Goal: Task Accomplishment & Management: Contribute content

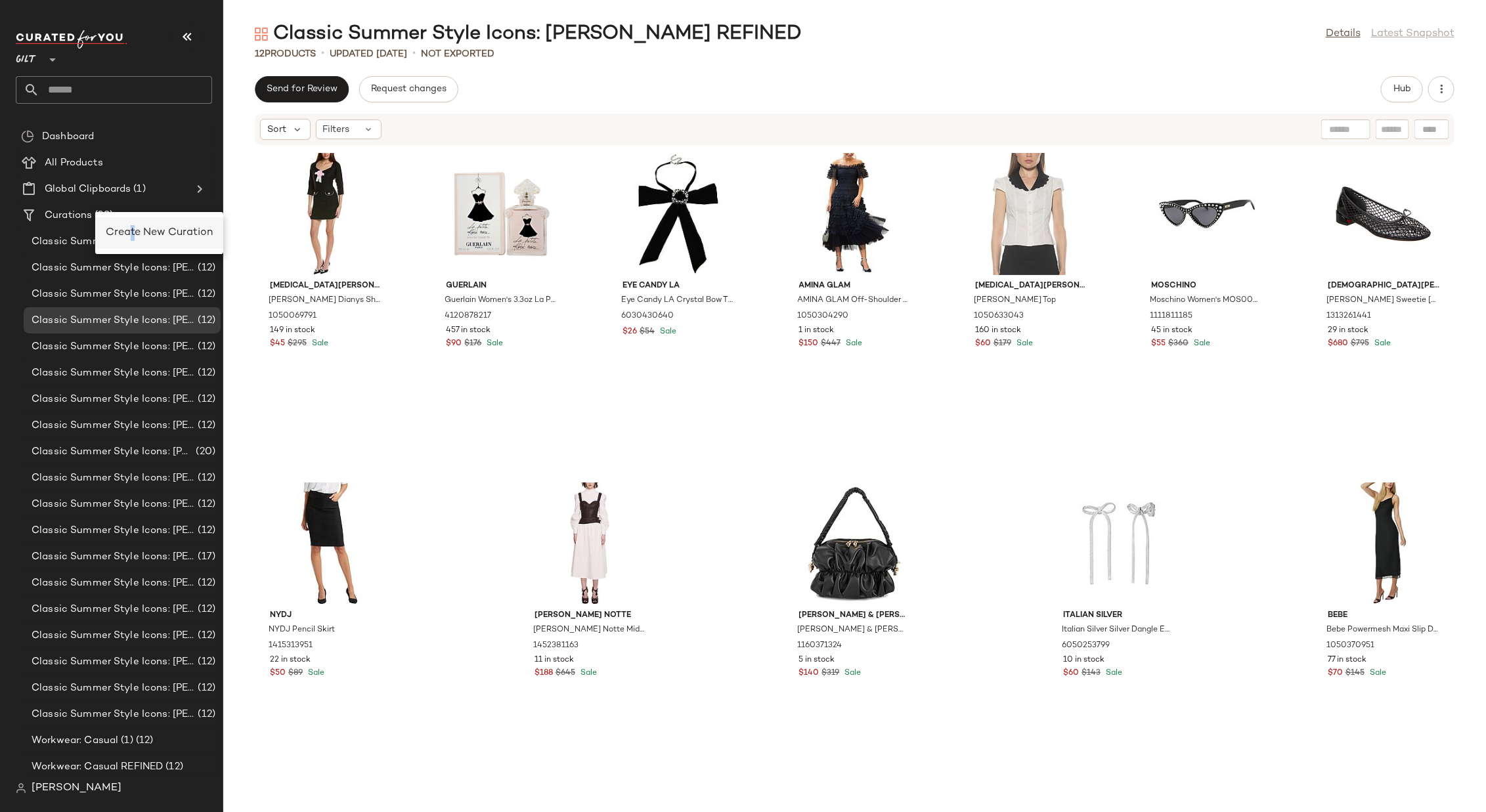
click at [132, 235] on span "Create New Curation" at bounding box center [159, 233] width 107 height 11
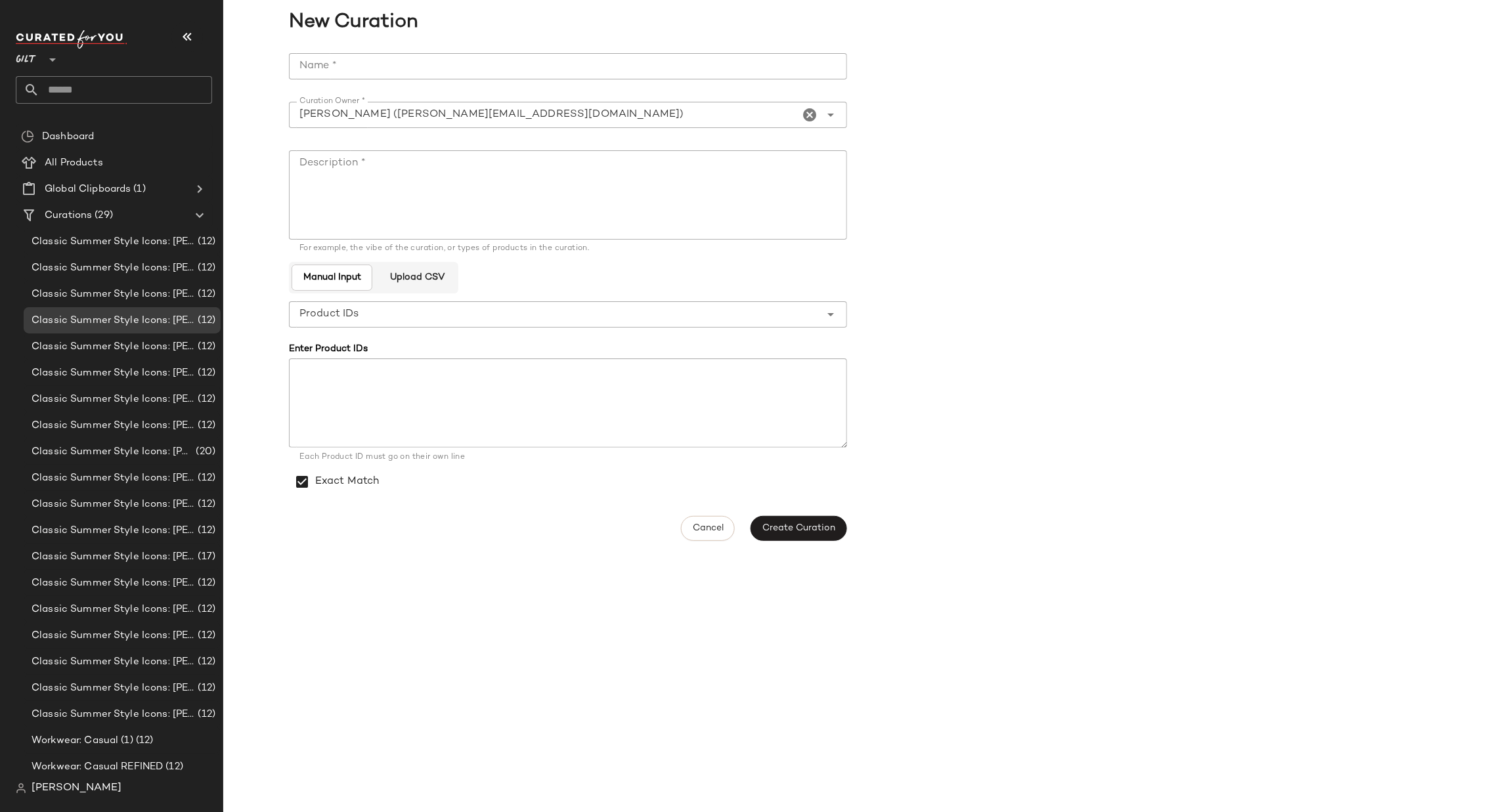
click at [462, 68] on input "Name *" at bounding box center [568, 66] width 558 height 26
type input "**********"
click at [458, 170] on textarea "Description *" at bounding box center [568, 195] width 558 height 90
paste textarea "**********"
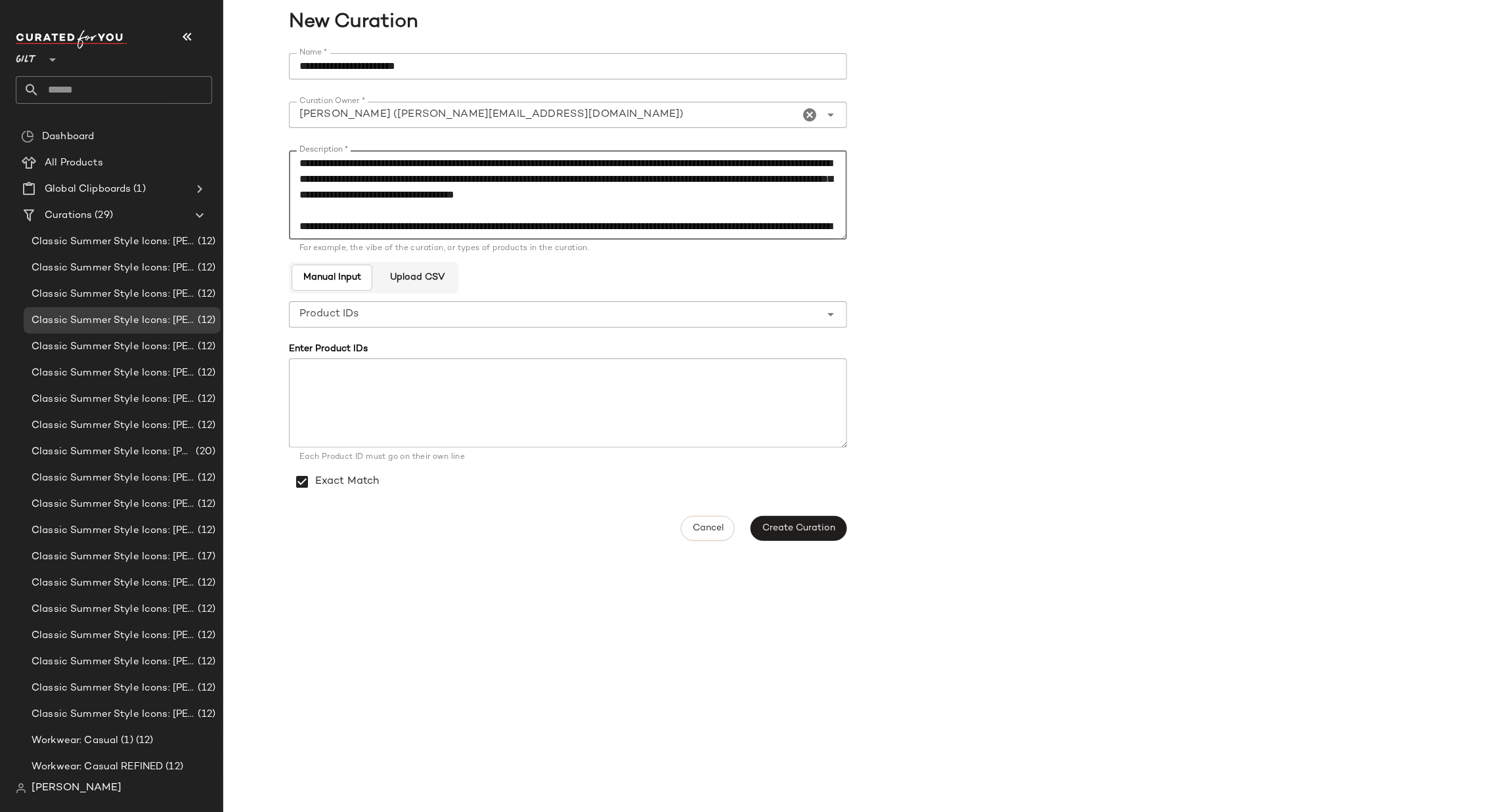
scroll to position [165, 0]
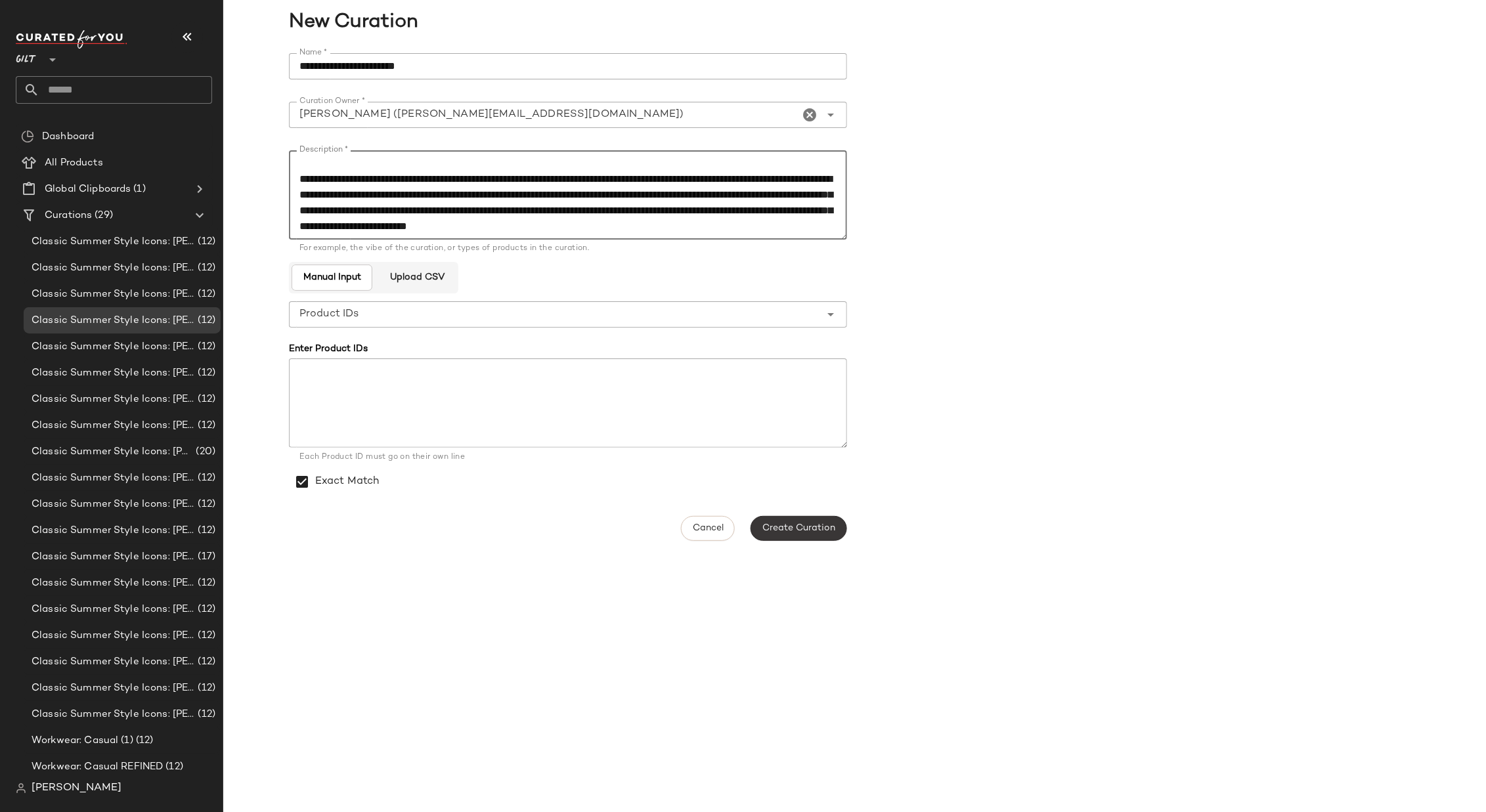
type textarea "**********"
click at [807, 527] on span "Create Curation" at bounding box center [798, 528] width 74 height 10
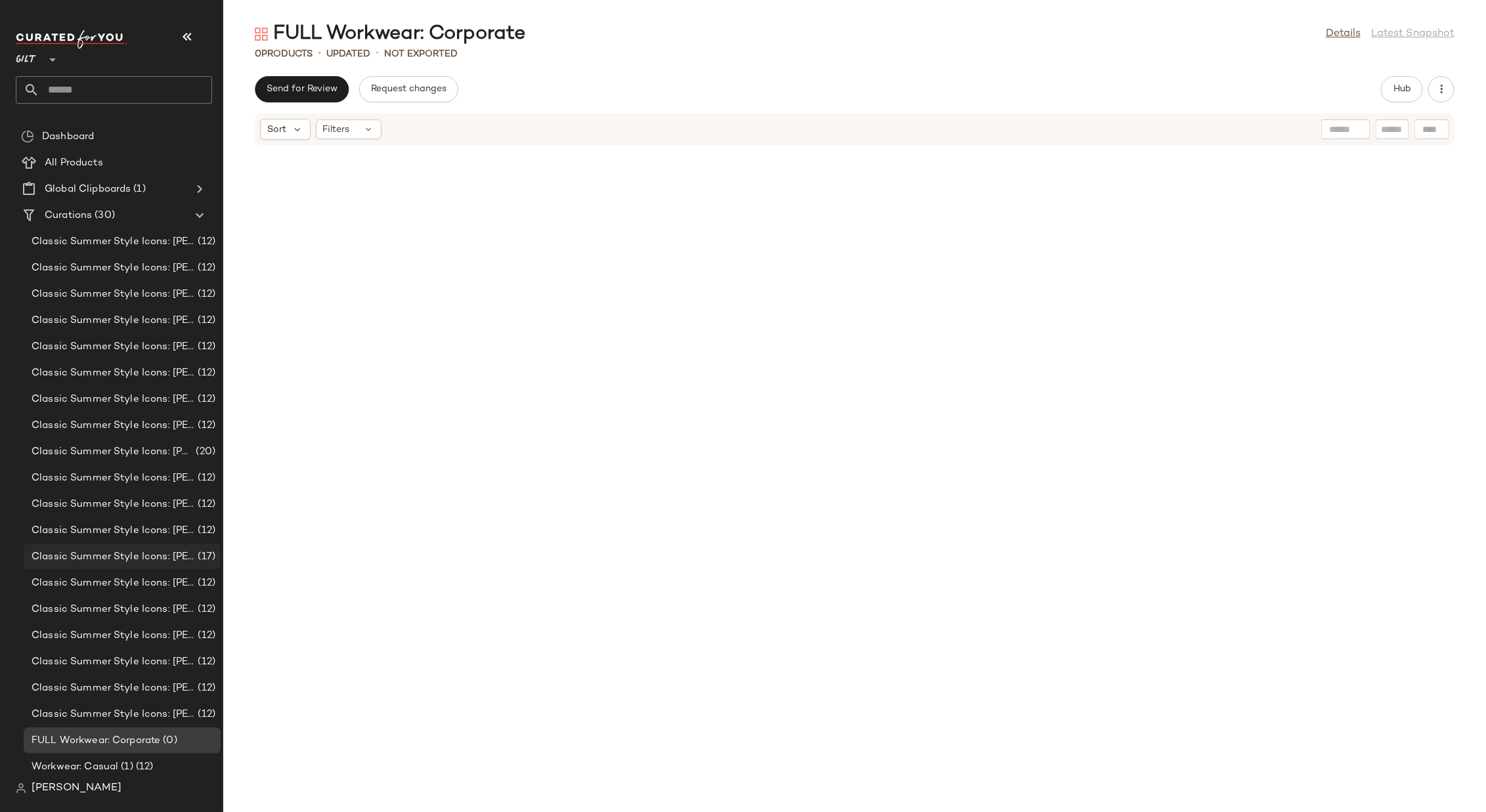
scroll to position [240, 0]
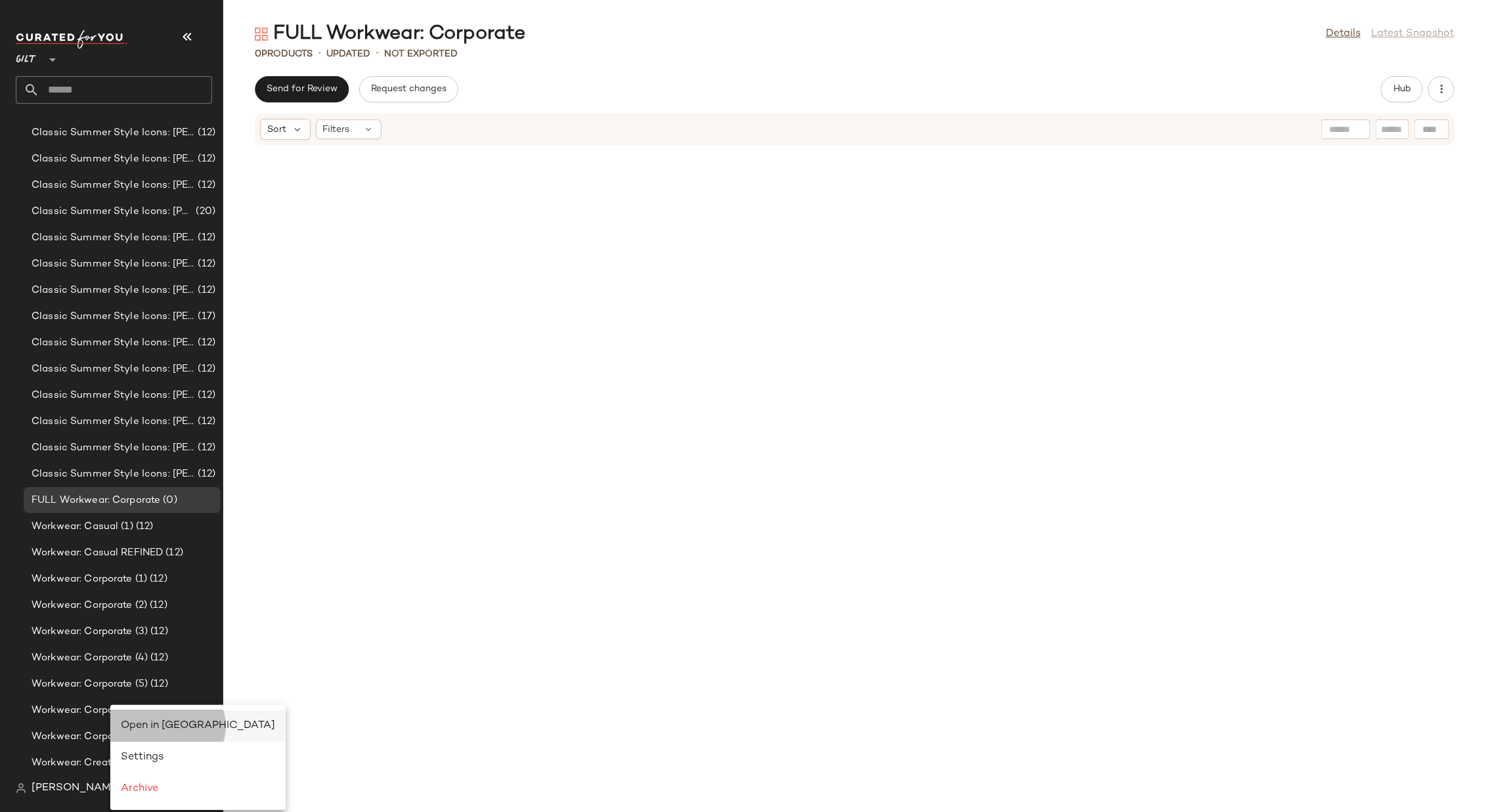
click at [135, 541] on span "Open in [GEOGRAPHIC_DATA]" at bounding box center [198, 726] width 155 height 11
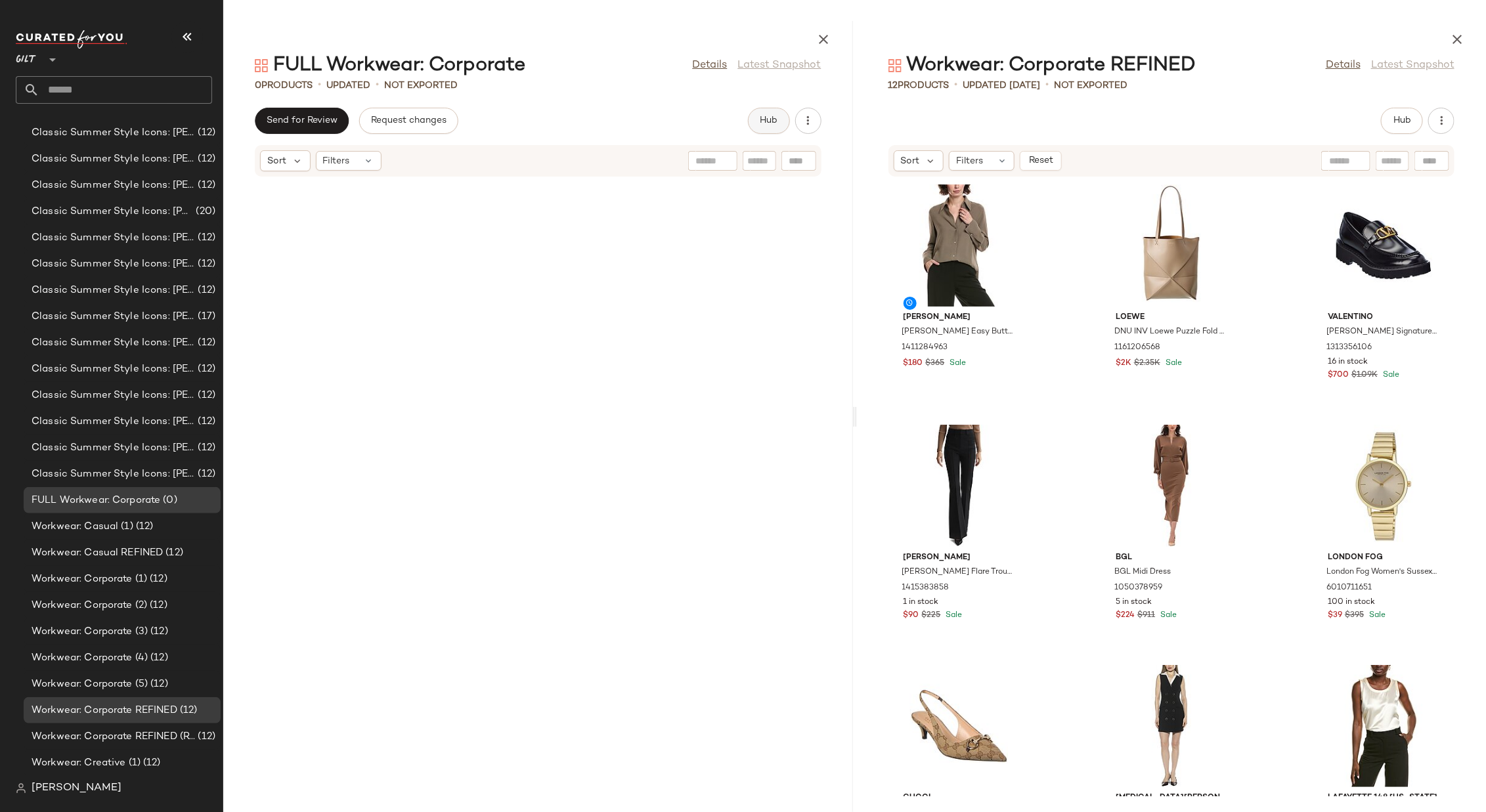
click at [753, 122] on button "Hub" at bounding box center [768, 120] width 42 height 26
click at [708, 119] on span "Clipboard" at bounding box center [701, 120] width 45 height 10
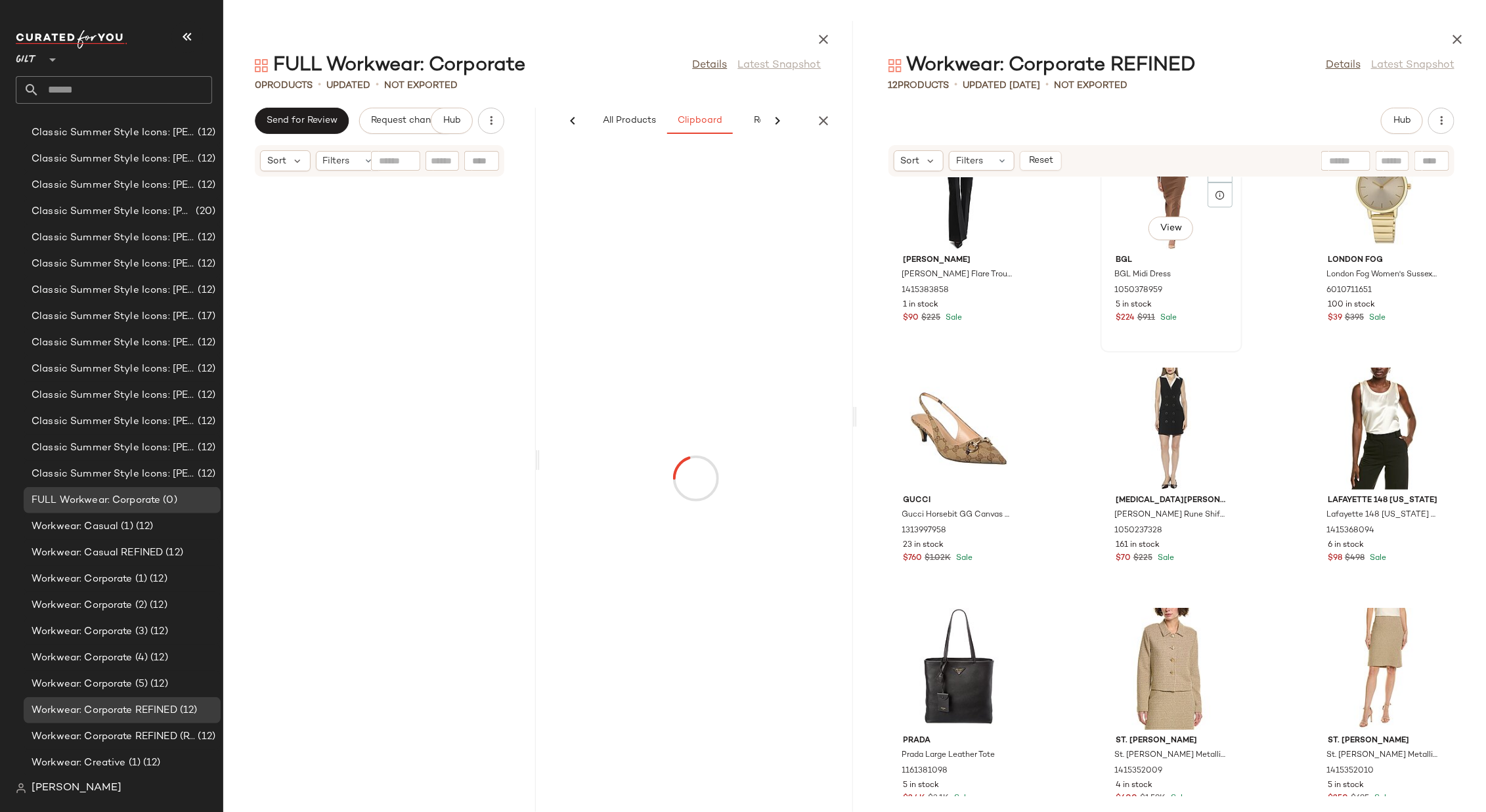
scroll to position [0, 0]
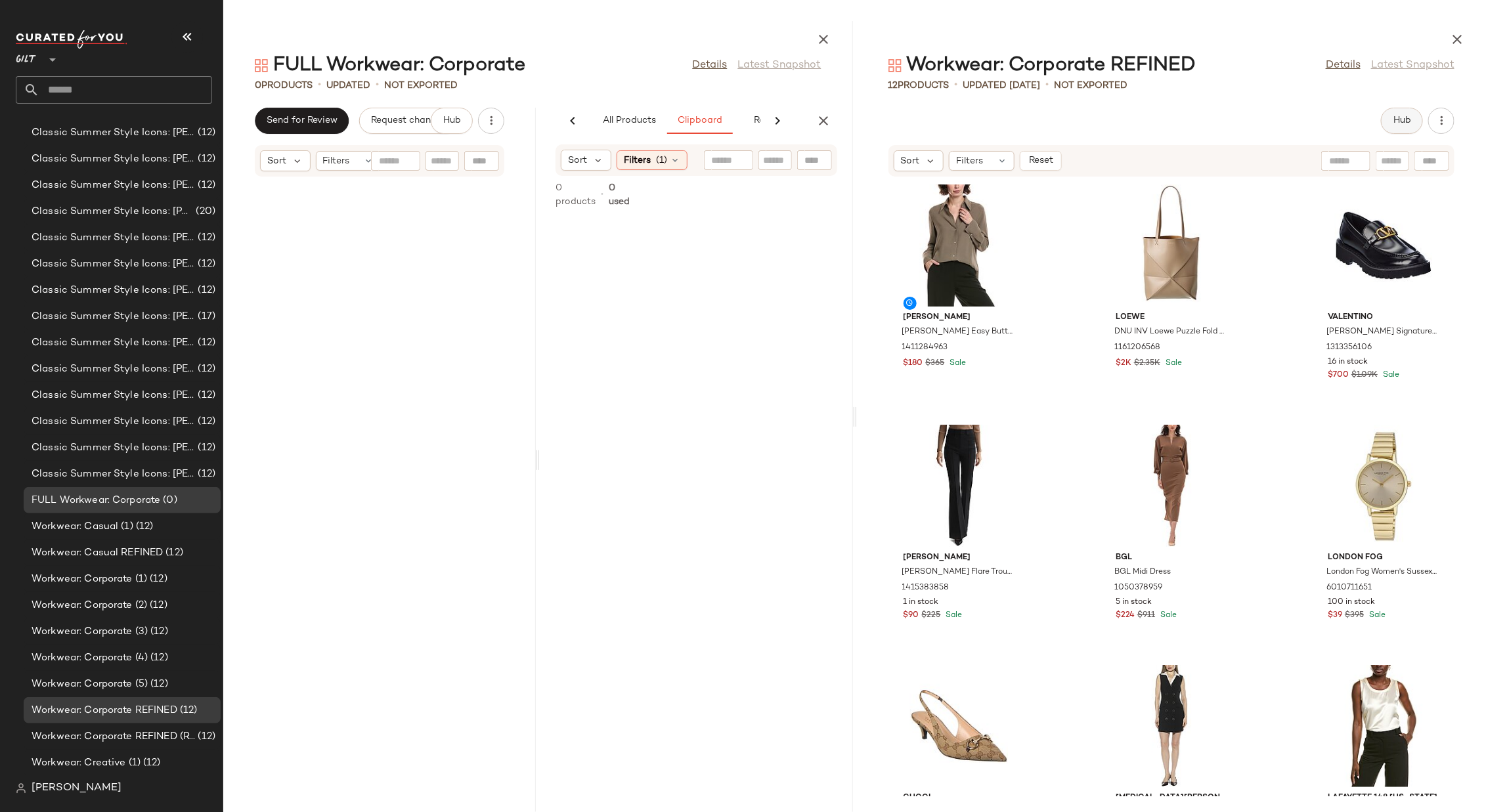
click at [990, 122] on span "Hub" at bounding box center [1402, 120] width 18 height 10
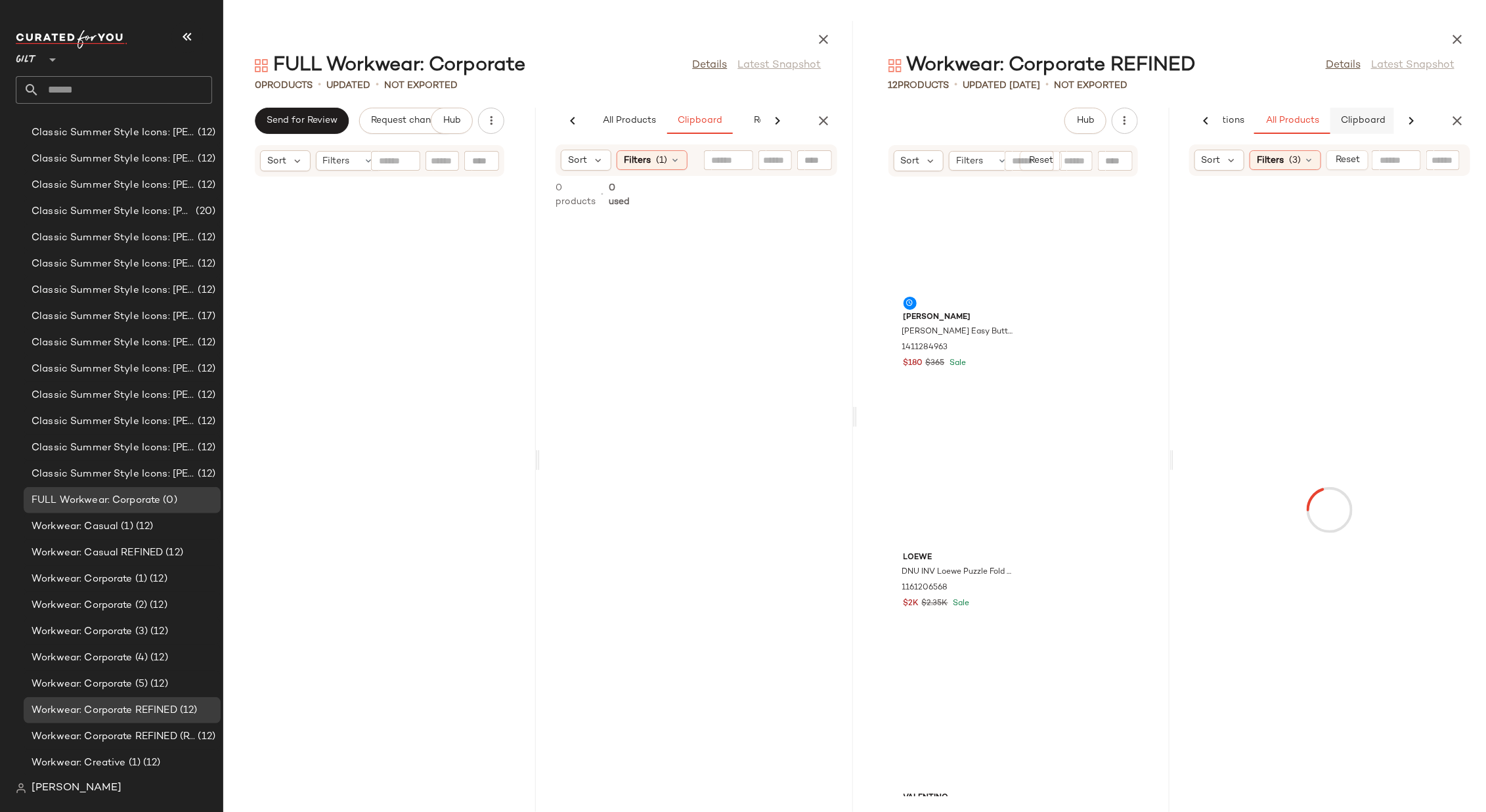
click at [990, 126] on button "Clipboard" at bounding box center [1364, 120] width 66 height 26
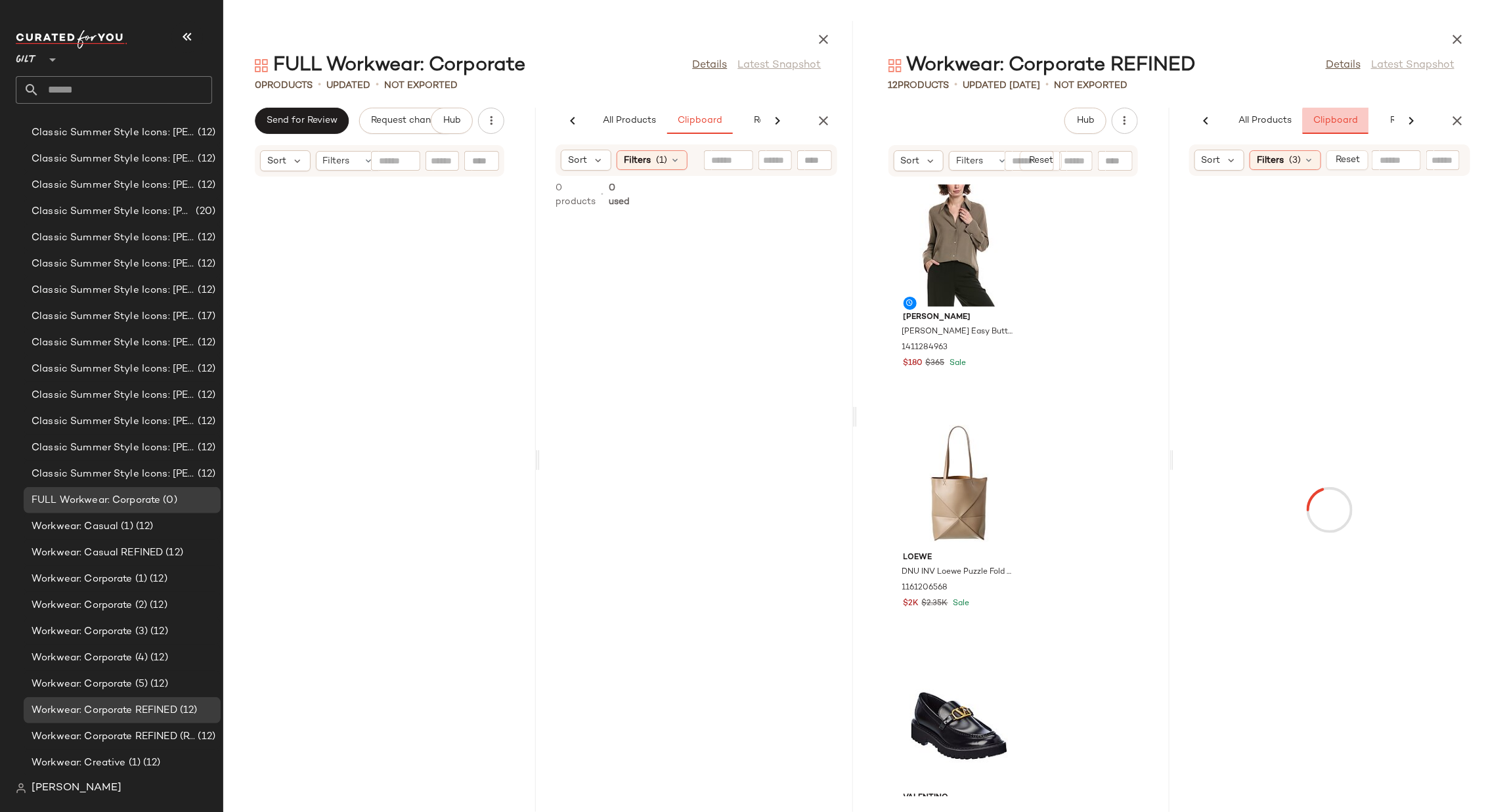
scroll to position [0, 112]
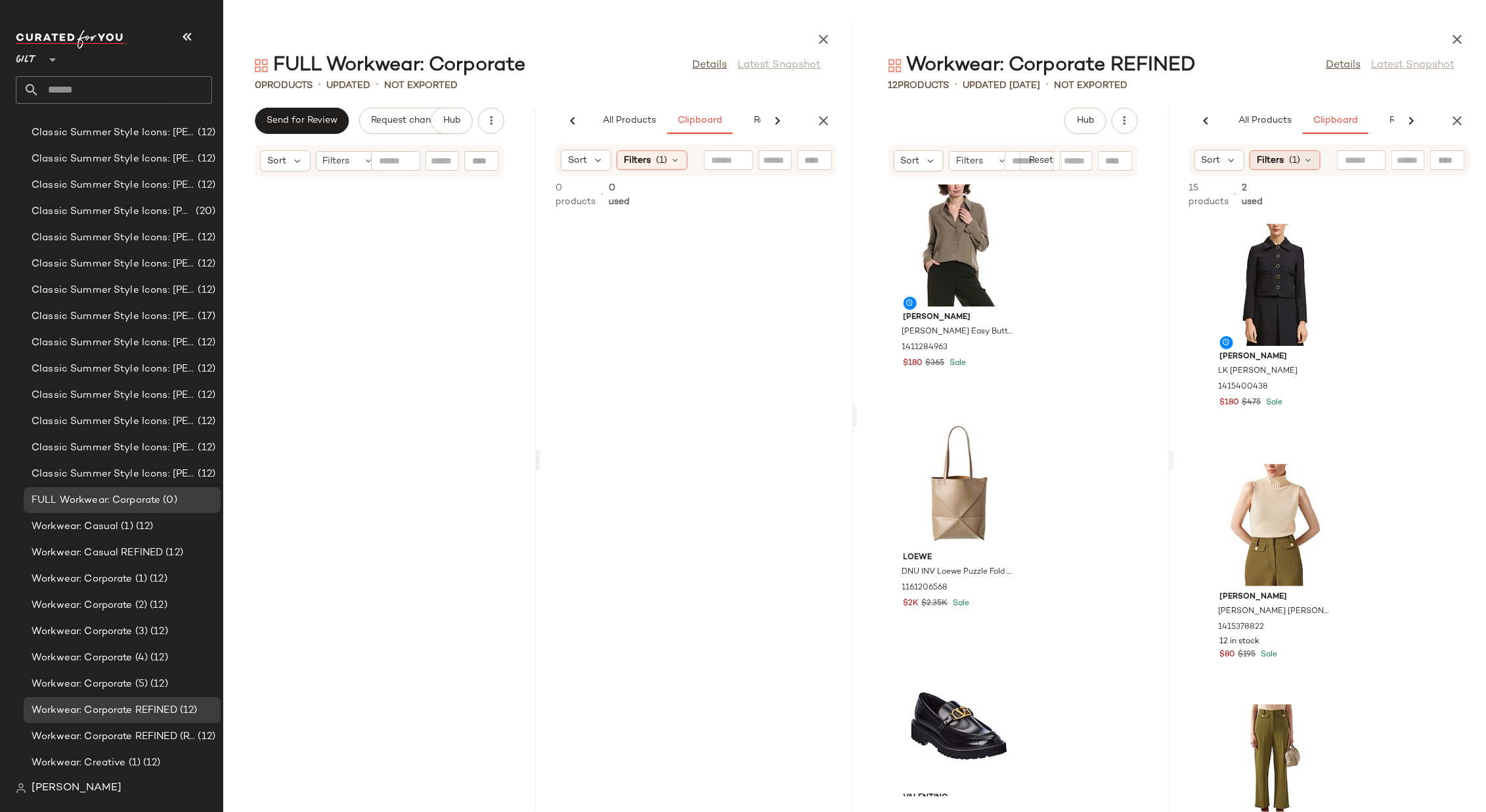
click at [990, 161] on span "Filters" at bounding box center [1270, 161] width 27 height 14
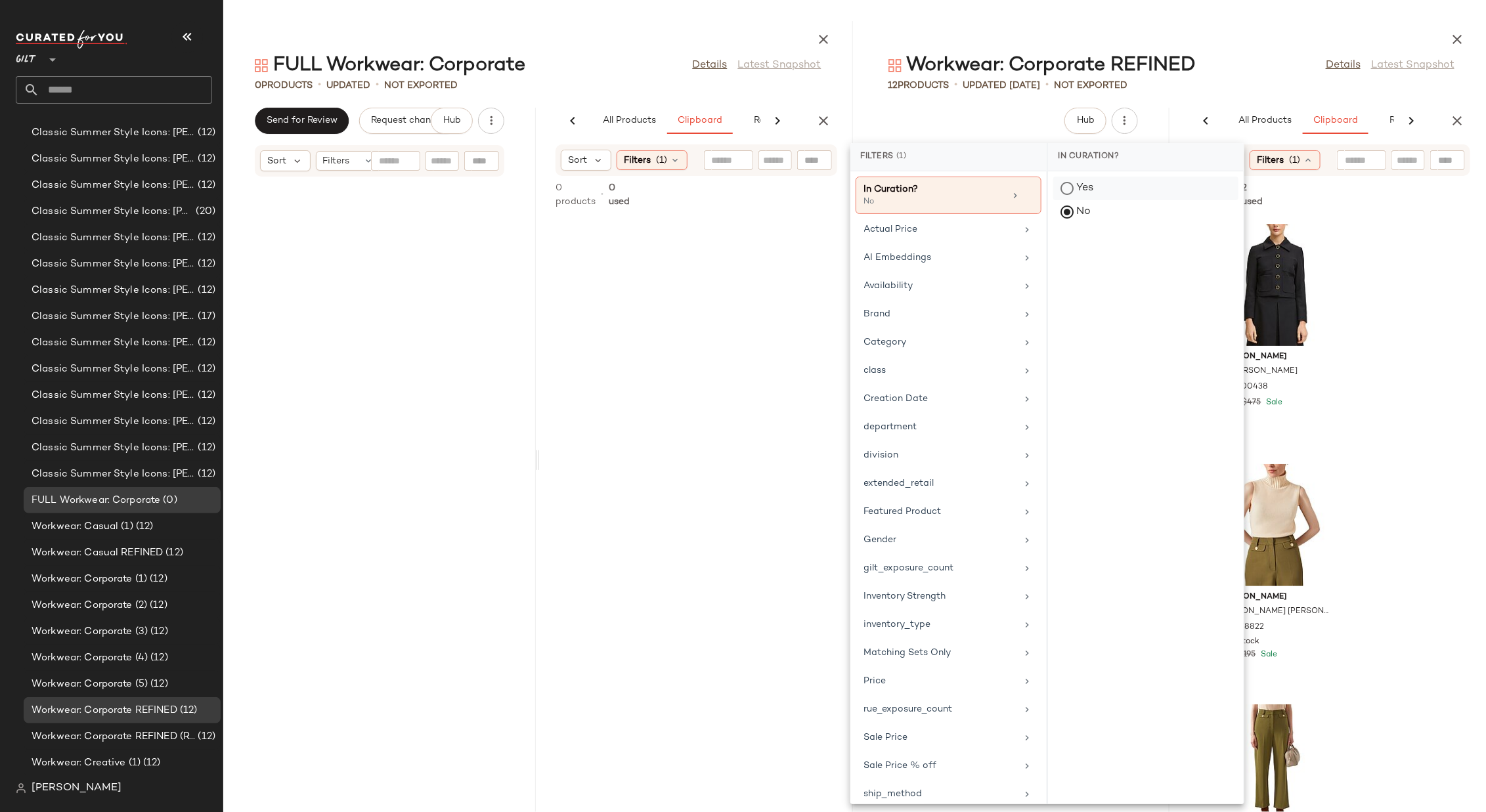
click at [990, 194] on icon at bounding box center [1028, 195] width 9 height 9
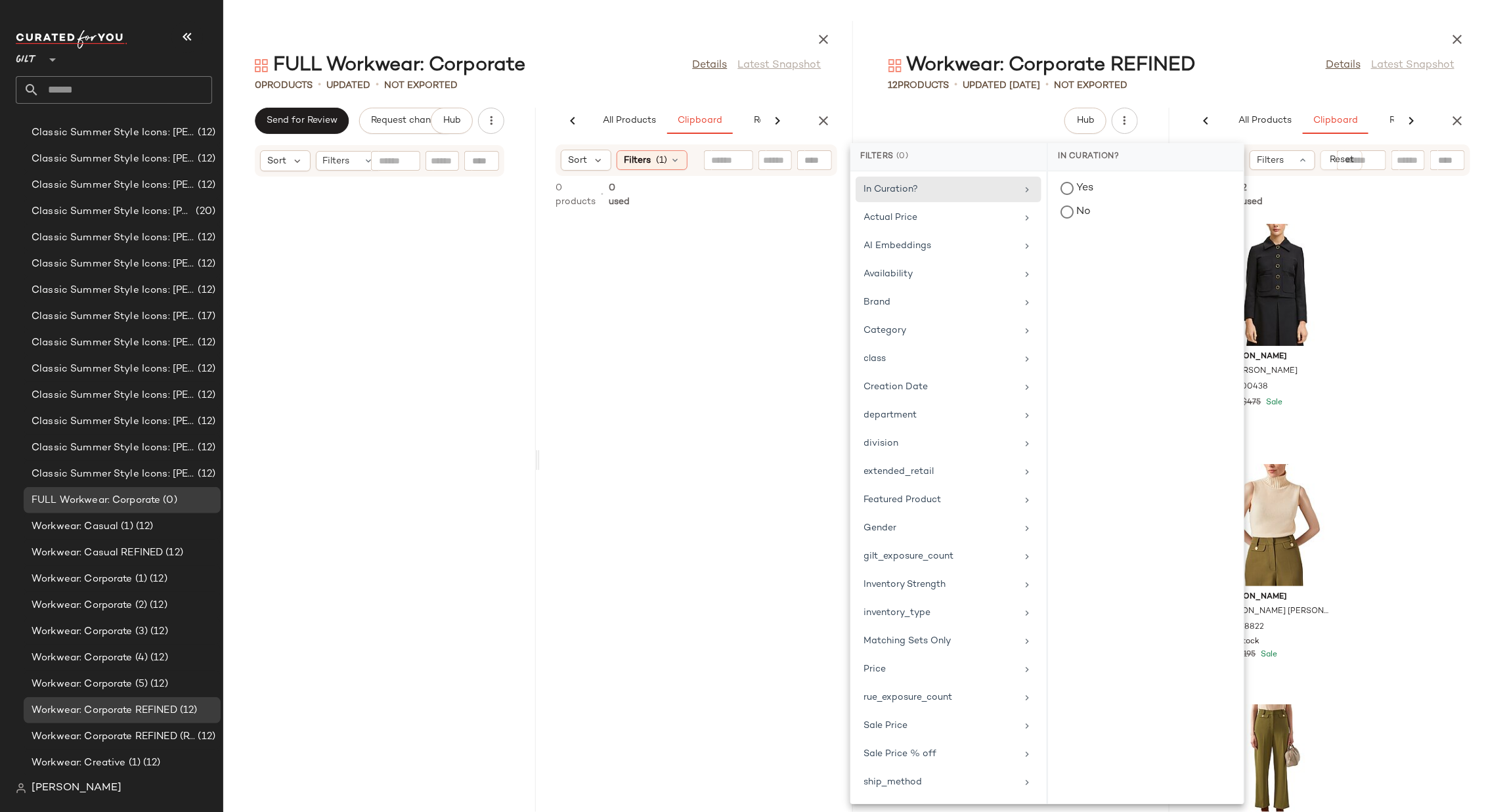
click at [990, 188] on div at bounding box center [1406, 195] width 184 height 16
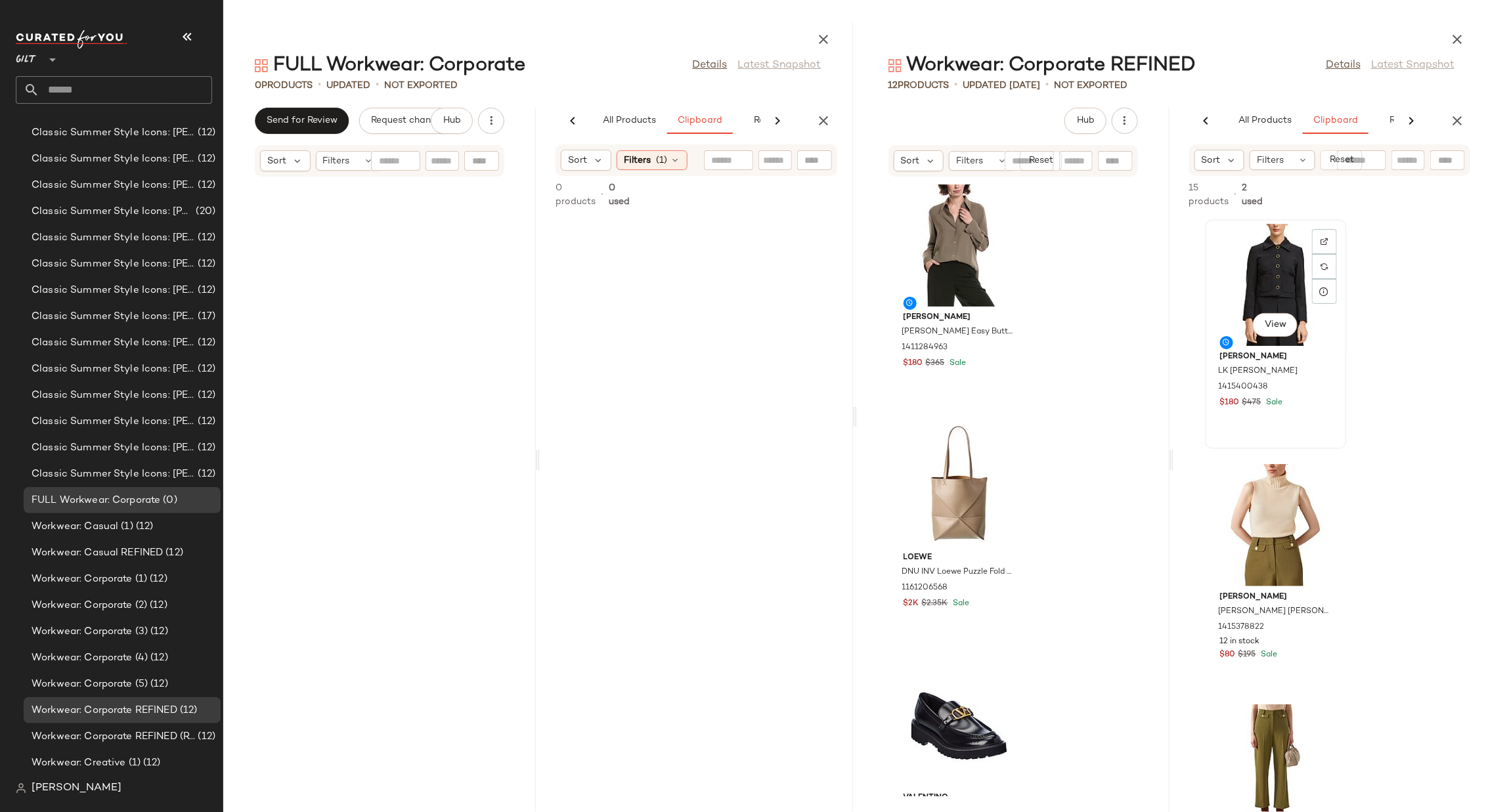
click at [990, 275] on div "View" at bounding box center [1276, 285] width 133 height 122
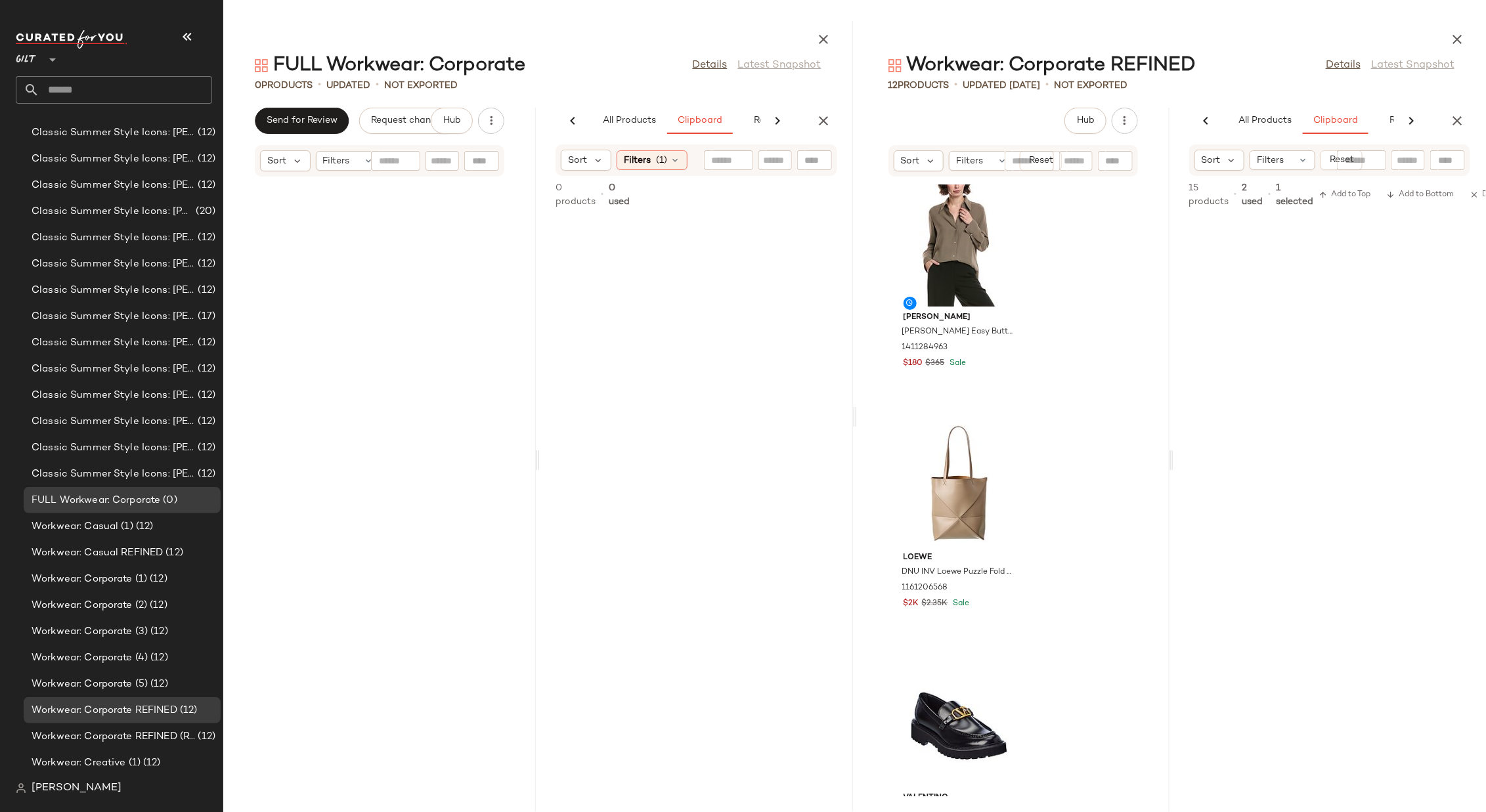
scroll to position [3011, 0]
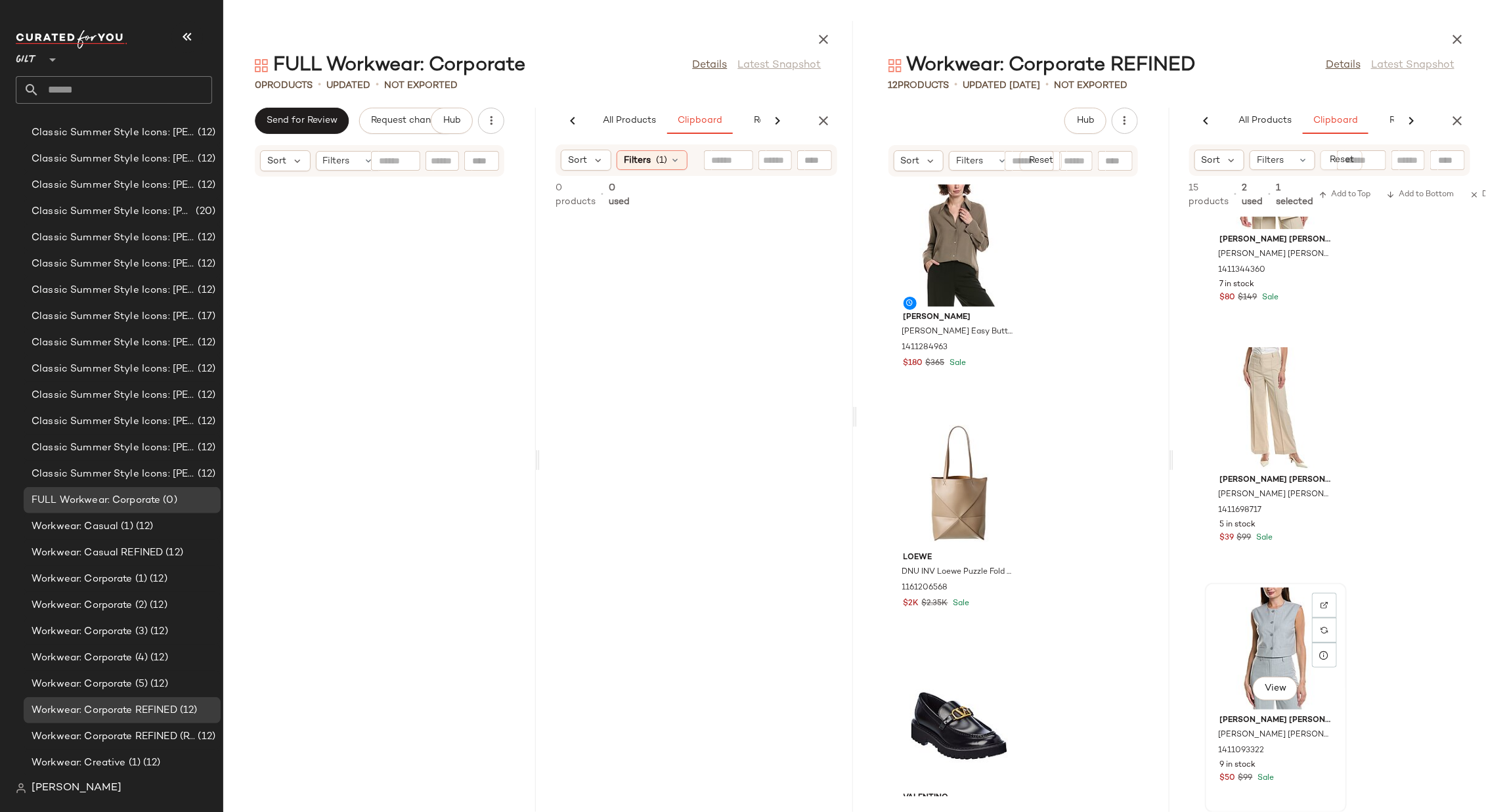
click at [990, 541] on div "View" at bounding box center [1276, 649] width 133 height 122
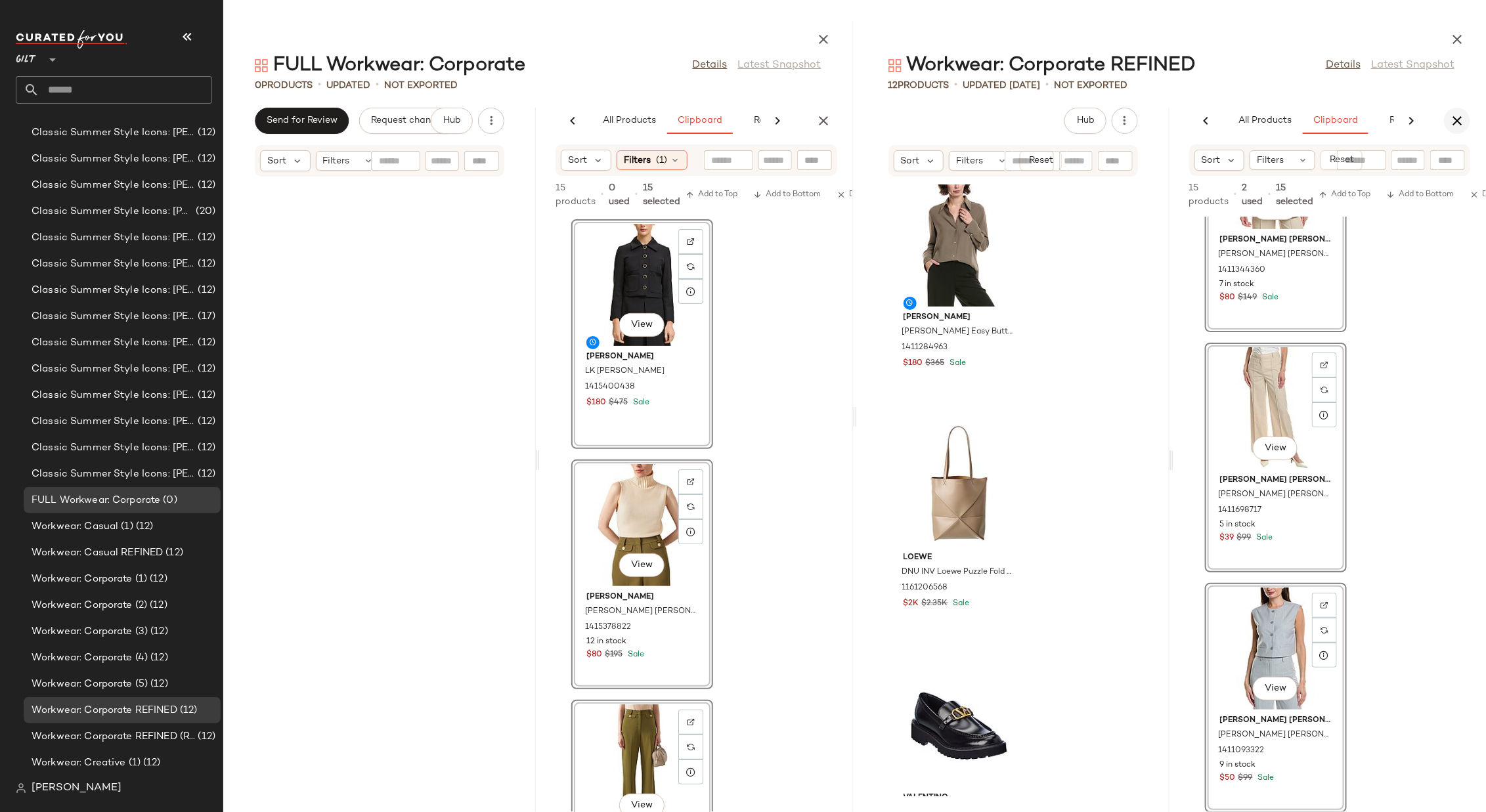
click at [990, 118] on icon "button" at bounding box center [1457, 120] width 16 height 16
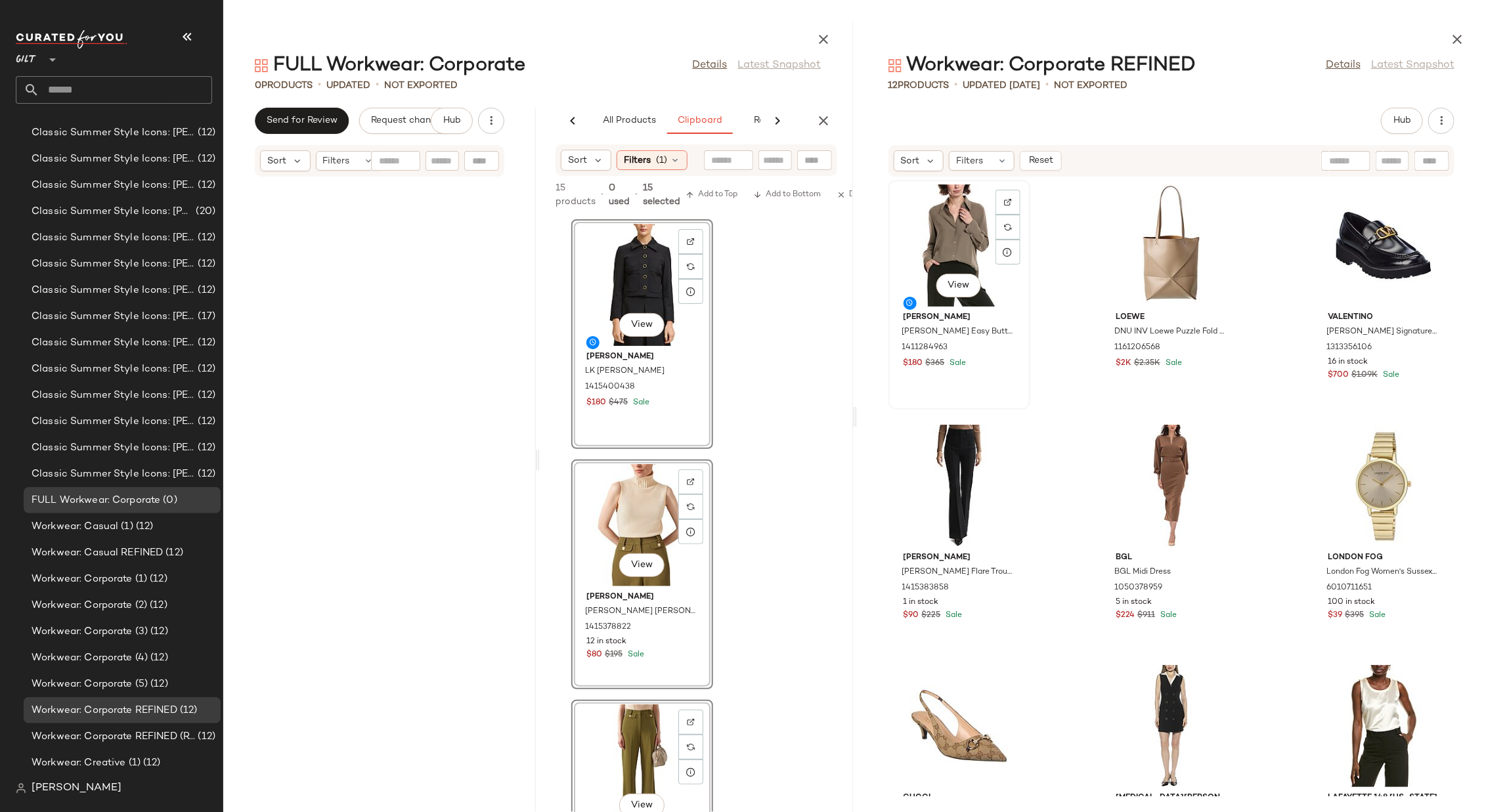
click at [955, 237] on div "View" at bounding box center [959, 246] width 133 height 122
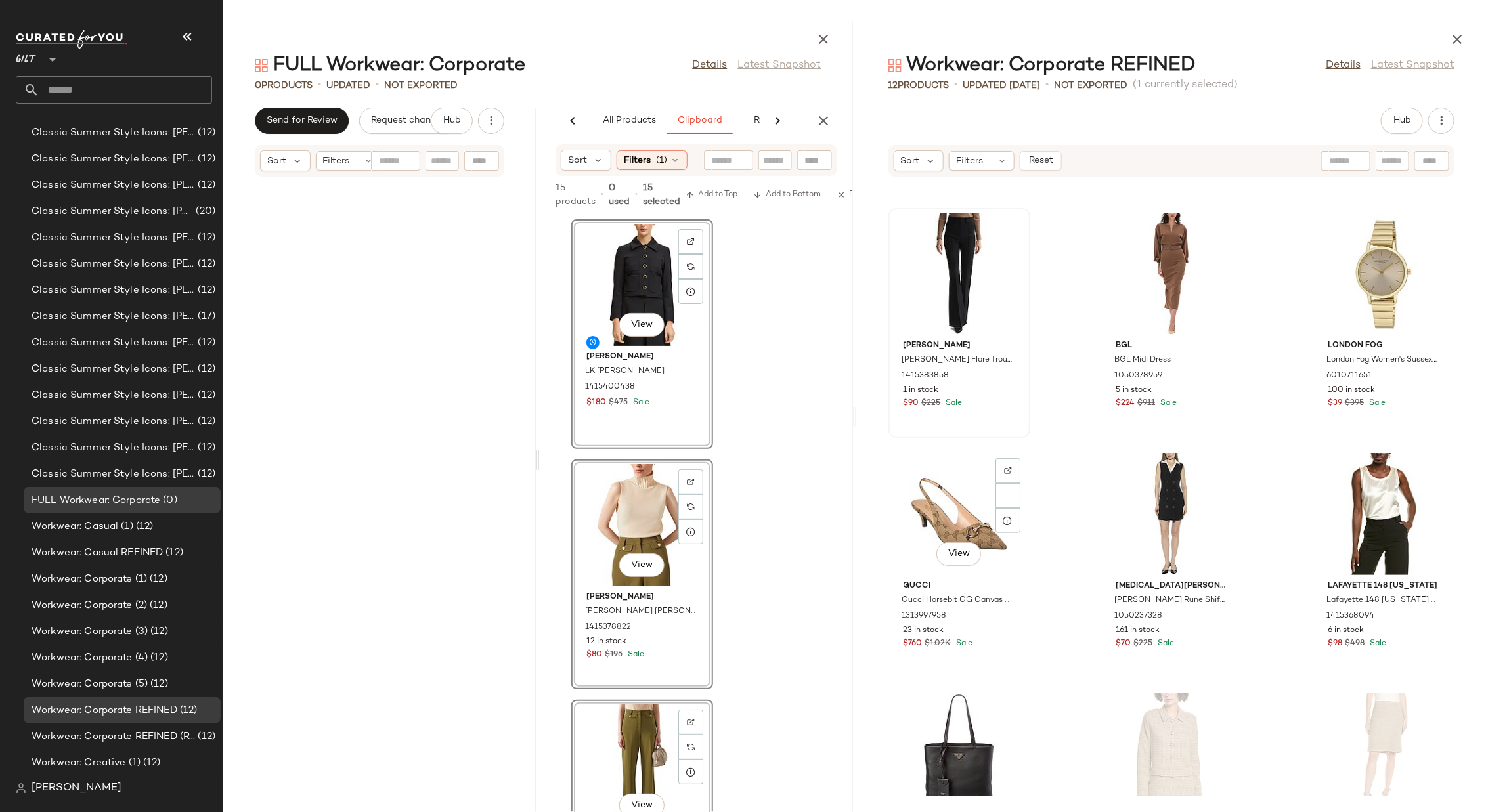
scroll to position [344, 0]
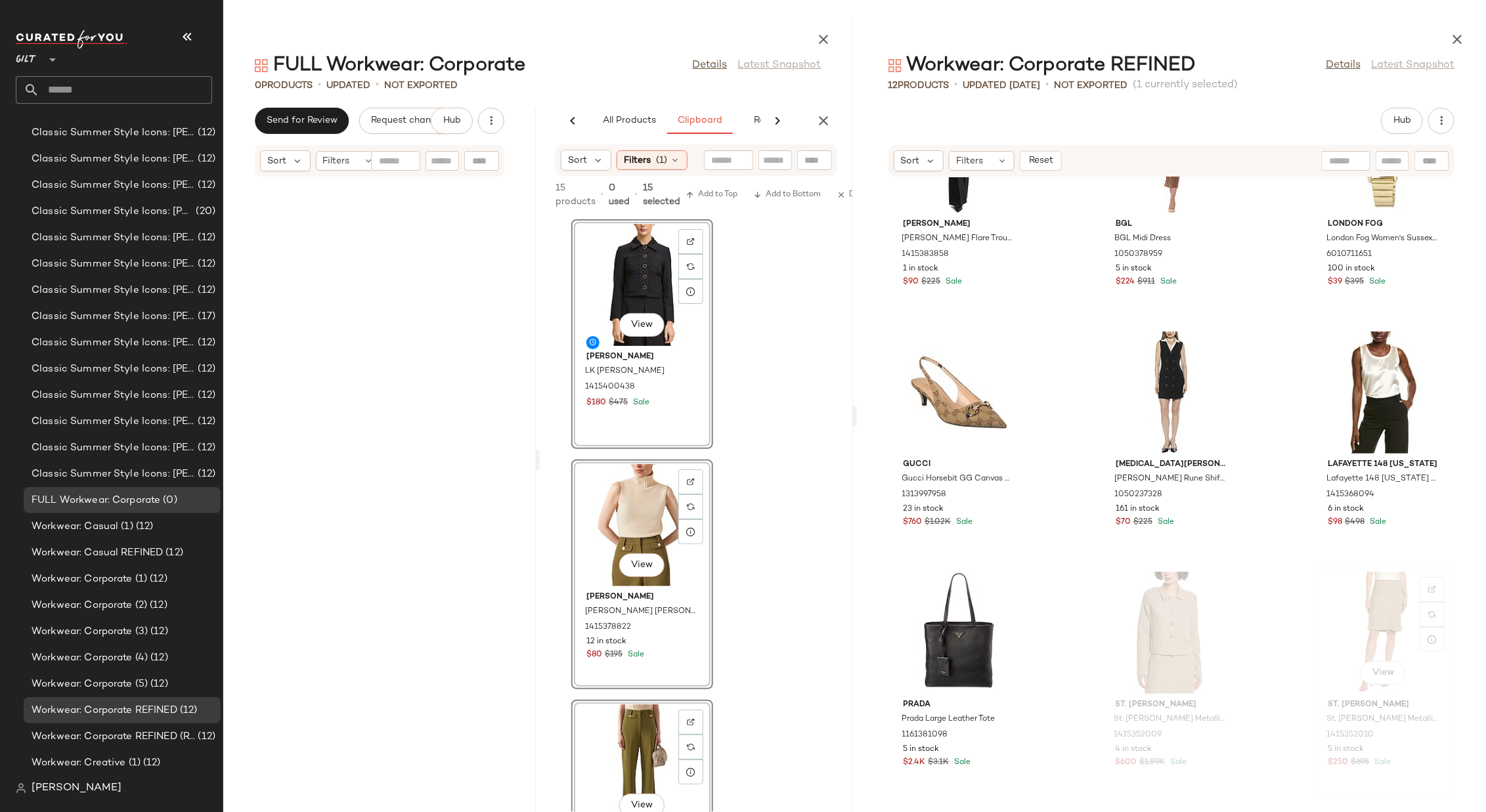
click at [990, 541] on div "View" at bounding box center [1383, 633] width 133 height 122
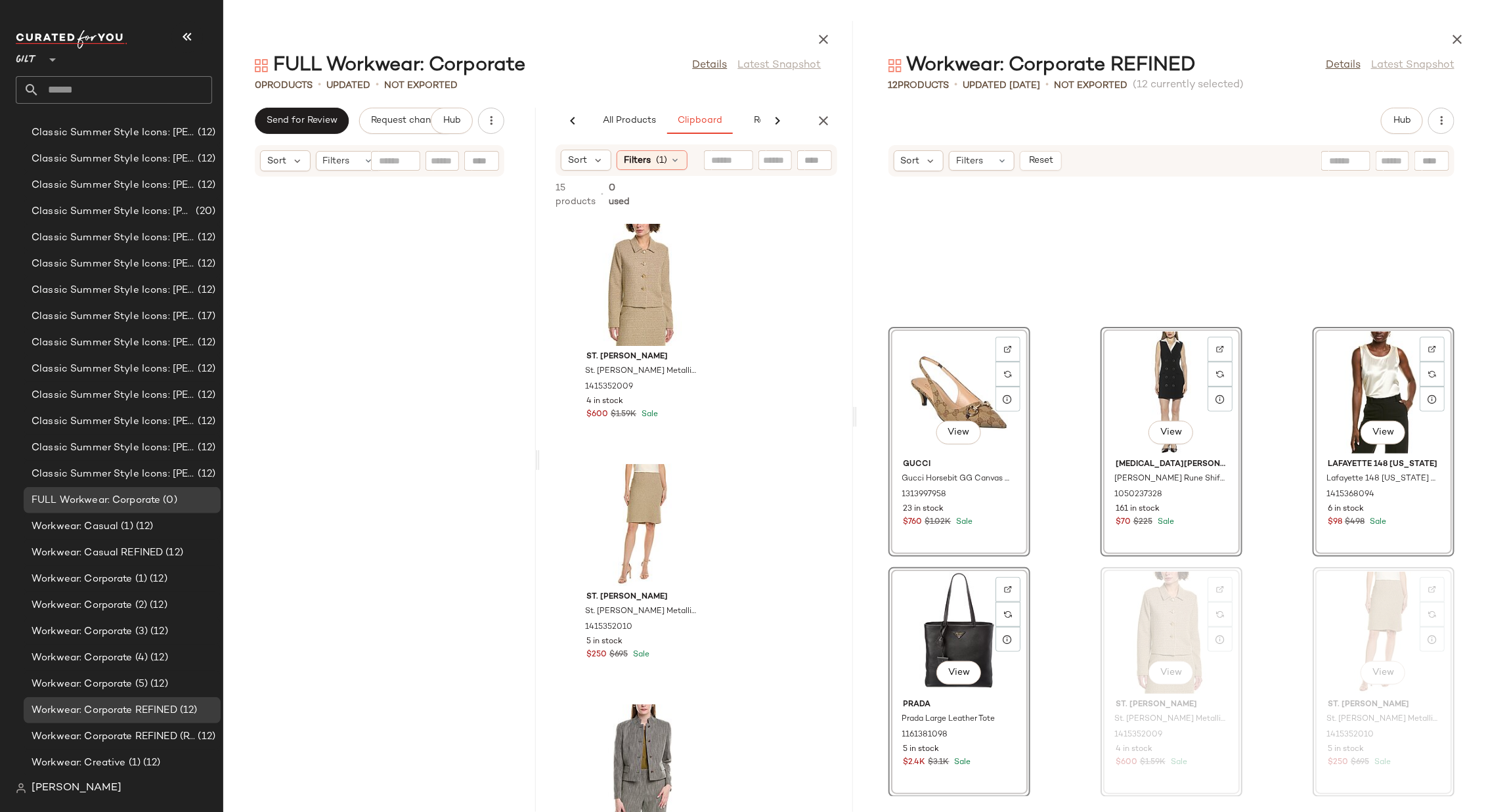
scroll to position [971, 0]
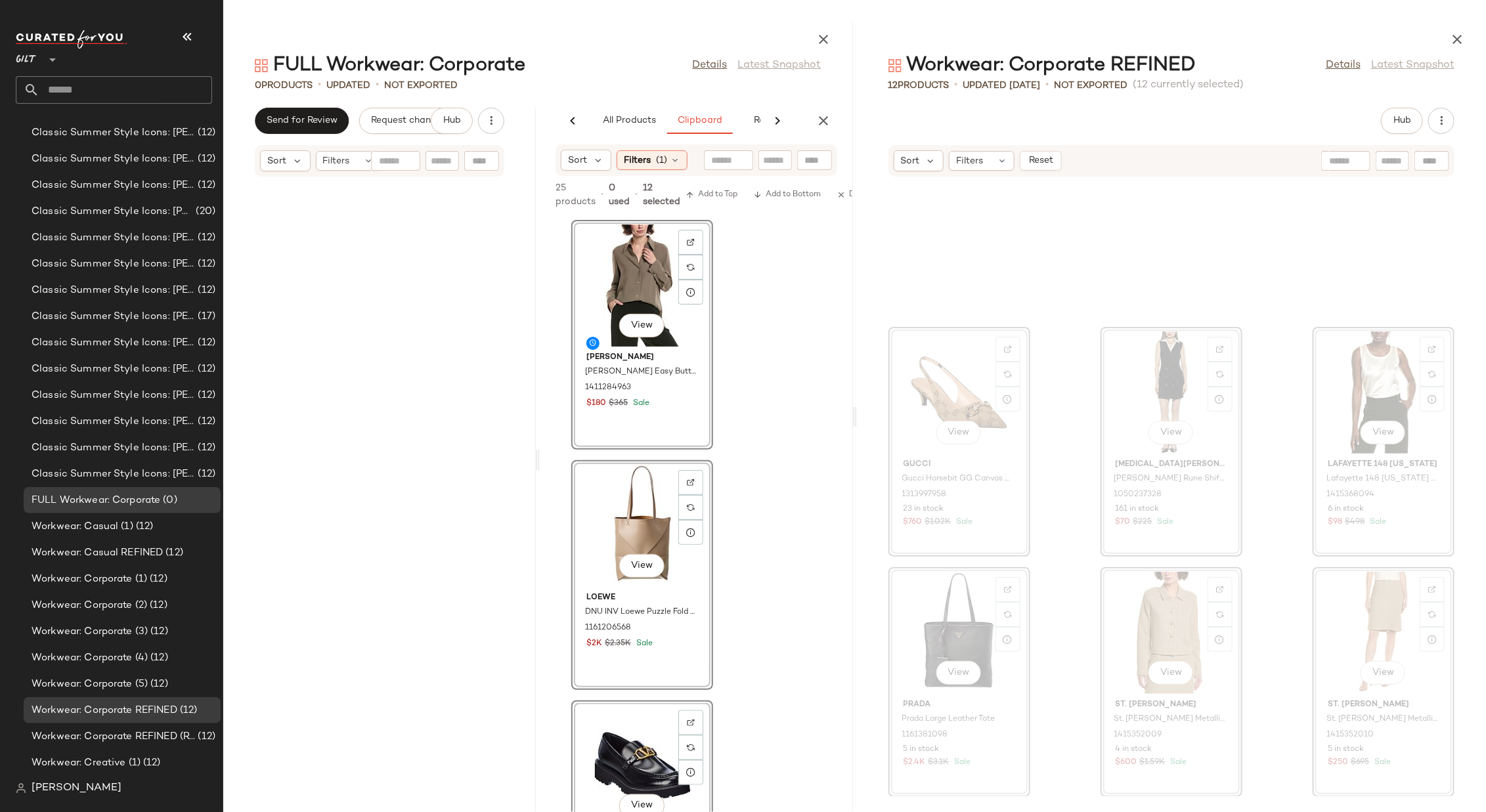
click at [785, 384] on div "View [PERSON_NAME] [PERSON_NAME] Easy Button Blouse 1411284963 $180 $365 Sale V…" at bounding box center [696, 514] width 313 height 596
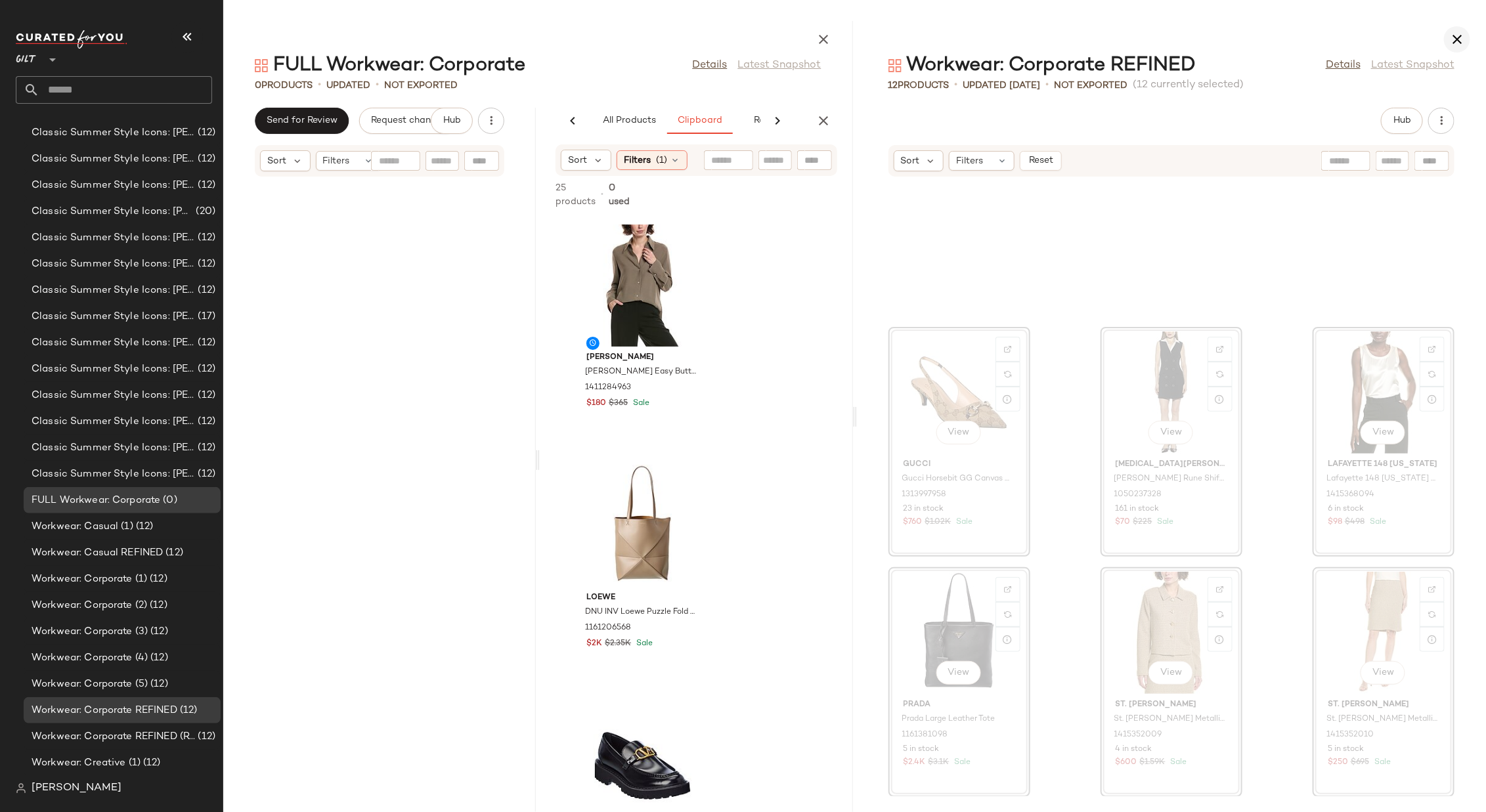
click at [990, 36] on icon "button" at bounding box center [1457, 39] width 16 height 16
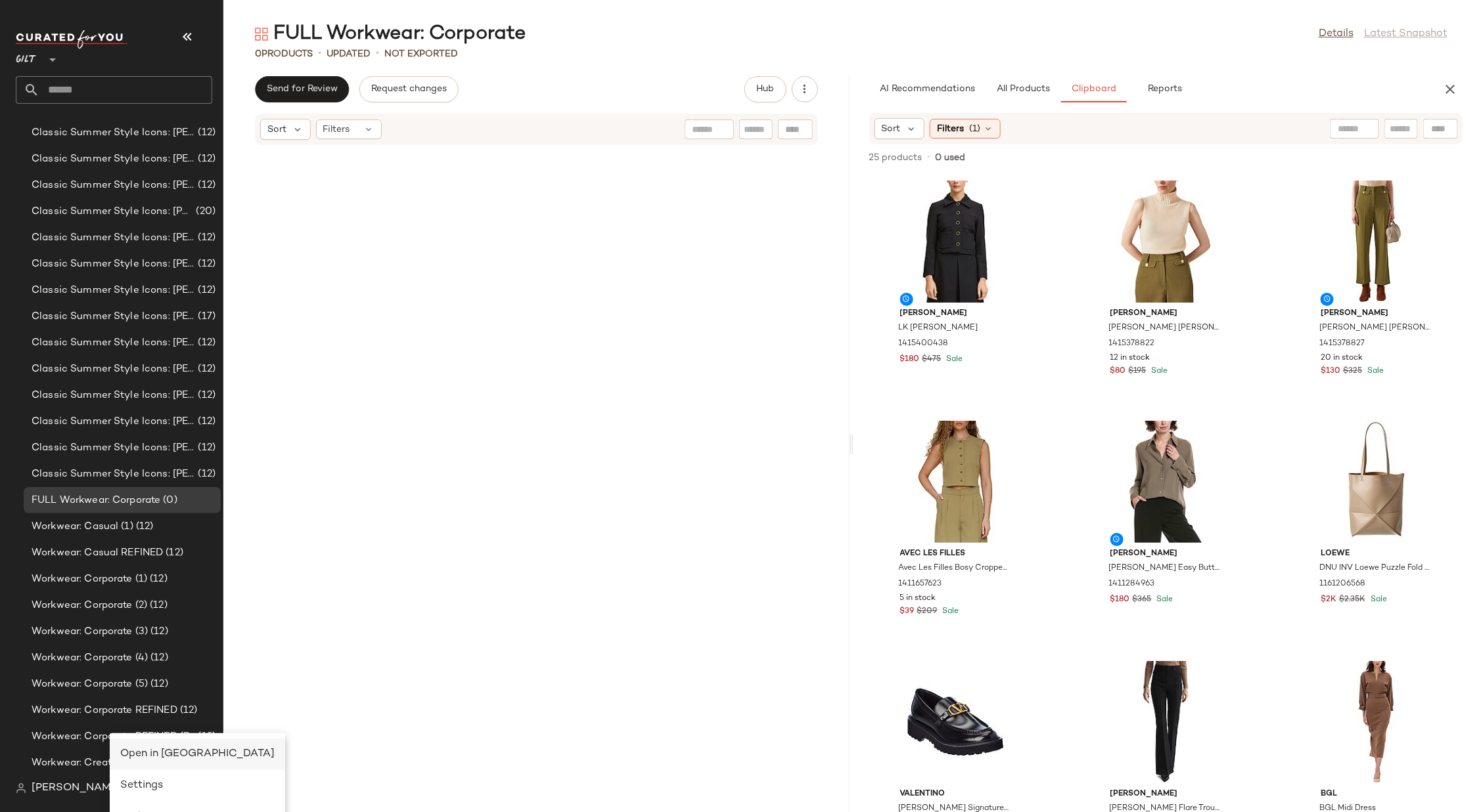
click at [149, 541] on div "Open in [GEOGRAPHIC_DATA]" at bounding box center [198, 754] width 155 height 16
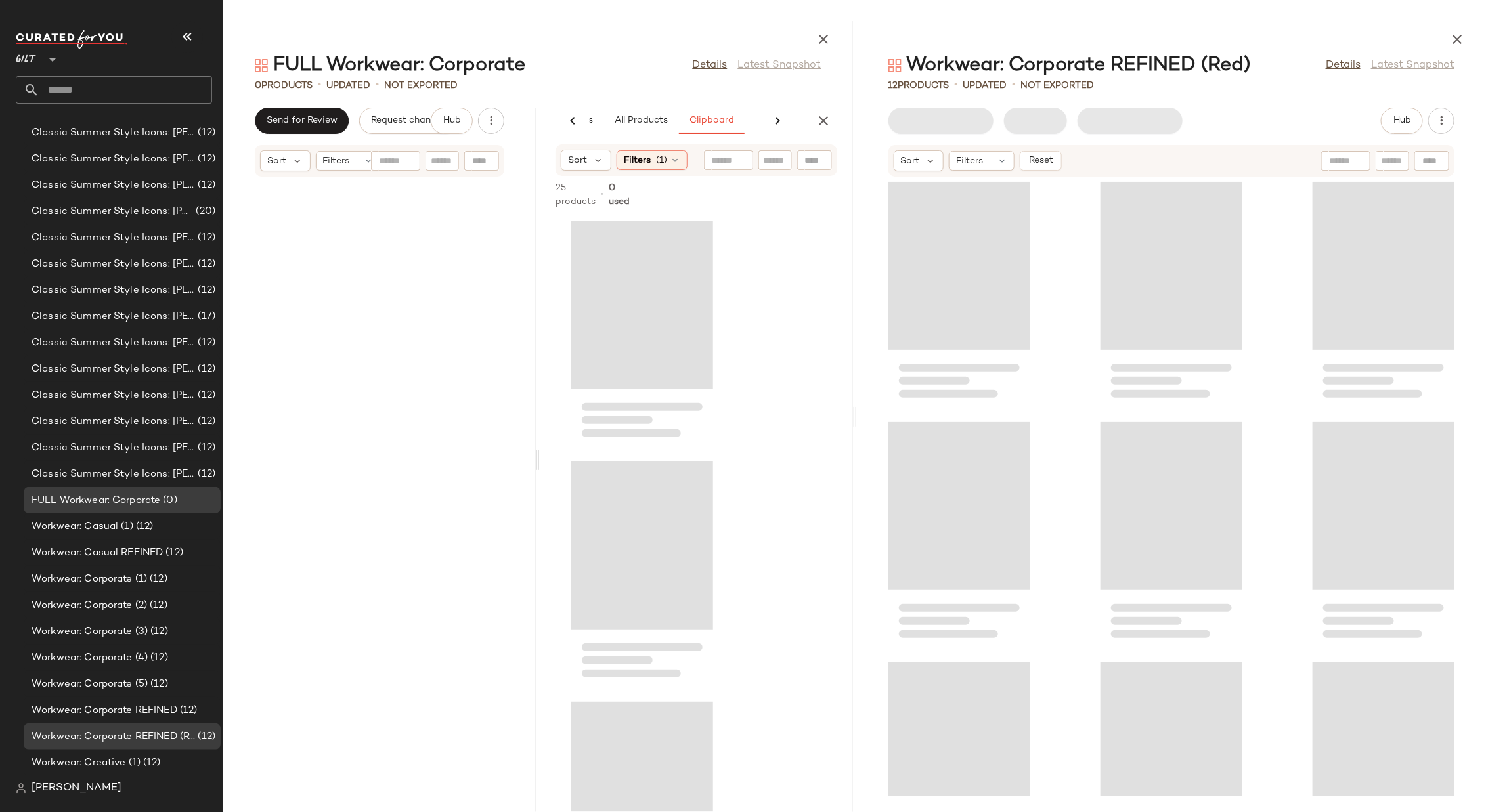
scroll to position [0, 112]
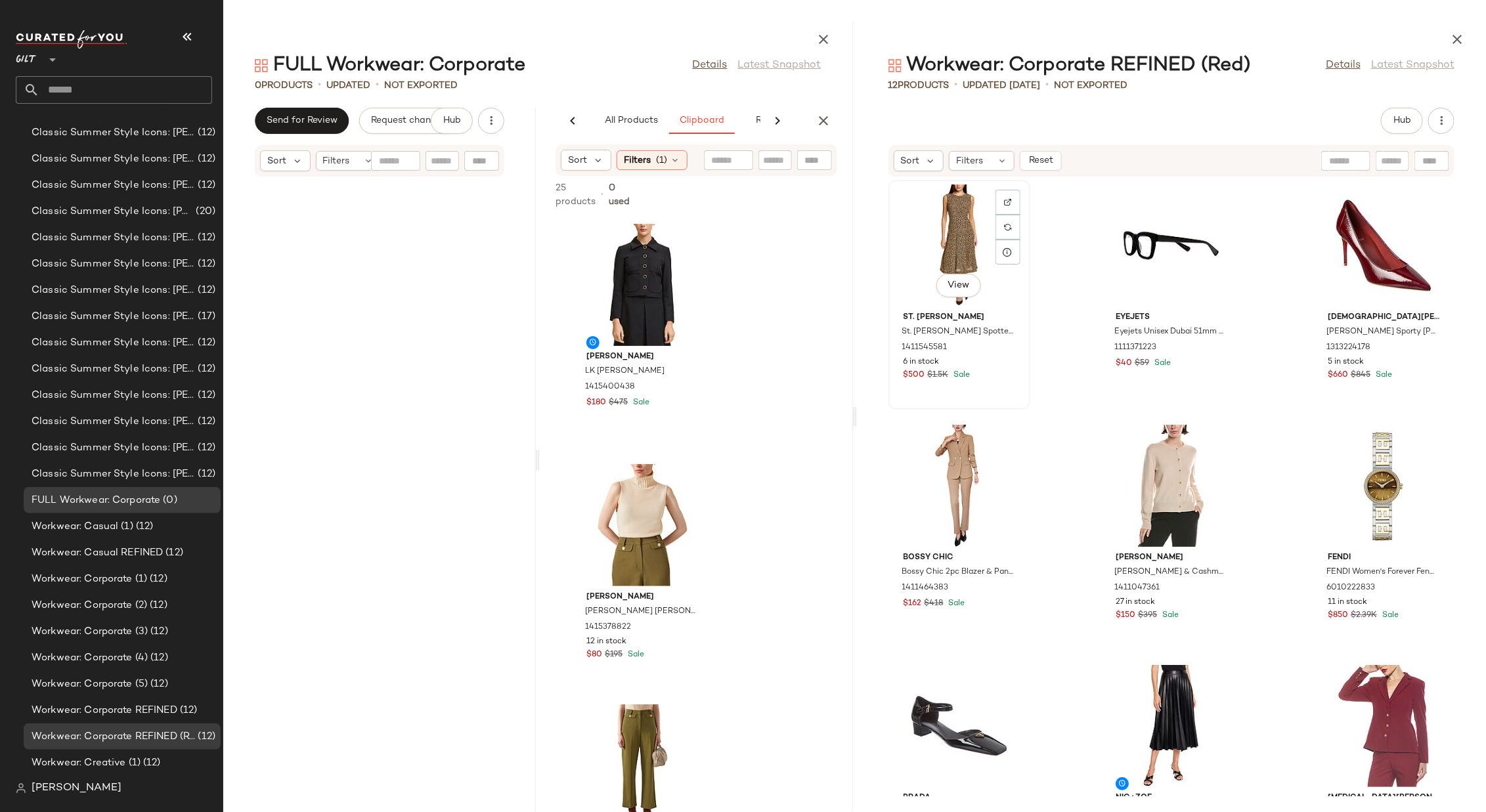
click at [967, 237] on div "View" at bounding box center [959, 246] width 133 height 122
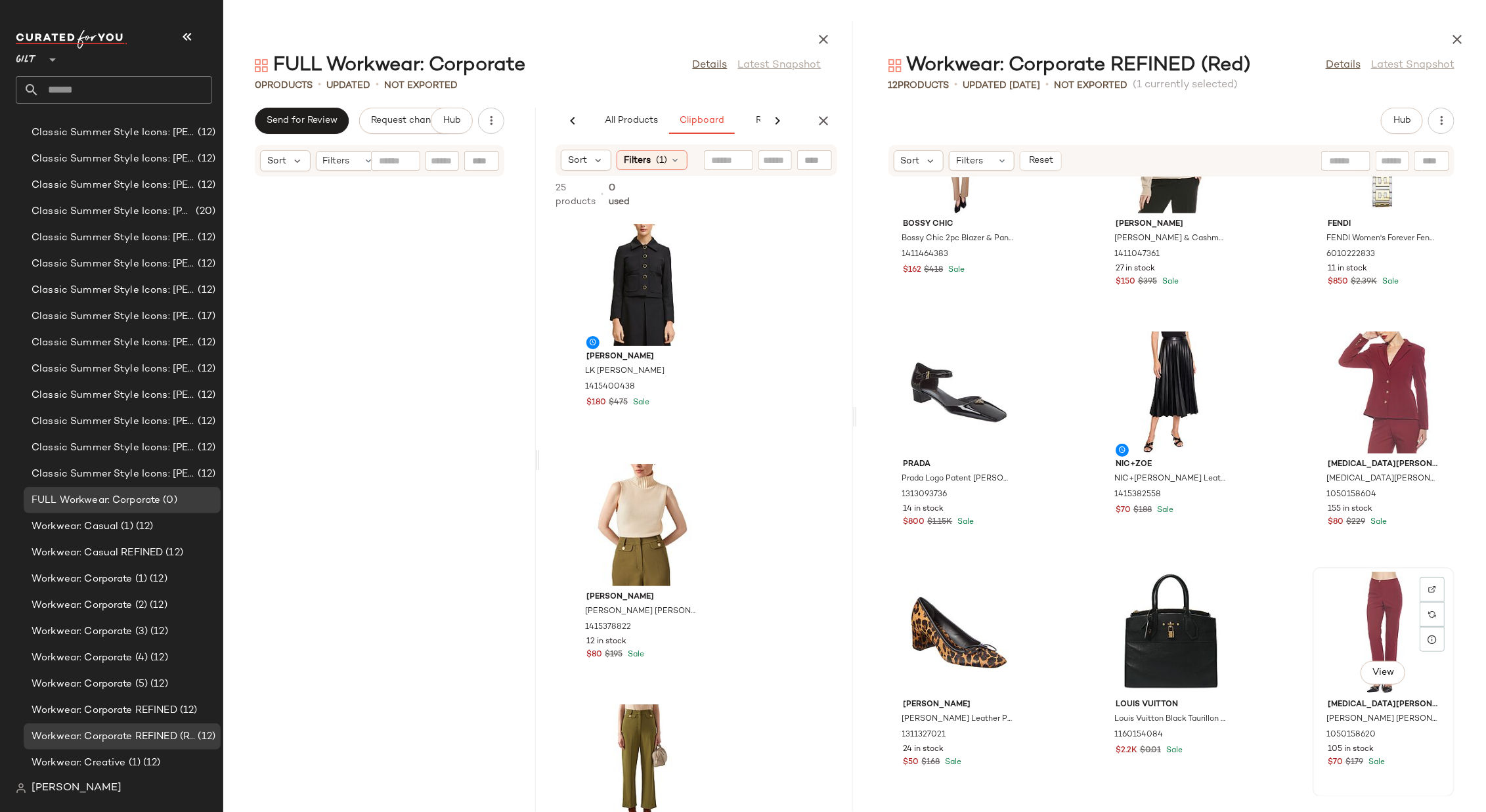
click at [990, 541] on div "View" at bounding box center [1383, 633] width 133 height 122
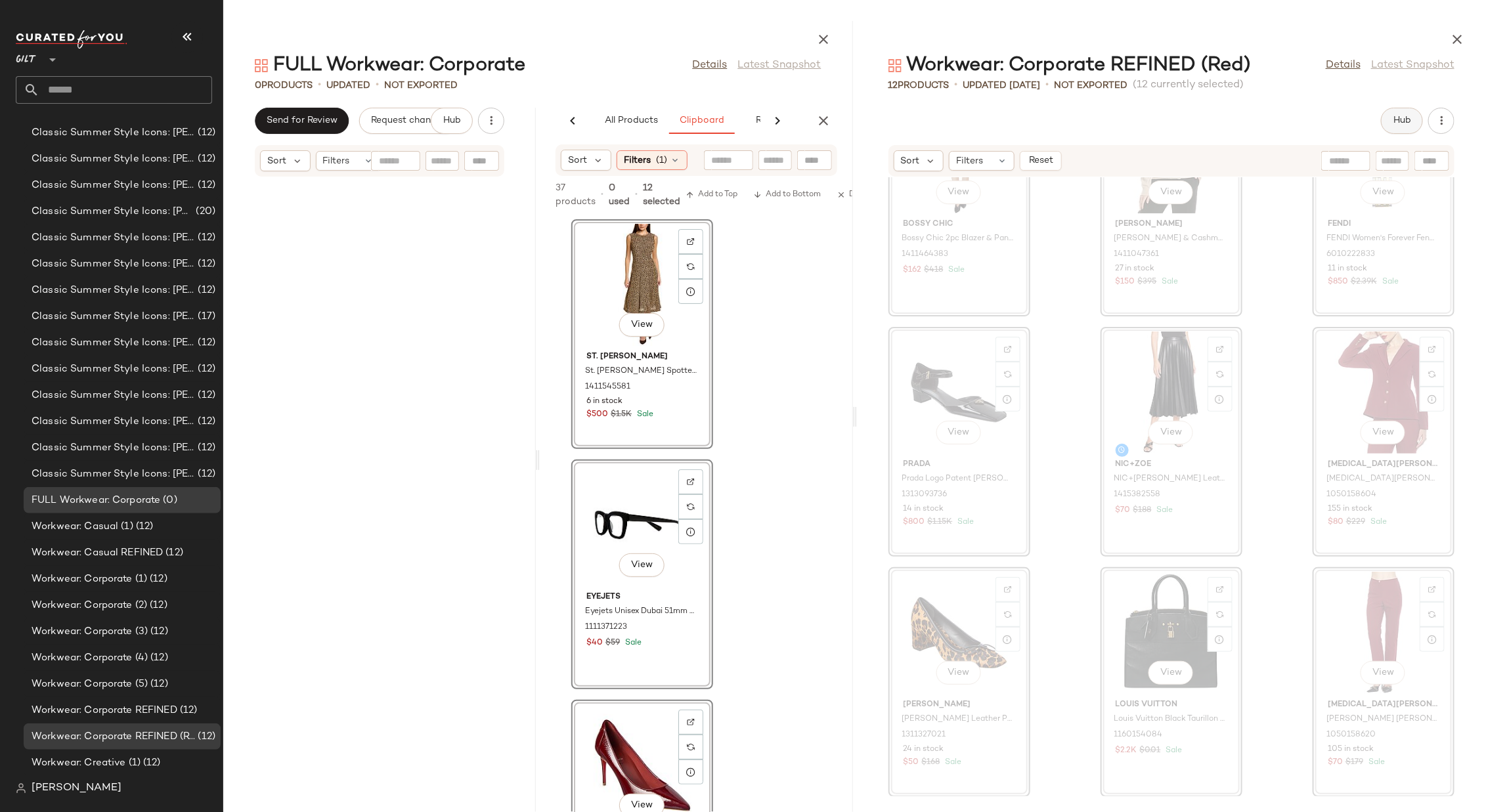
click at [990, 118] on span "Hub" at bounding box center [1402, 120] width 18 height 10
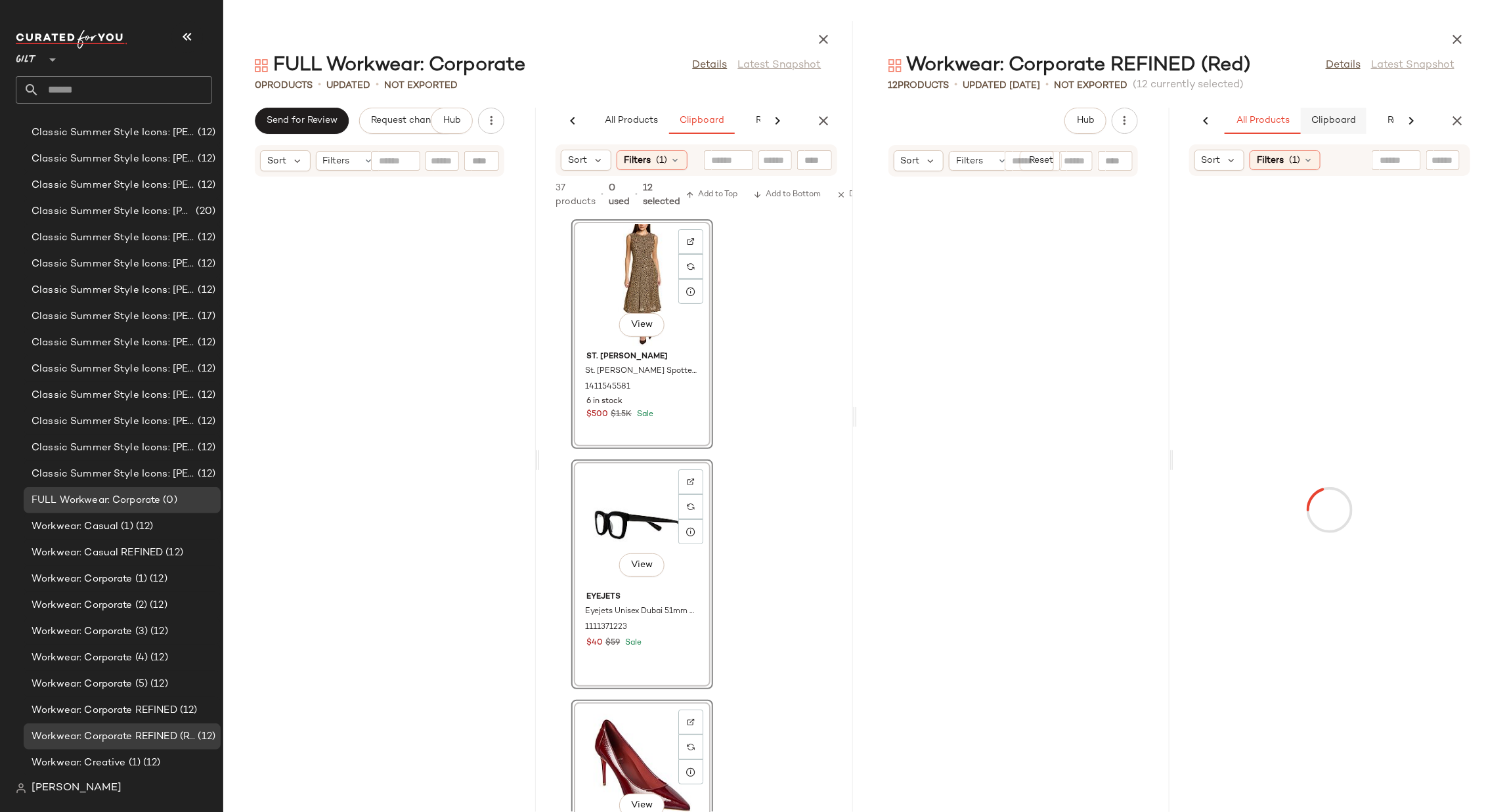
scroll to position [2266, 0]
click at [990, 124] on span "Clipboard" at bounding box center [1333, 120] width 45 height 10
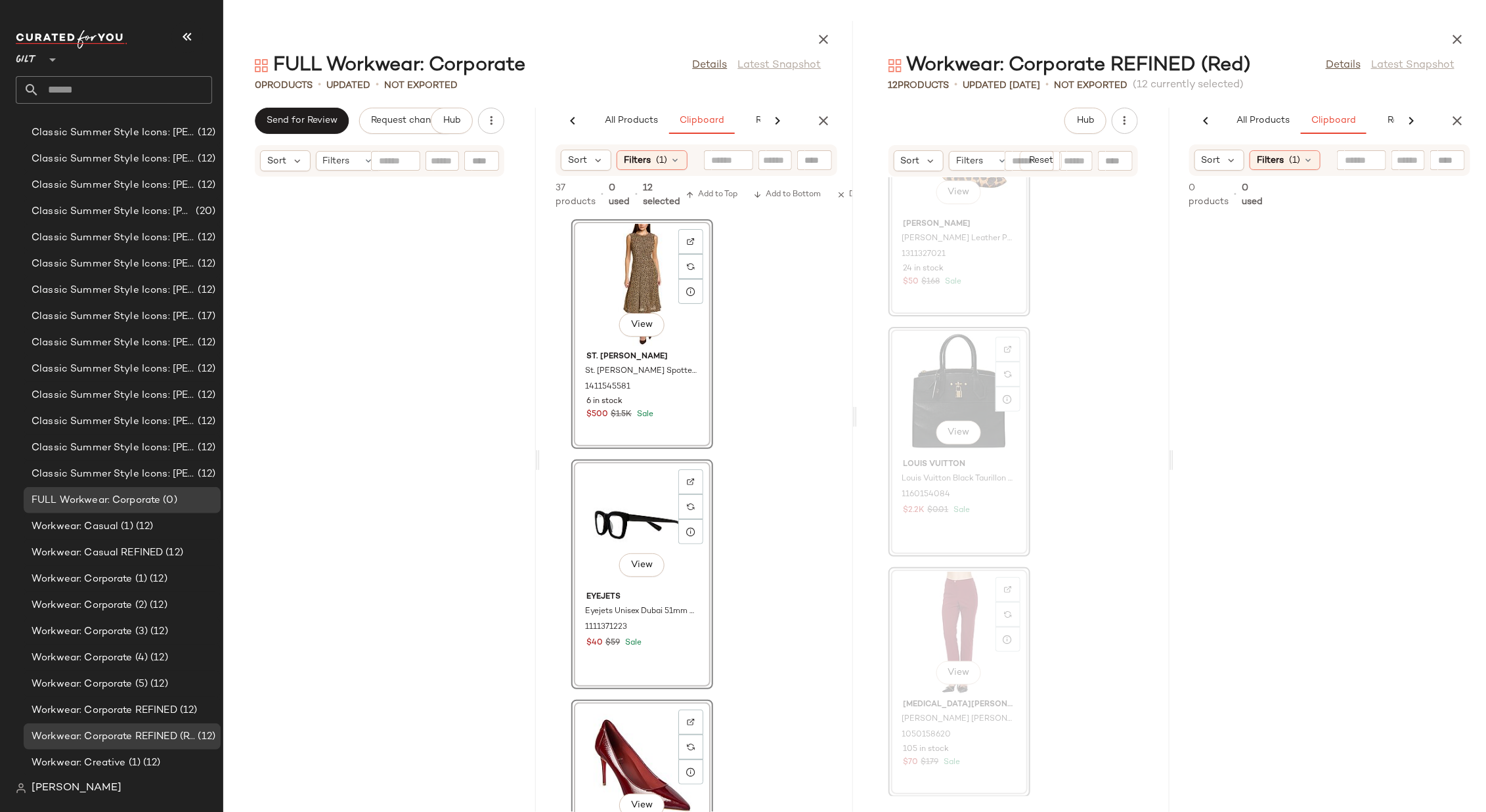
click at [990, 36] on icon "button" at bounding box center [1457, 39] width 16 height 16
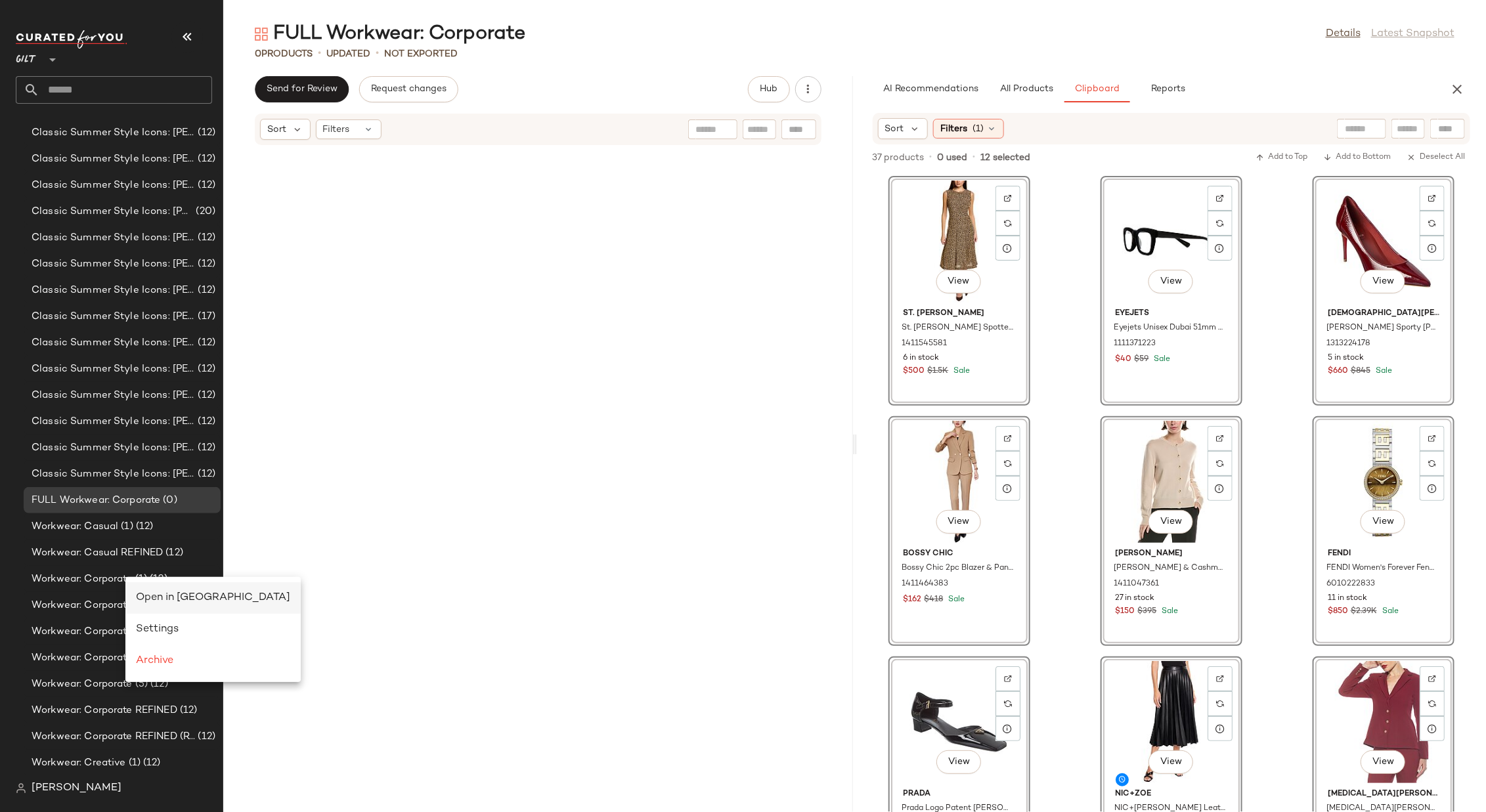
click at [155, 541] on span "Open in [GEOGRAPHIC_DATA]" at bounding box center [213, 598] width 155 height 11
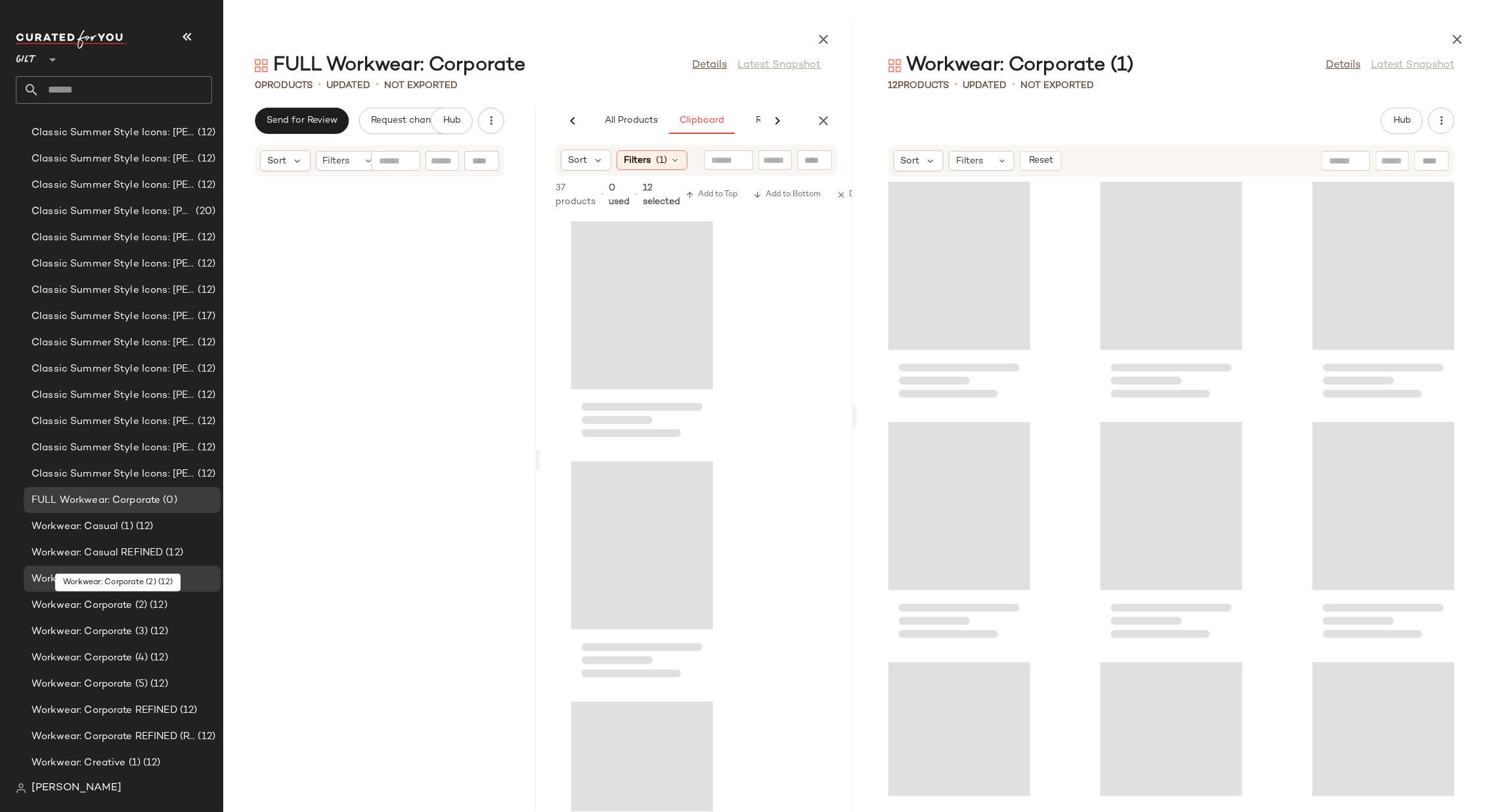
scroll to position [0, 112]
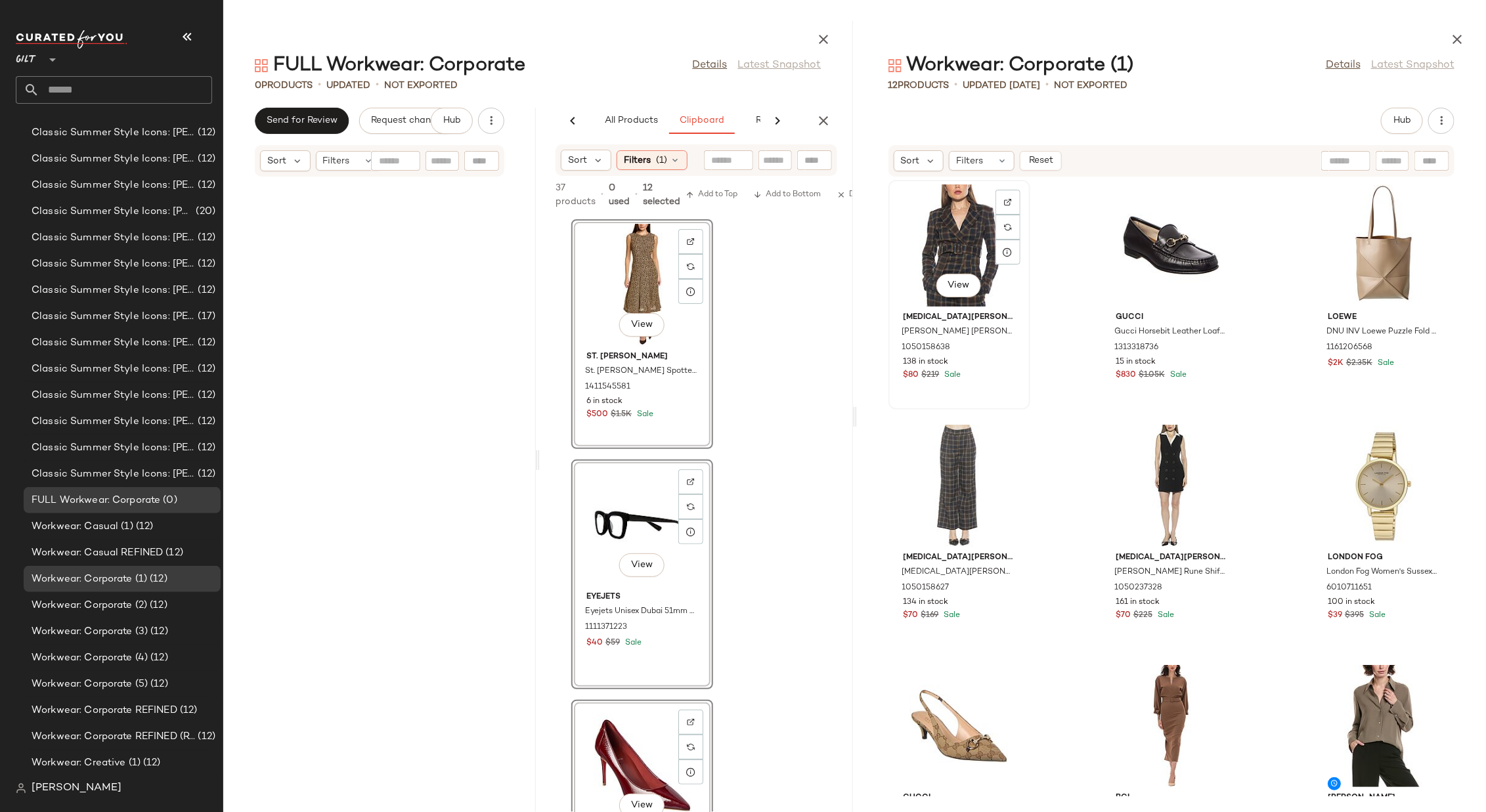
click at [959, 243] on div "View" at bounding box center [959, 246] width 133 height 122
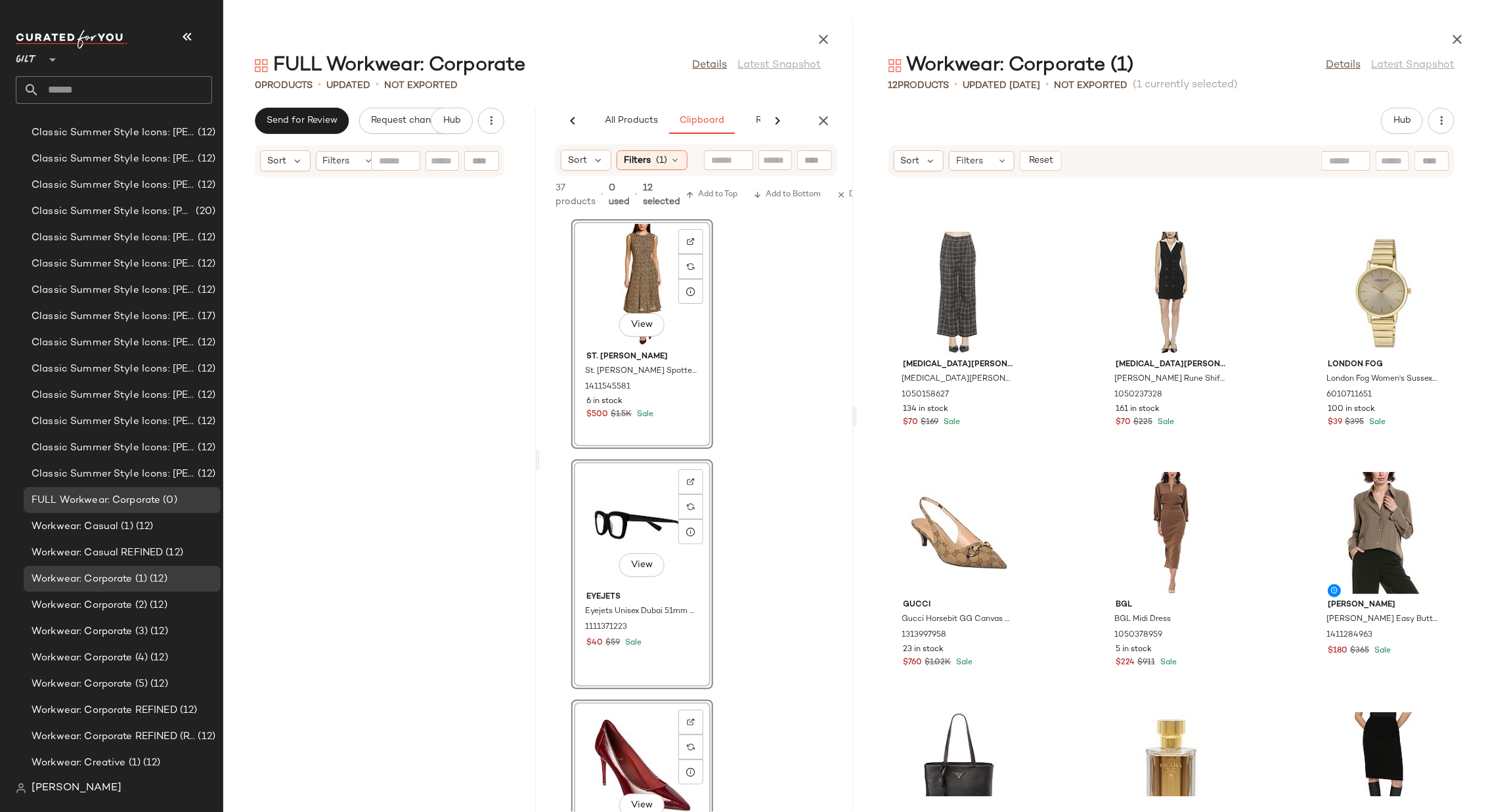
scroll to position [344, 0]
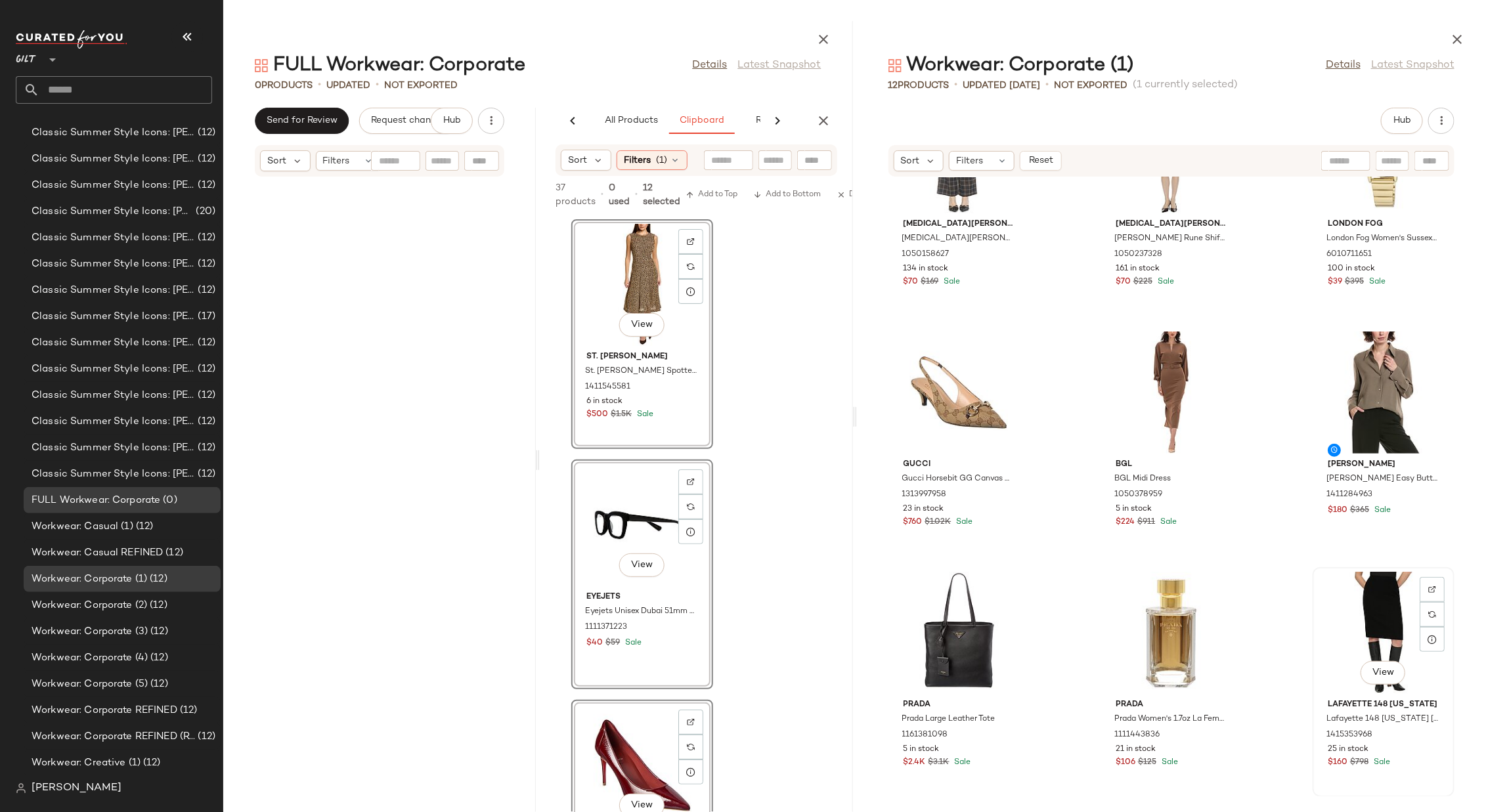
click at [990, 541] on div "View" at bounding box center [1383, 633] width 133 height 122
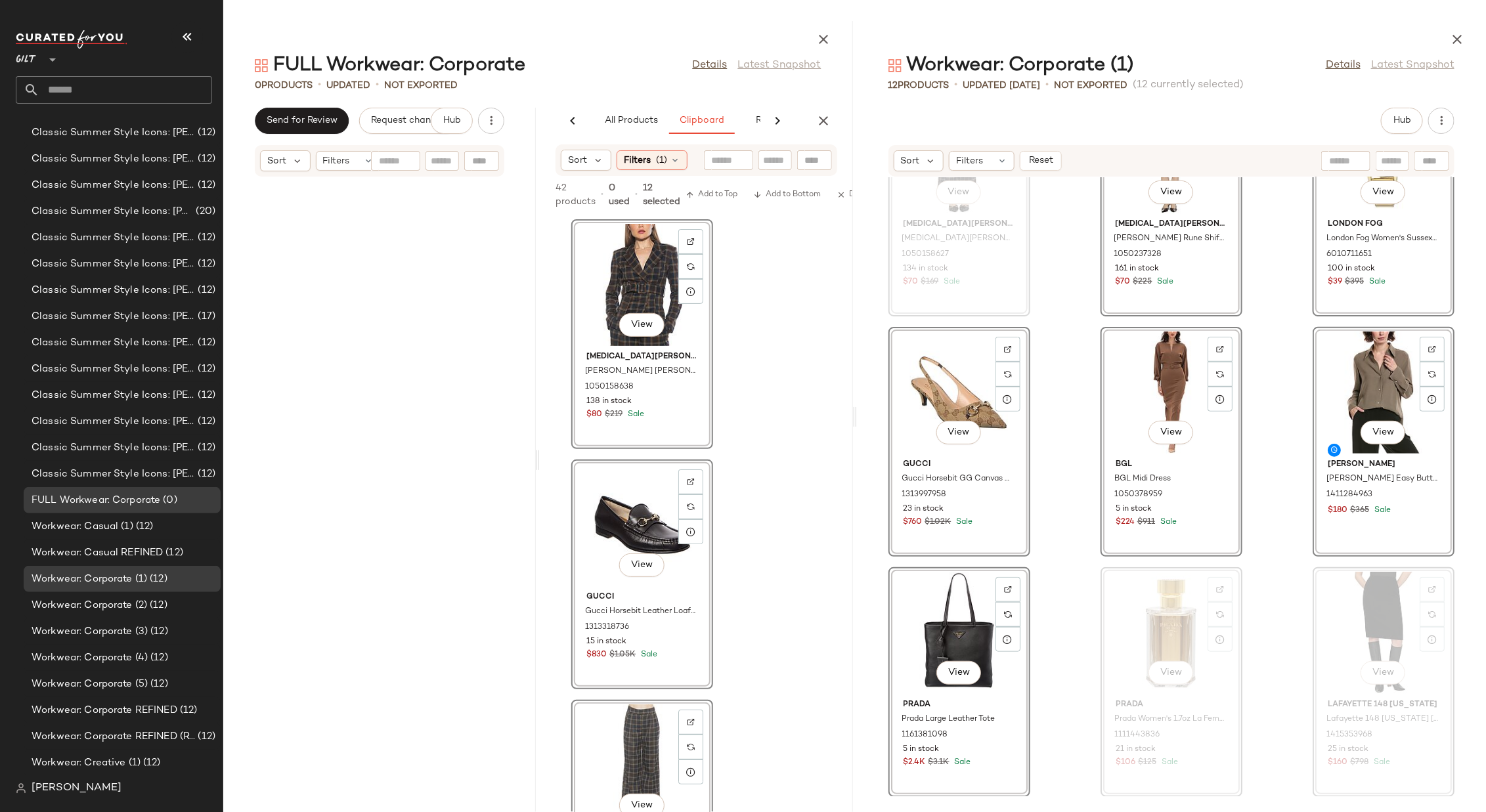
click at [779, 326] on div "View [MEDICAL_DATA] Admor [MEDICAL_DATA] Admor [PERSON_NAME] 1050158638 138 in …" at bounding box center [696, 514] width 313 height 596
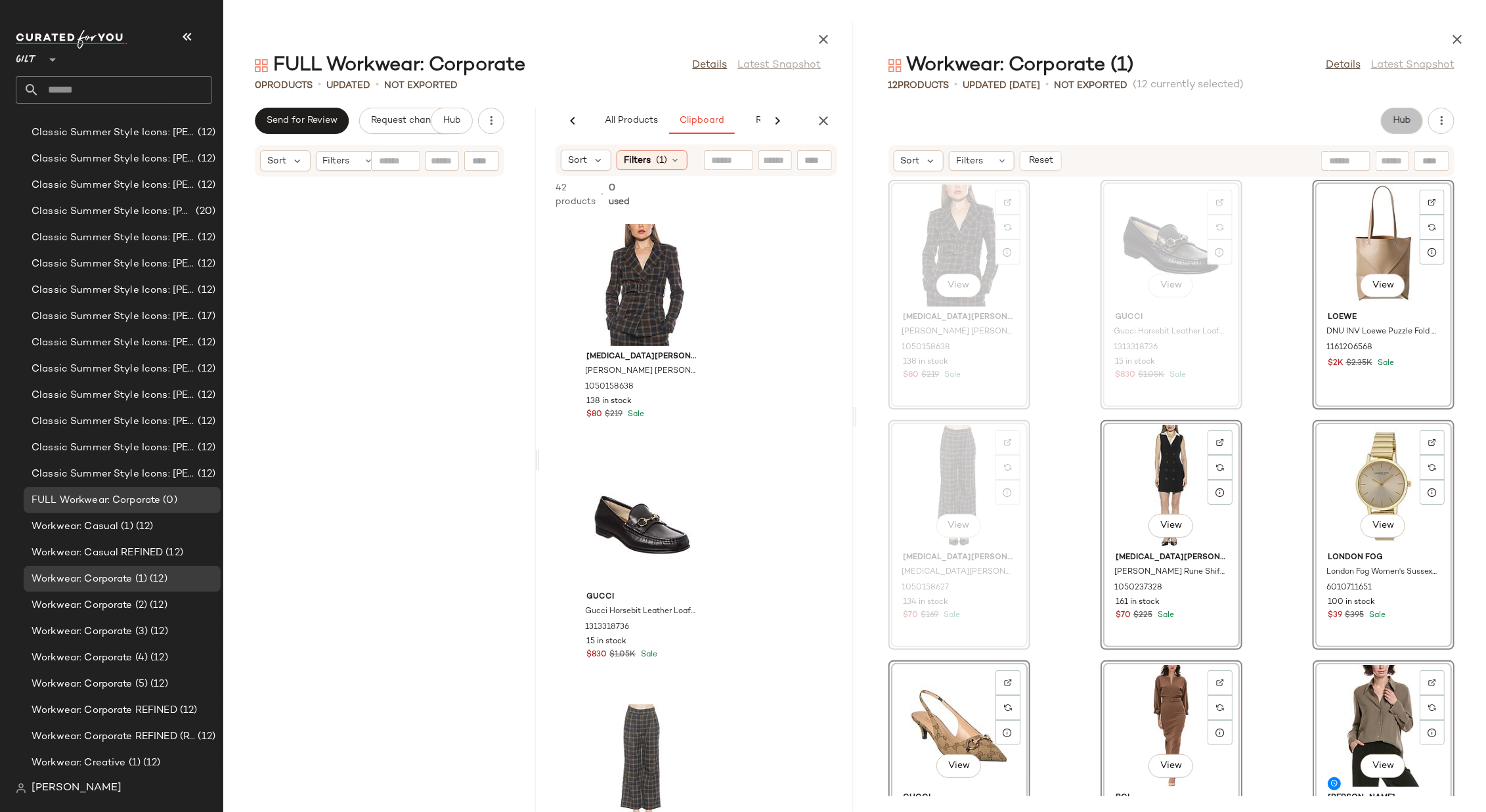
click at [990, 128] on button "Hub" at bounding box center [1402, 120] width 42 height 26
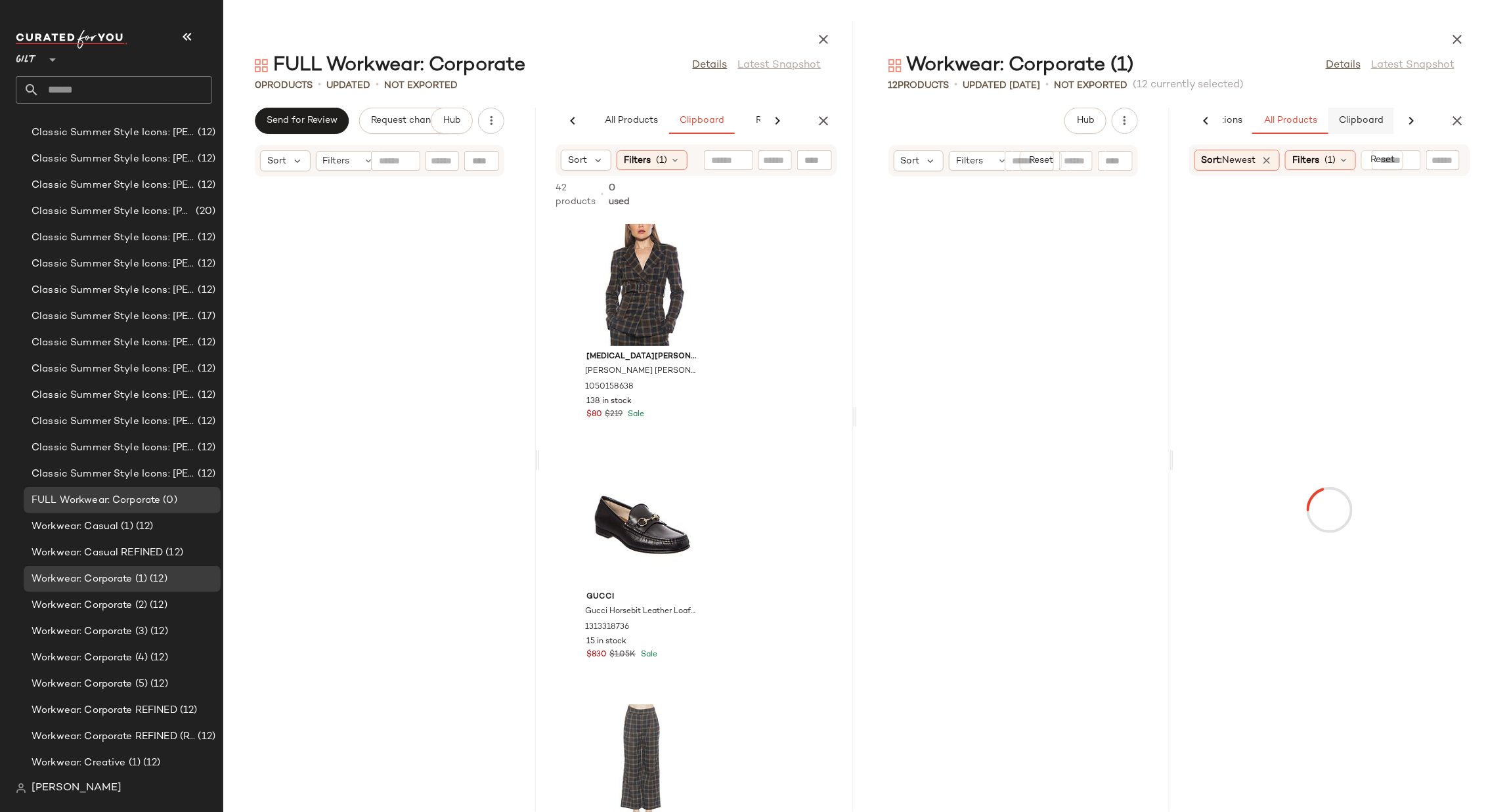
scroll to position [2266, 0]
click at [990, 115] on button "Clipboard" at bounding box center [1361, 120] width 66 height 26
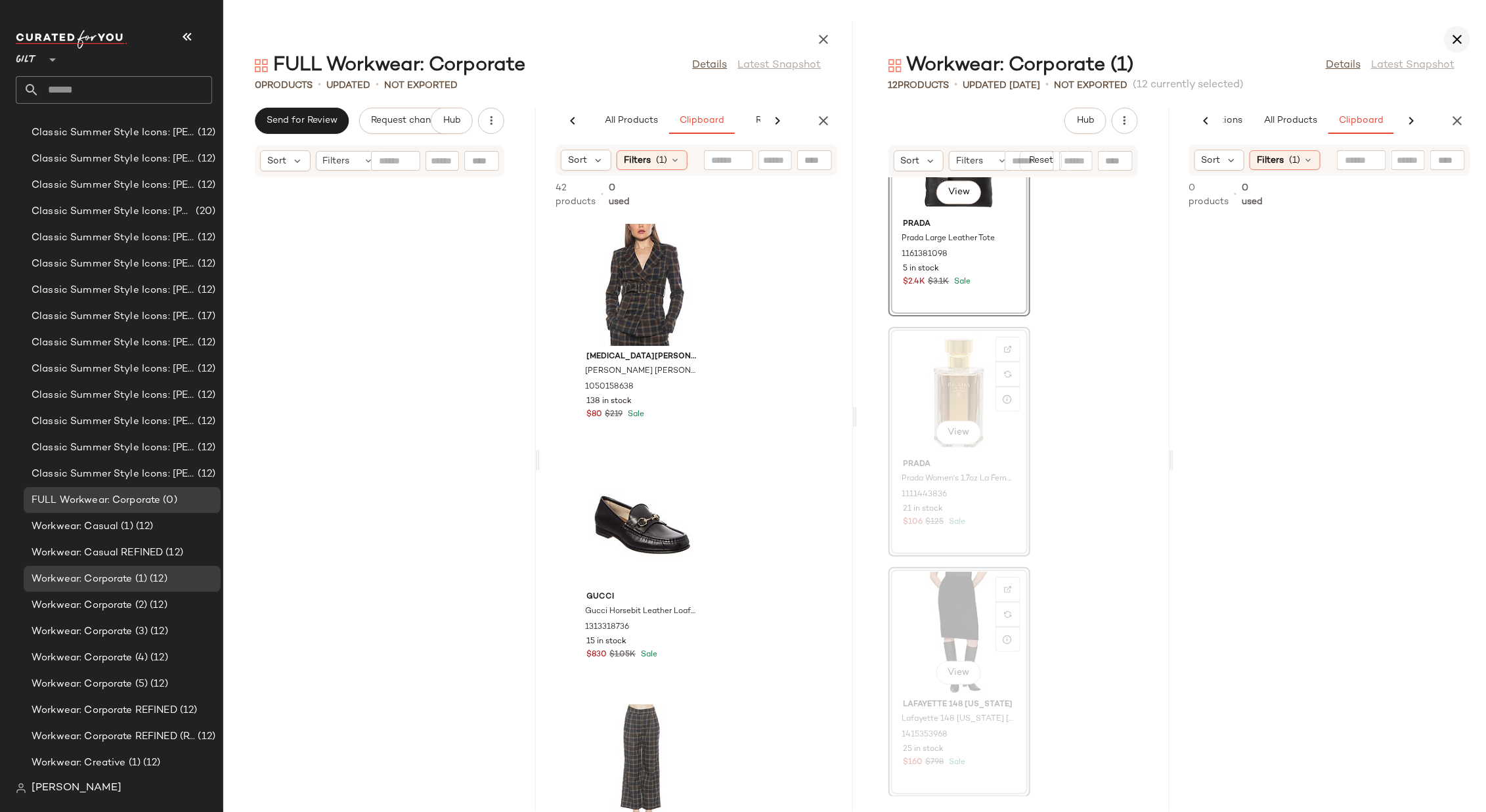
click at [990, 35] on icon "button" at bounding box center [1457, 39] width 16 height 16
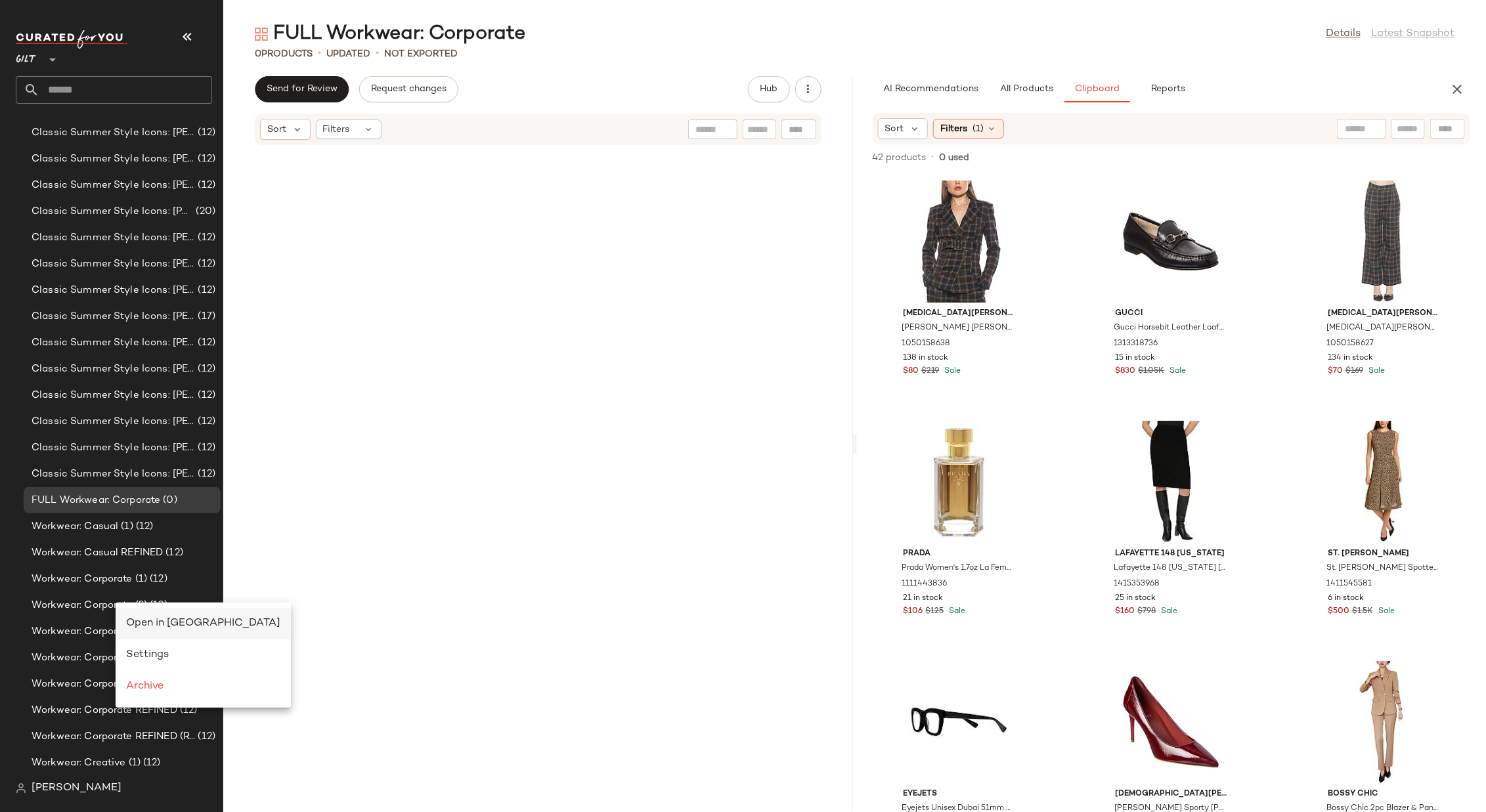
click at [166, 541] on div "Open in [GEOGRAPHIC_DATA]" at bounding box center [203, 624] width 175 height 31
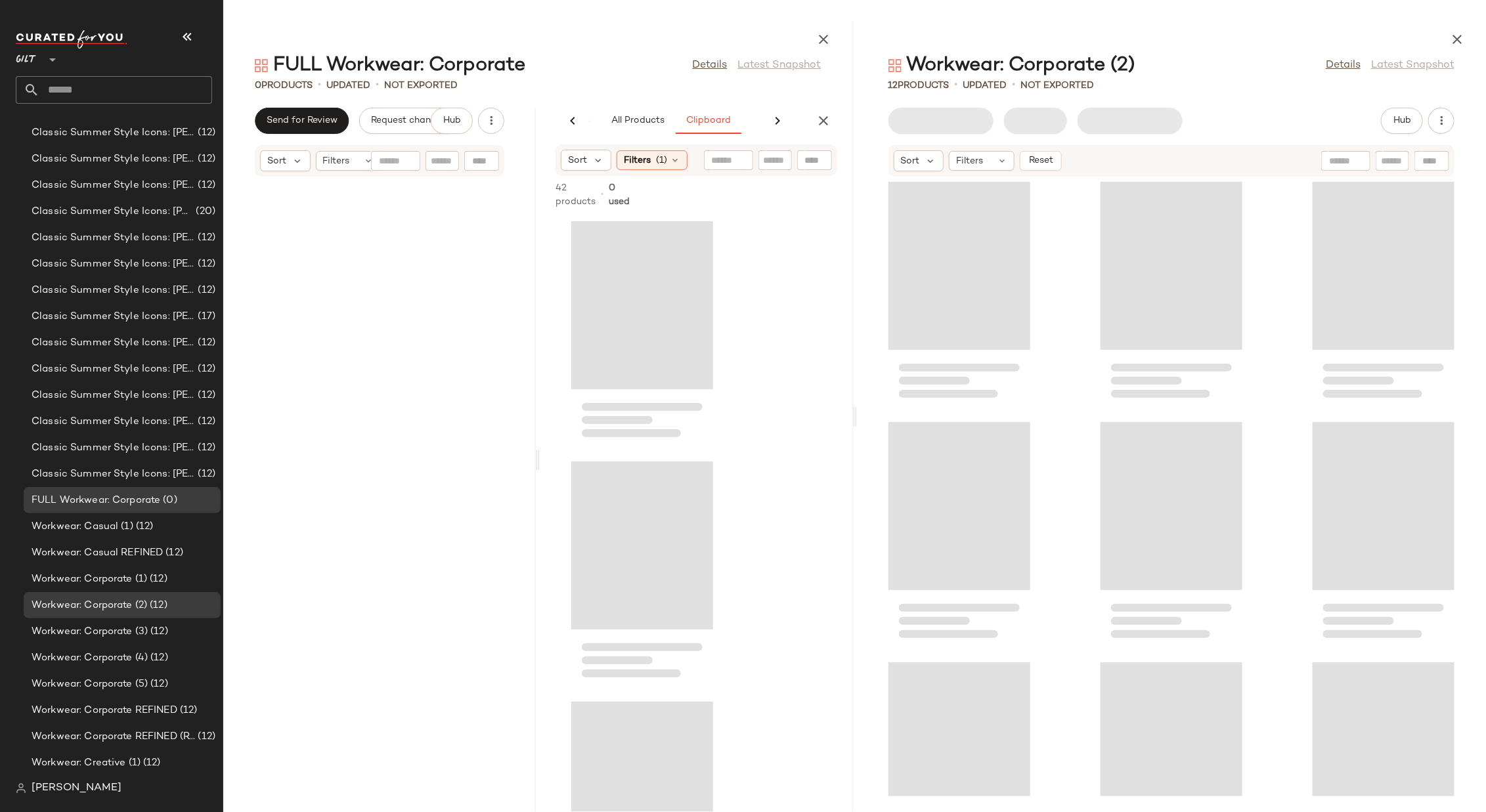
scroll to position [0, 112]
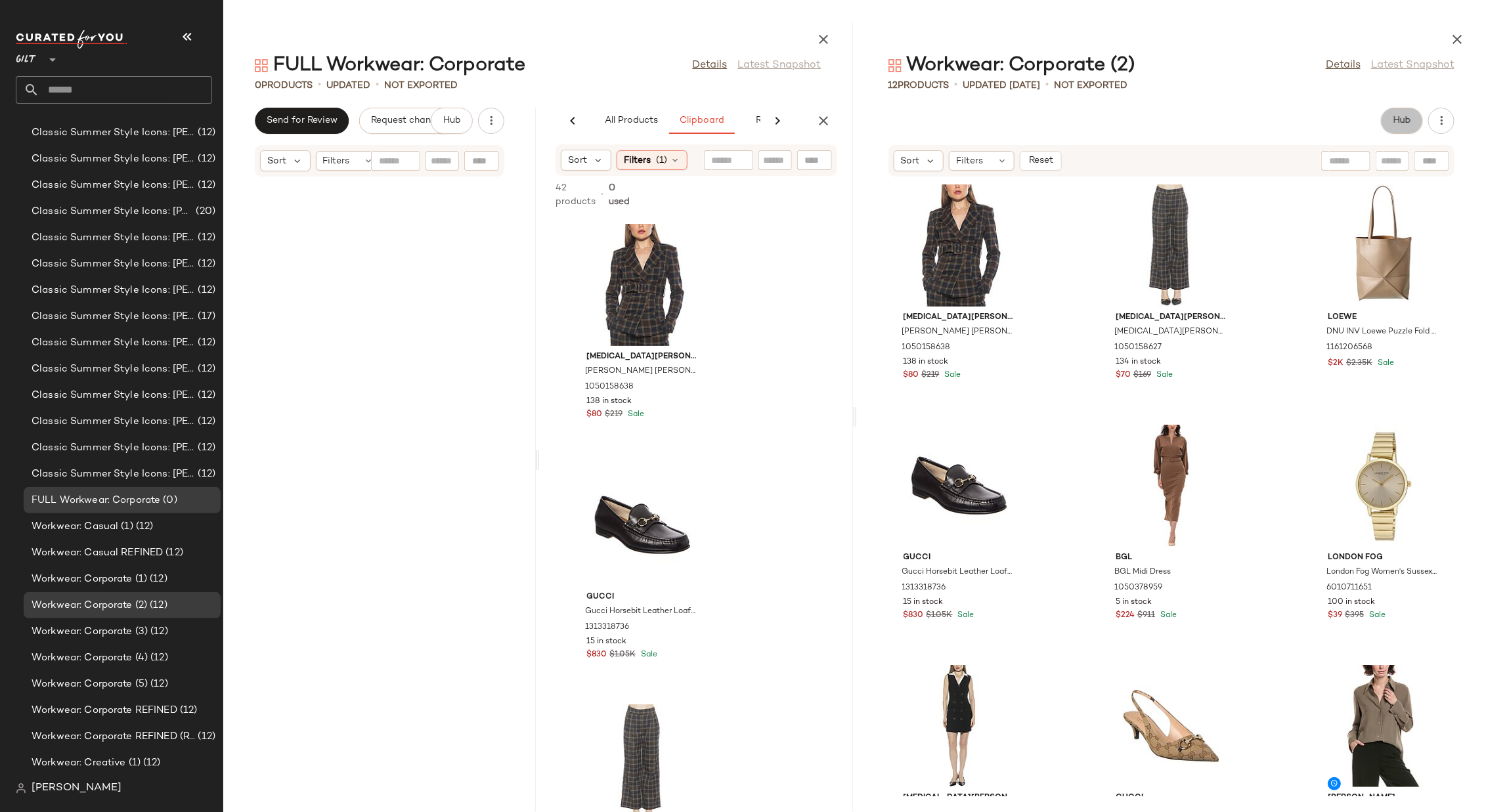
click at [990, 121] on span "Hub" at bounding box center [1402, 120] width 18 height 10
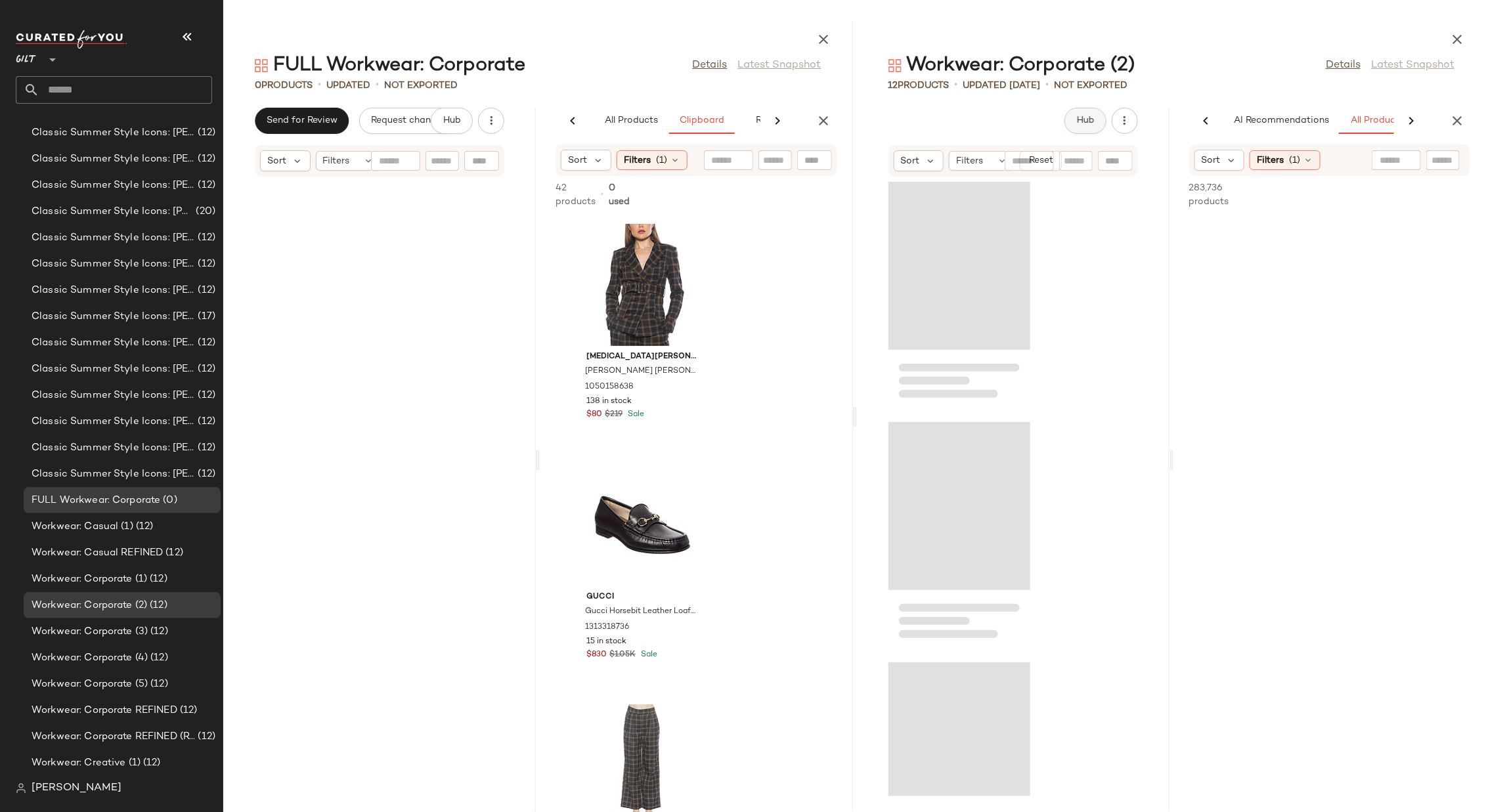
scroll to position [0, 114]
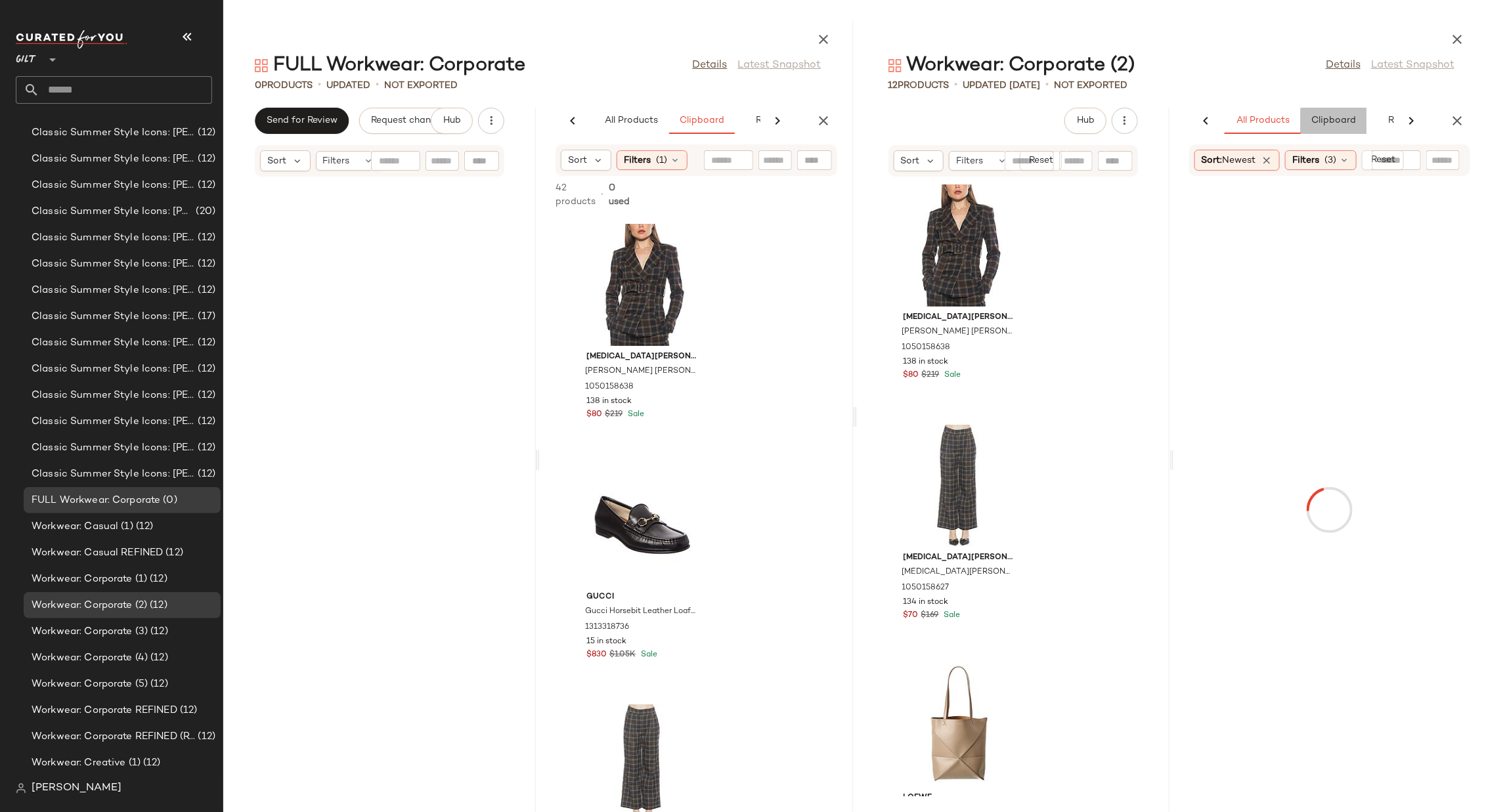
click at [990, 117] on span "Clipboard" at bounding box center [1333, 120] width 45 height 10
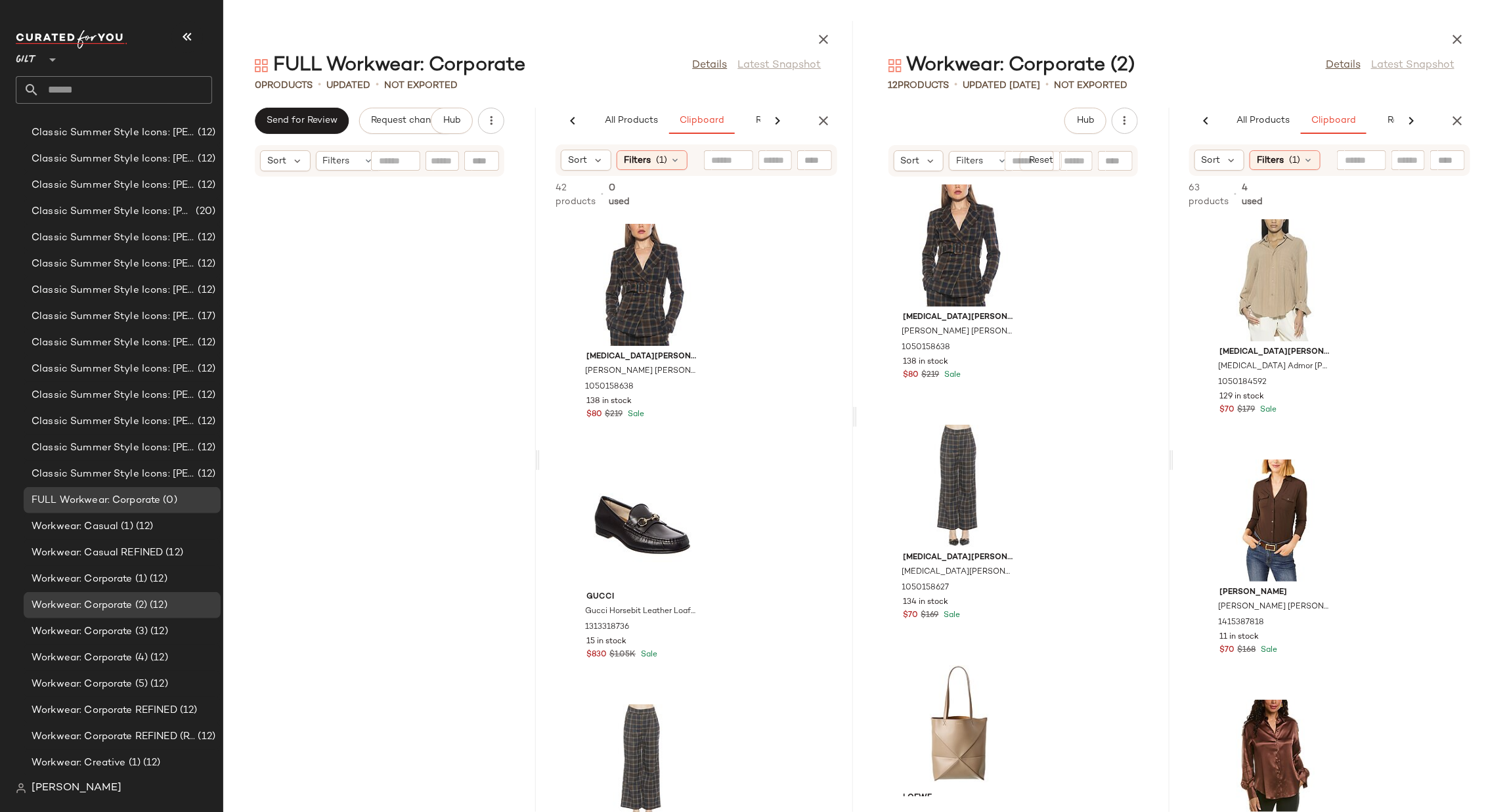
scroll to position [0, 0]
click at [990, 270] on div "View" at bounding box center [1276, 285] width 133 height 122
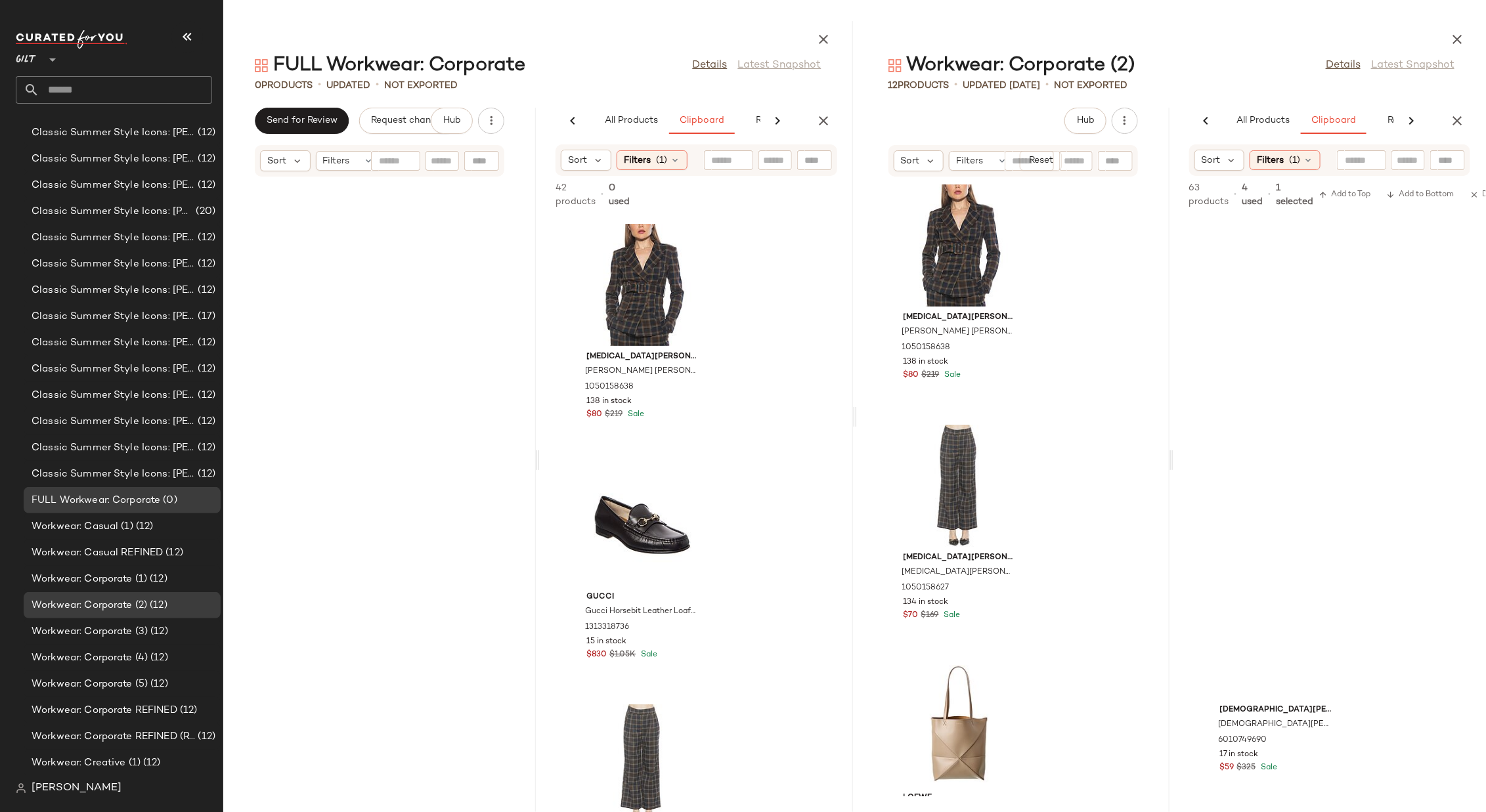
scroll to position [13586, 0]
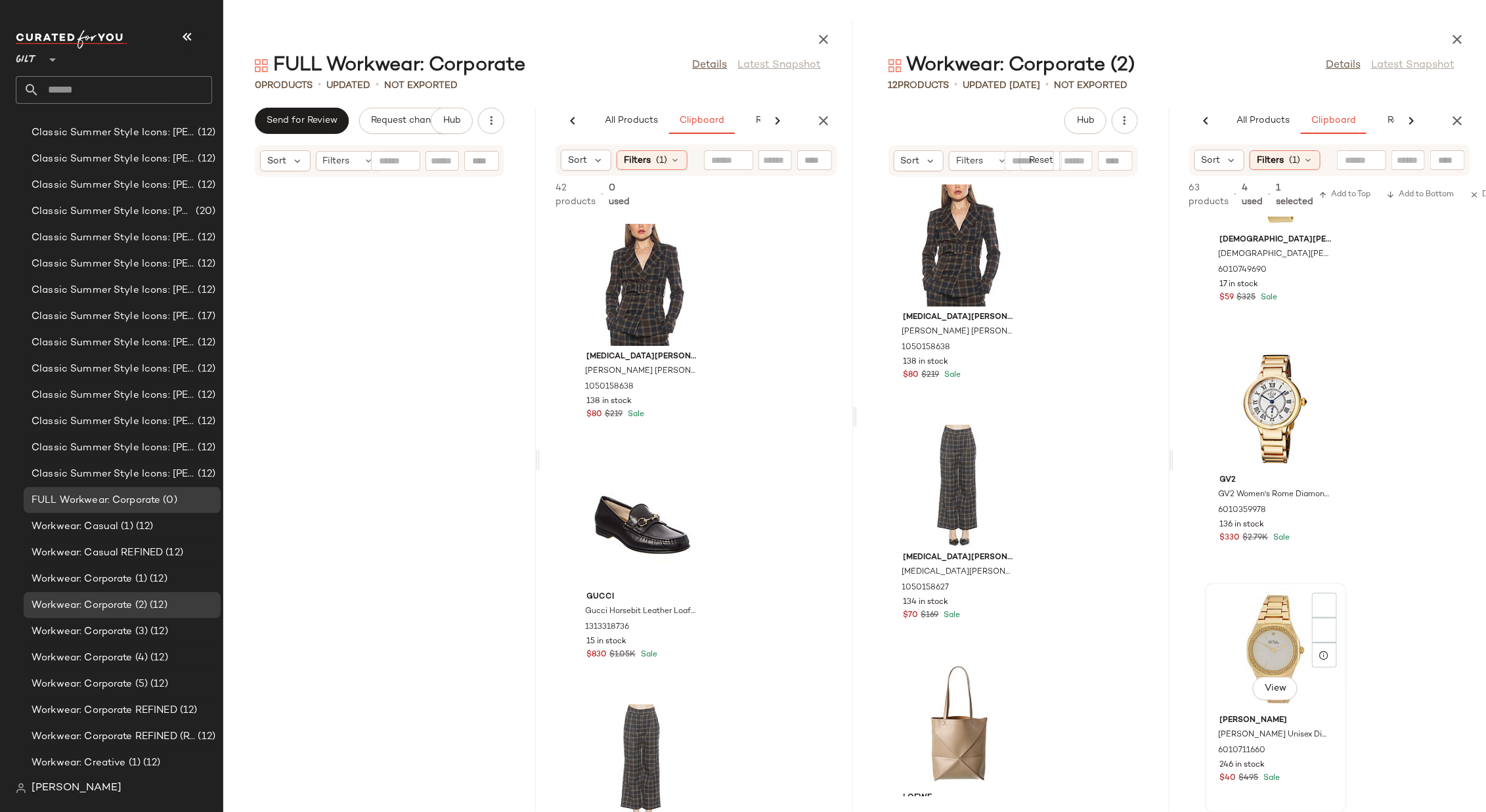
click at [990, 541] on div "View" at bounding box center [1276, 649] width 133 height 122
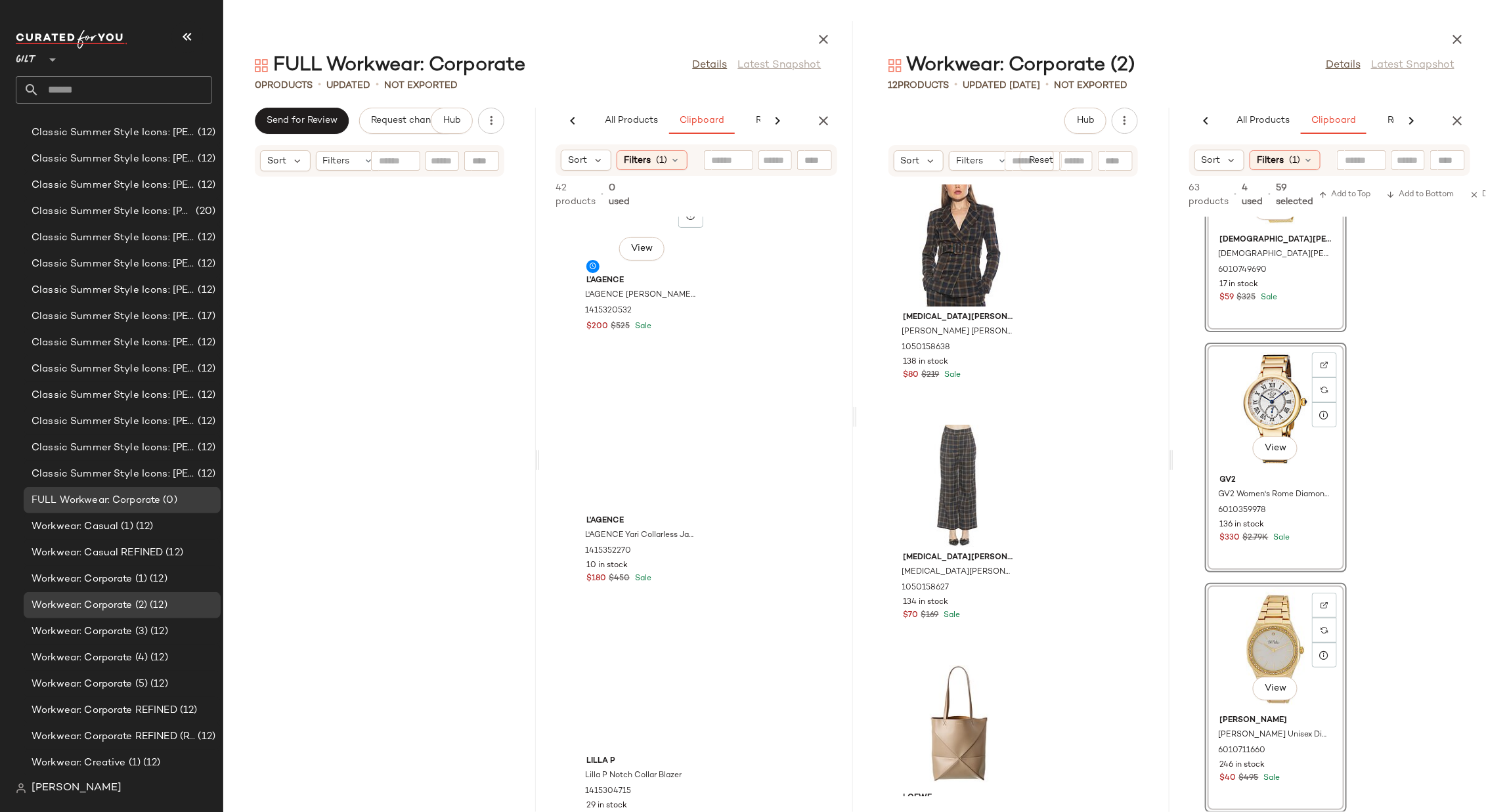
scroll to position [9500, 0]
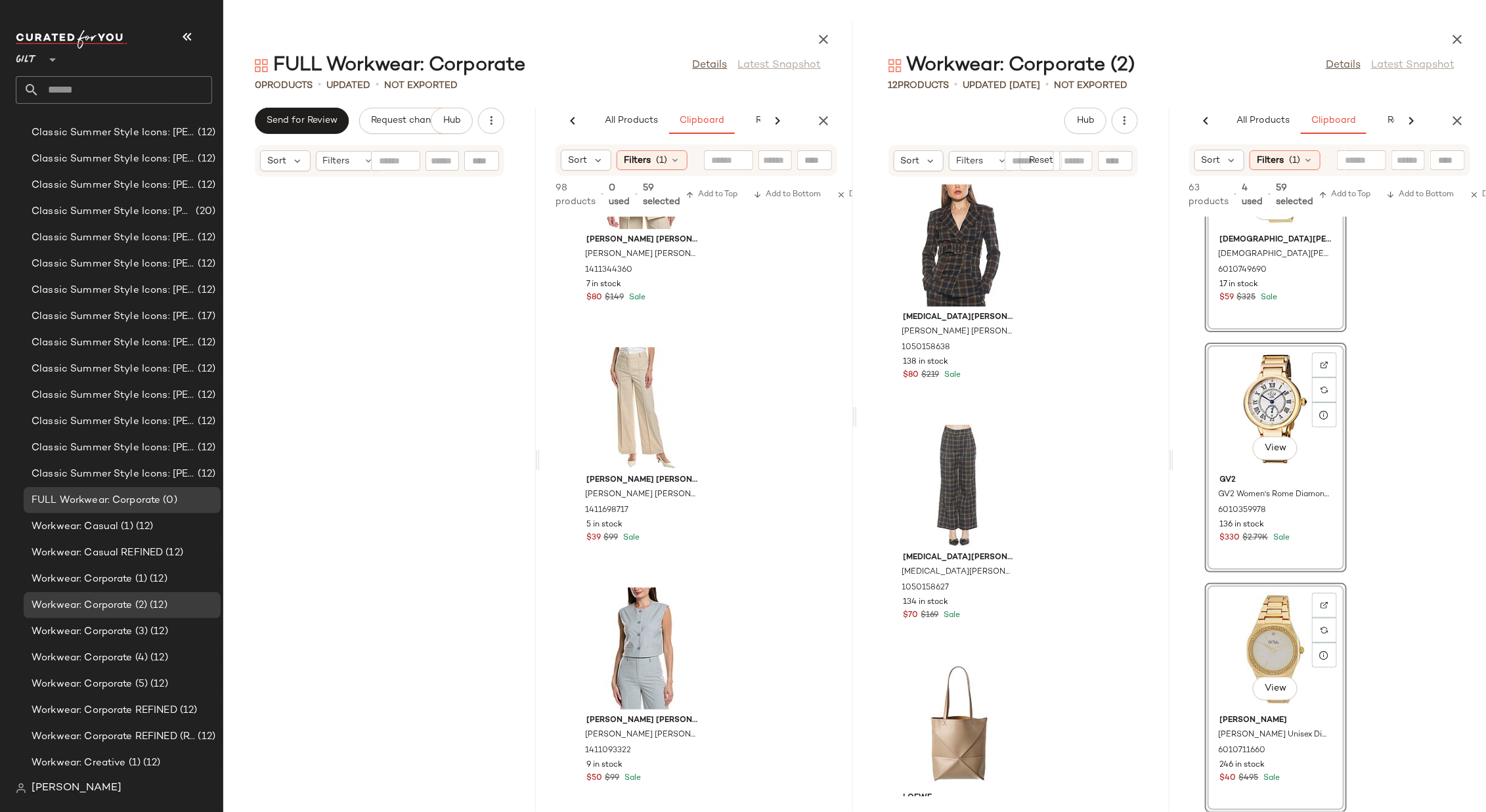
click at [791, 541] on div "[PERSON_NAME] [PERSON_NAME] [PERSON_NAME] Layered Vest 1411344360 7 in stock $8…" at bounding box center [696, 514] width 313 height 596
click at [990, 34] on icon "button" at bounding box center [1457, 39] width 16 height 16
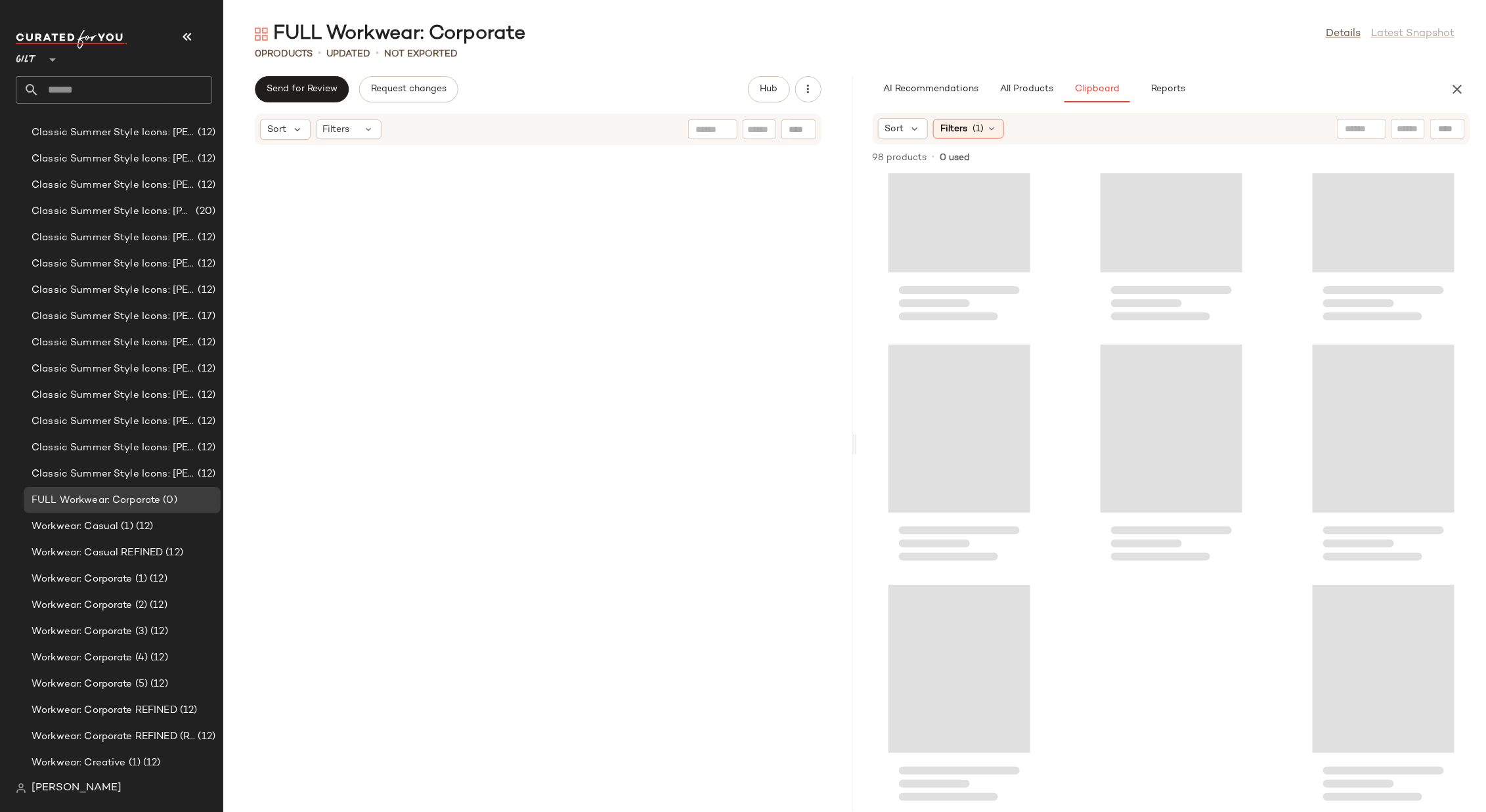
scroll to position [2884, 0]
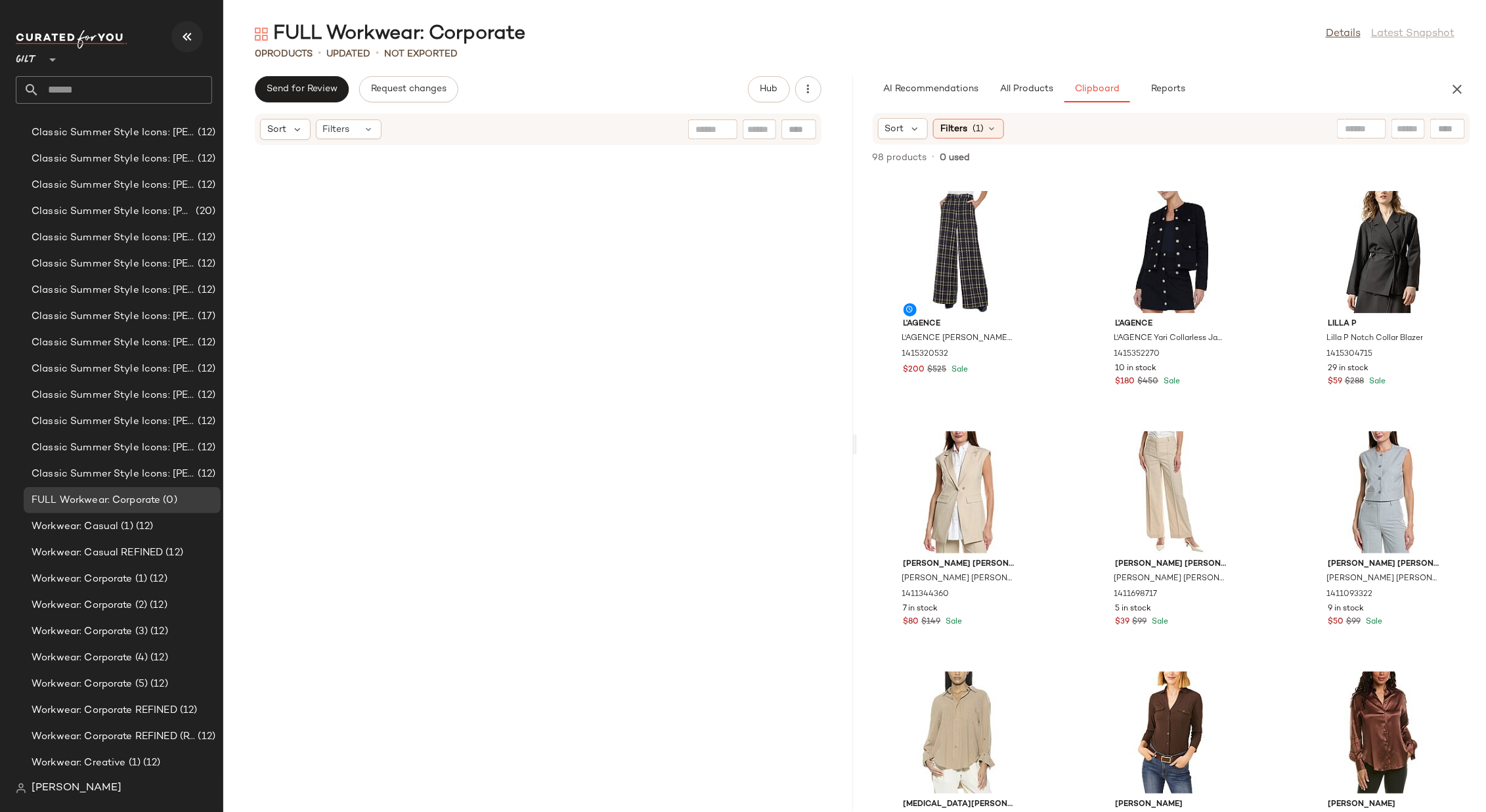
click at [188, 37] on icon "button" at bounding box center [187, 36] width 16 height 16
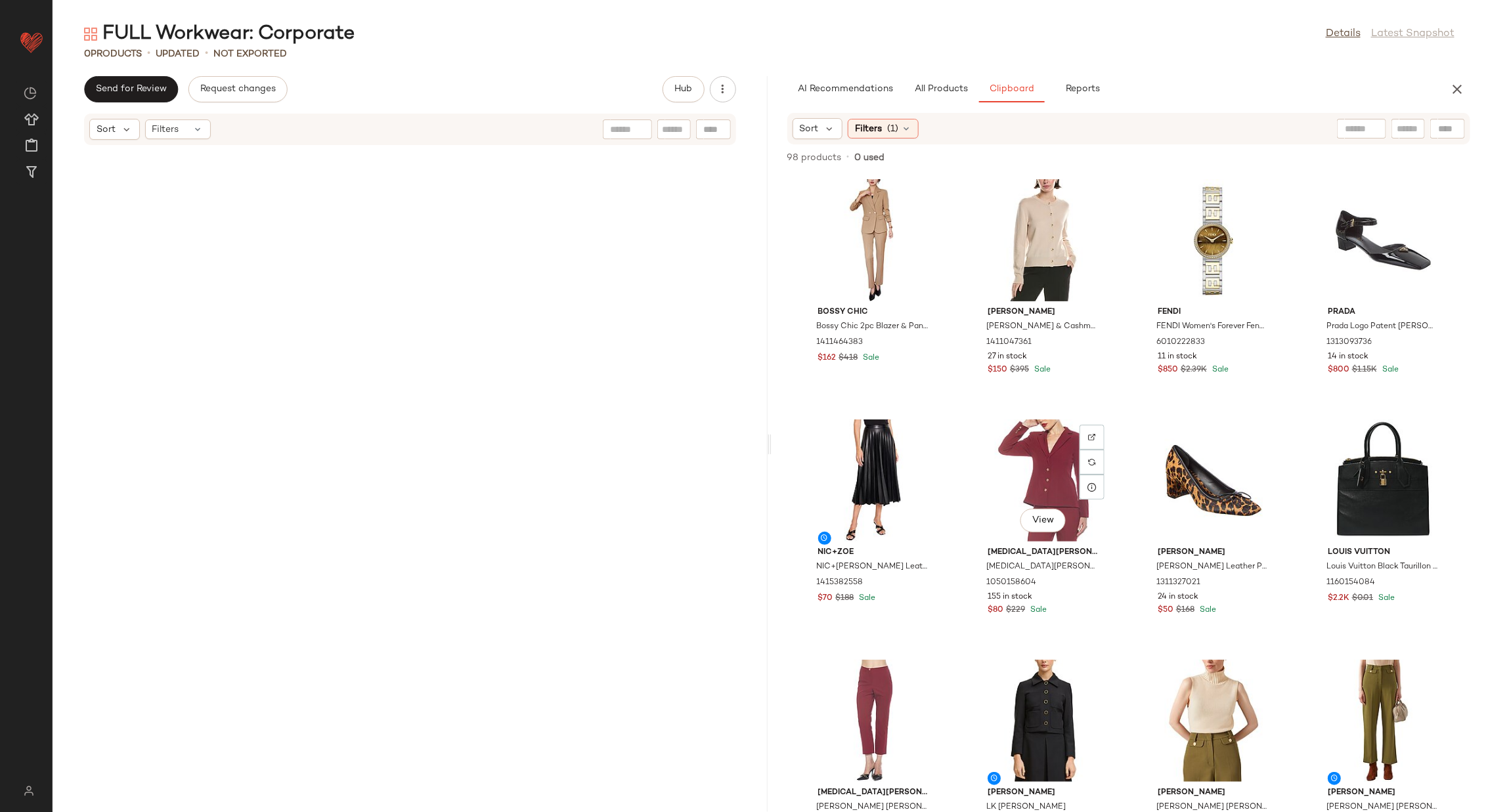
scroll to position [0, 0]
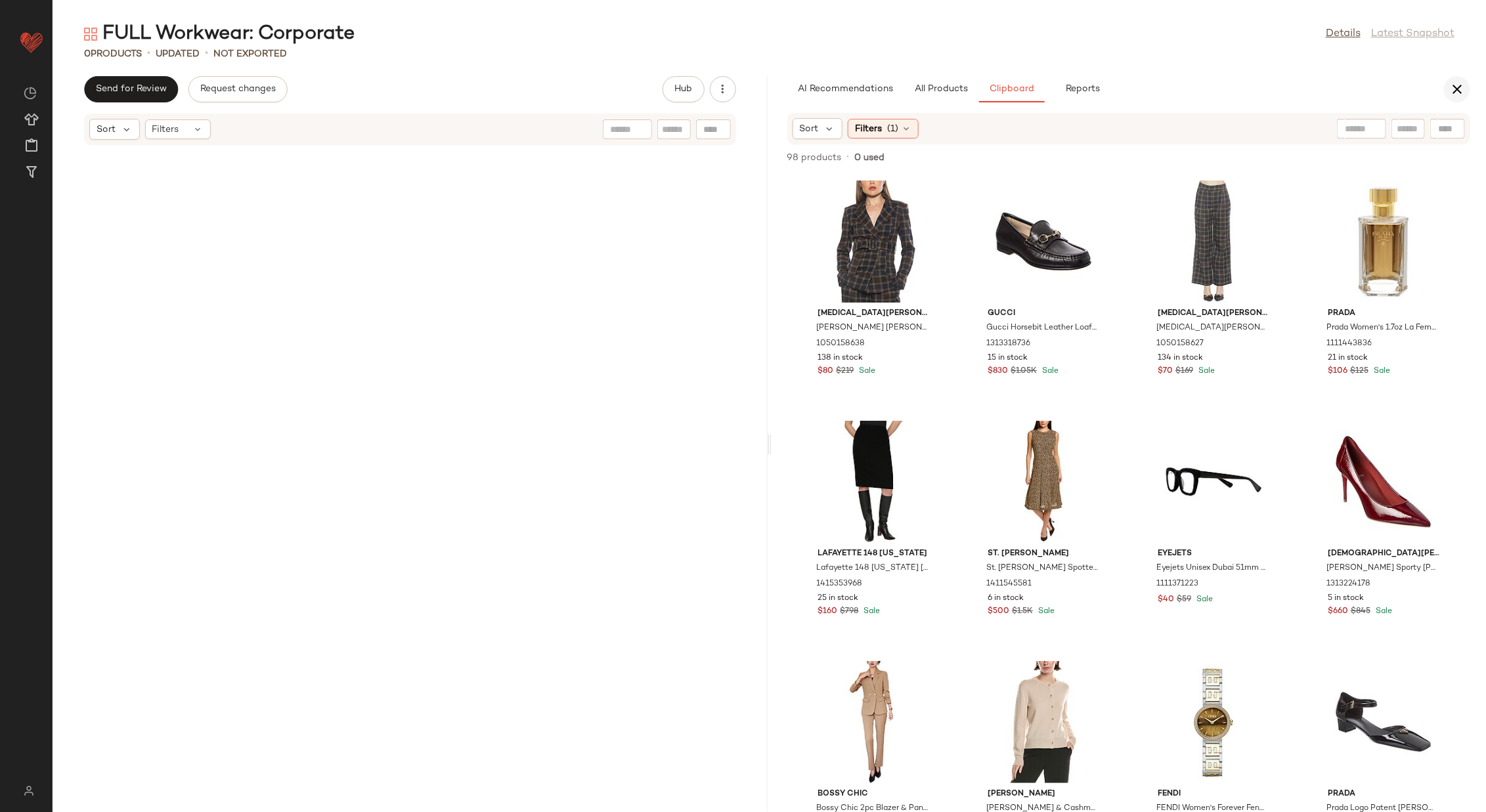
click at [990, 89] on icon "button" at bounding box center [1457, 89] width 16 height 16
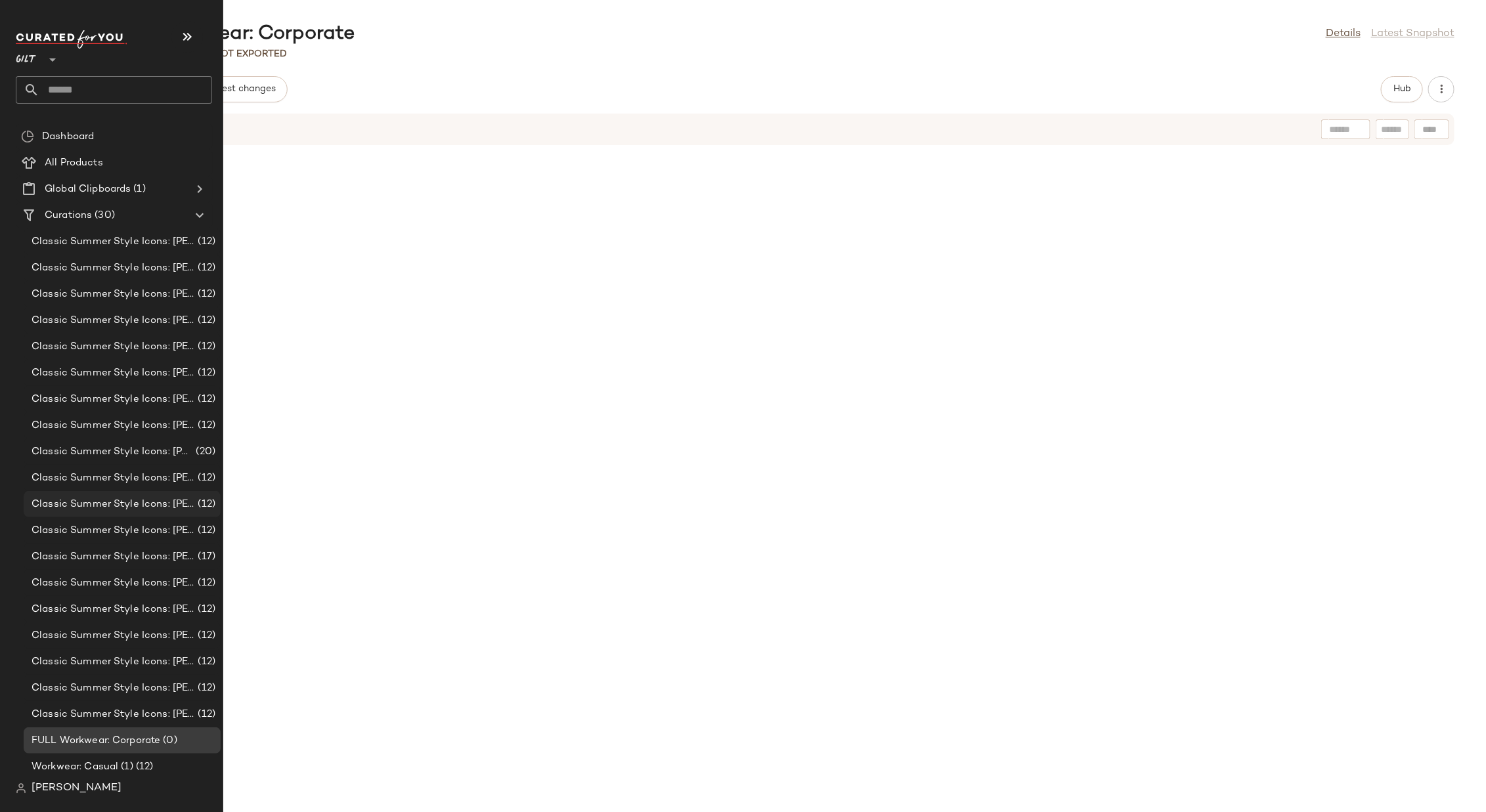
scroll to position [240, 0]
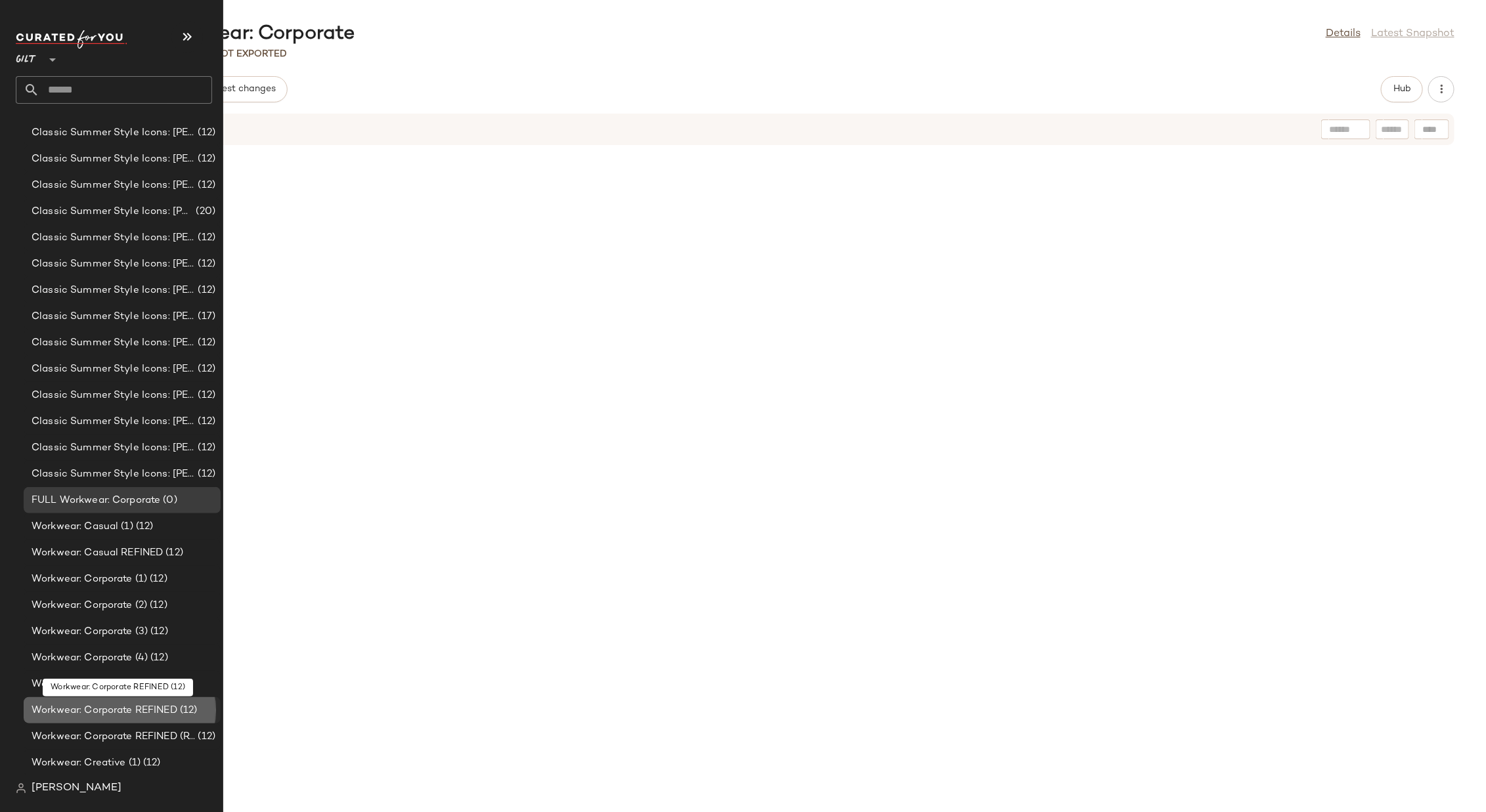
click at [122, 541] on span "Workwear: Corporate REFINED" at bounding box center [104, 711] width 146 height 15
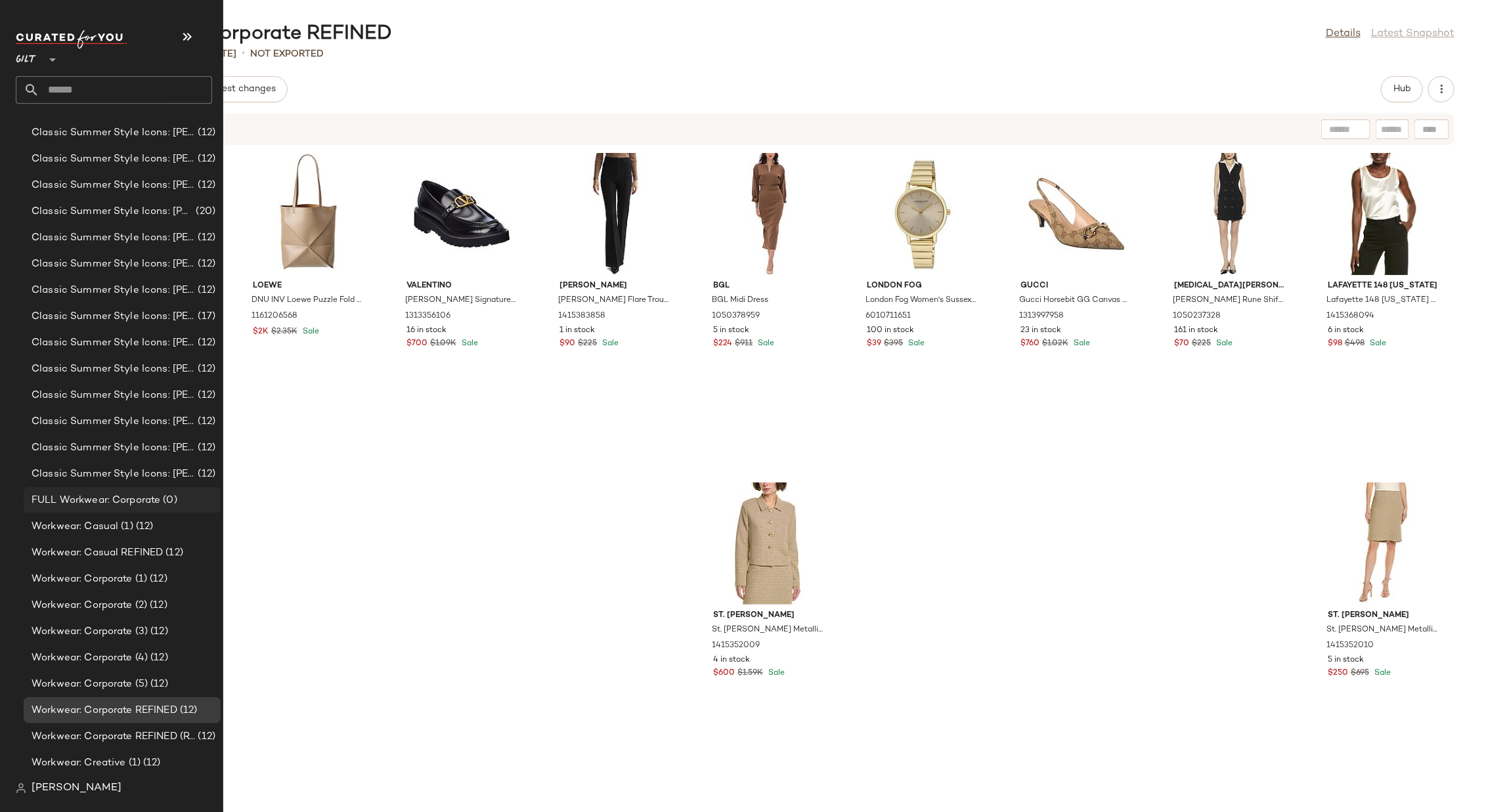
click at [109, 492] on div "FULL Workwear: Corporate (0)" at bounding box center [122, 500] width 197 height 26
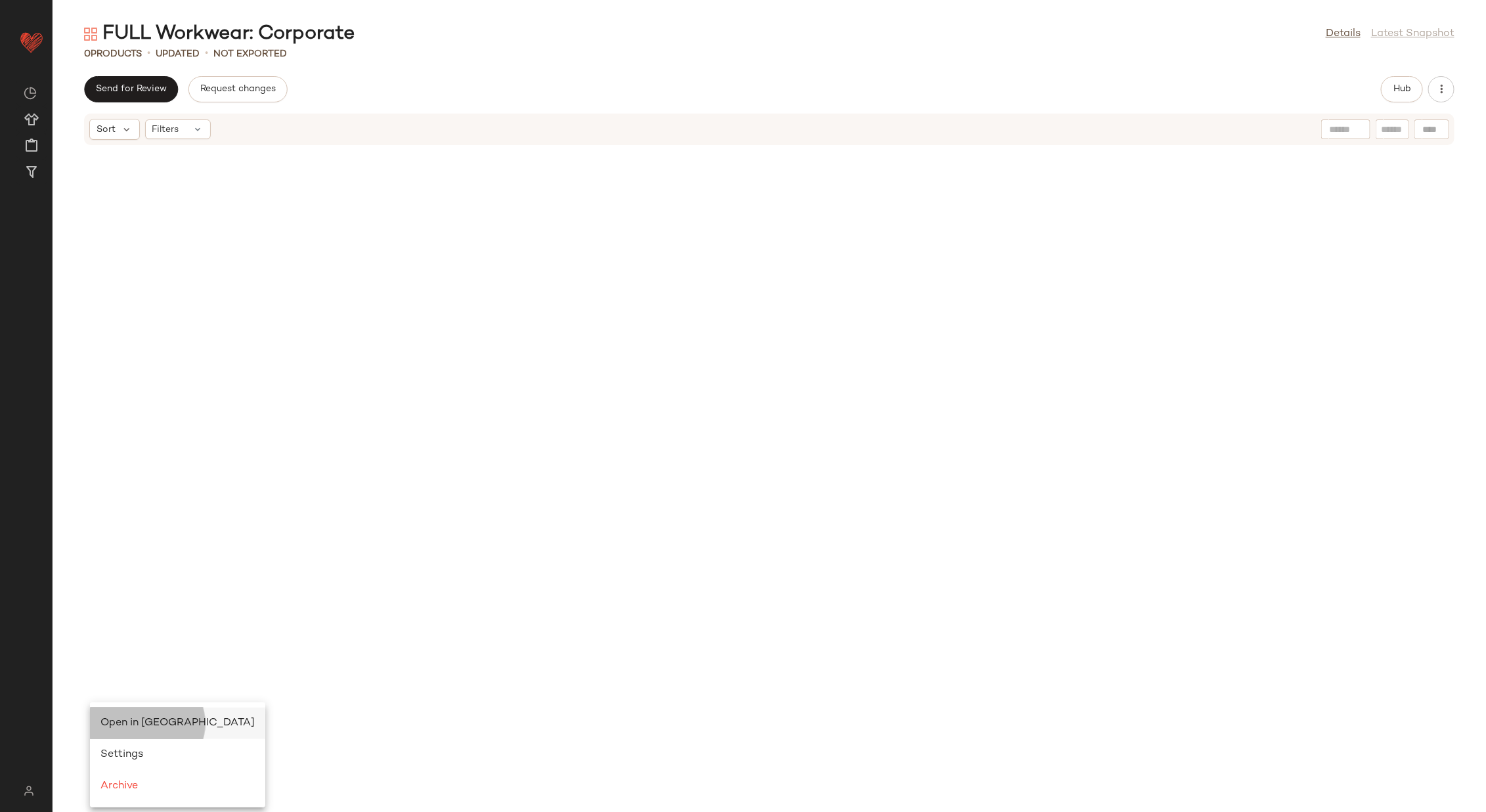
click at [136, 541] on span "Open in [GEOGRAPHIC_DATA]" at bounding box center [178, 723] width 155 height 11
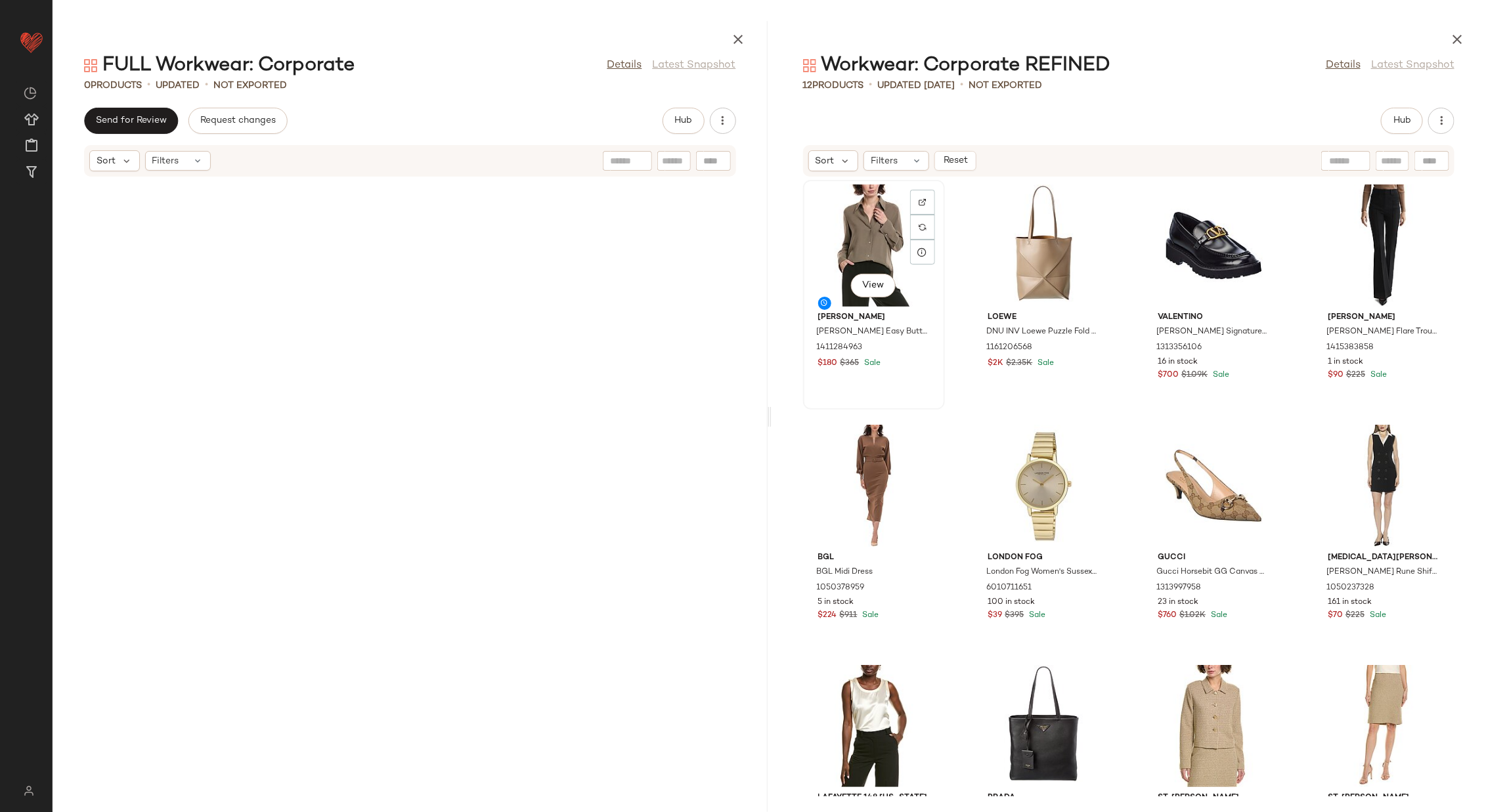
click at [860, 225] on div "View" at bounding box center [874, 246] width 133 height 122
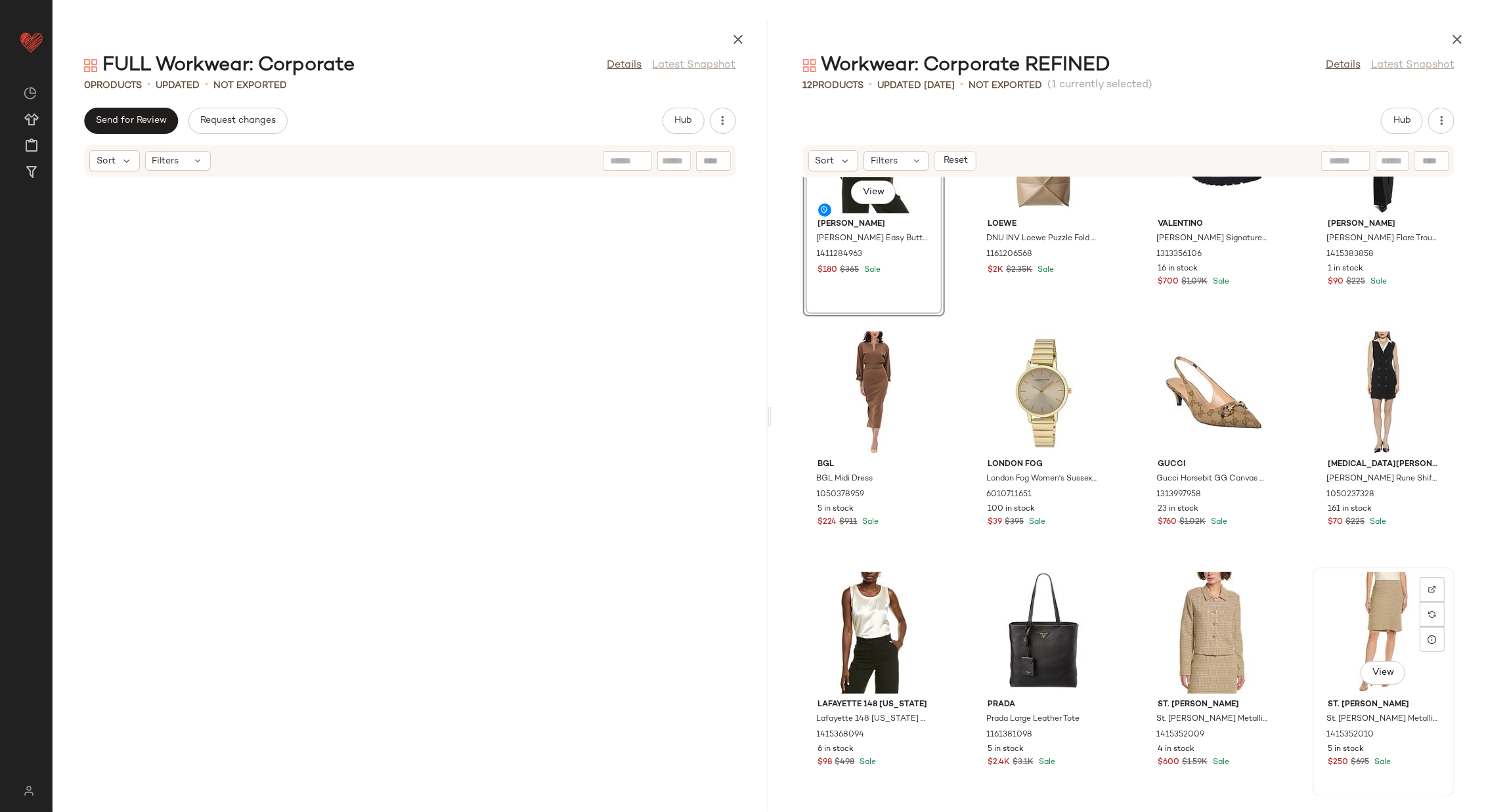
click at [990, 541] on div "View" at bounding box center [1383, 633] width 133 height 122
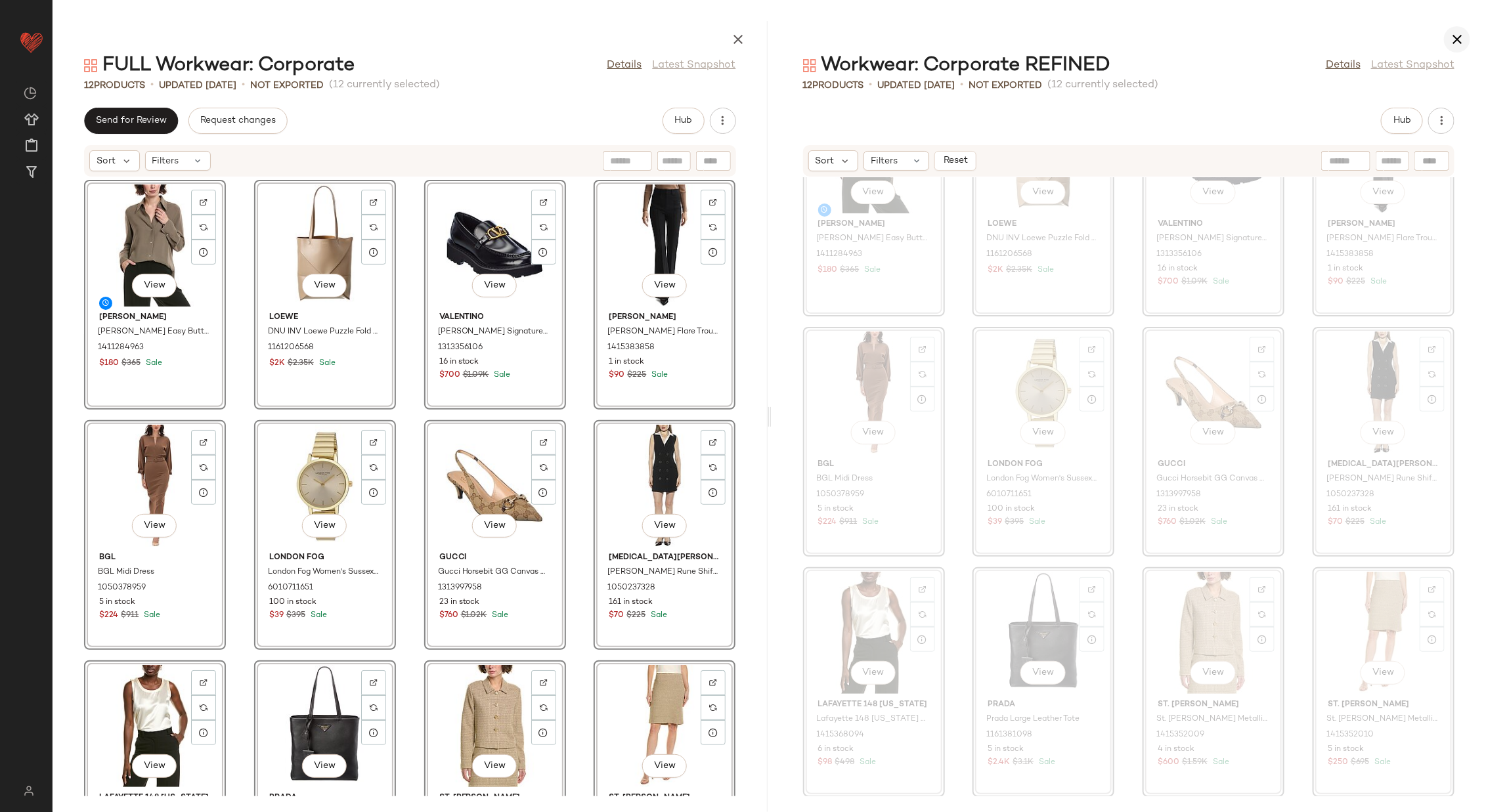
click at [990, 36] on icon "button" at bounding box center [1457, 39] width 16 height 16
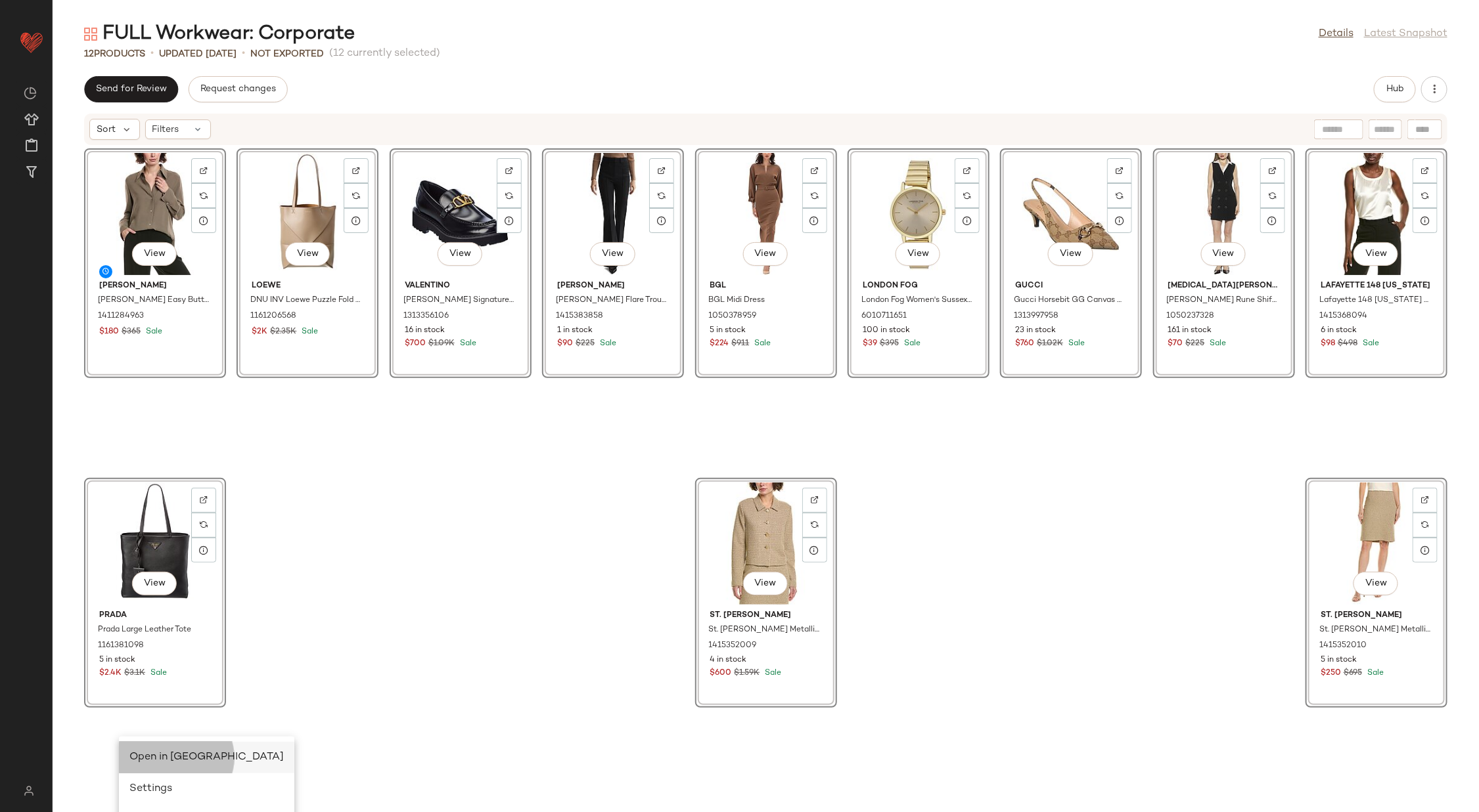
click at [155, 541] on span "Open in [GEOGRAPHIC_DATA]" at bounding box center [207, 757] width 155 height 11
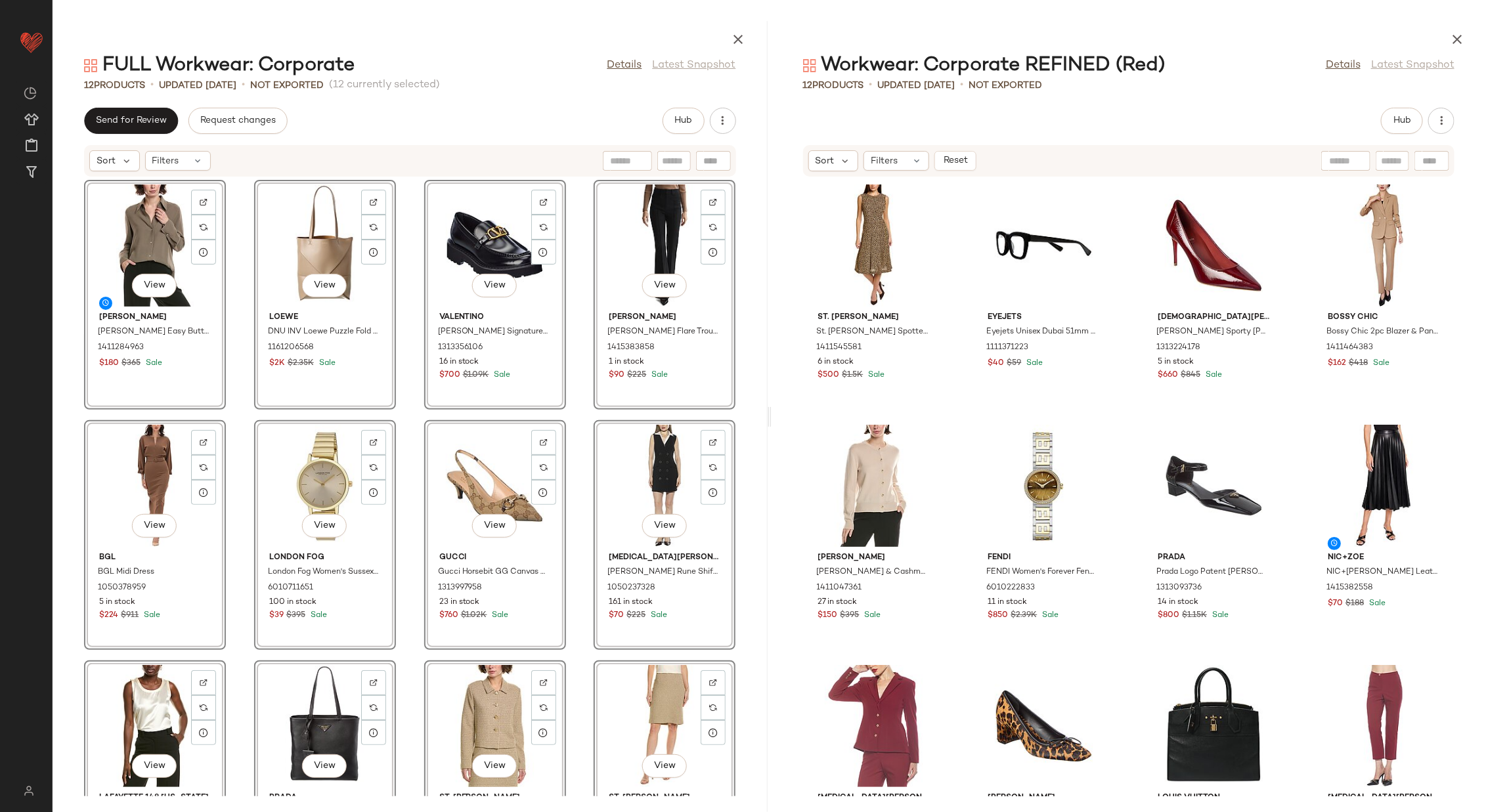
scroll to position [93, 0]
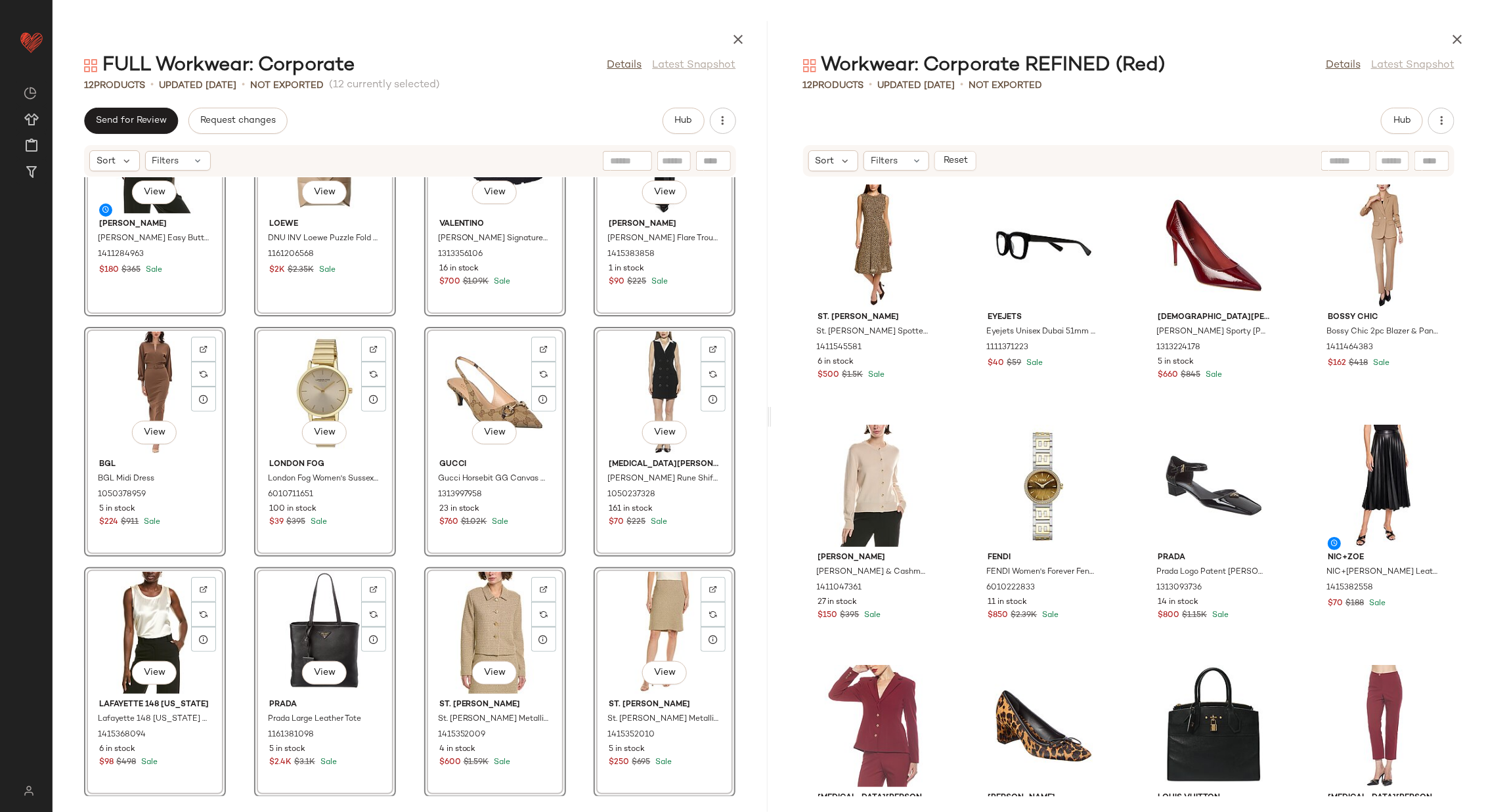
click at [576, 541] on div "View [PERSON_NAME] [PERSON_NAME] Easy Button Blouse 1411284963 $180 $365 Sale V…" at bounding box center [410, 486] width 715 height 619
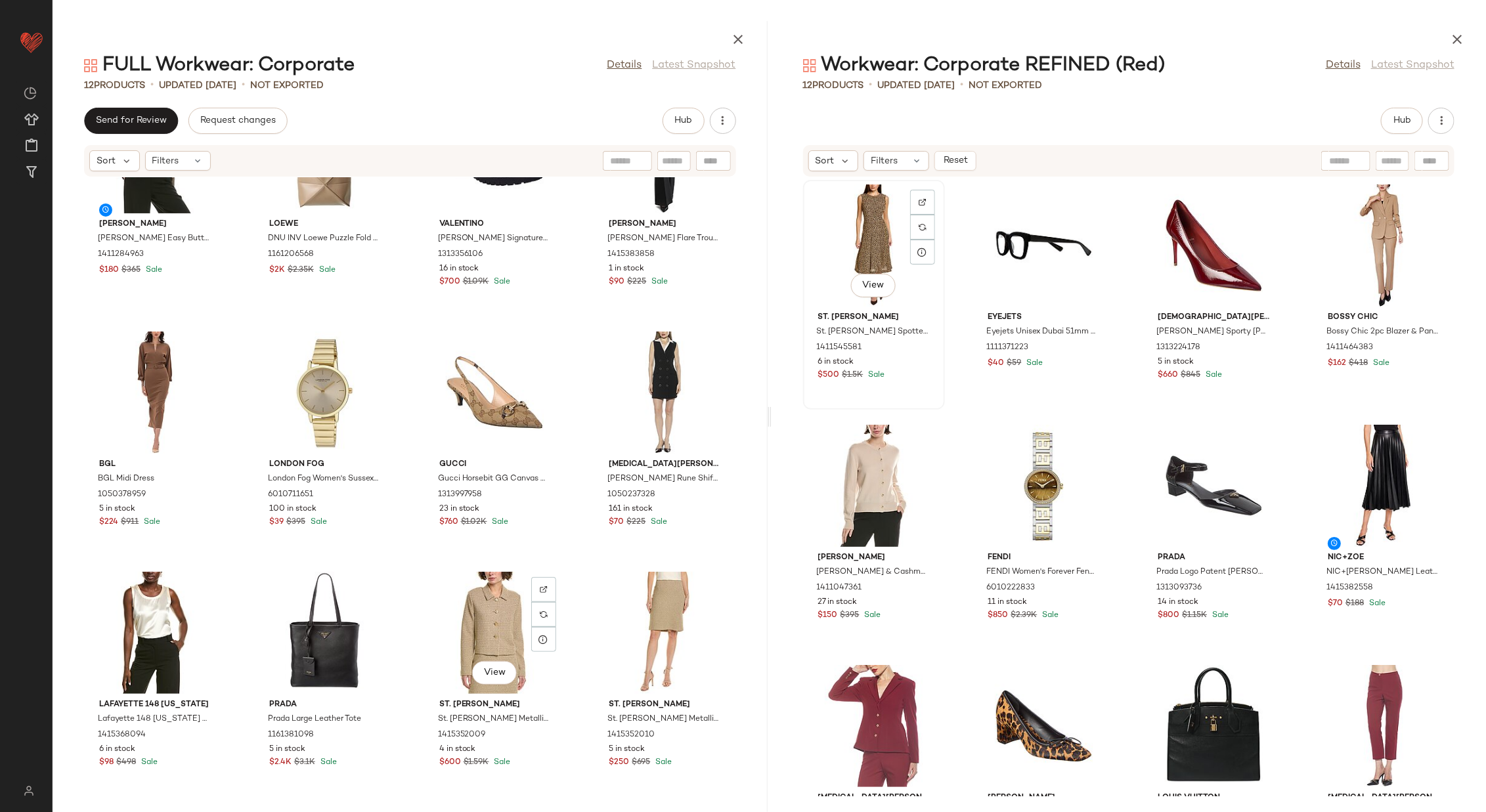
click at [866, 244] on div "View" at bounding box center [874, 246] width 133 height 122
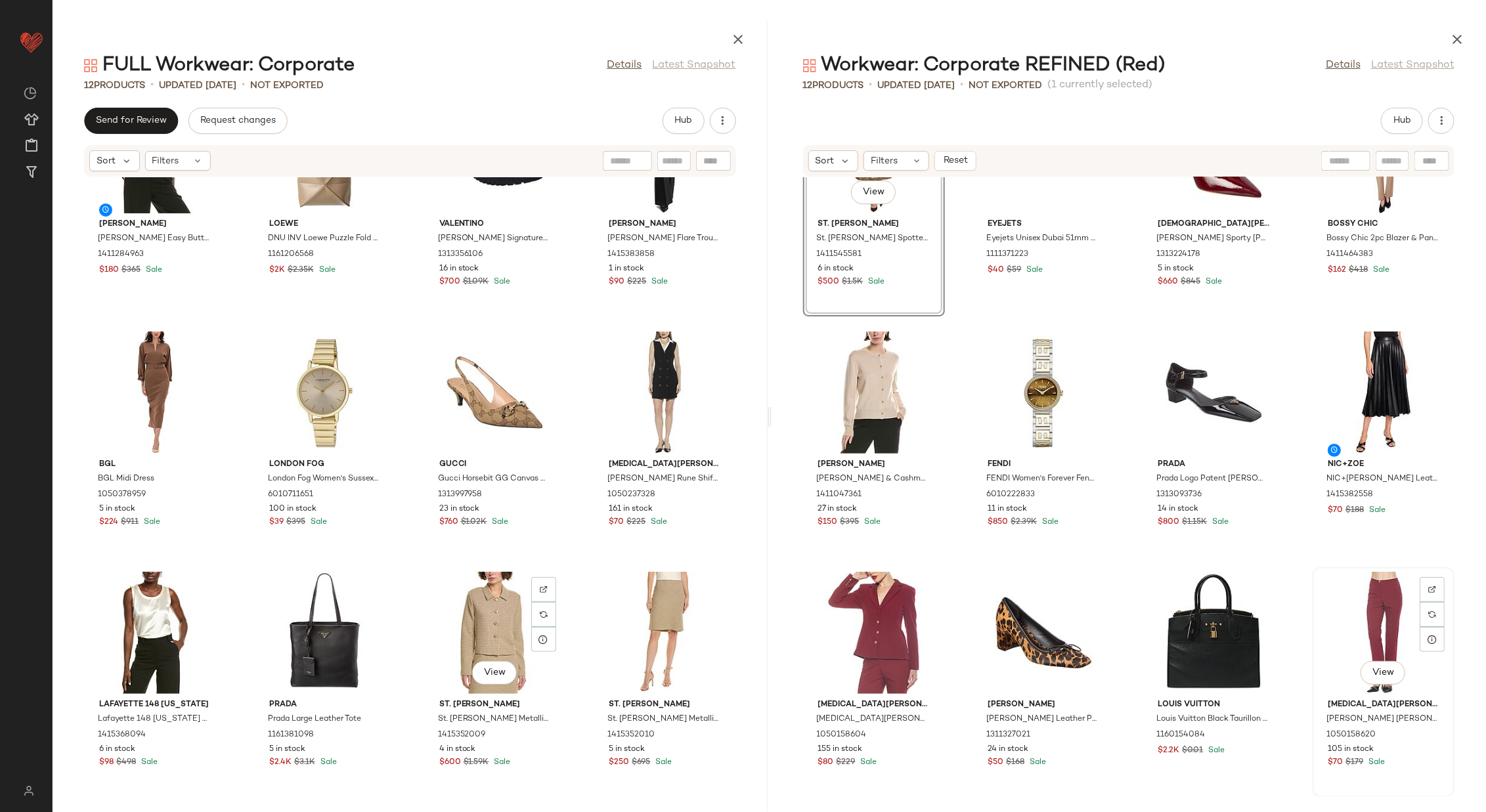
click at [990, 541] on div "View" at bounding box center [1383, 633] width 133 height 122
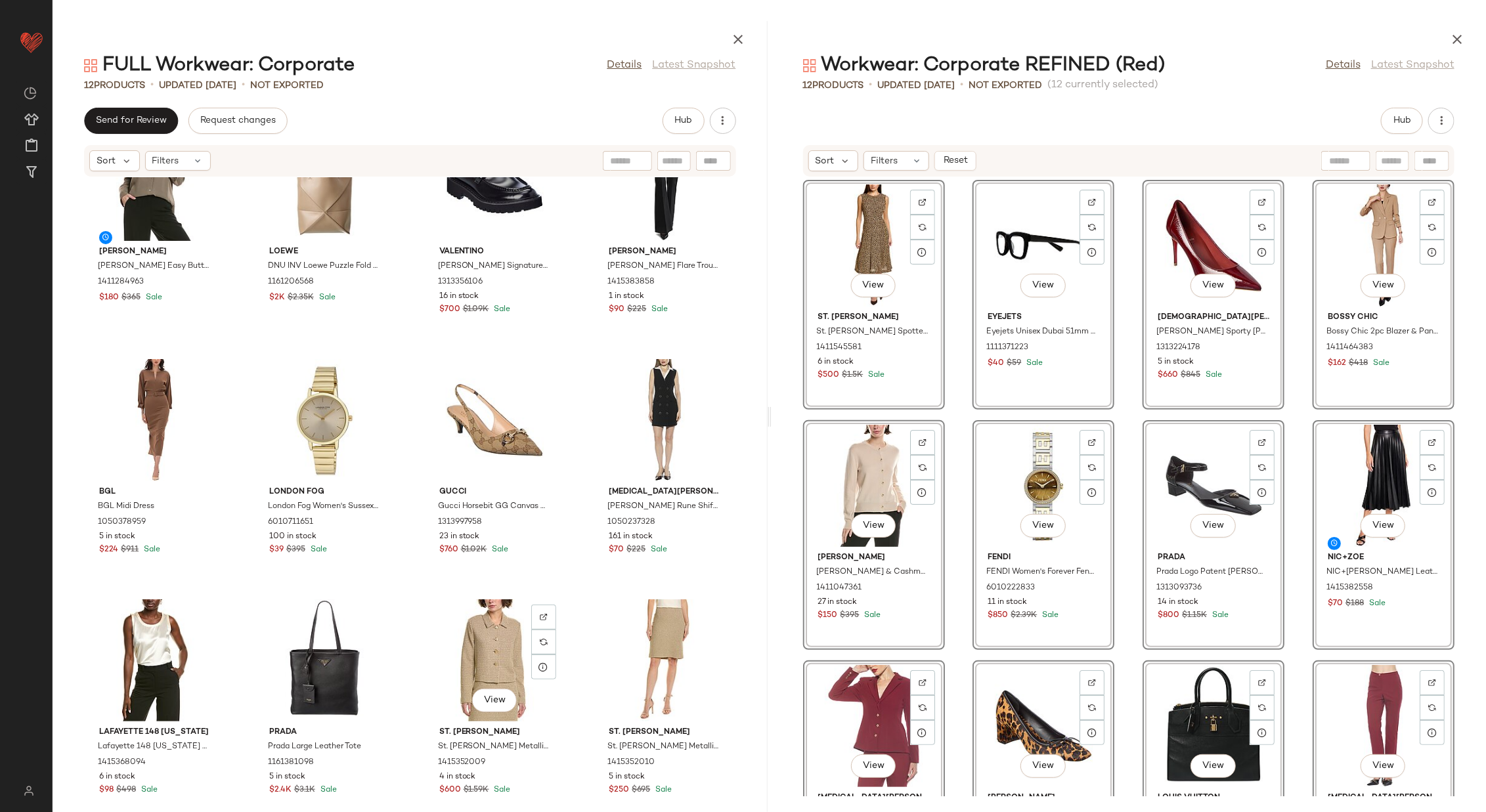
scroll to position [93, 0]
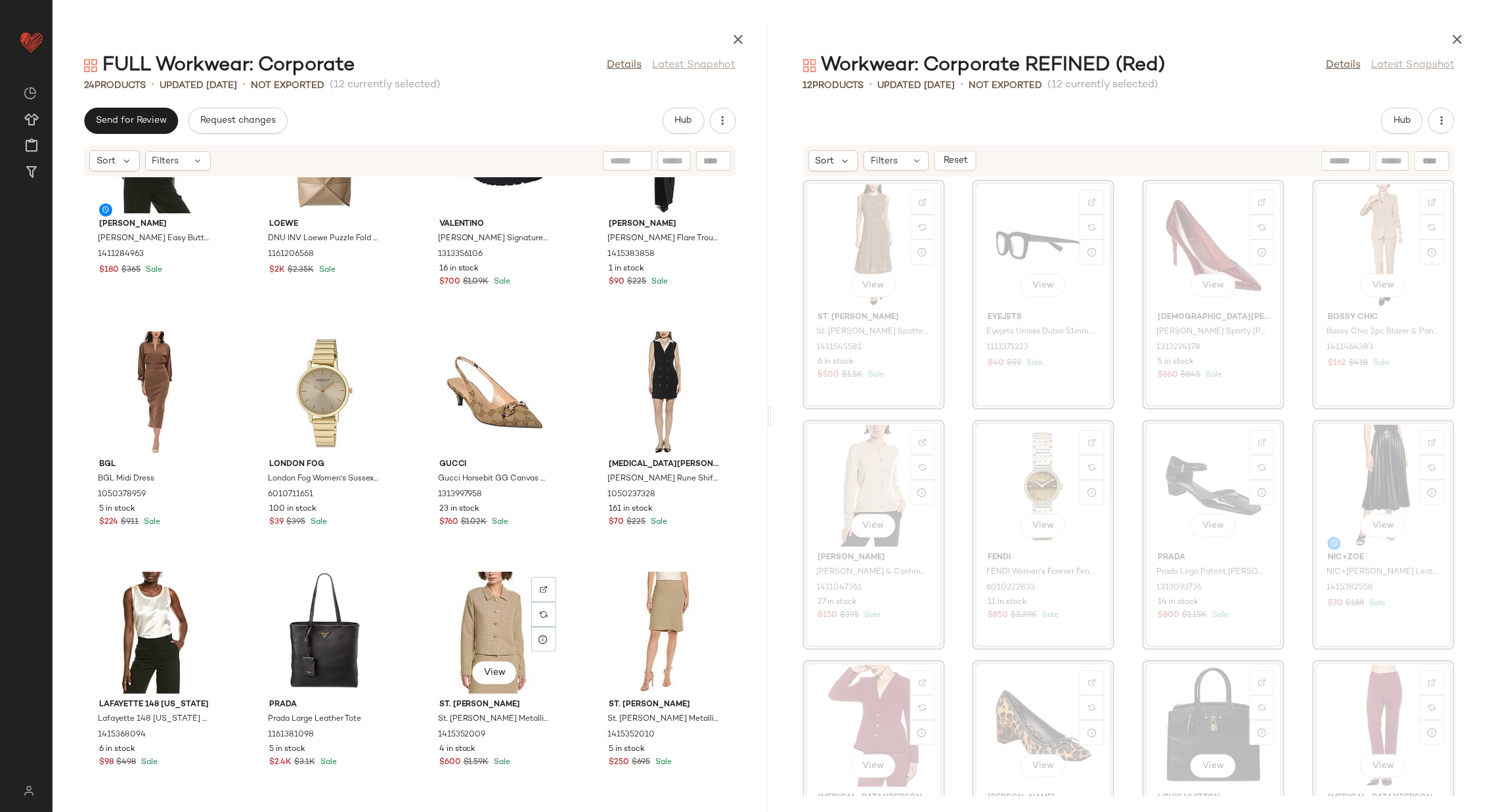
click at [570, 541] on div "[PERSON_NAME] [PERSON_NAME] Easy Button Blouse 1411284963 $180 $365 Sale Loewe …" at bounding box center [410, 486] width 715 height 619
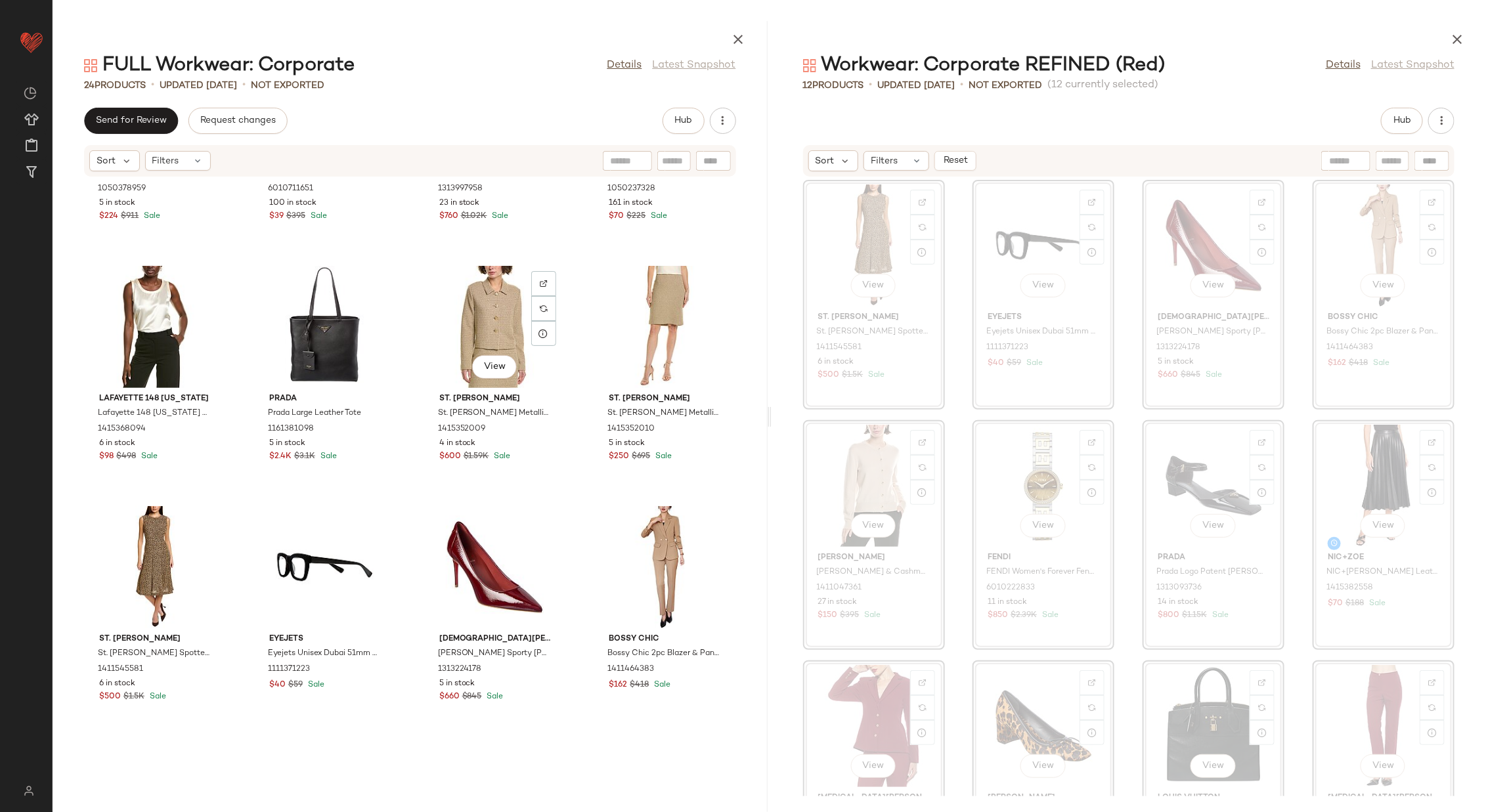
scroll to position [825, 0]
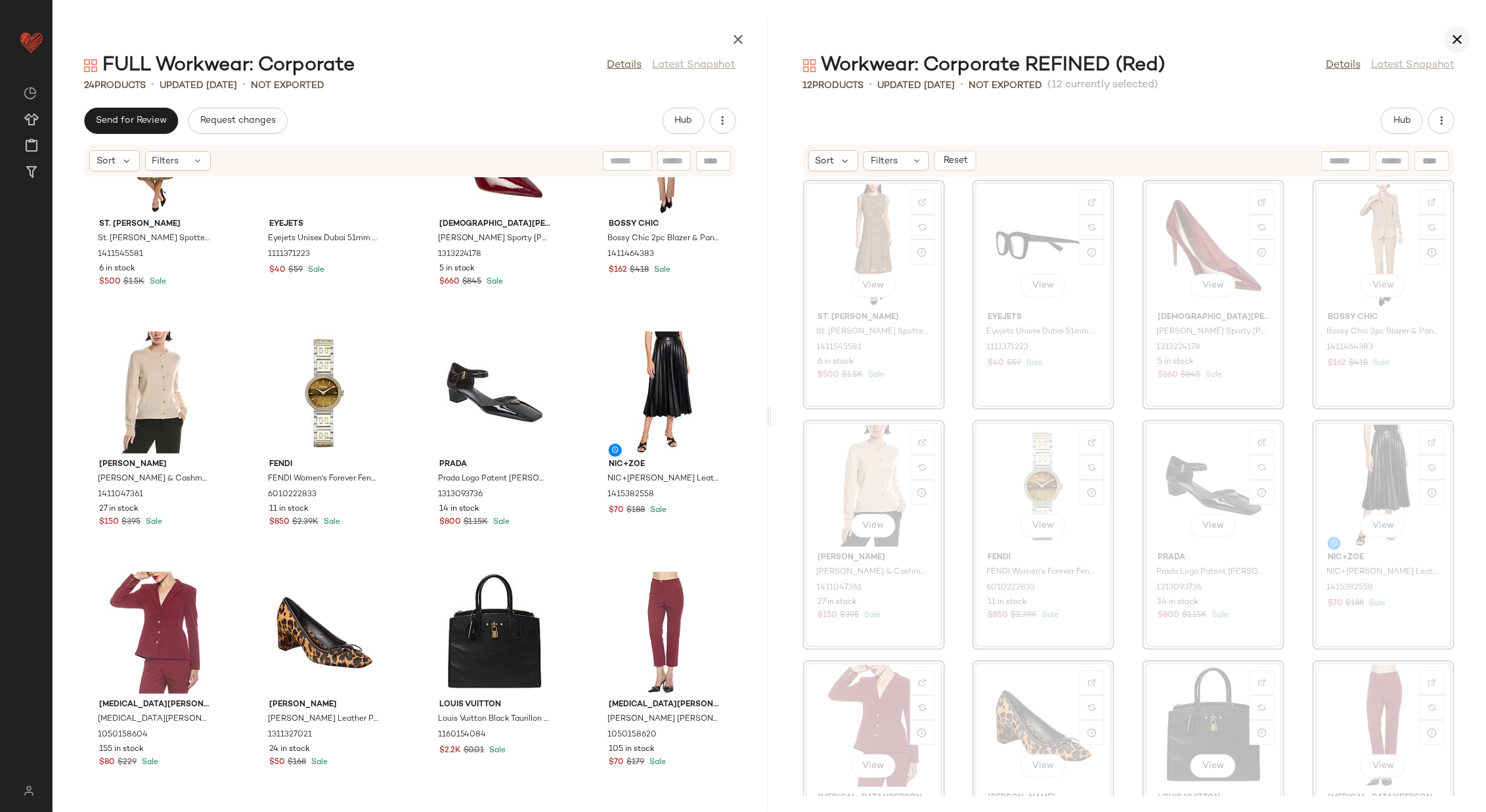
click at [990, 35] on icon "button" at bounding box center [1457, 39] width 16 height 16
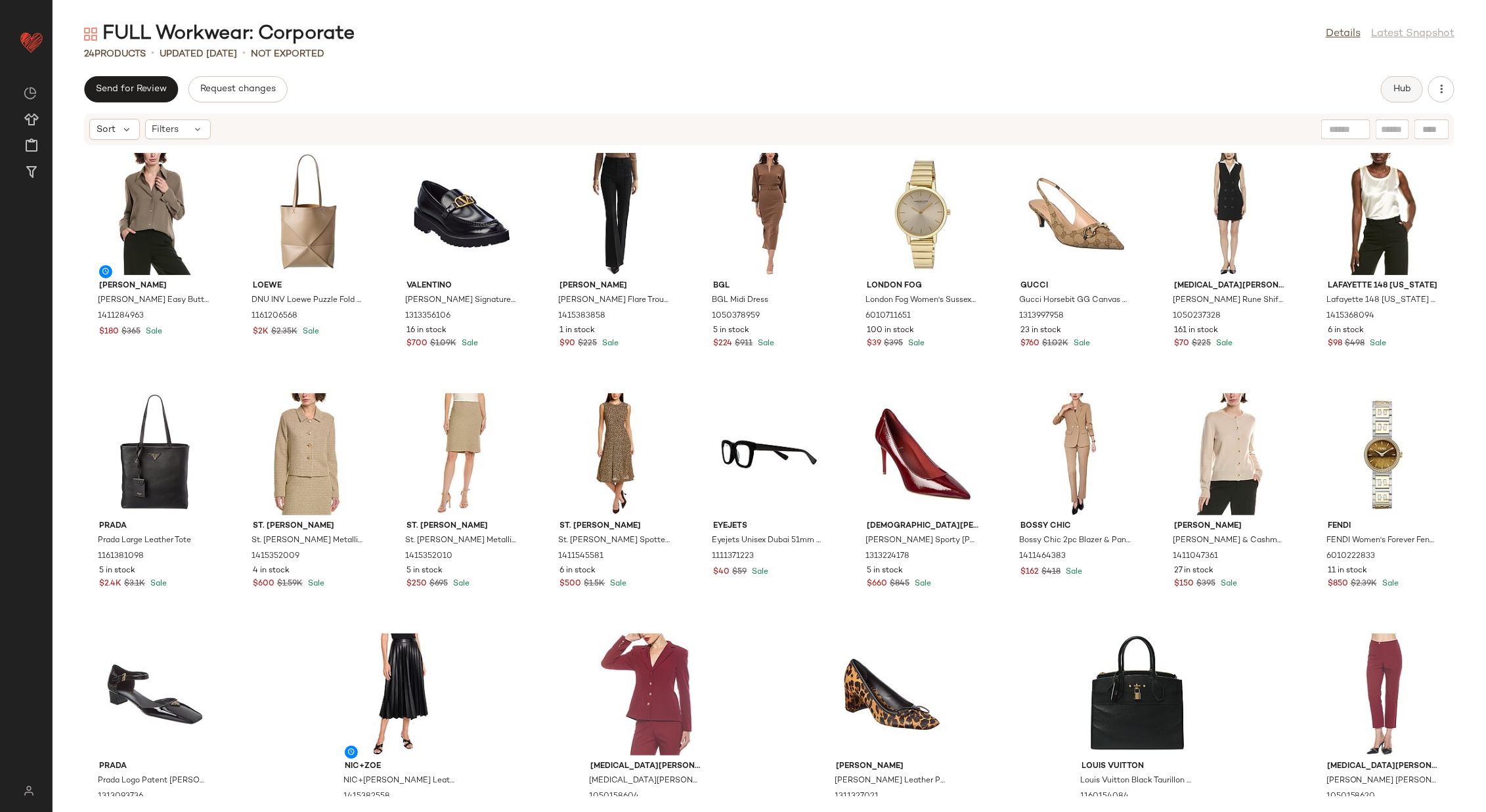
click at [990, 86] on span "Hub" at bounding box center [1402, 89] width 18 height 10
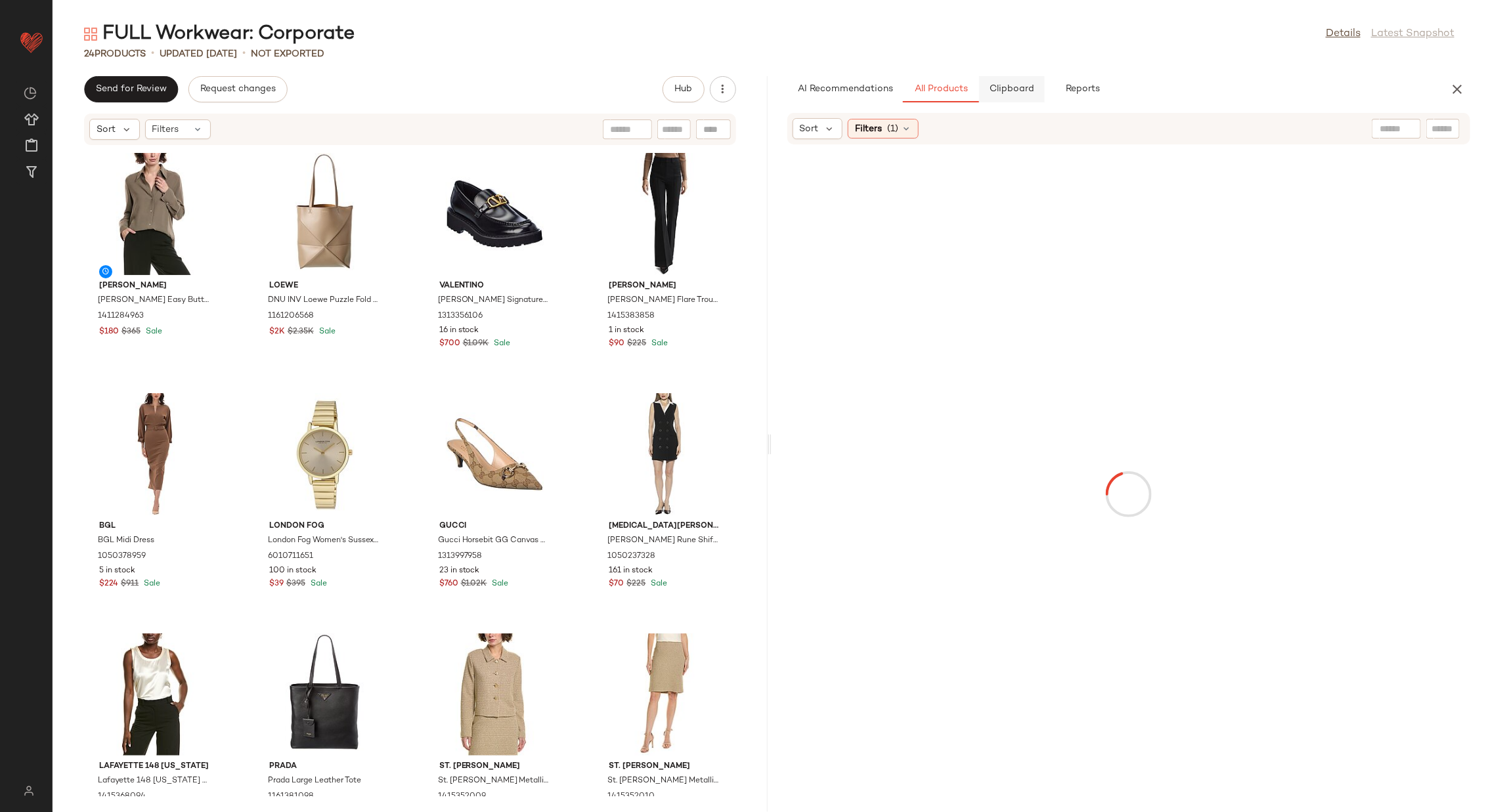
click at [990, 81] on button "Clipboard" at bounding box center [1012, 89] width 66 height 26
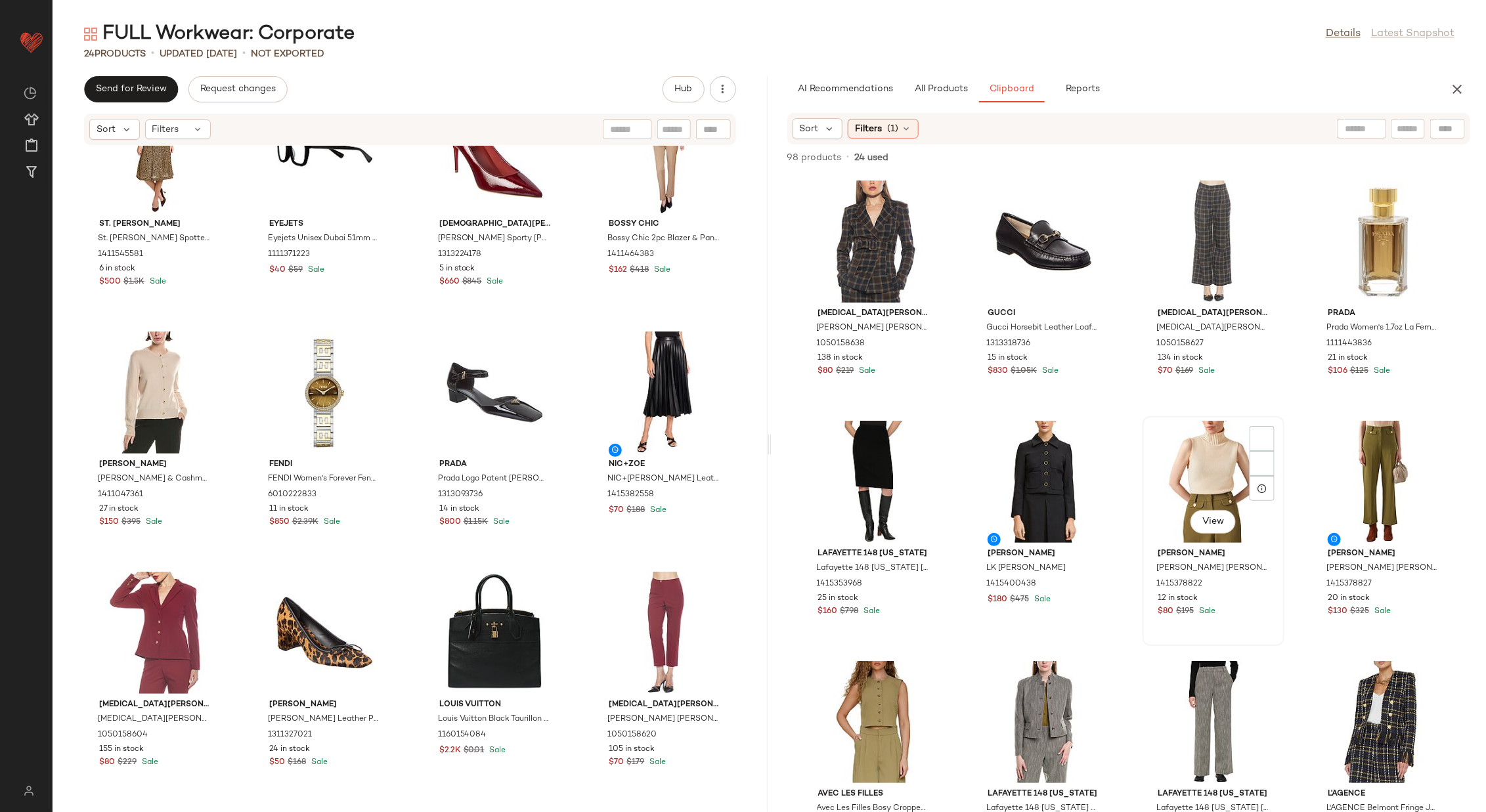
click at [990, 479] on div "View" at bounding box center [1214, 482] width 133 height 122
click at [990, 475] on div "View" at bounding box center [1383, 482] width 133 height 122
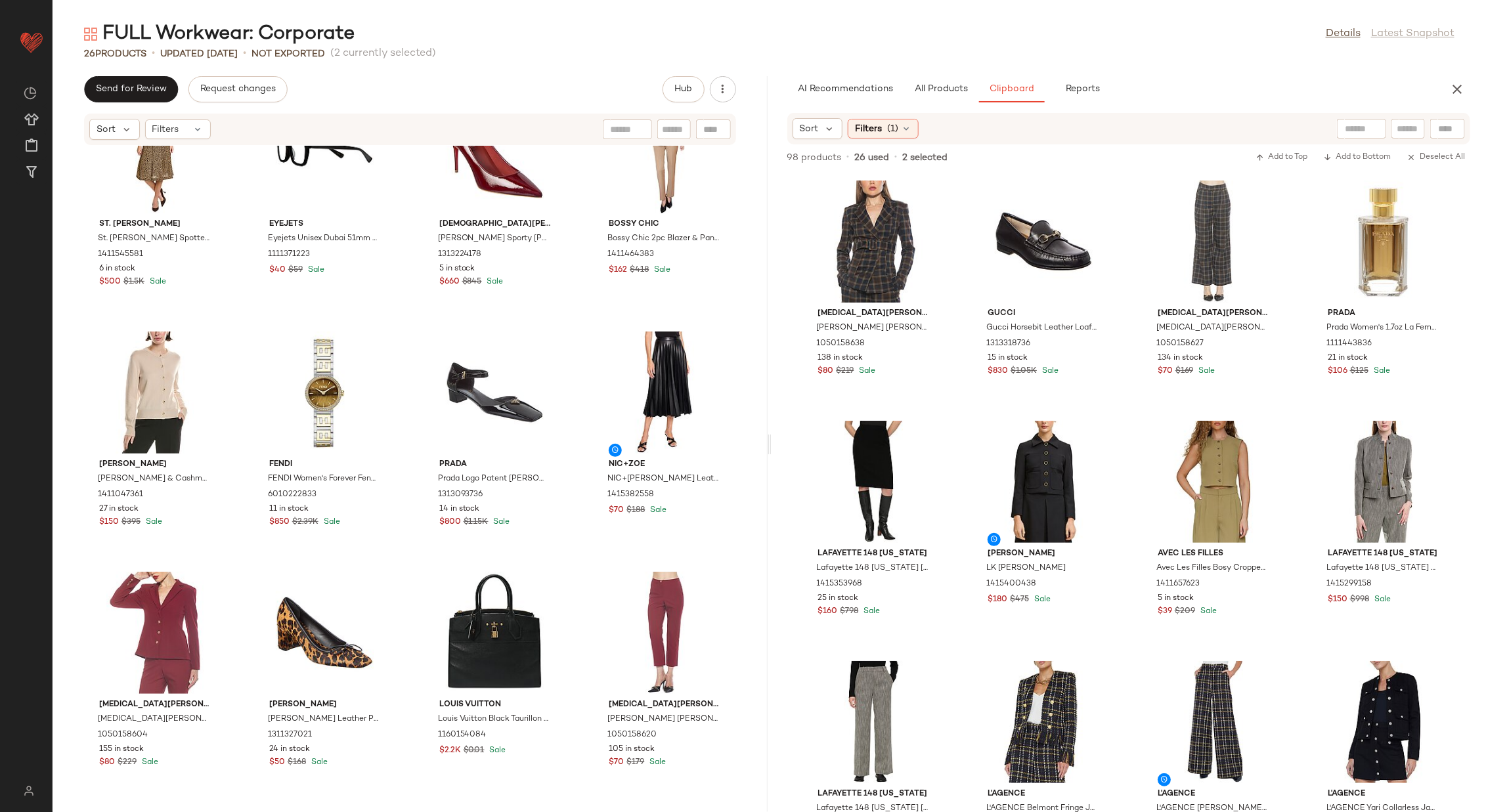
scroll to position [1034, 0]
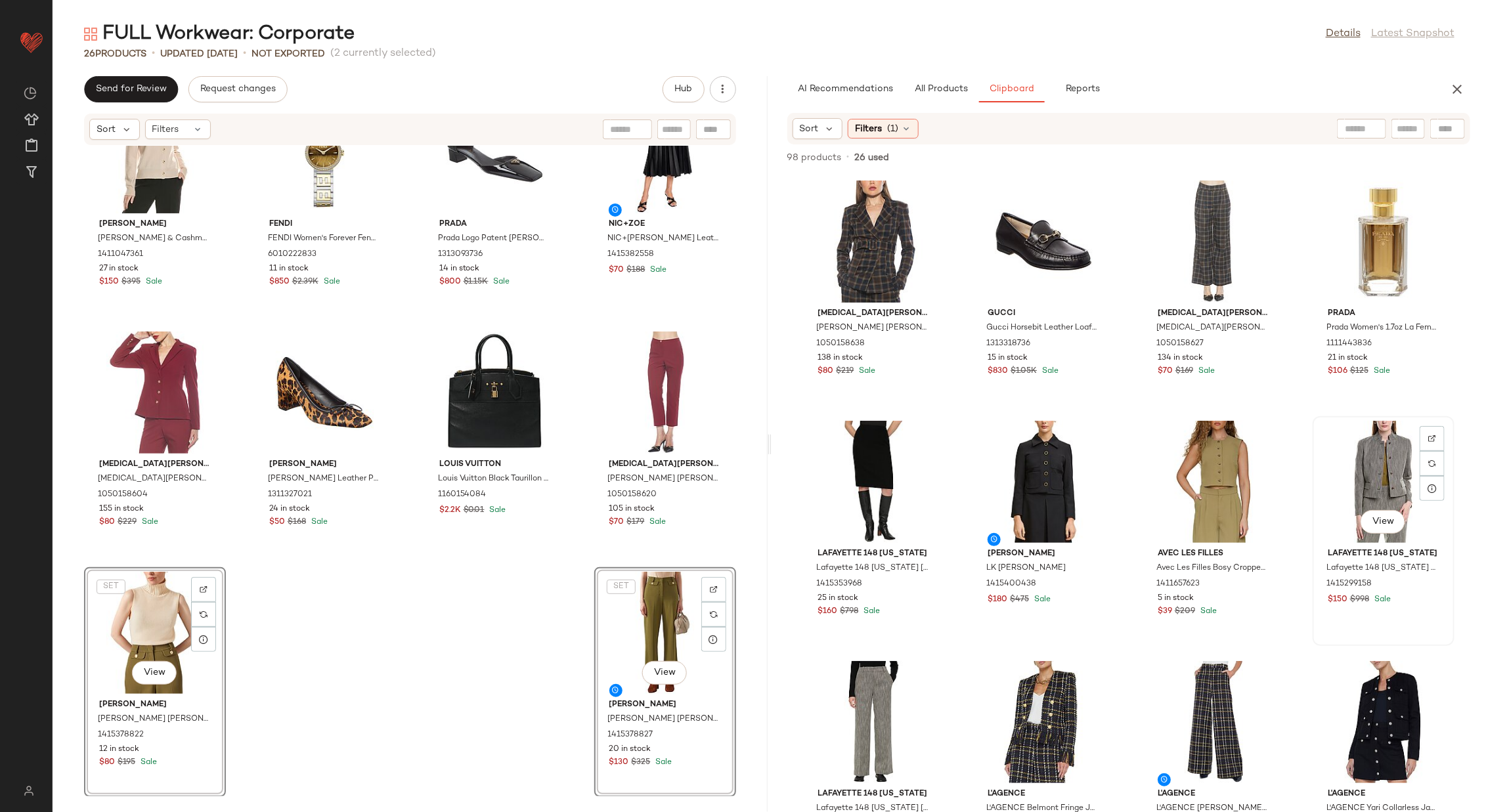
click at [990, 473] on div "View" at bounding box center [1383, 482] width 133 height 122
click at [863, 541] on div "View" at bounding box center [874, 722] width 133 height 122
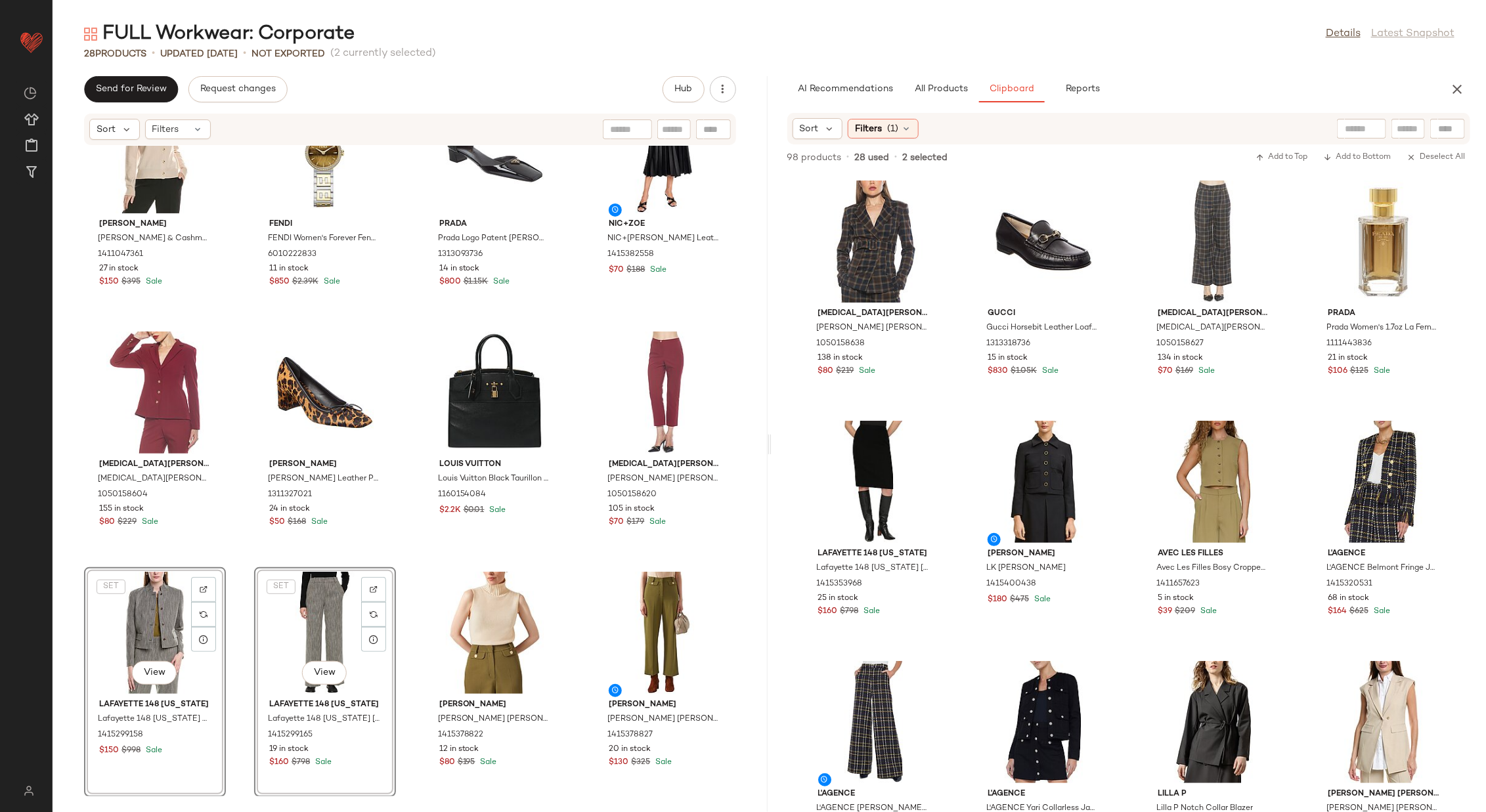
click at [404, 541] on div "St. [PERSON_NAME]. [PERSON_NAME] Spotted Leopard Silk Dress 1411545581 6 in sto…" at bounding box center [410, 471] width 715 height 651
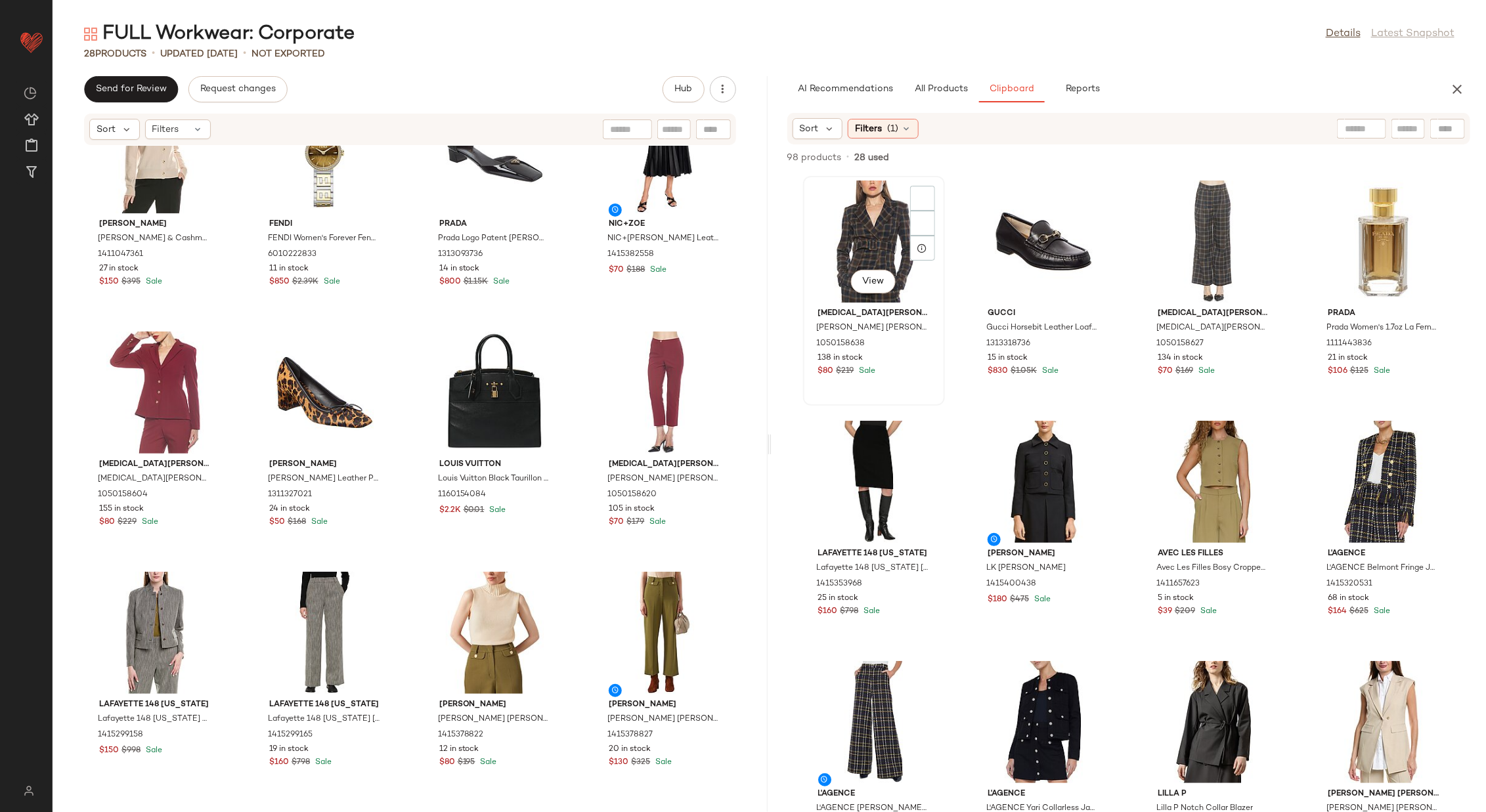
click at [861, 254] on div "View" at bounding box center [874, 241] width 133 height 122
click at [990, 233] on div "View" at bounding box center [1214, 241] width 133 height 122
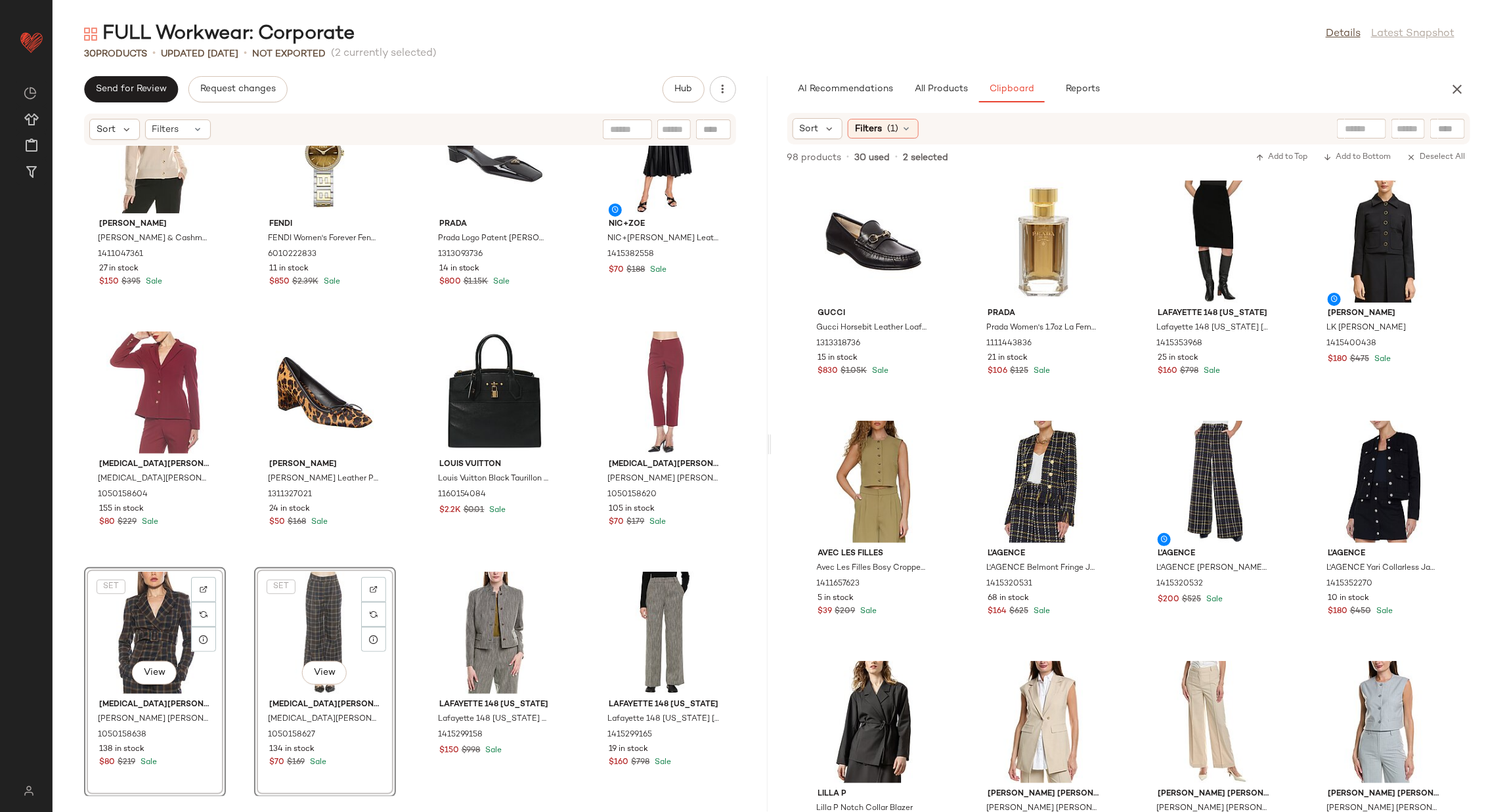
click at [566, 541] on div "St. [PERSON_NAME]. [PERSON_NAME] Spotted Leopard Silk Dress 1411545581 6 in sto…" at bounding box center [410, 471] width 715 height 651
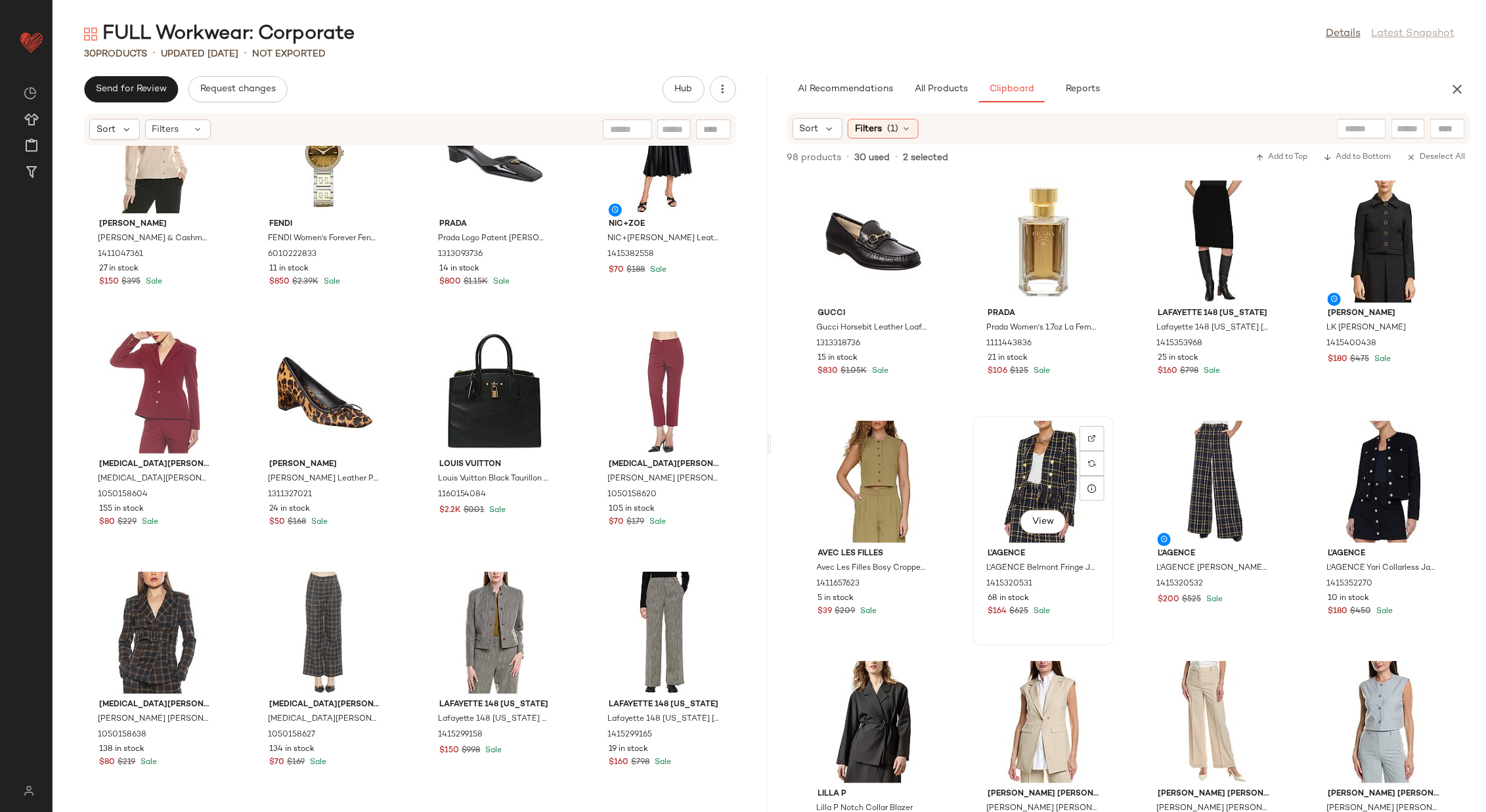
click at [990, 469] on div "View" at bounding box center [1043, 482] width 133 height 122
click at [990, 461] on div "View" at bounding box center [1214, 482] width 133 height 122
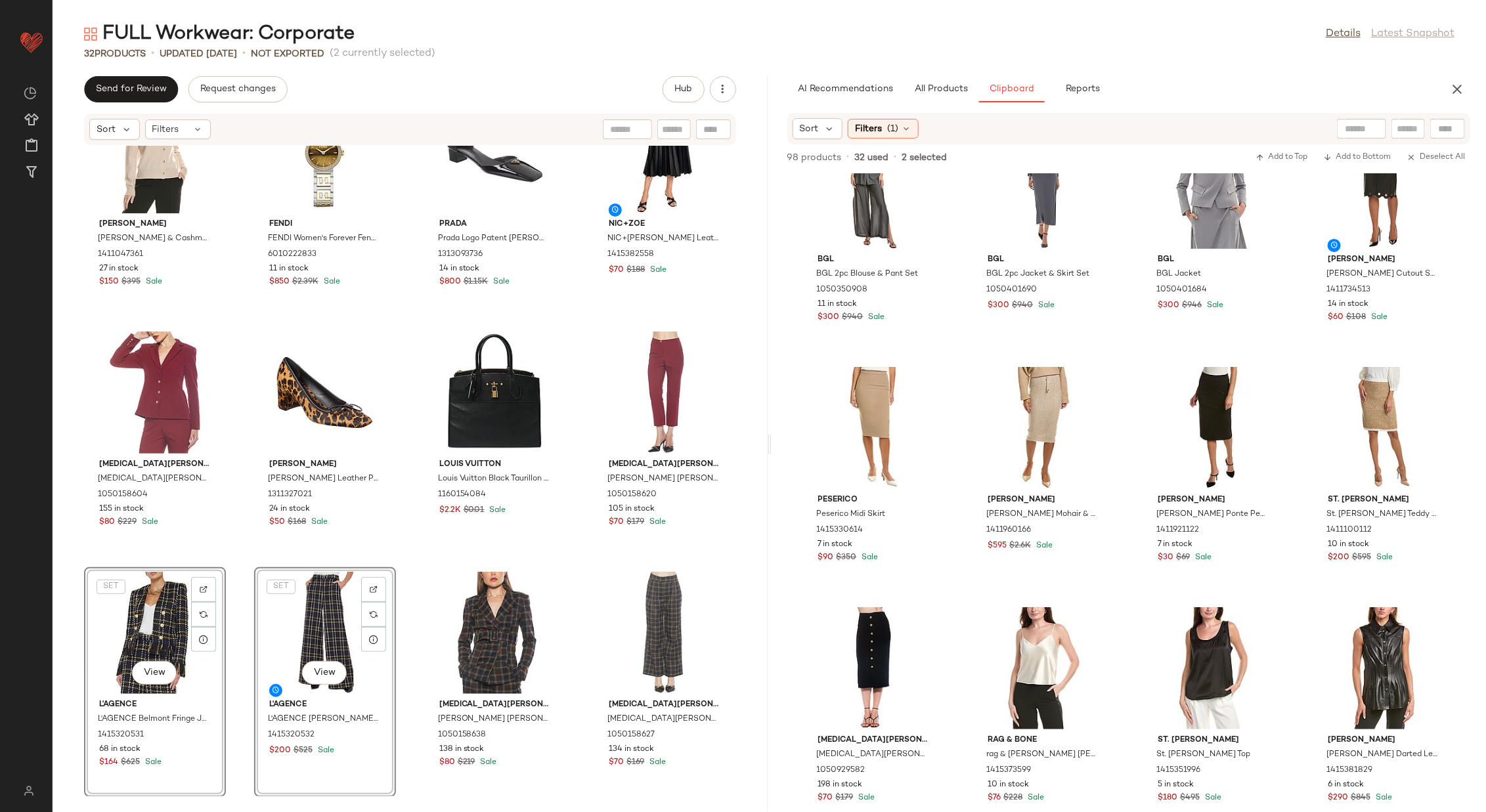
scroll to position [1508, 0]
click at [567, 541] on div "St. [PERSON_NAME]. [PERSON_NAME] Spotted Leopard Silk Dress 1411545581 6 in sto…" at bounding box center [410, 471] width 715 height 651
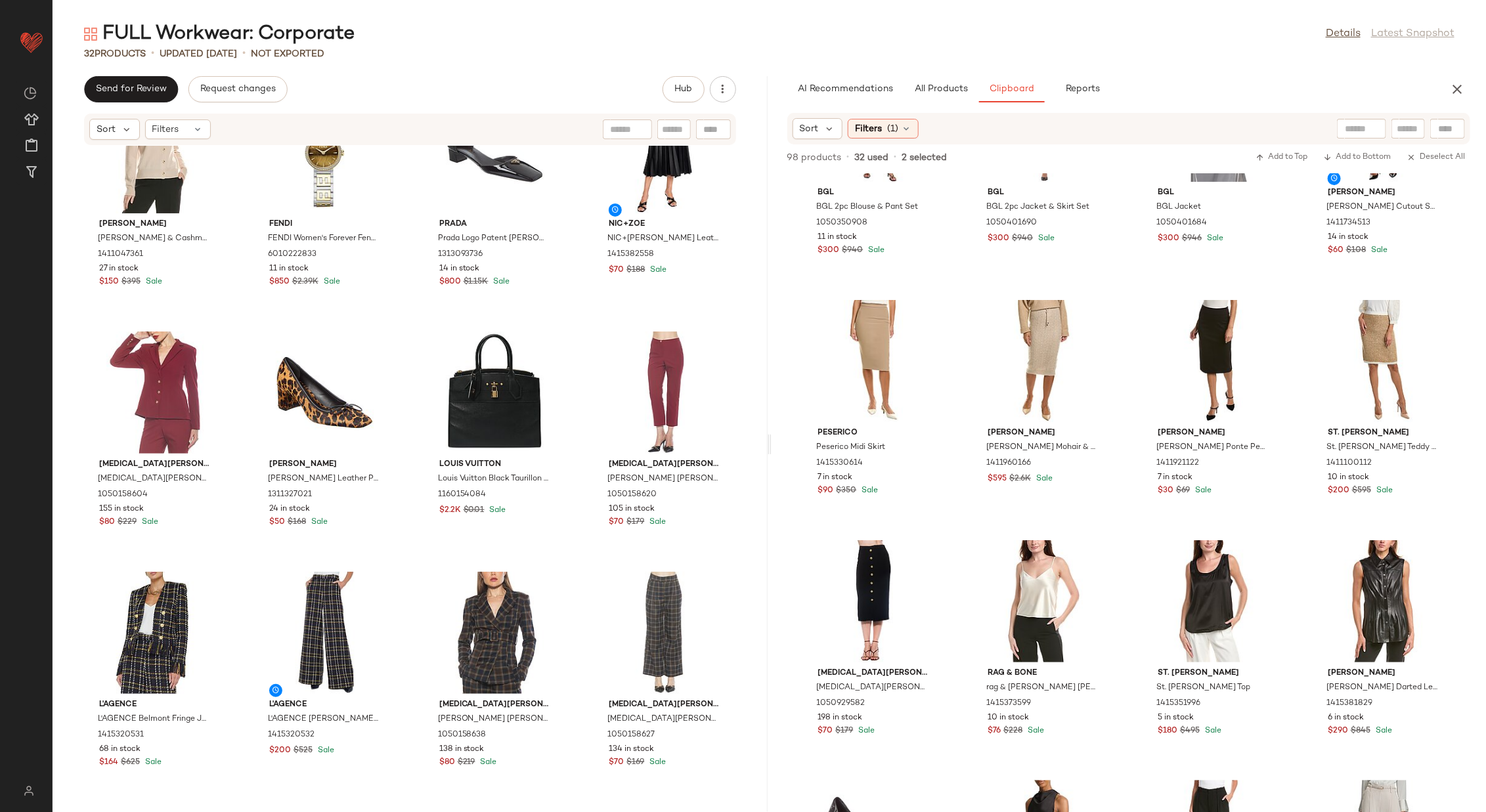
scroll to position [1274, 0]
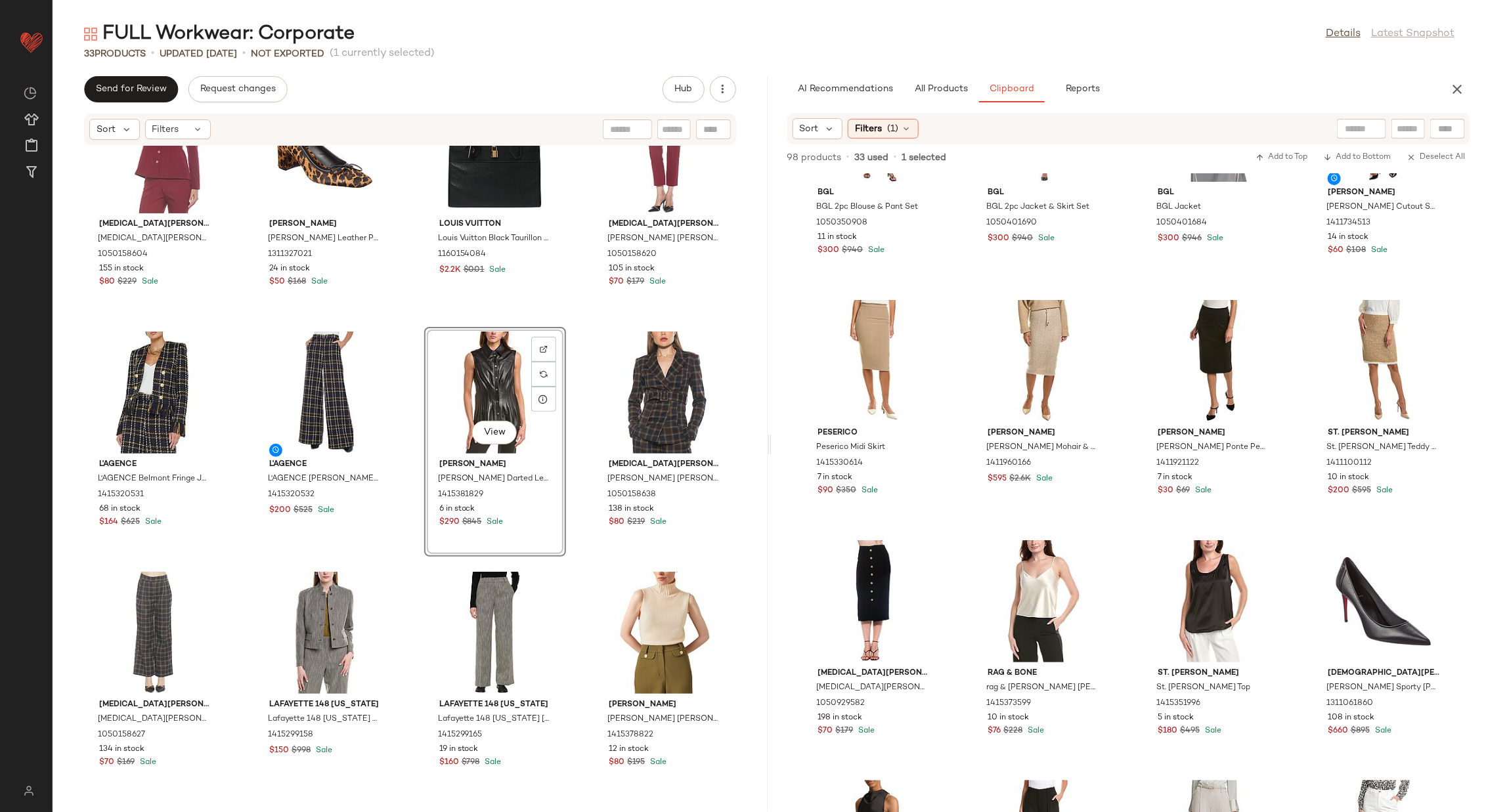
click at [961, 526] on div "BGL BGL 2pc Blouse & Pant Set 1050350908 11 in stock $300 $940 Sale BGL BGL 2pc…" at bounding box center [1129, 493] width 715 height 639
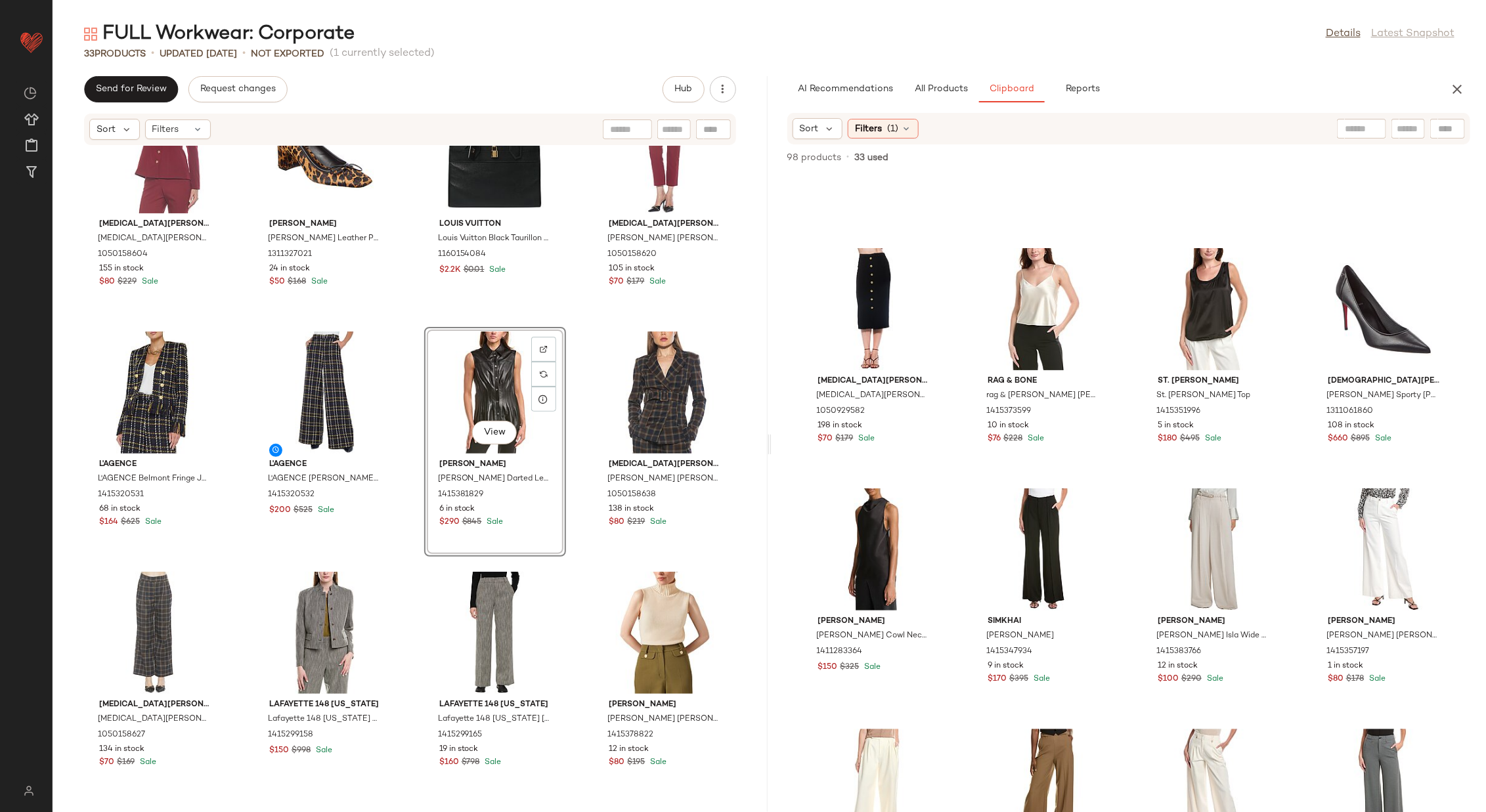
scroll to position [1861, 0]
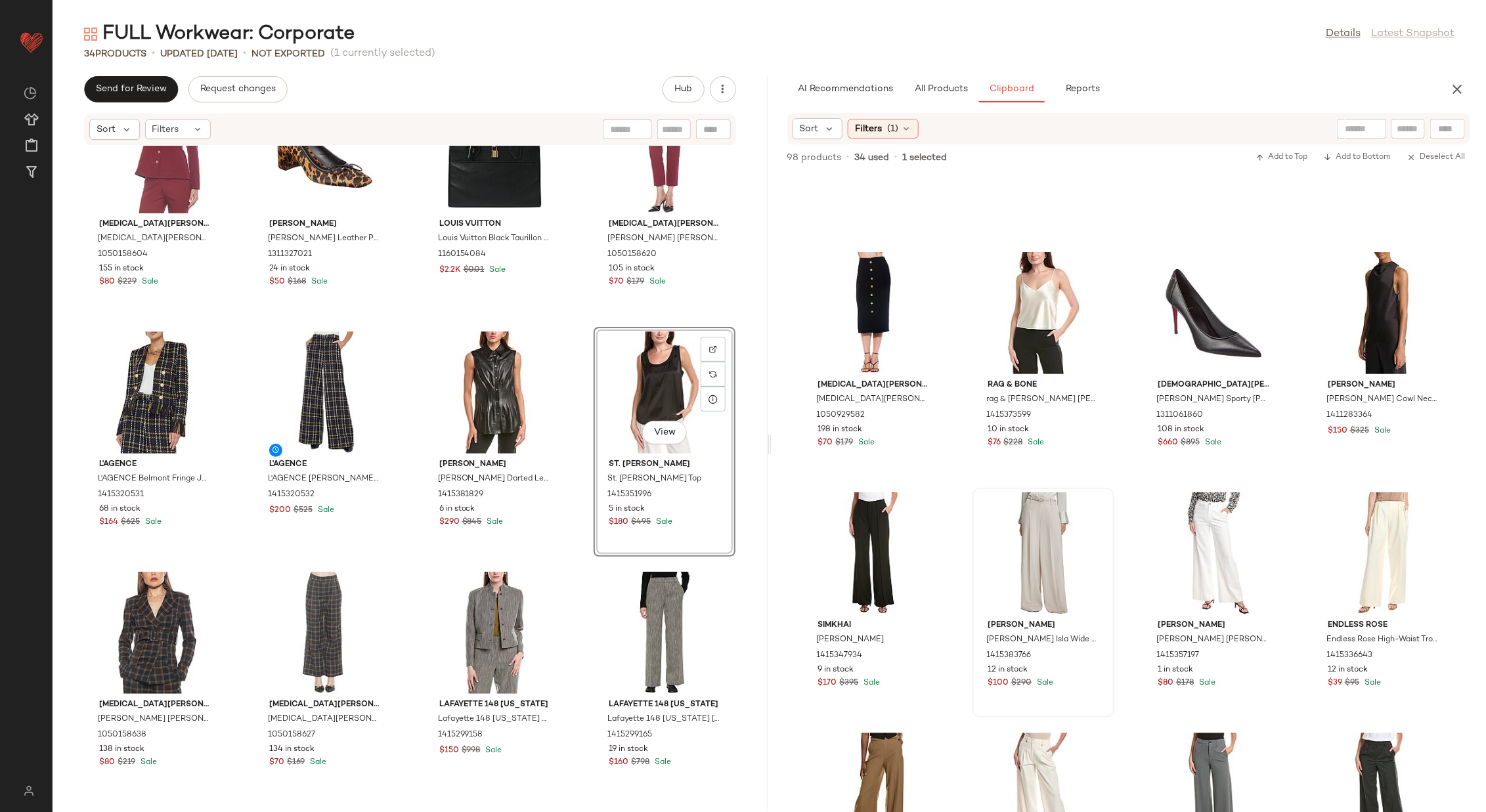
click at [580, 523] on div "[PERSON_NAME] [PERSON_NAME] Wool & Cashmere-Blend Cardigan 1411047361 27 in sto…" at bounding box center [410, 471] width 715 height 651
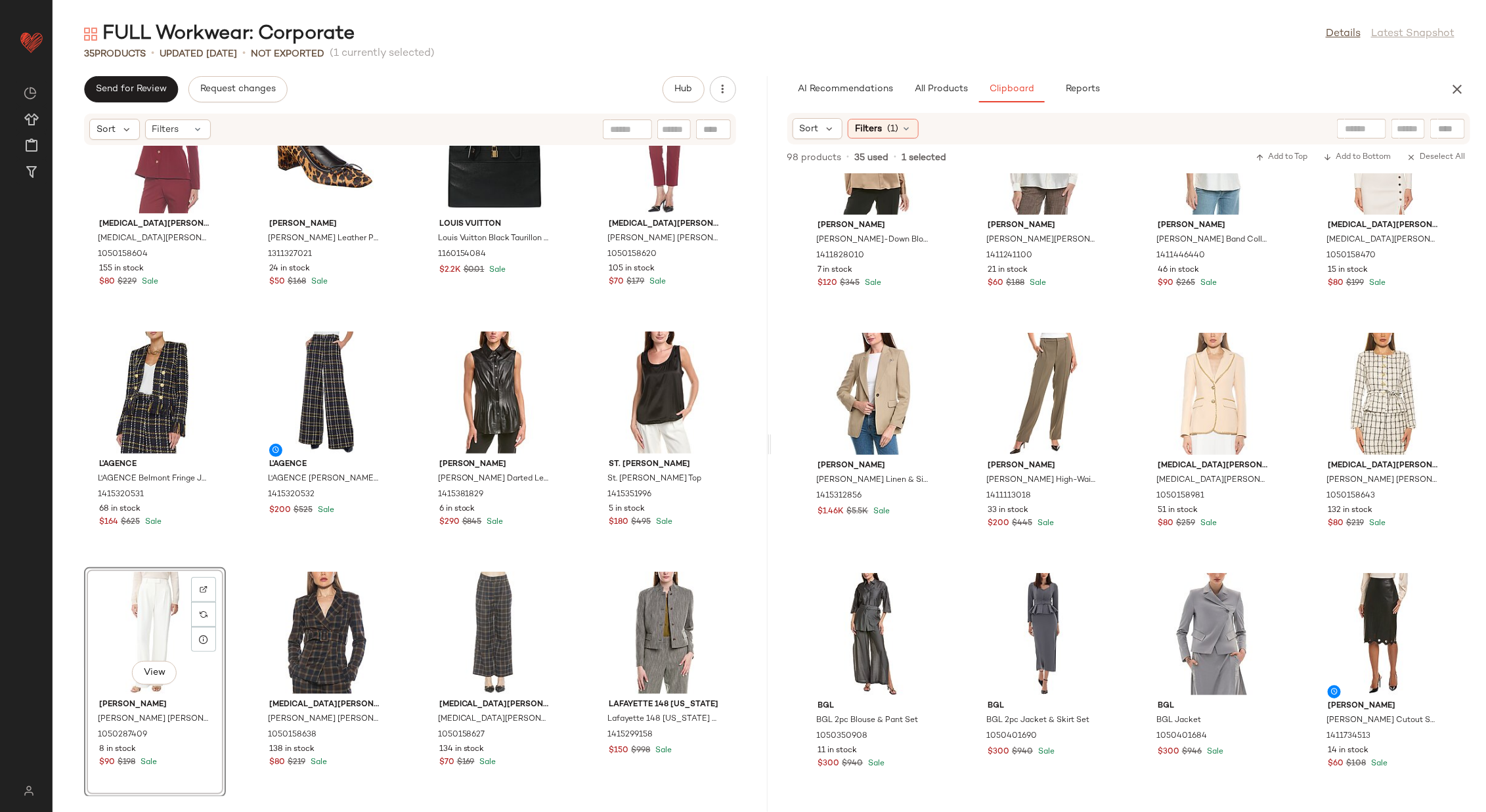
scroll to position [1160, 0]
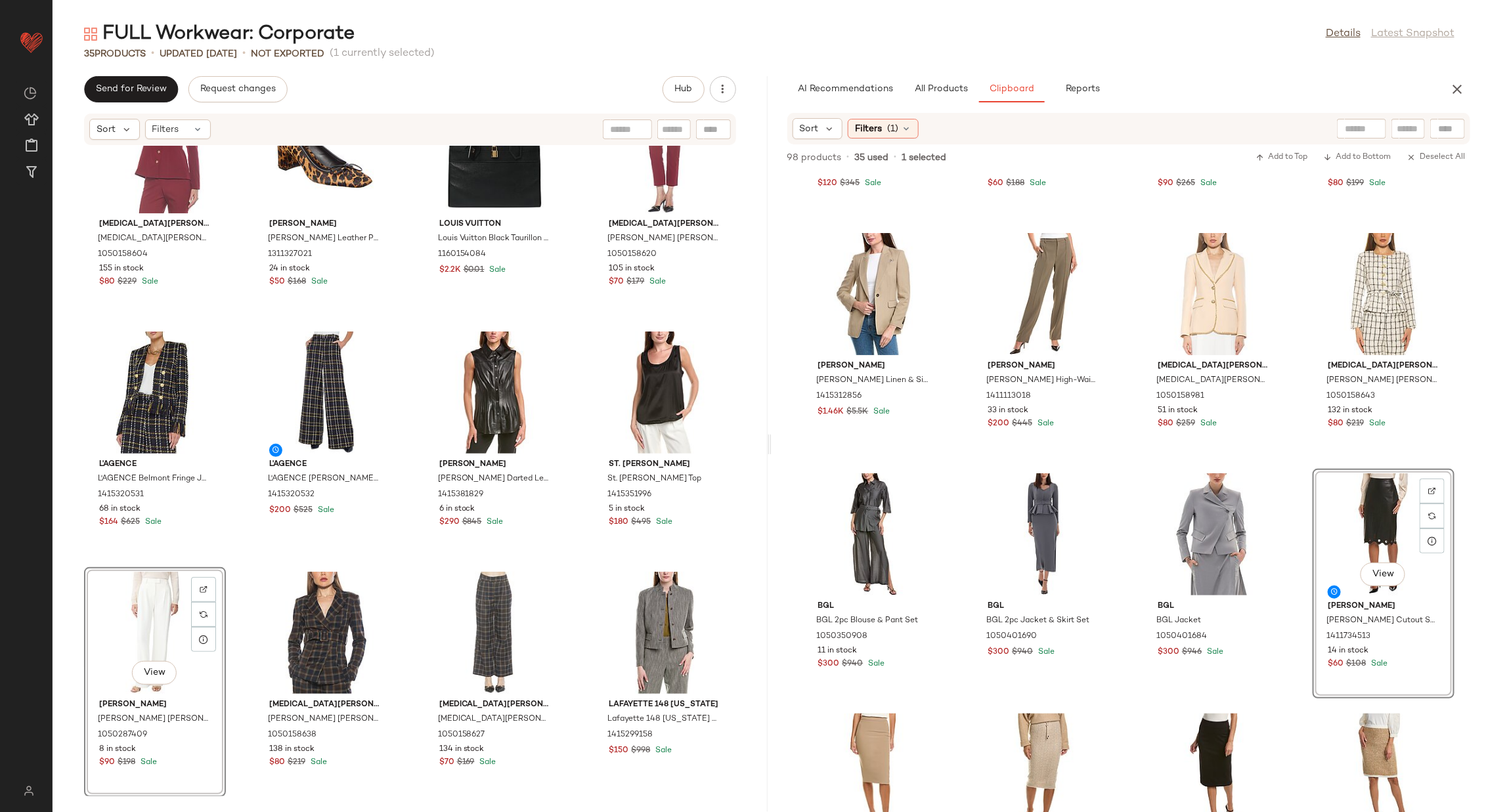
click at [574, 425] on div "[PERSON_NAME] [PERSON_NAME] Wool & Cashmere-Blend Cardigan 1411047361 27 in sto…" at bounding box center [410, 471] width 715 height 651
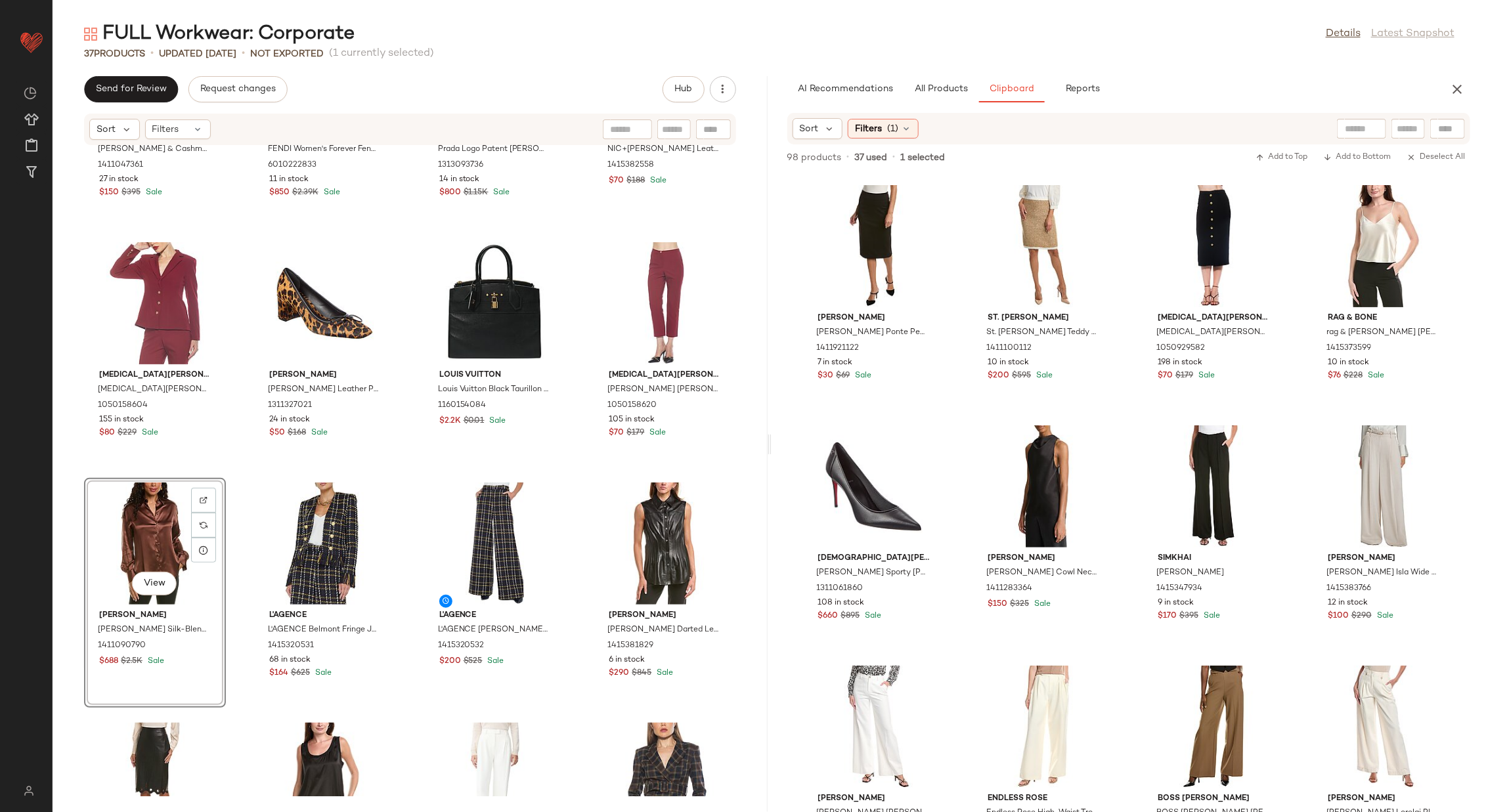
scroll to position [1702, 0]
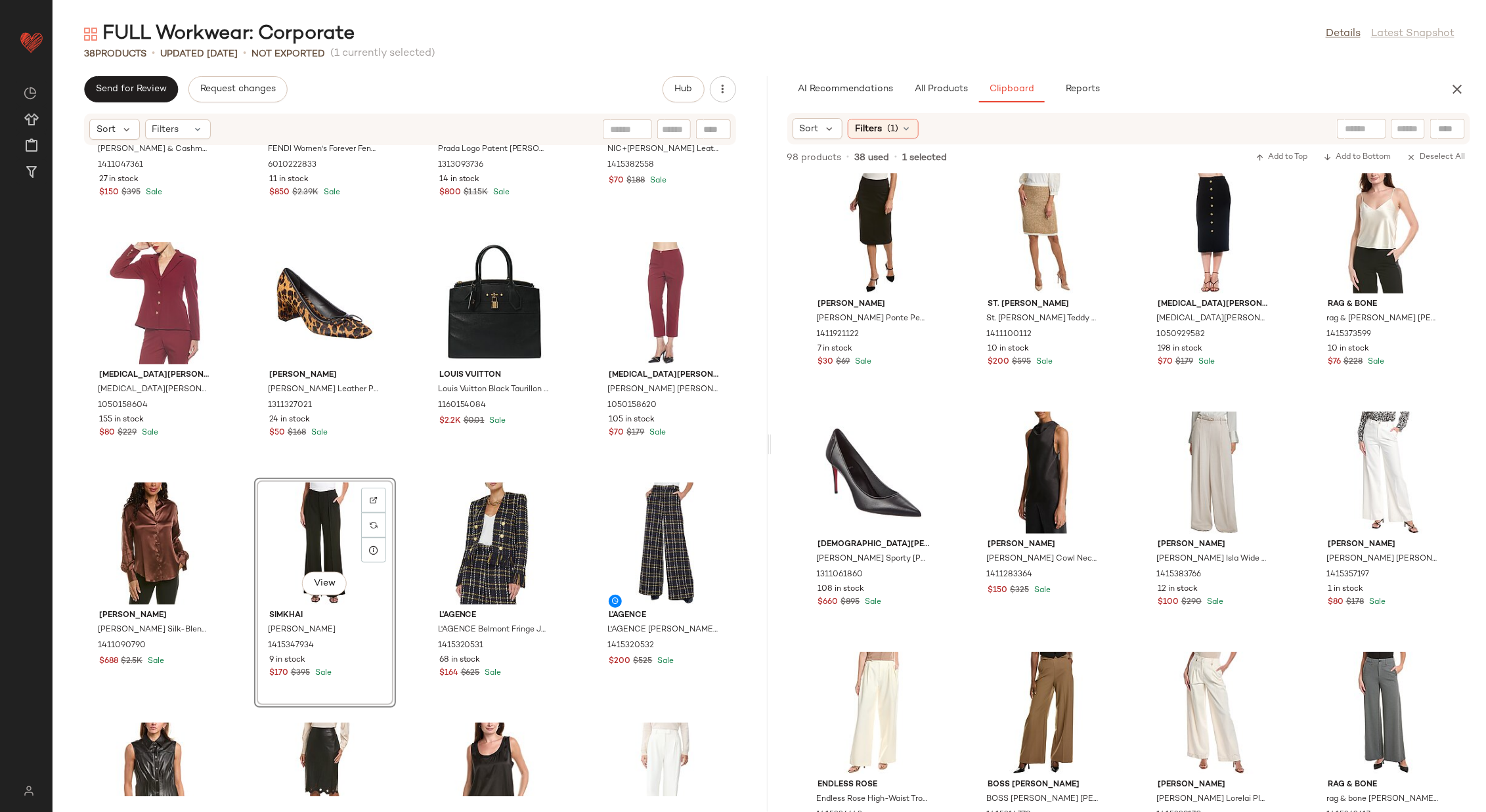
click at [406, 473] on div "[PERSON_NAME] [PERSON_NAME] Wool & Cashmere-Blend Cardigan 1411047361 27 in sto…" at bounding box center [410, 471] width 715 height 651
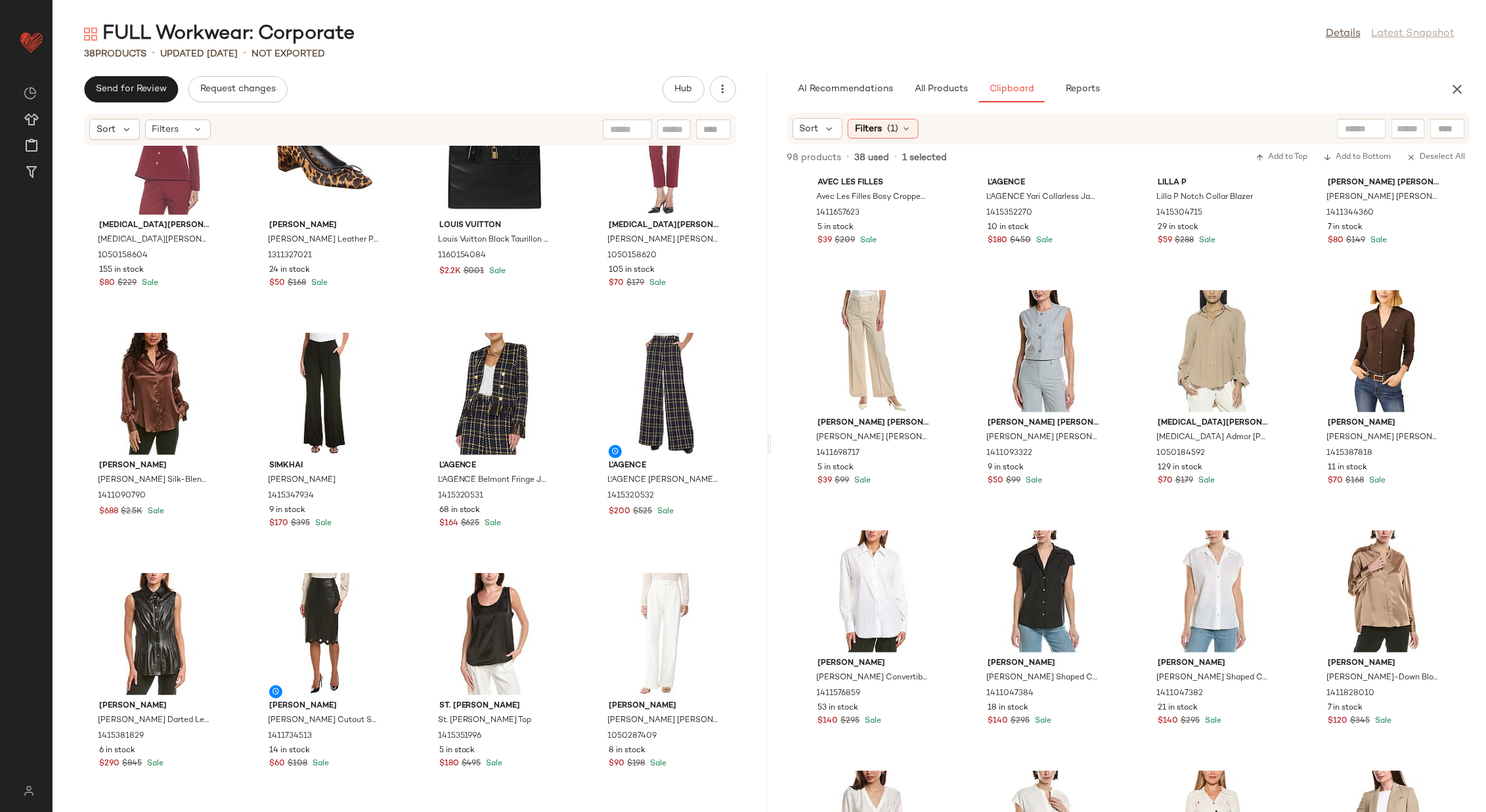
scroll to position [344, 0]
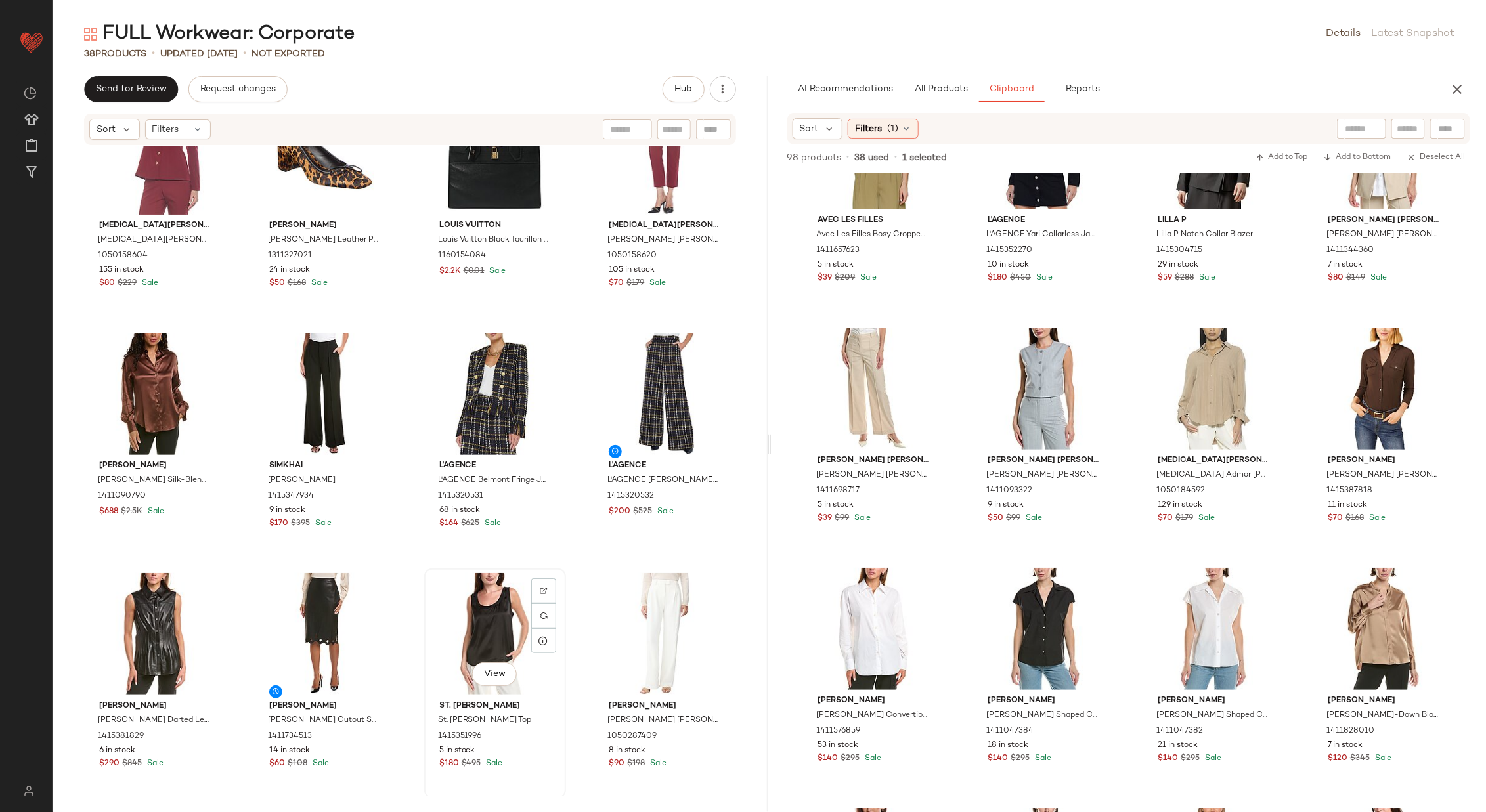
click at [487, 541] on div "View" at bounding box center [495, 634] width 133 height 122
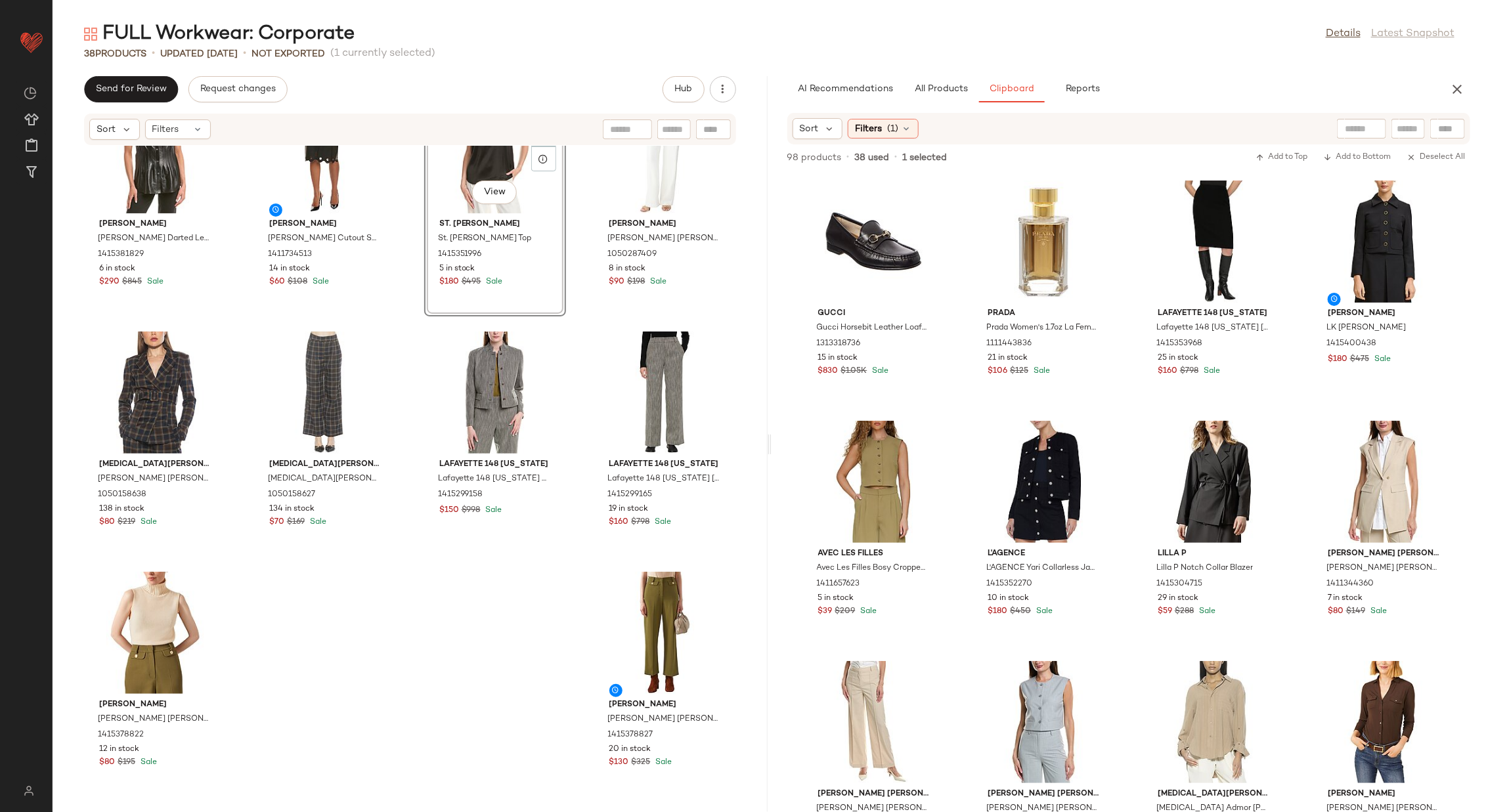
click at [938, 87] on span "All Products" at bounding box center [940, 89] width 54 height 10
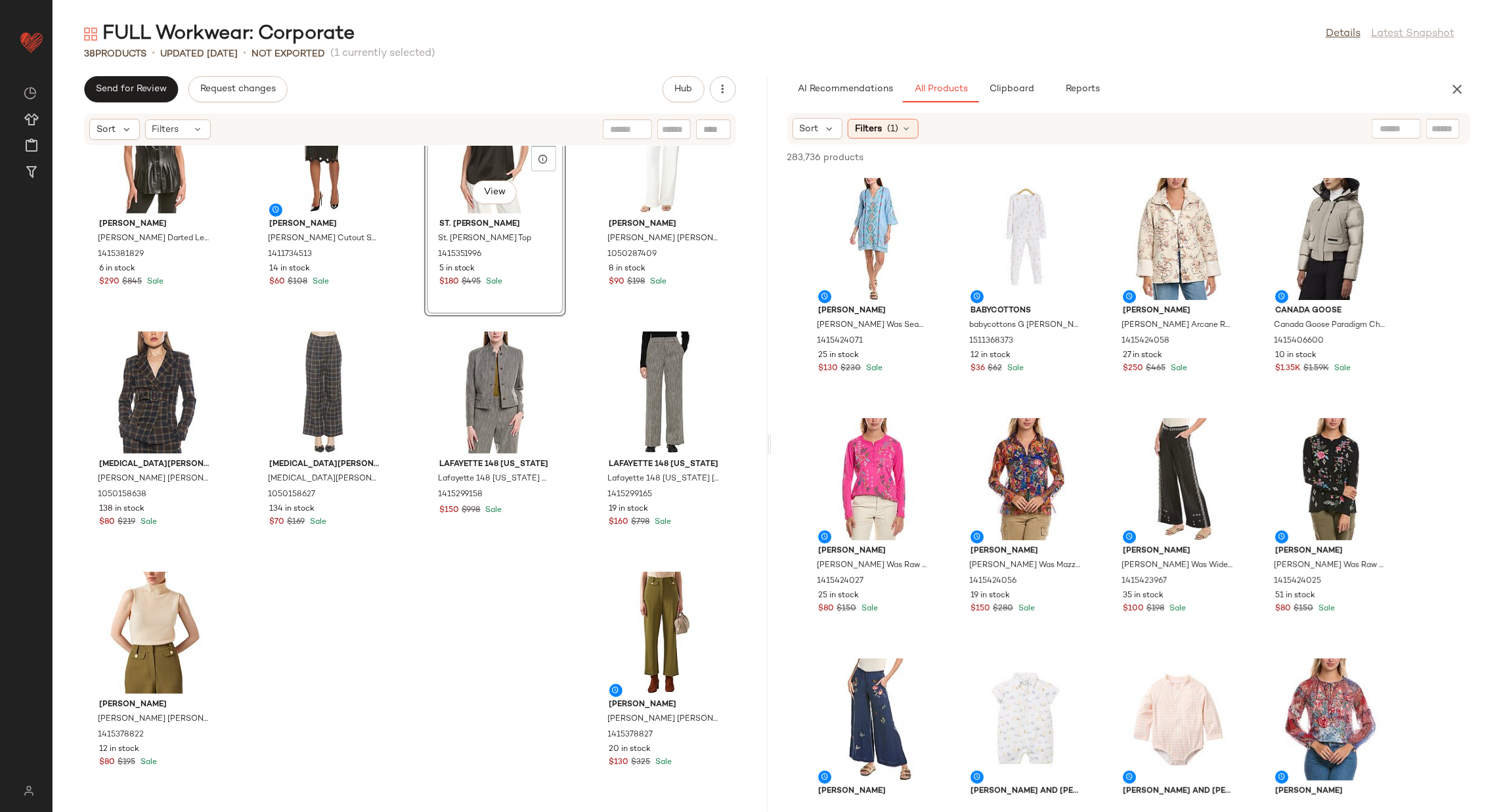
click at [990, 126] on input "text" at bounding box center [1443, 129] width 23 height 14
type input "****"
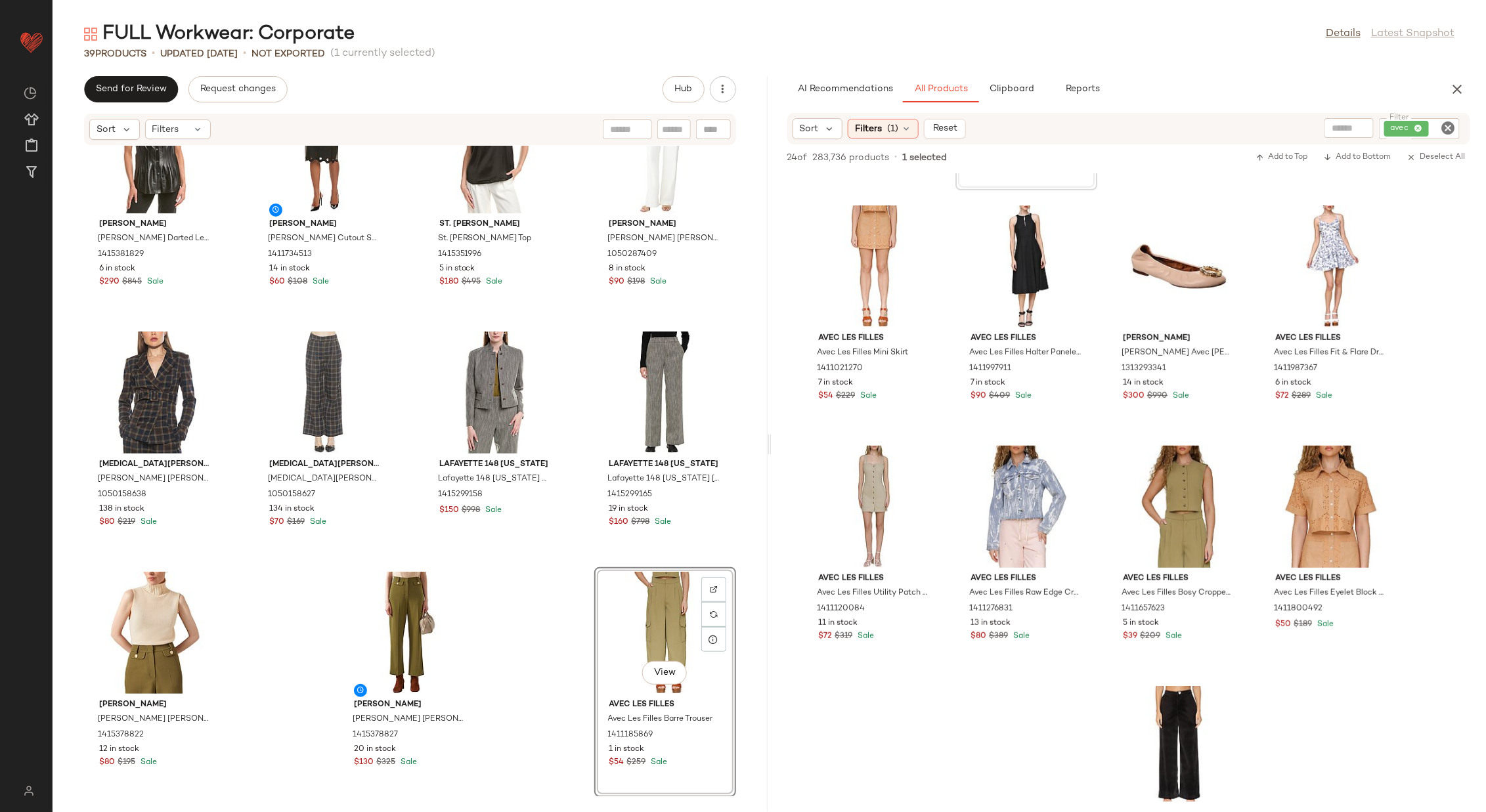
scroll to position [454, 0]
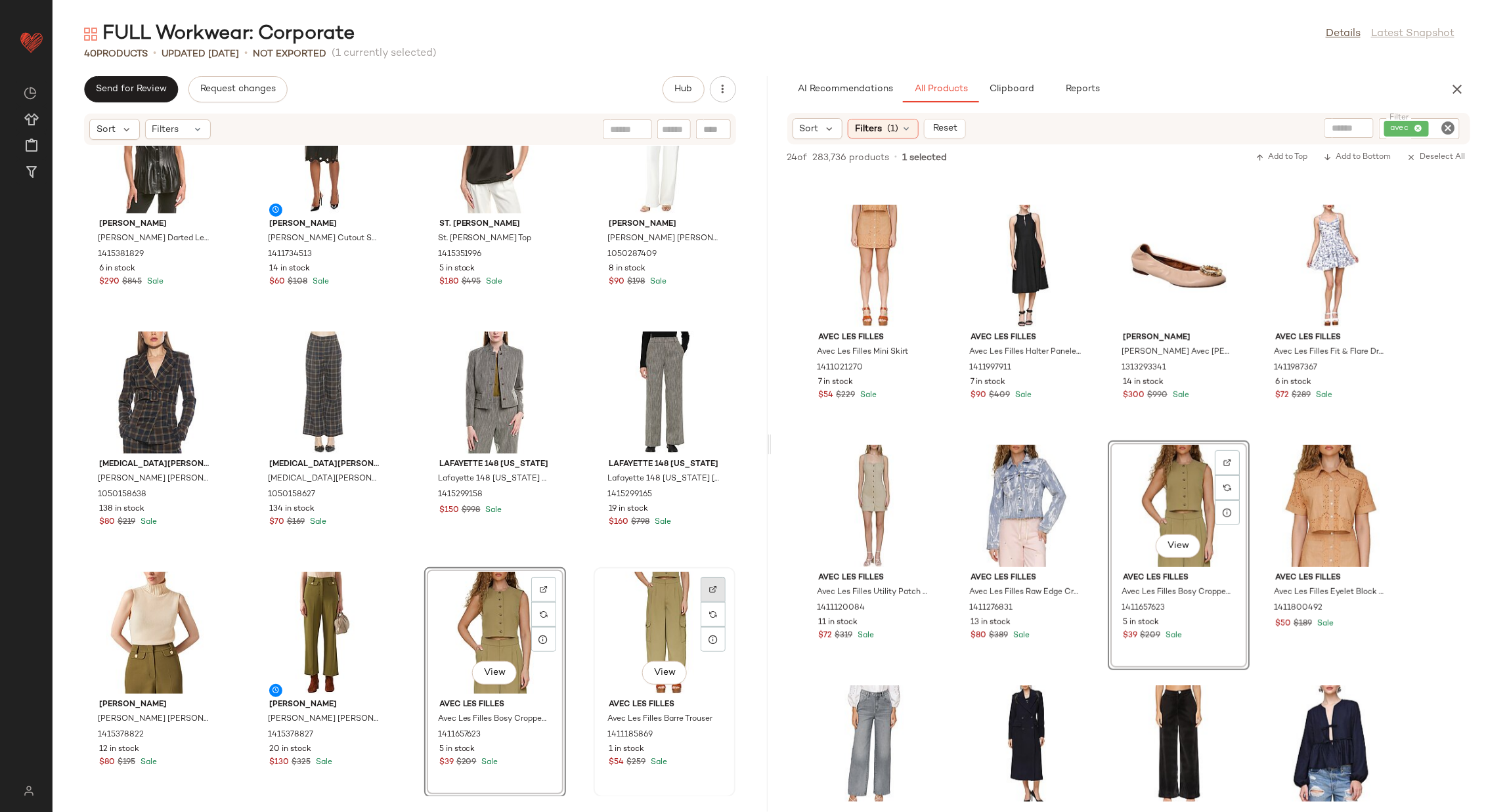
click at [714, 541] on div at bounding box center [713, 614] width 25 height 25
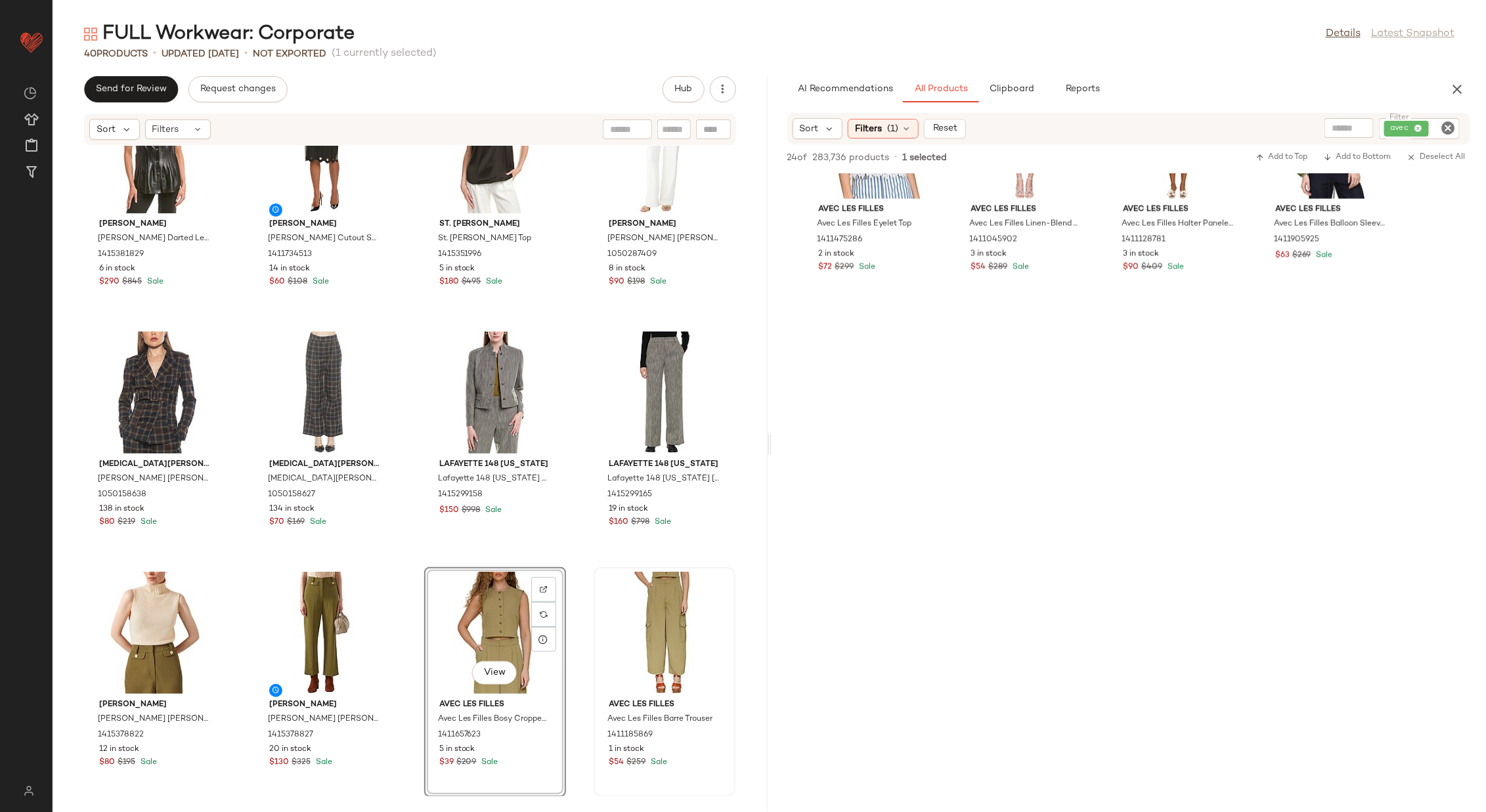
scroll to position [1309, 0]
click at [990, 87] on span "Clipboard" at bounding box center [1012, 89] width 45 height 10
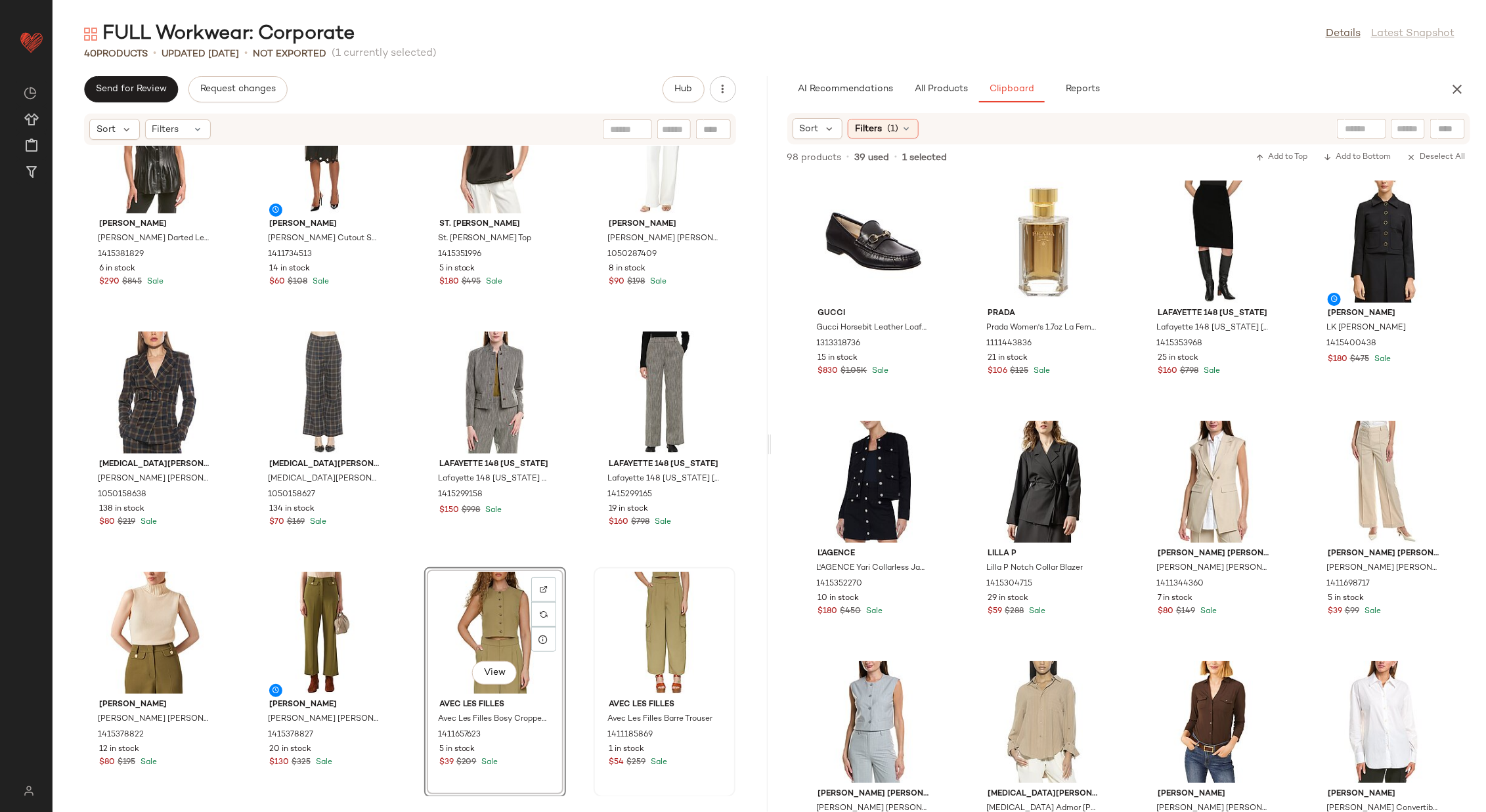
click at [579, 541] on div "[PERSON_NAME] [PERSON_NAME] Darted Leather Top 1415381829 6 in stock $290 $845 …" at bounding box center [410, 471] width 715 height 651
click at [990, 472] on div "View" at bounding box center [1214, 482] width 133 height 122
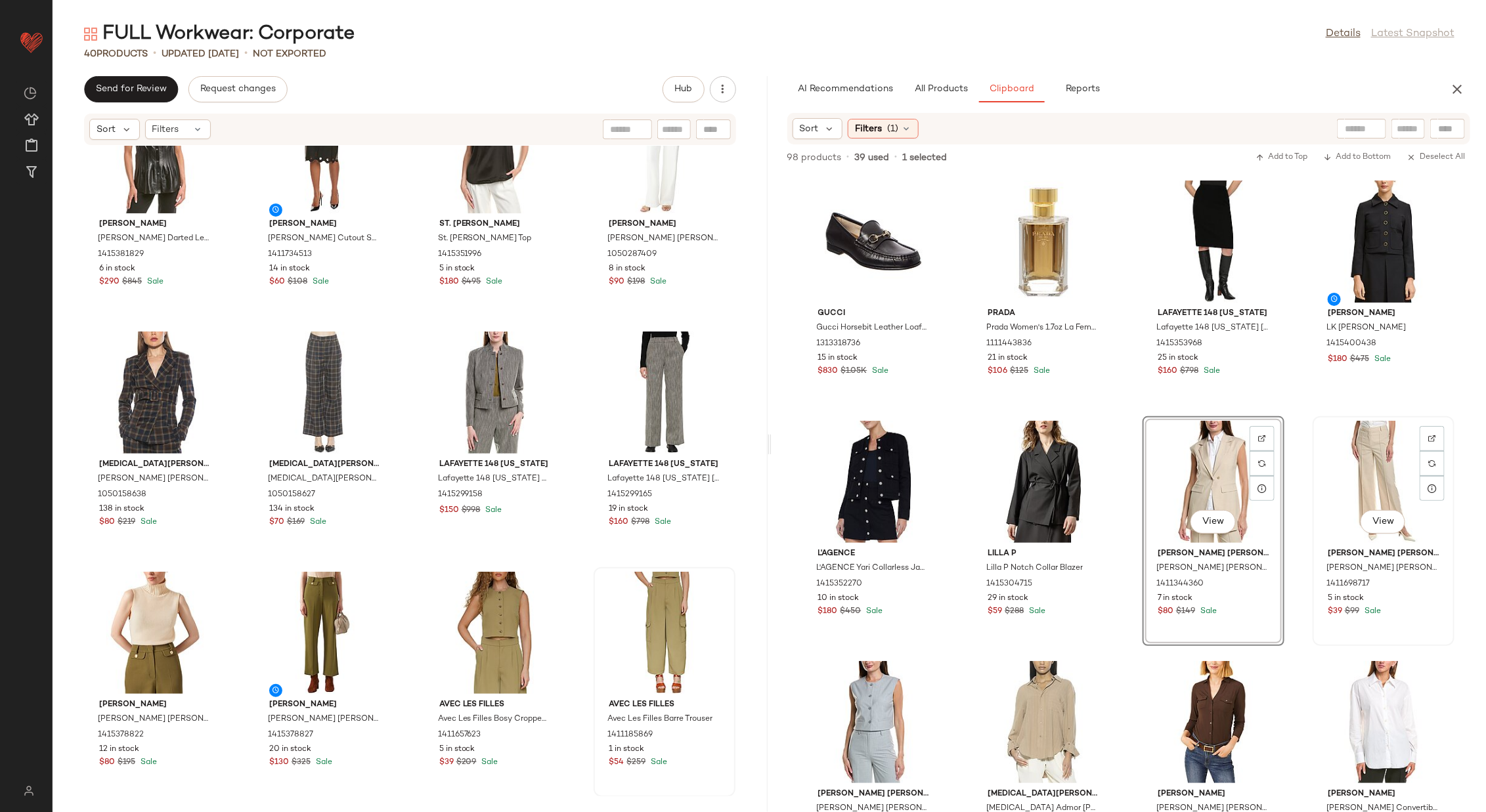
click at [990, 458] on div "View" at bounding box center [1383, 482] width 133 height 122
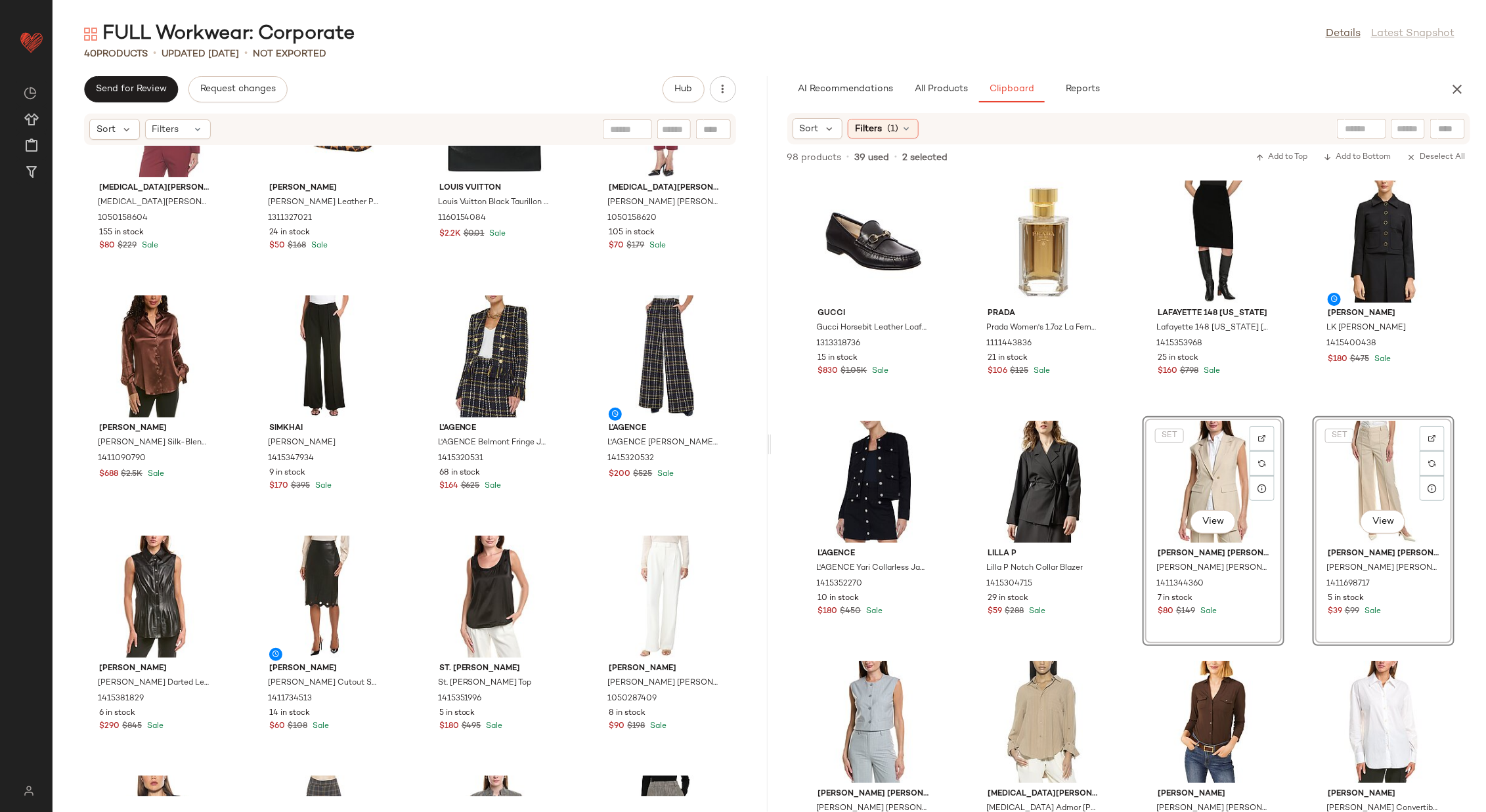
scroll to position [1317, 0]
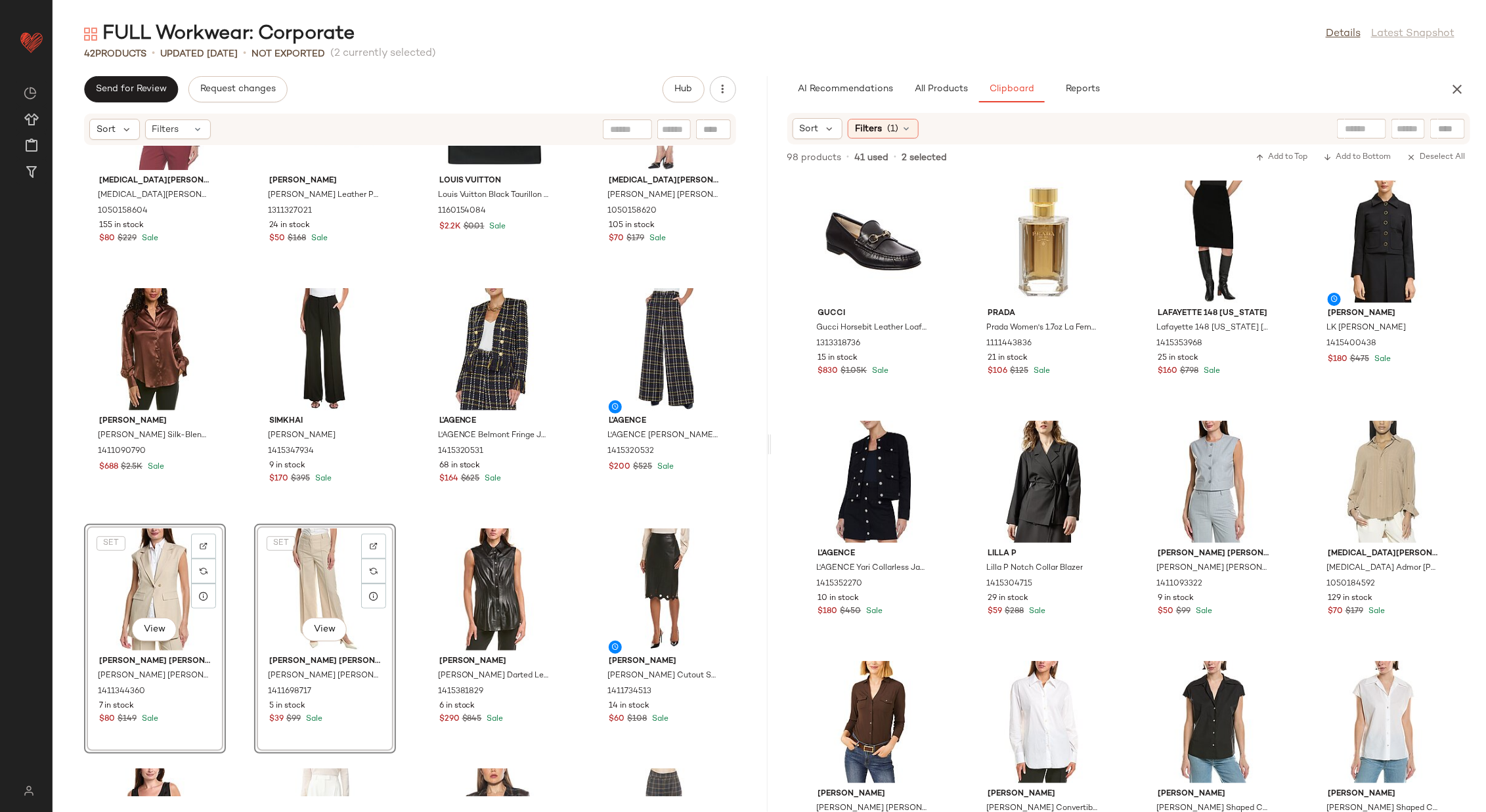
click at [406, 521] on div "[MEDICAL_DATA] Admor [MEDICAL_DATA][PERSON_NAME] [PERSON_NAME] 1050158604 155 i…" at bounding box center [410, 471] width 715 height 651
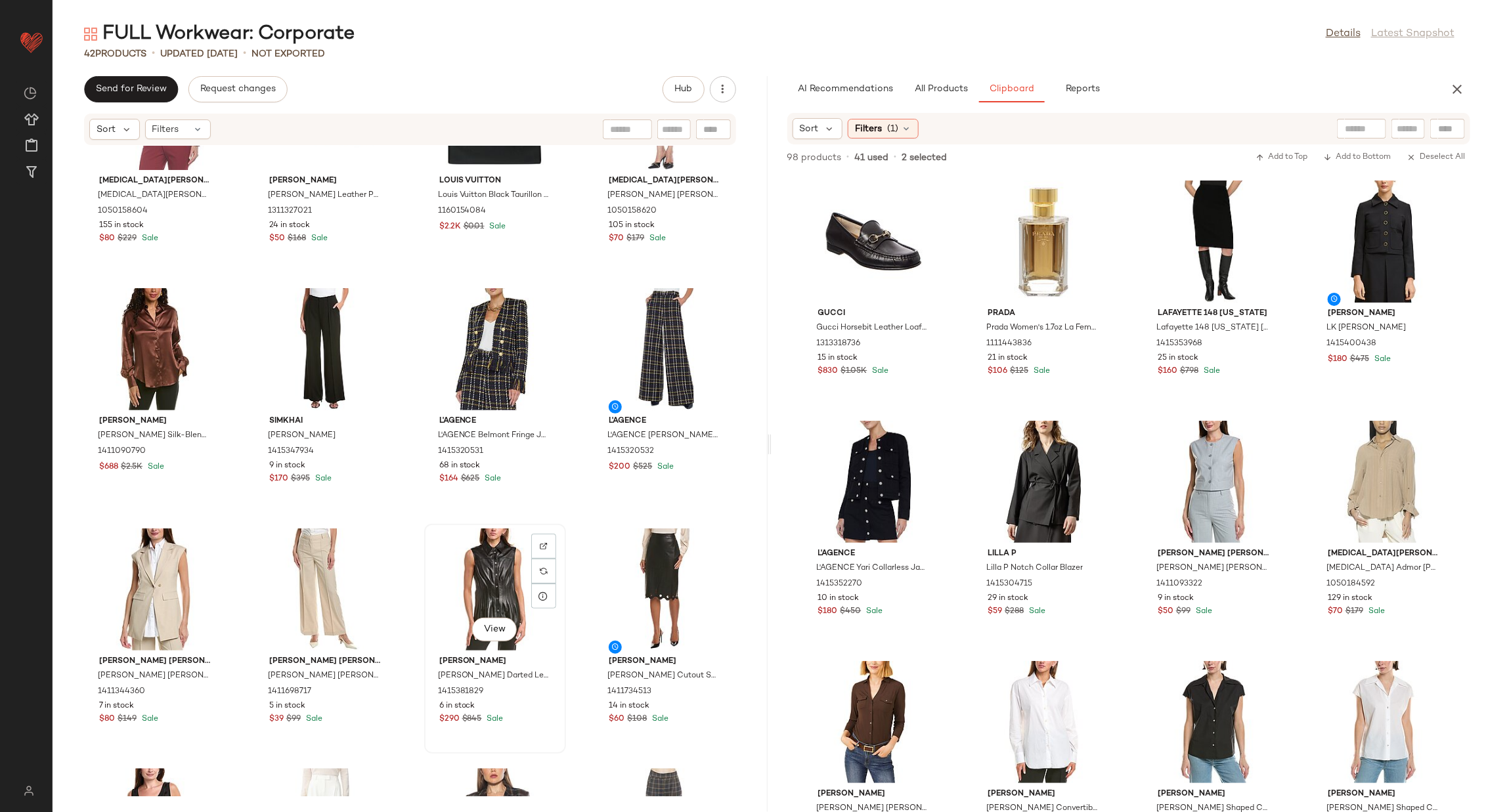
click at [480, 541] on div "View" at bounding box center [495, 590] width 133 height 122
click at [623, 541] on div "View" at bounding box center [664, 590] width 133 height 122
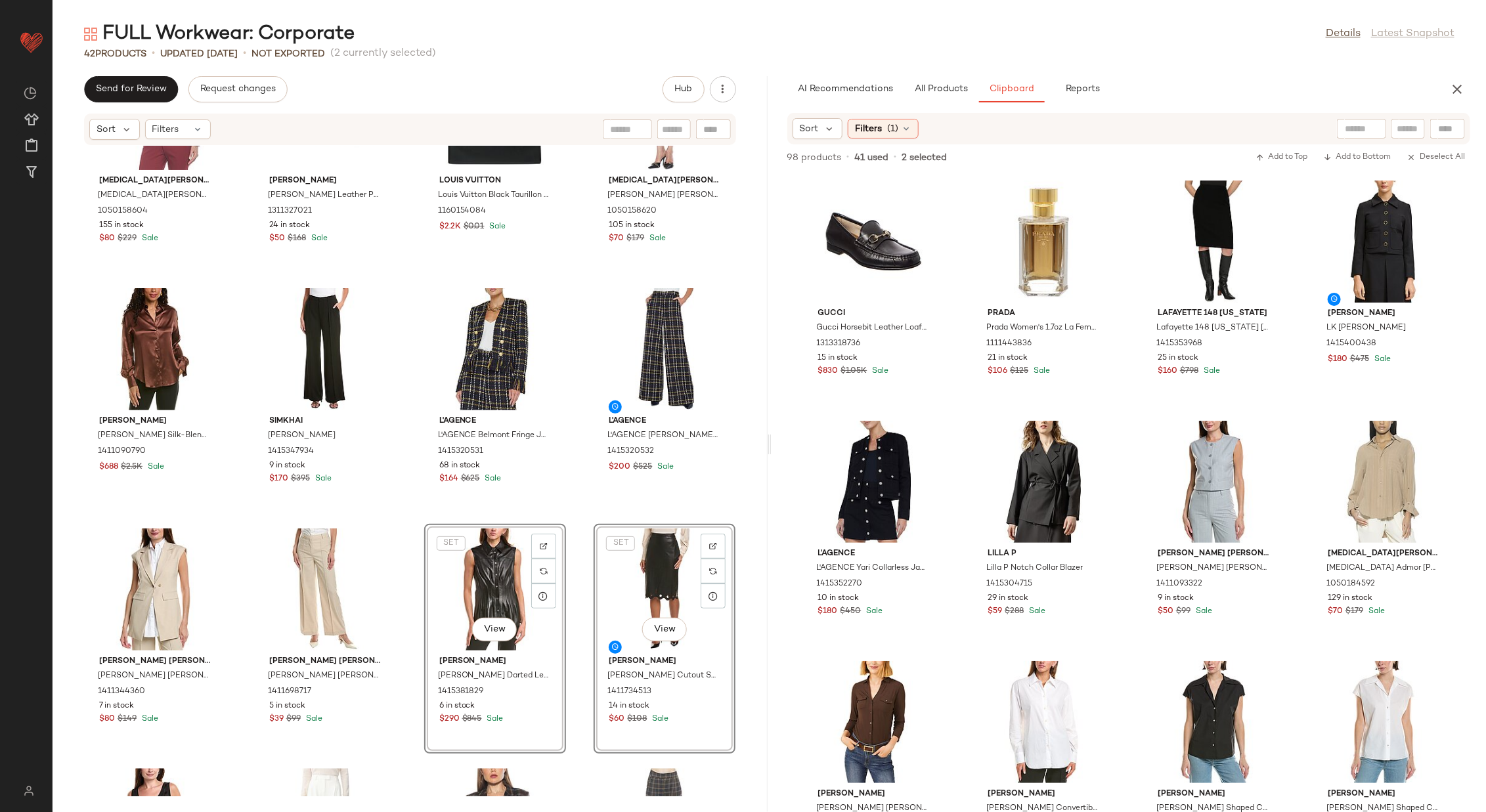
click at [575, 541] on div "[MEDICAL_DATA] Admor [MEDICAL_DATA][PERSON_NAME] [PERSON_NAME] 1050158604 155 i…" at bounding box center [410, 471] width 715 height 651
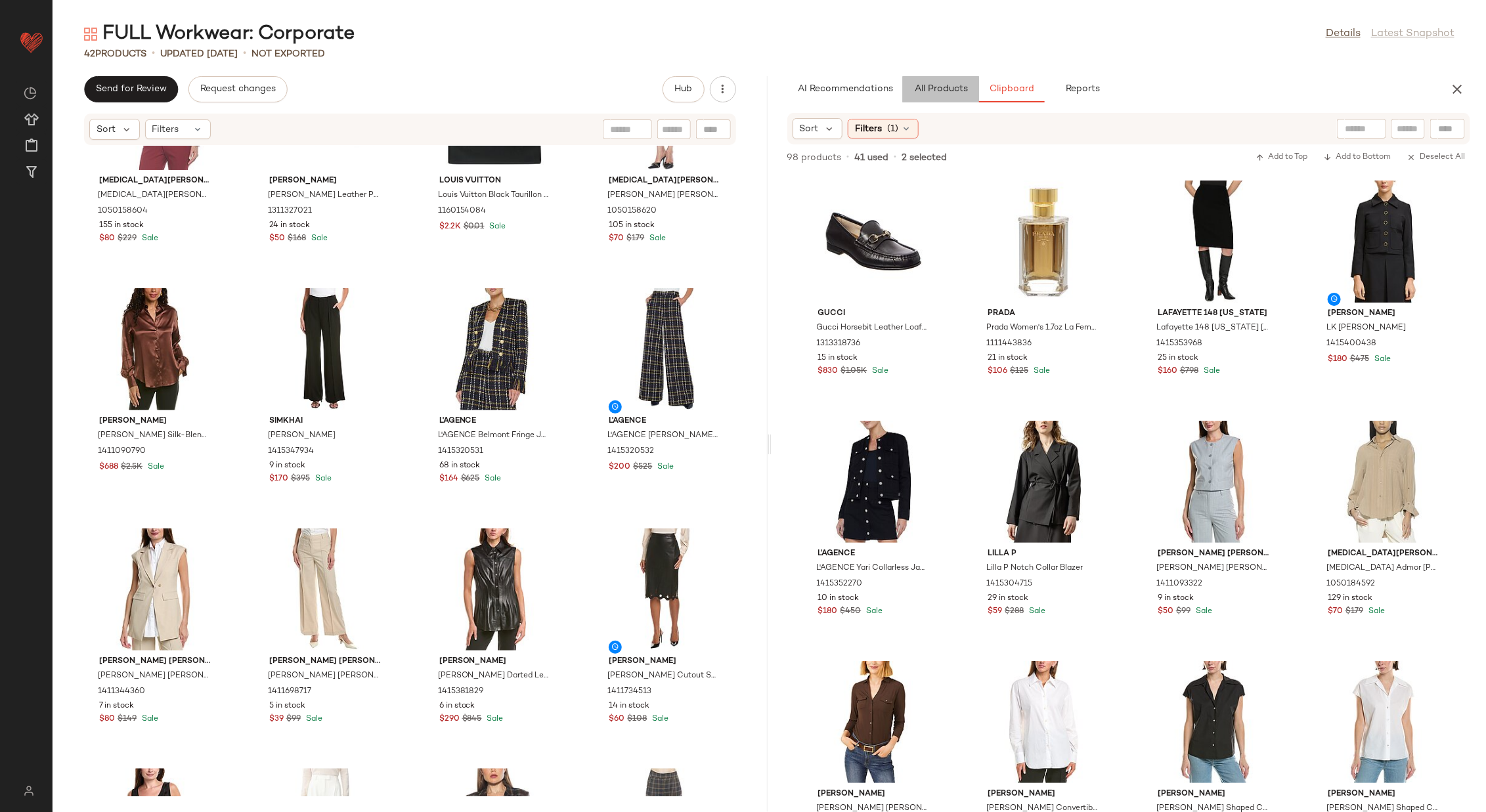
click at [941, 90] on span "All Products" at bounding box center [940, 89] width 54 height 10
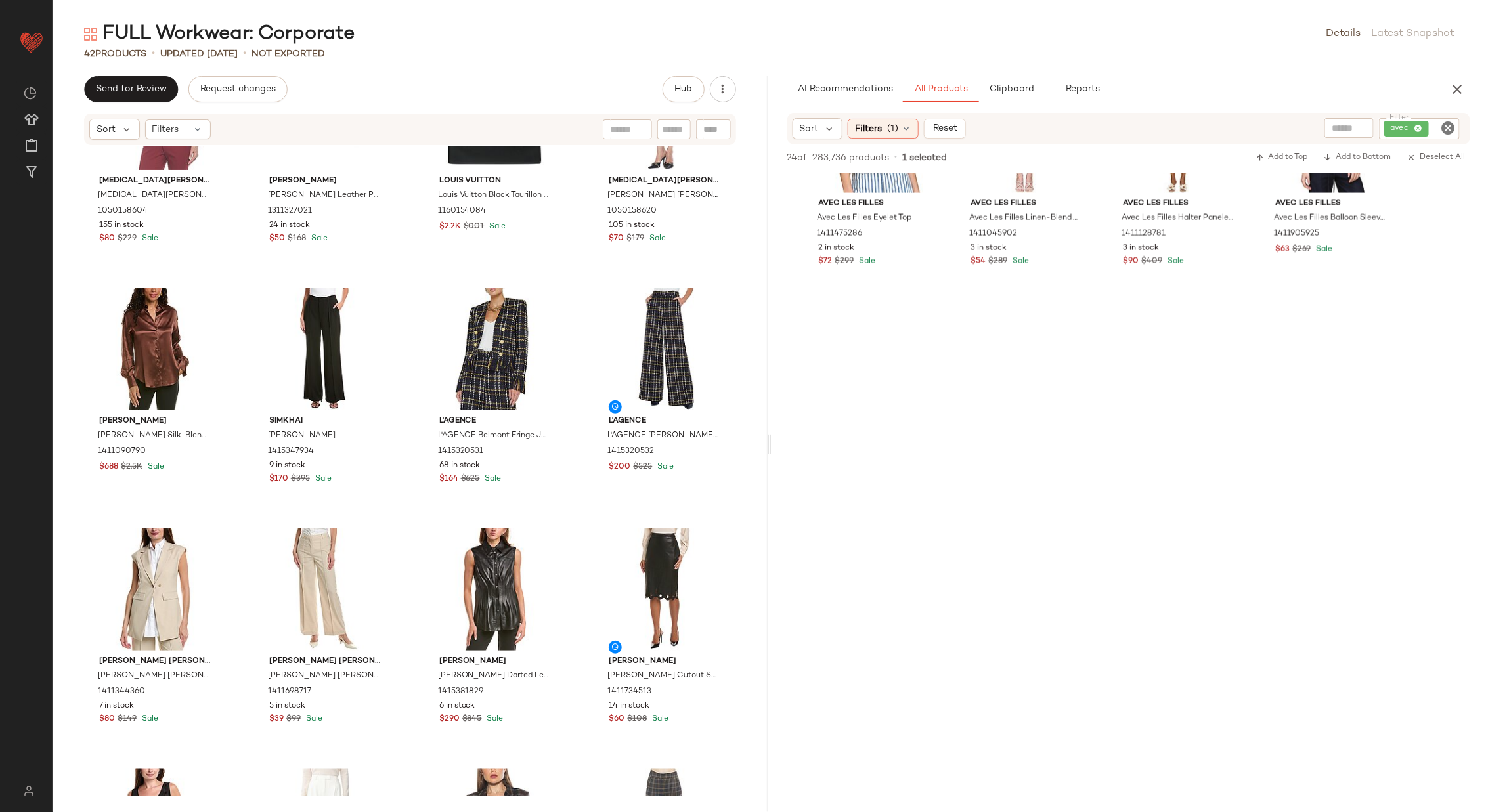
click at [990, 126] on icon "Clear Filter" at bounding box center [1448, 128] width 16 height 16
click at [990, 127] on input "text" at bounding box center [1307, 129] width 34 height 14
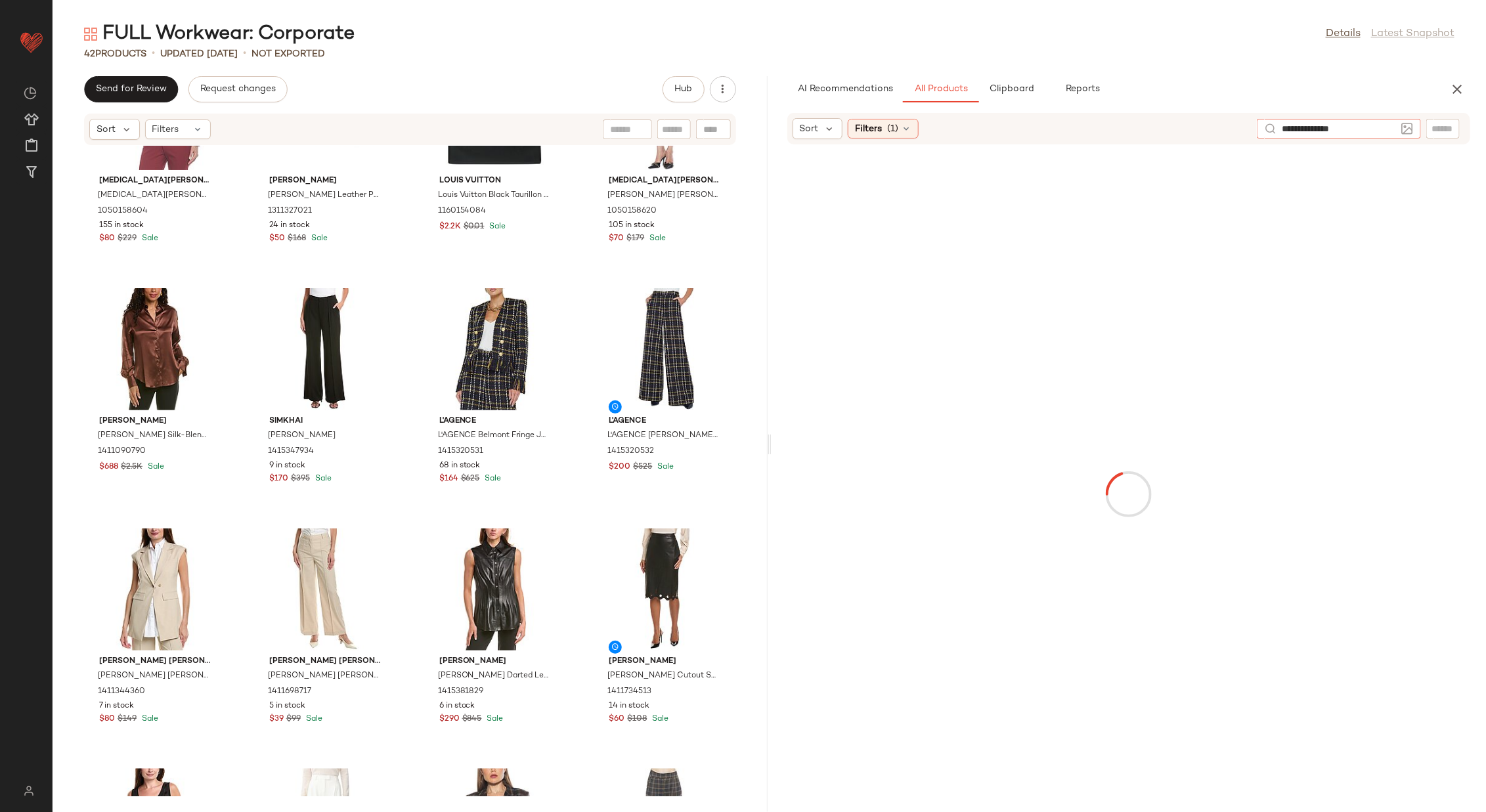
type input "**********"
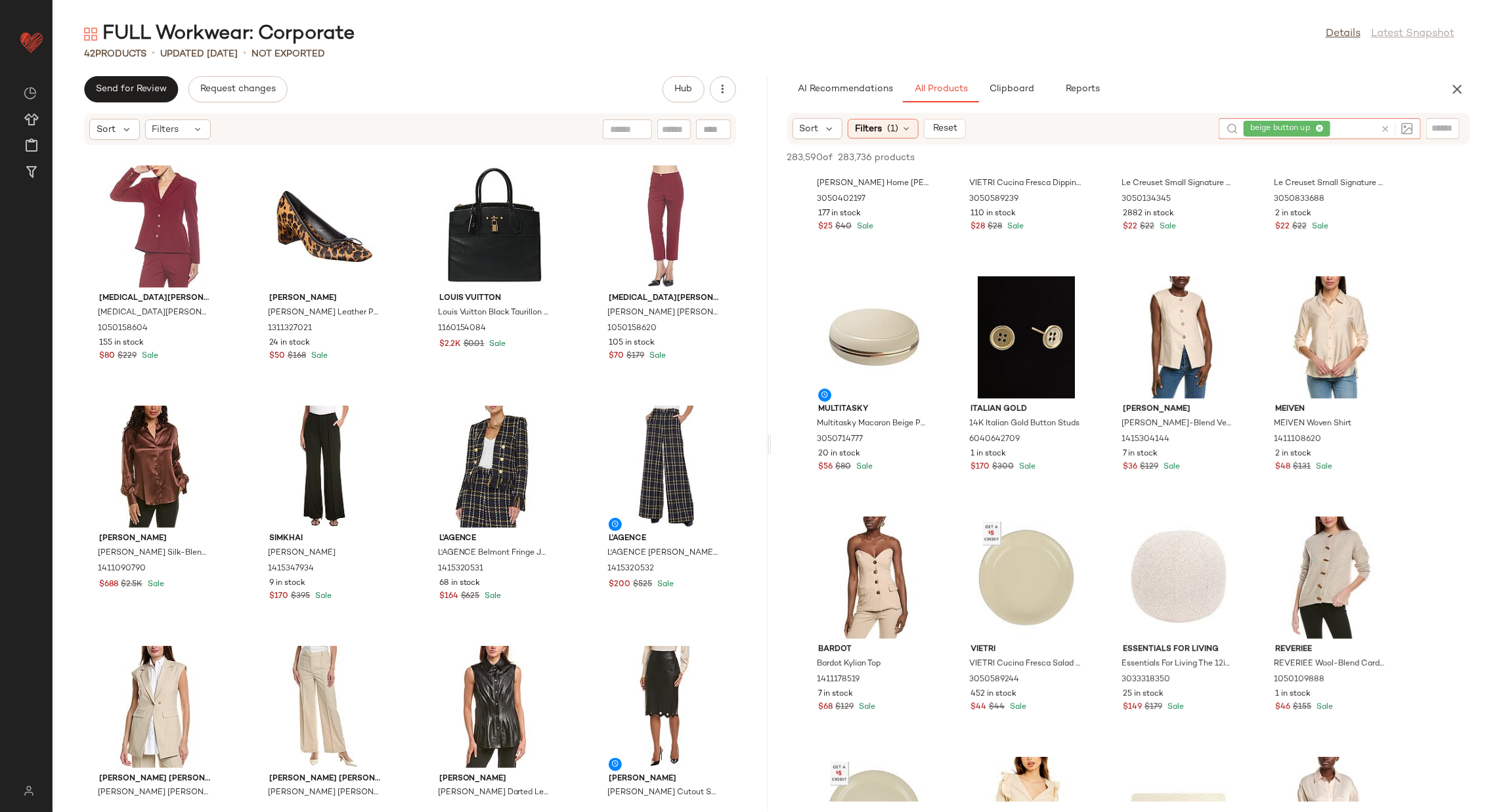
scroll to position [1199, 0]
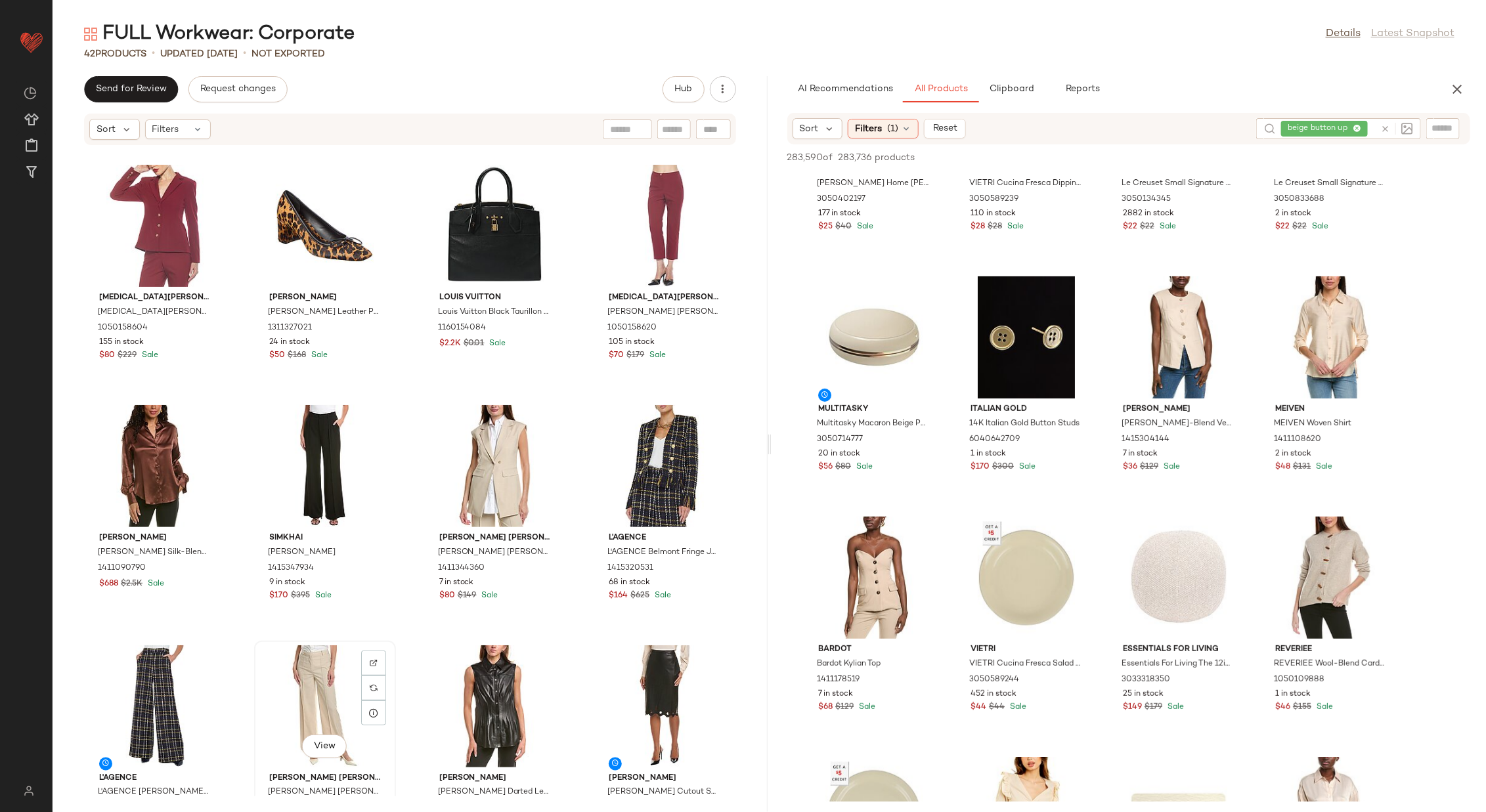
scroll to position [1203, 0]
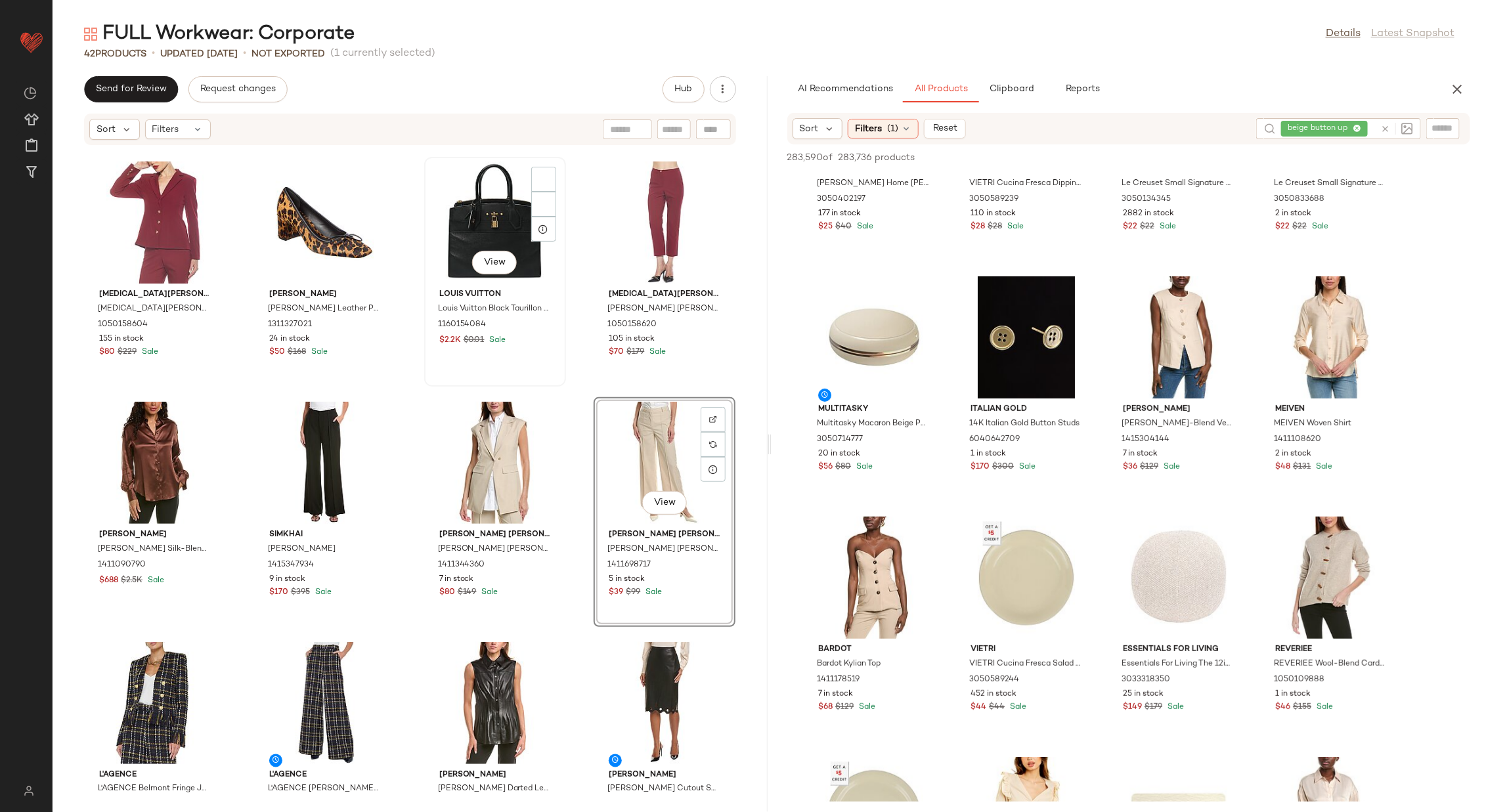
scroll to position [1151, 0]
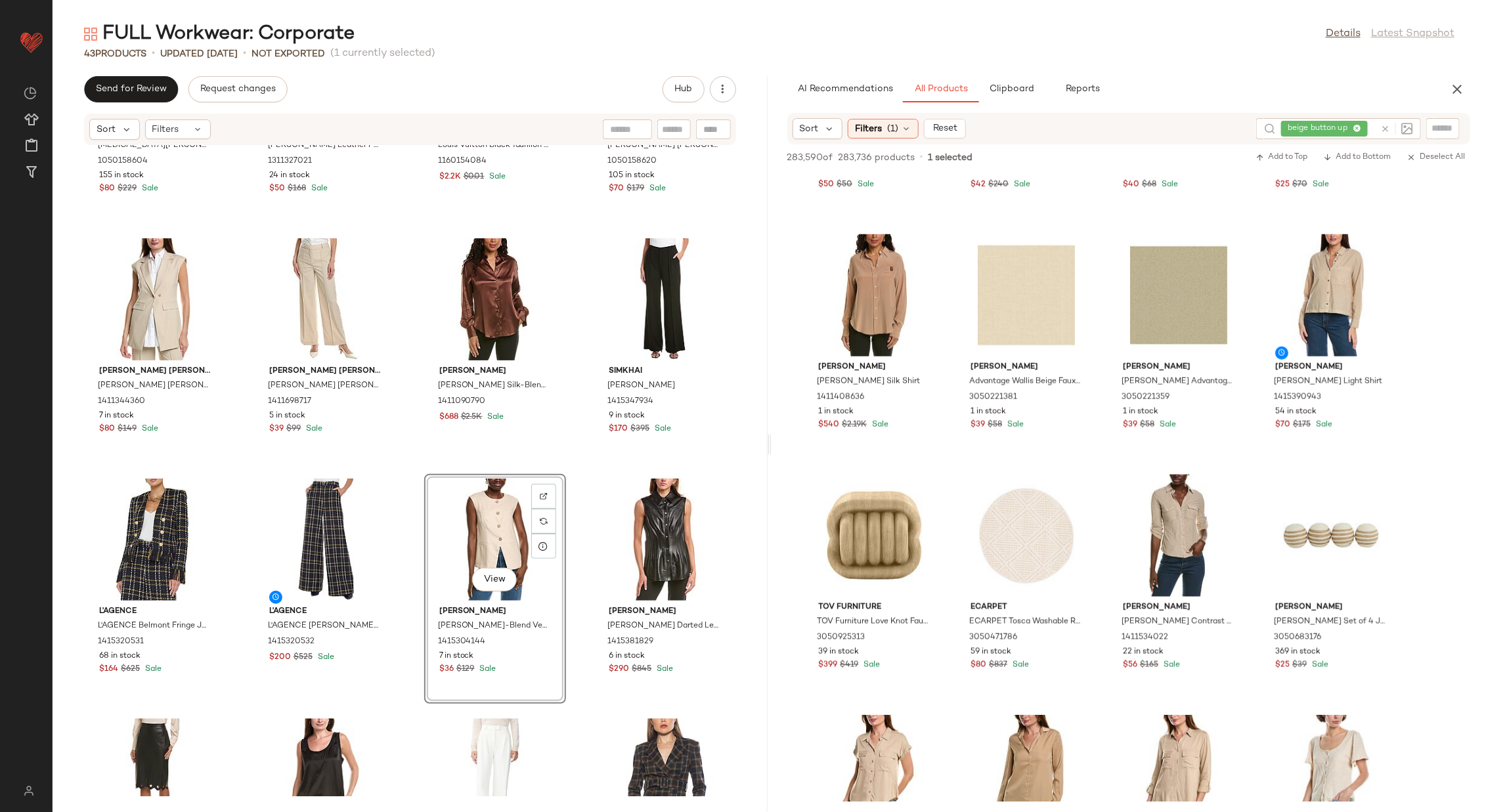
scroll to position [891, 0]
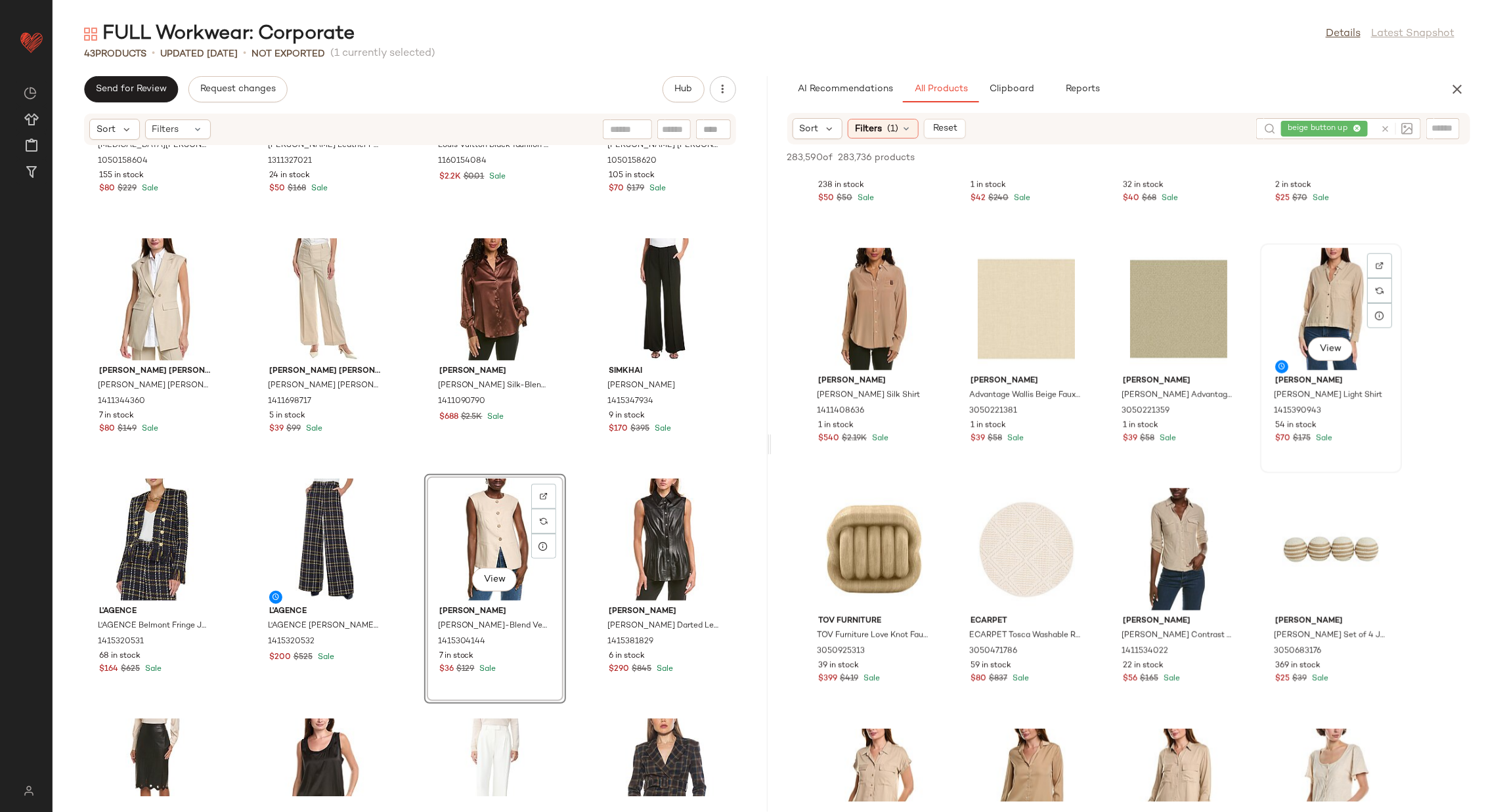
click at [990, 304] on div "View" at bounding box center [1331, 309] width 133 height 122
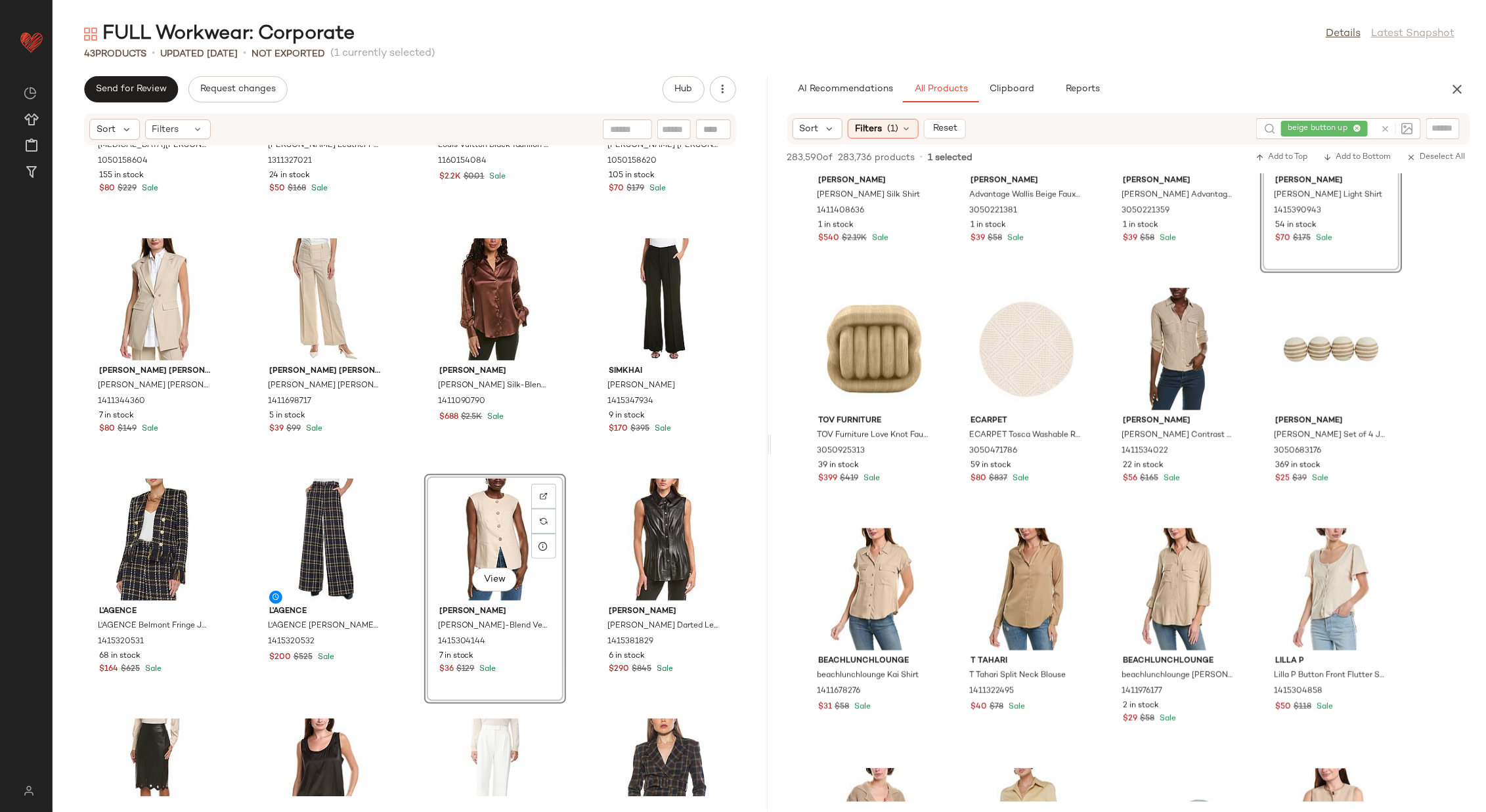
scroll to position [1326, 0]
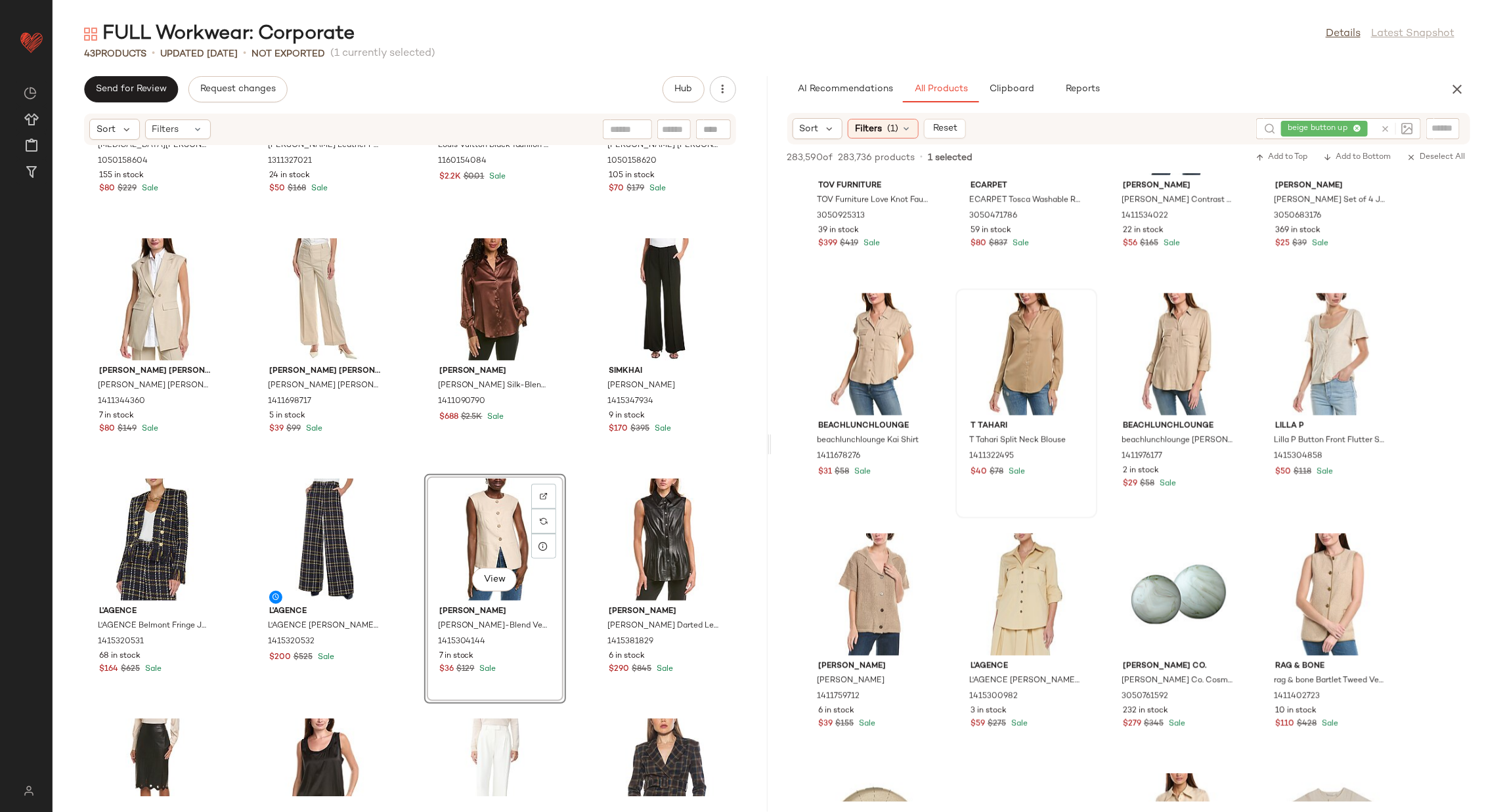
click at [990, 339] on div at bounding box center [1026, 354] width 133 height 122
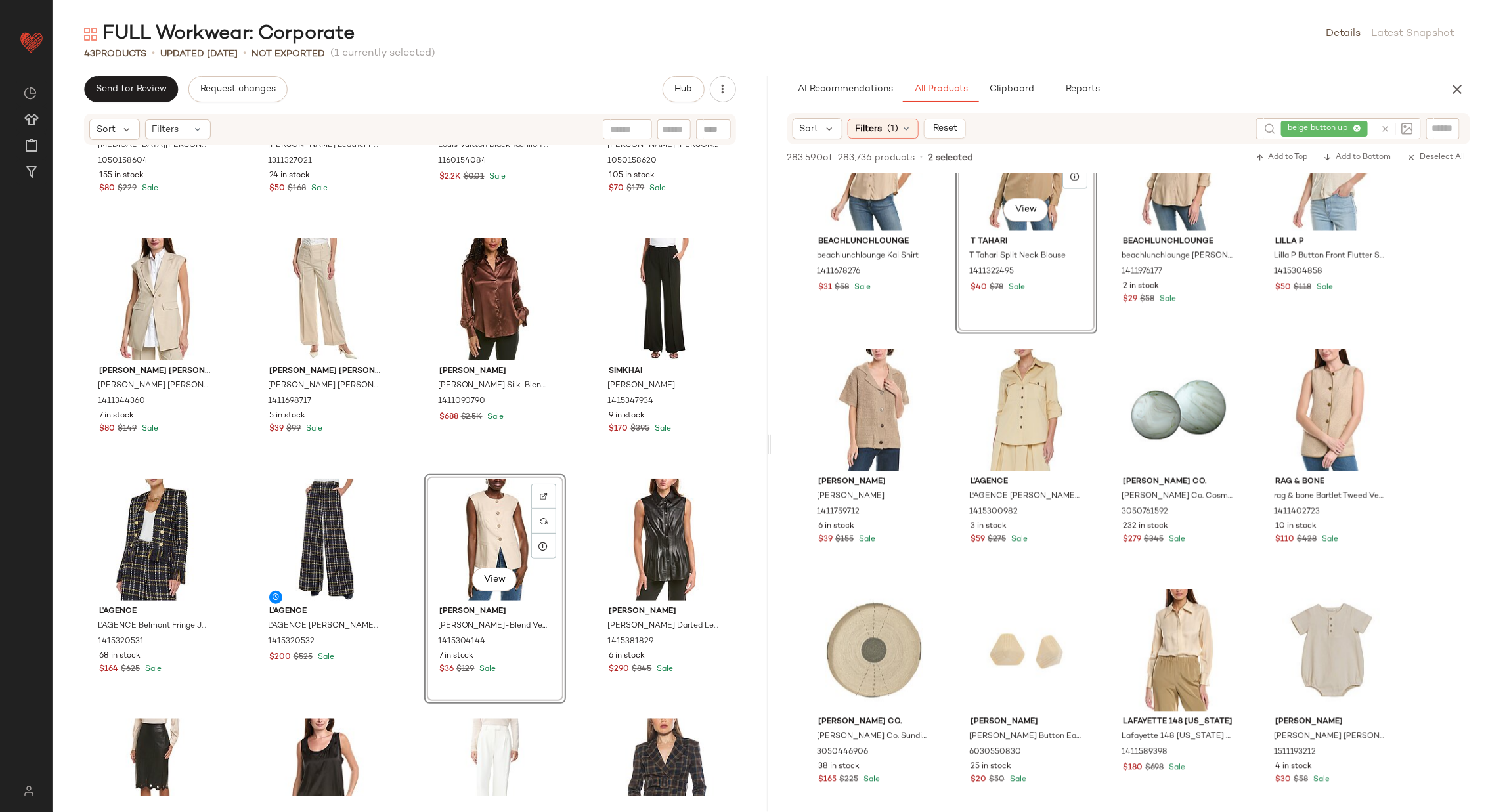
scroll to position [1527, 0]
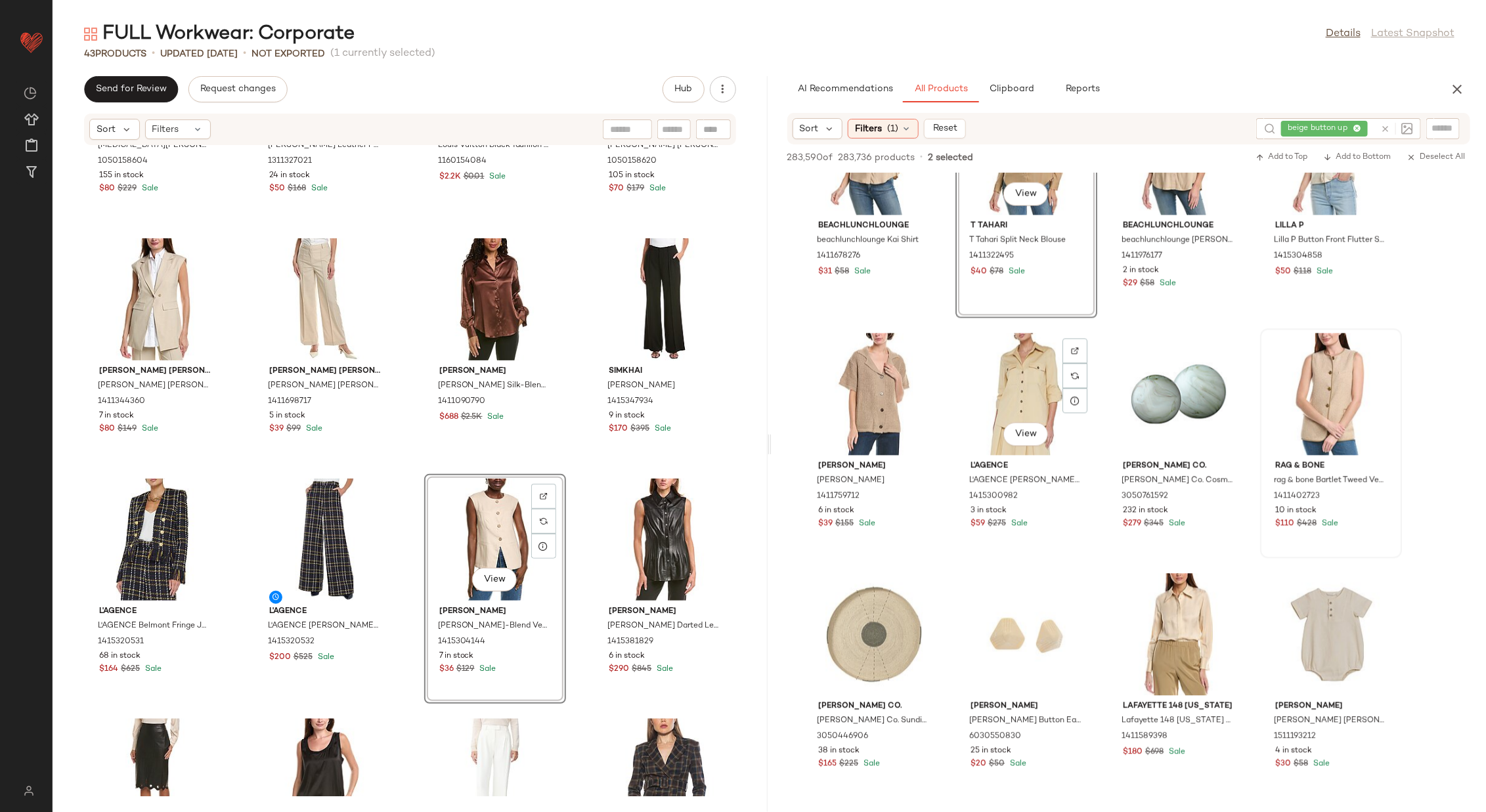
click at [990, 358] on div at bounding box center [1331, 395] width 133 height 122
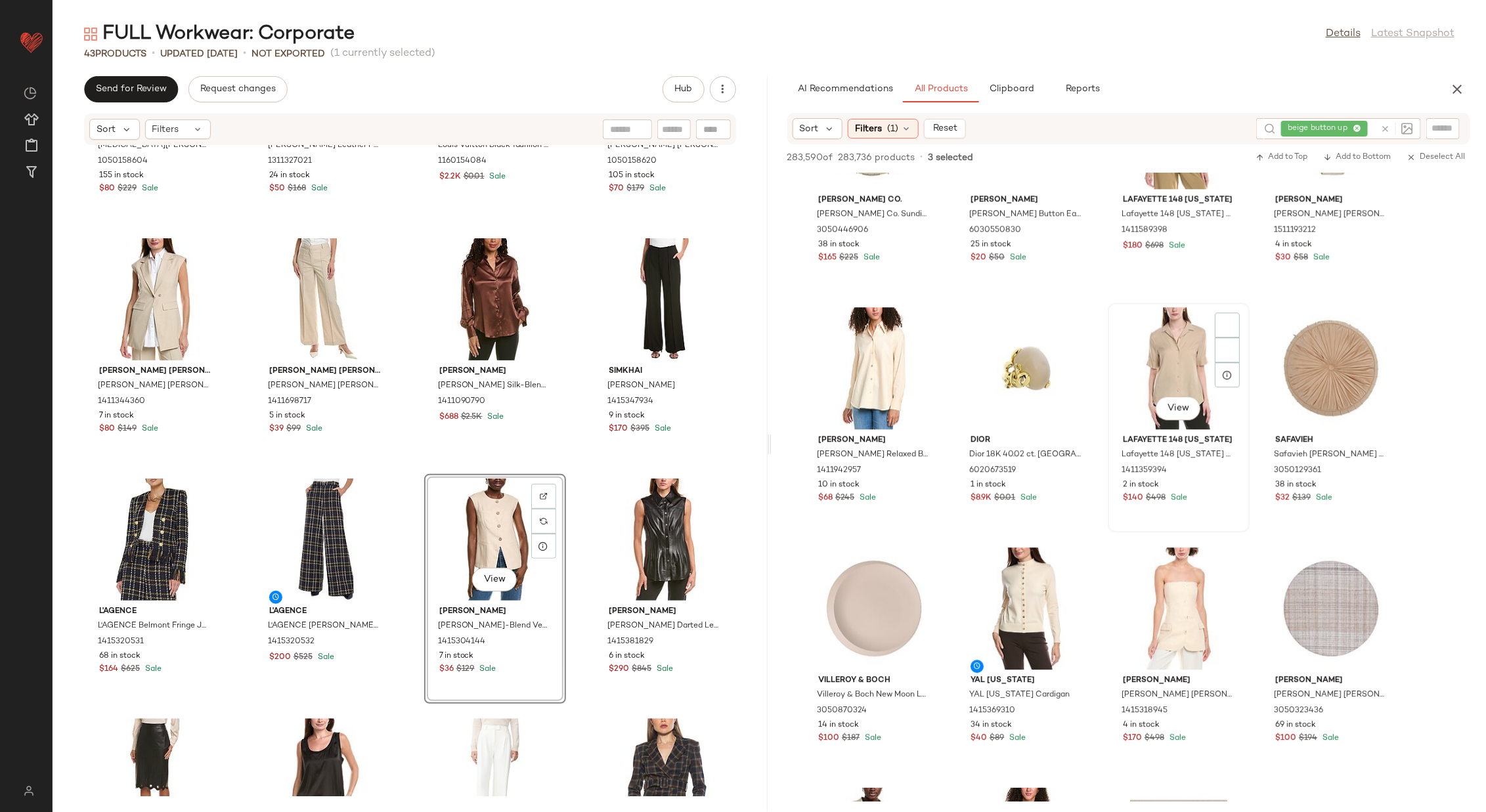
scroll to position [2035, 0]
click at [990, 383] on div "View" at bounding box center [1179, 367] width 133 height 122
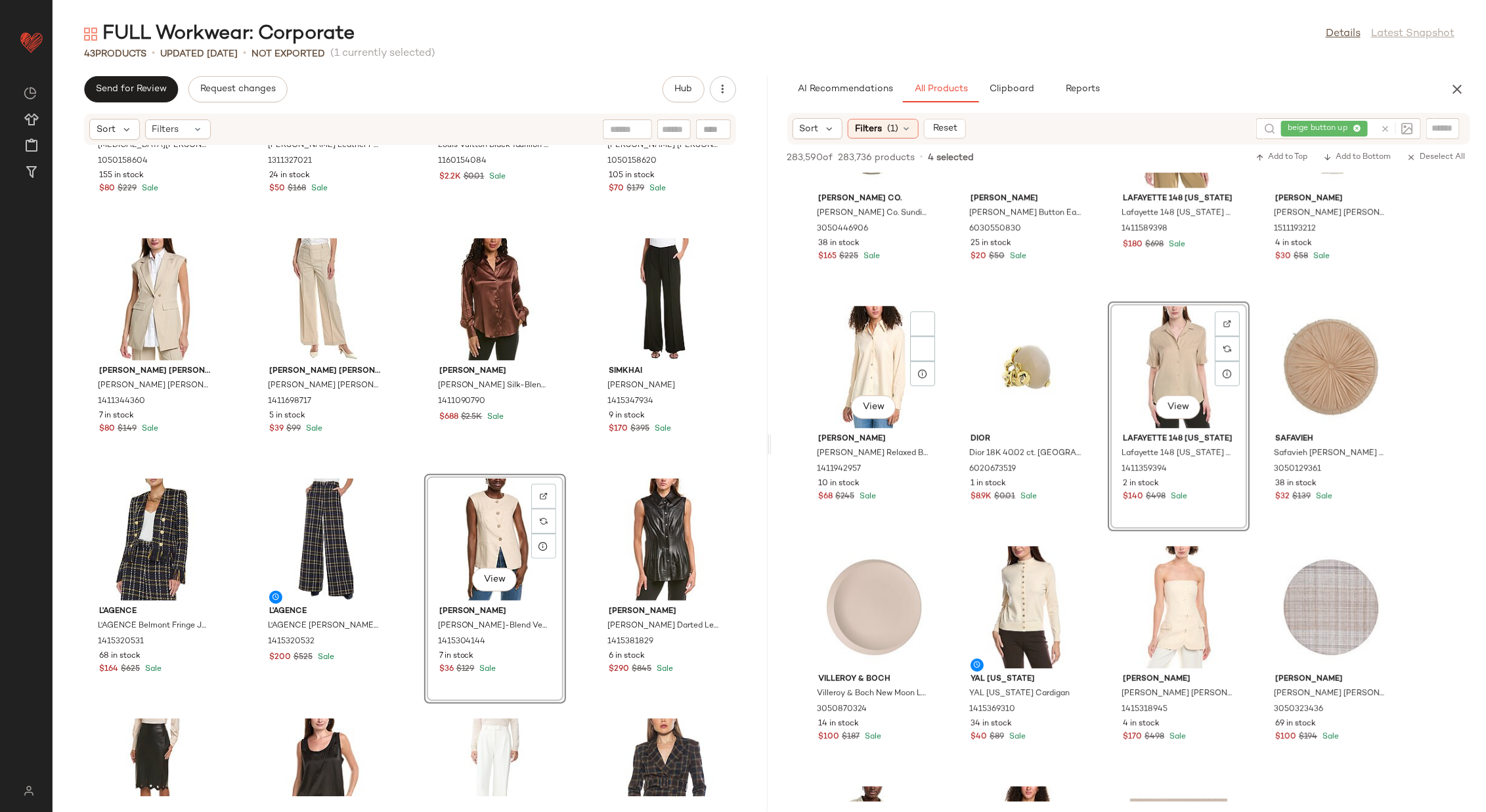
click at [872, 359] on div "View" at bounding box center [874, 367] width 133 height 122
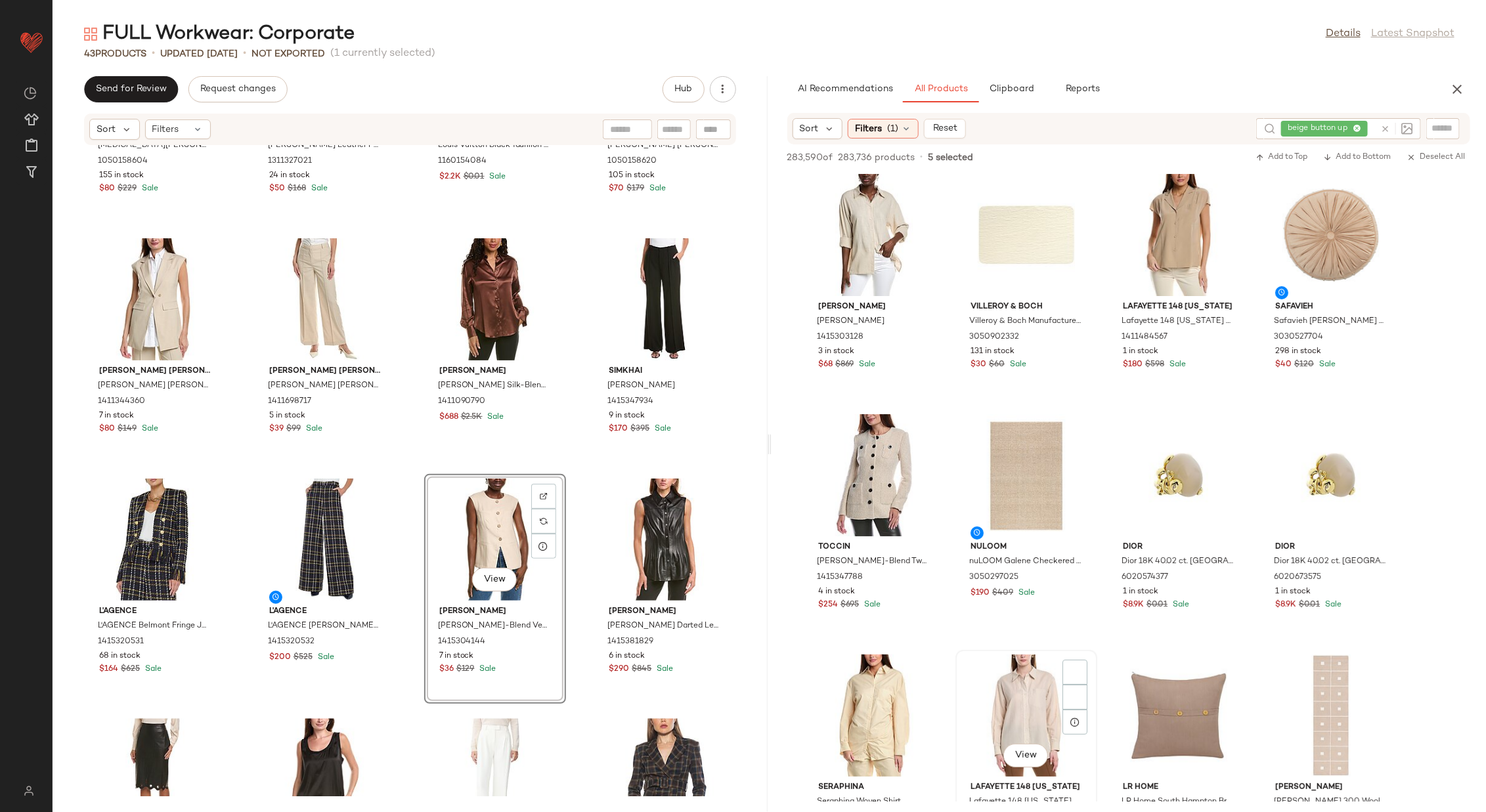
scroll to position [3209, 0]
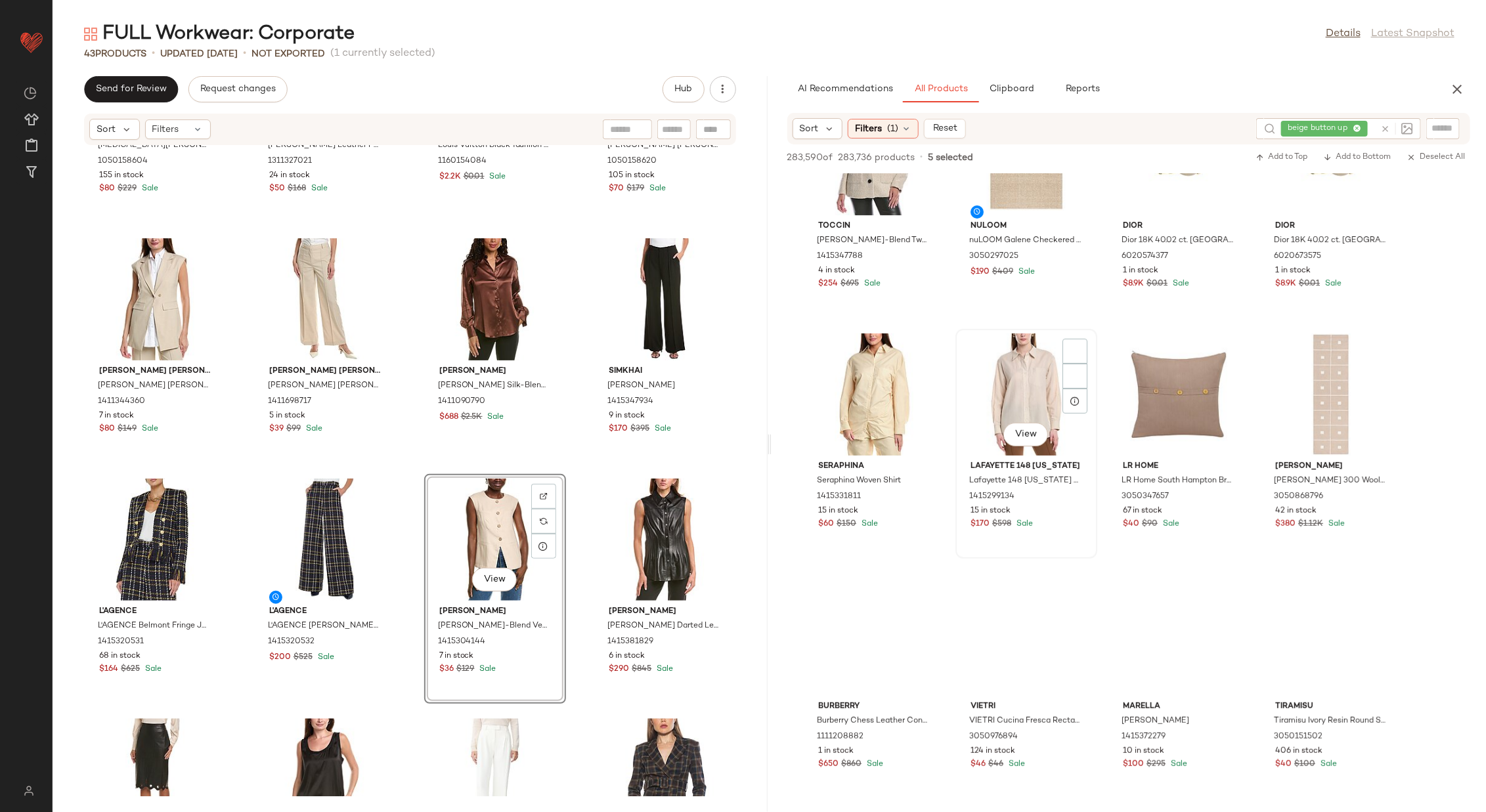
click at [990, 383] on div "View" at bounding box center [1026, 395] width 133 height 122
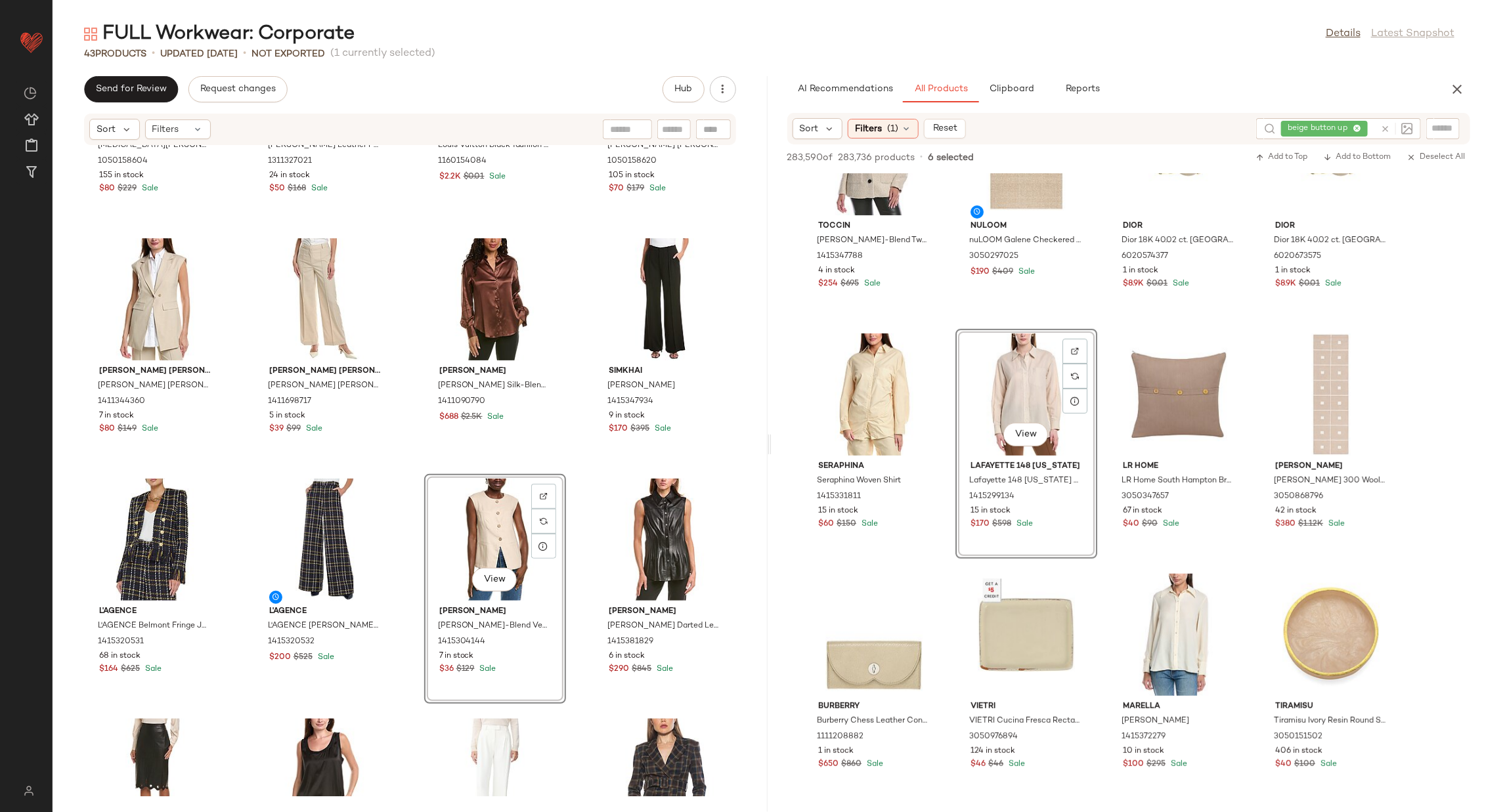
click at [990, 541] on div at bounding box center [1179, 635] width 133 height 122
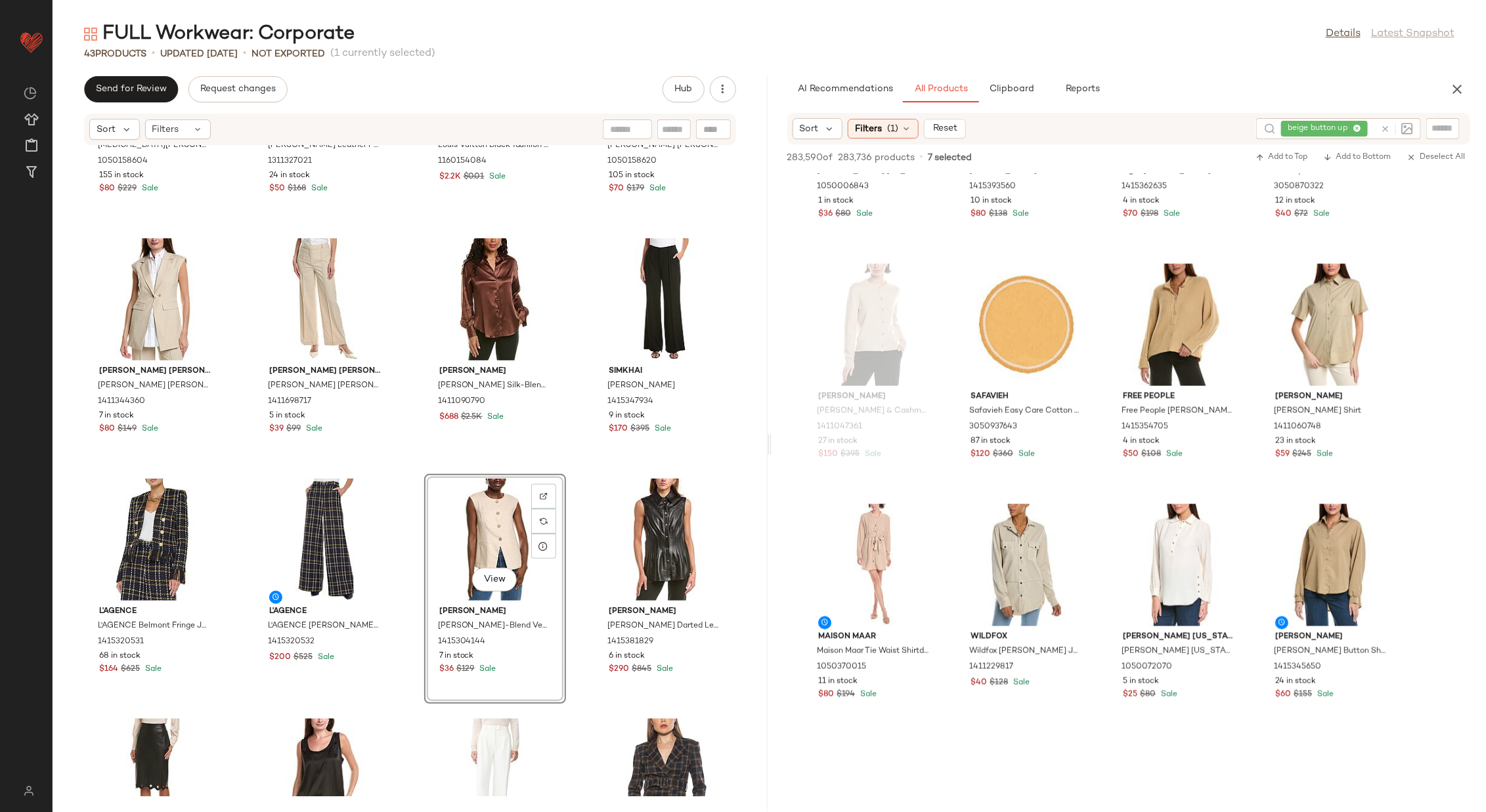
scroll to position [4003, 0]
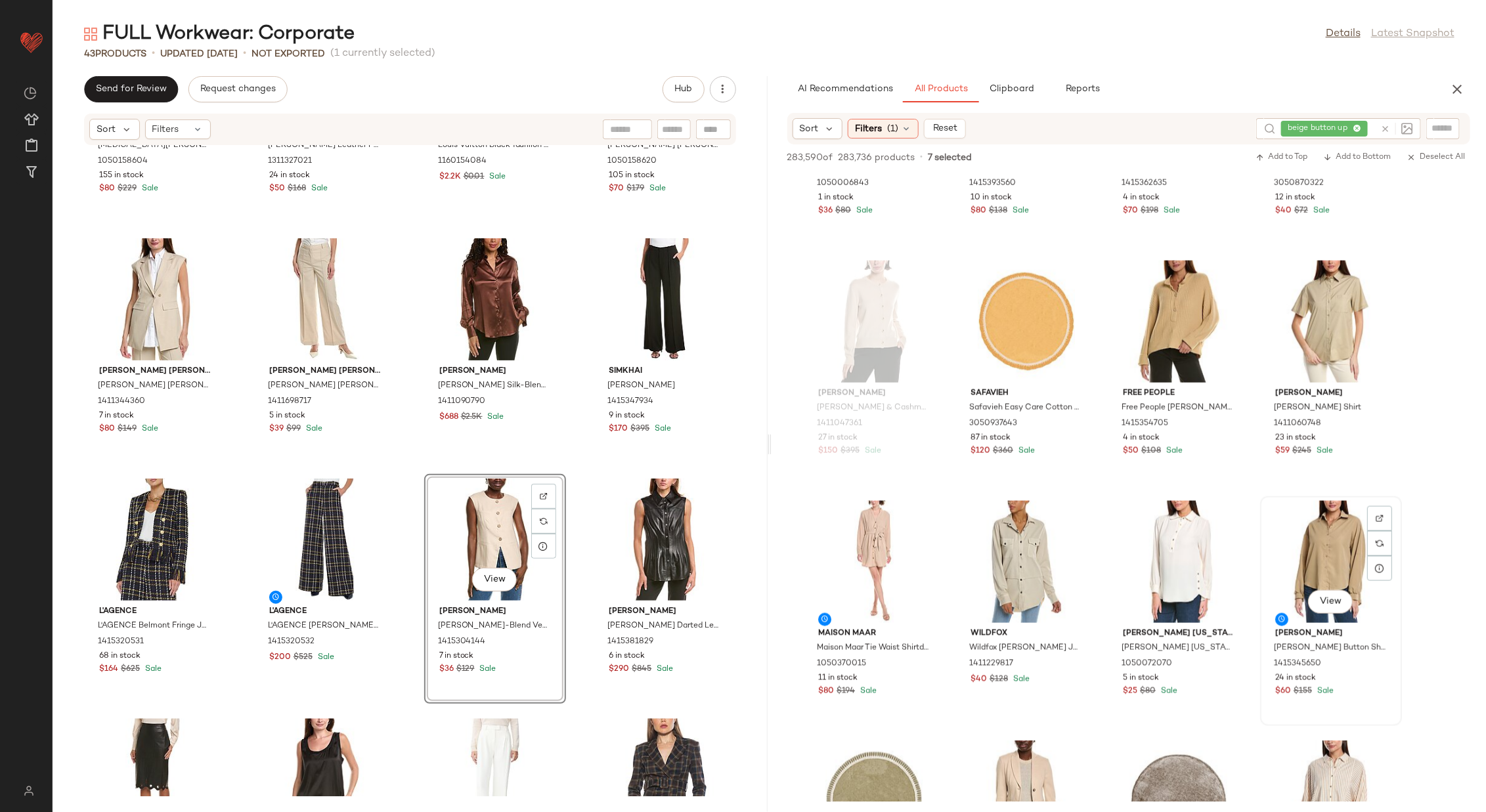
click at [990, 541] on div "View" at bounding box center [1331, 562] width 133 height 122
click at [990, 309] on div "View" at bounding box center [1331, 322] width 133 height 122
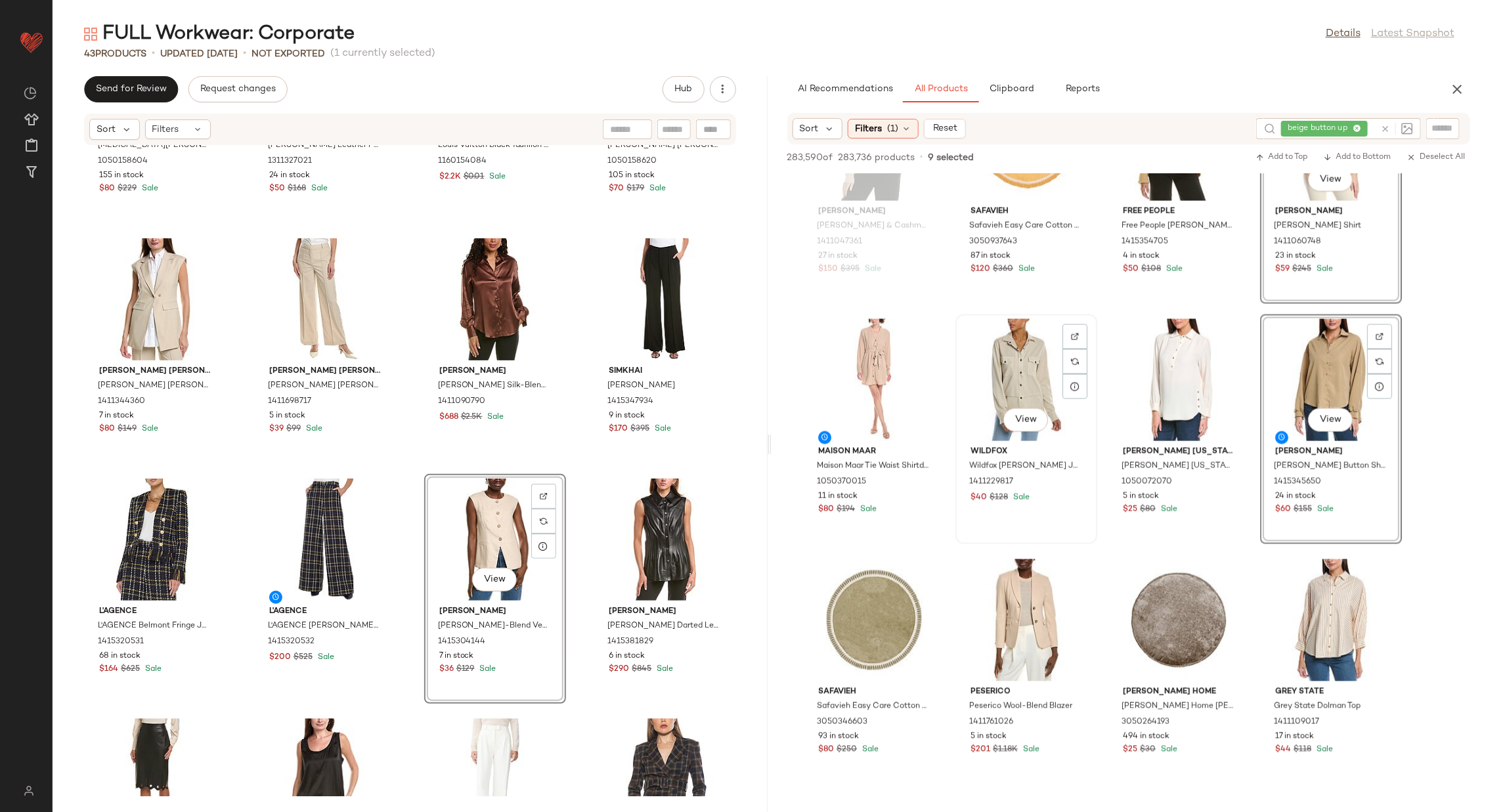
scroll to position [4208, 0]
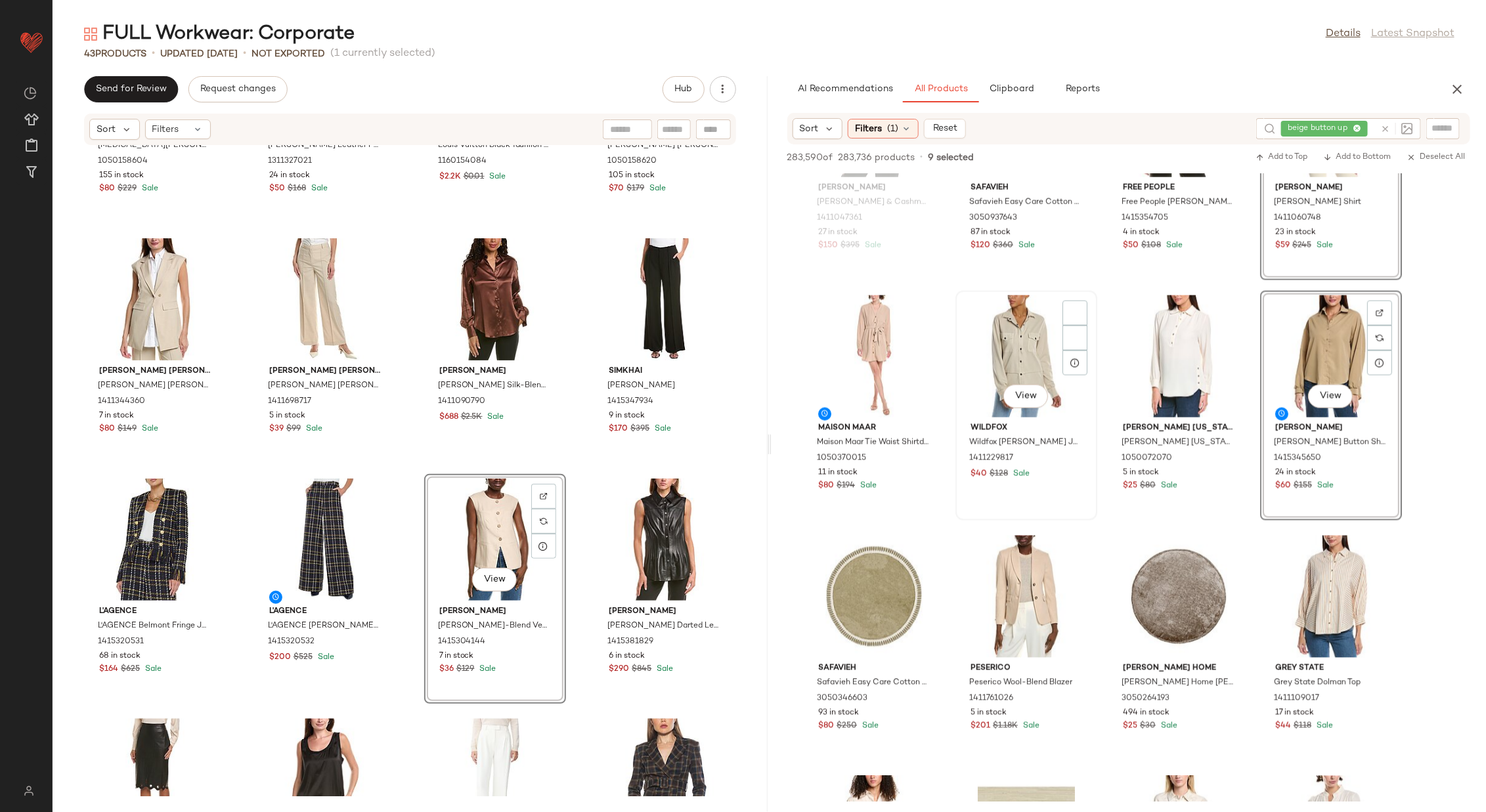
drag, startPoint x: 1026, startPoint y: 360, endPoint x: 1102, endPoint y: 526, distance: 182.6
click at [990, 360] on div "View" at bounding box center [1026, 356] width 133 height 122
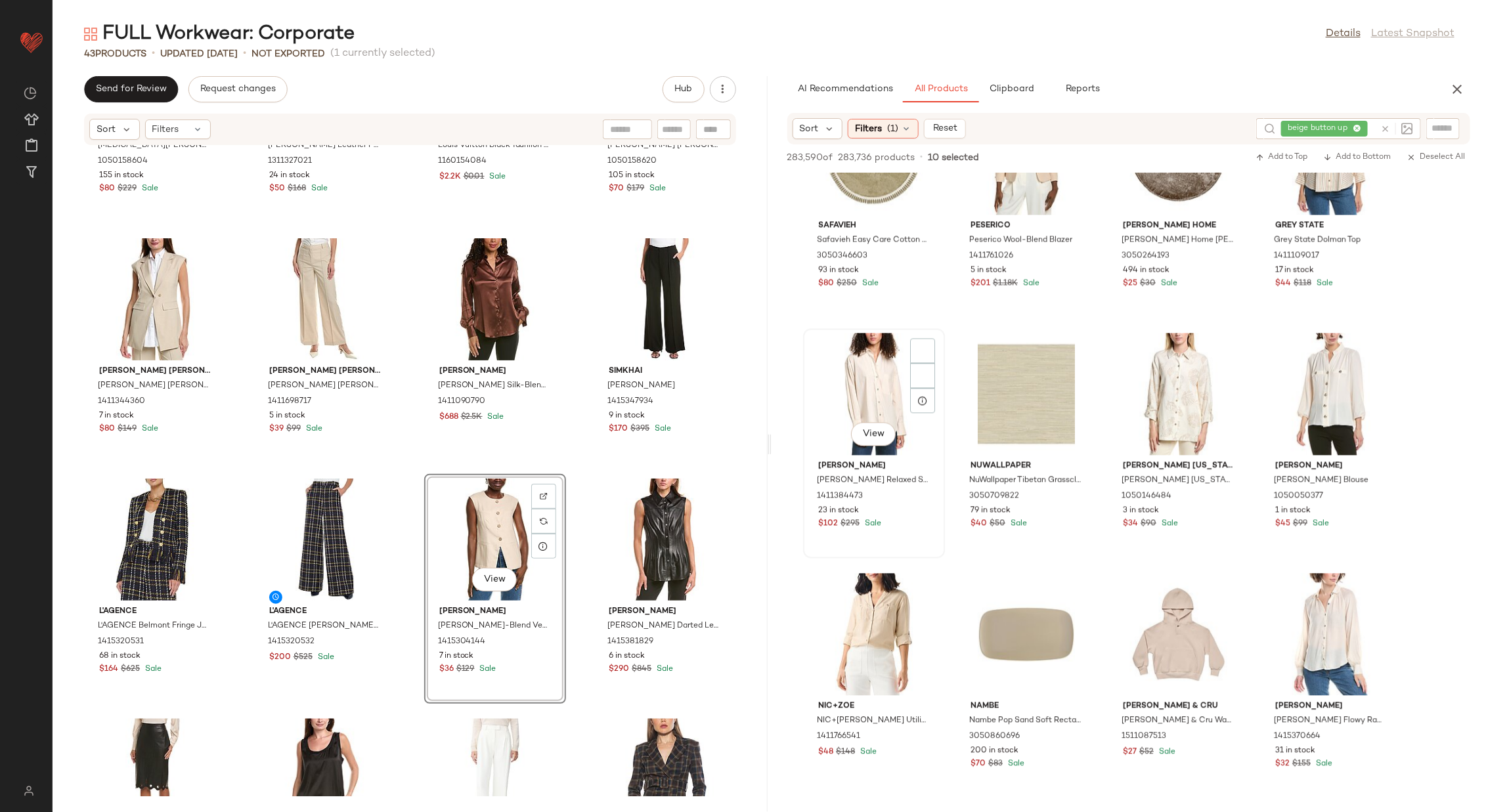
click at [880, 395] on div "View" at bounding box center [874, 394] width 133 height 122
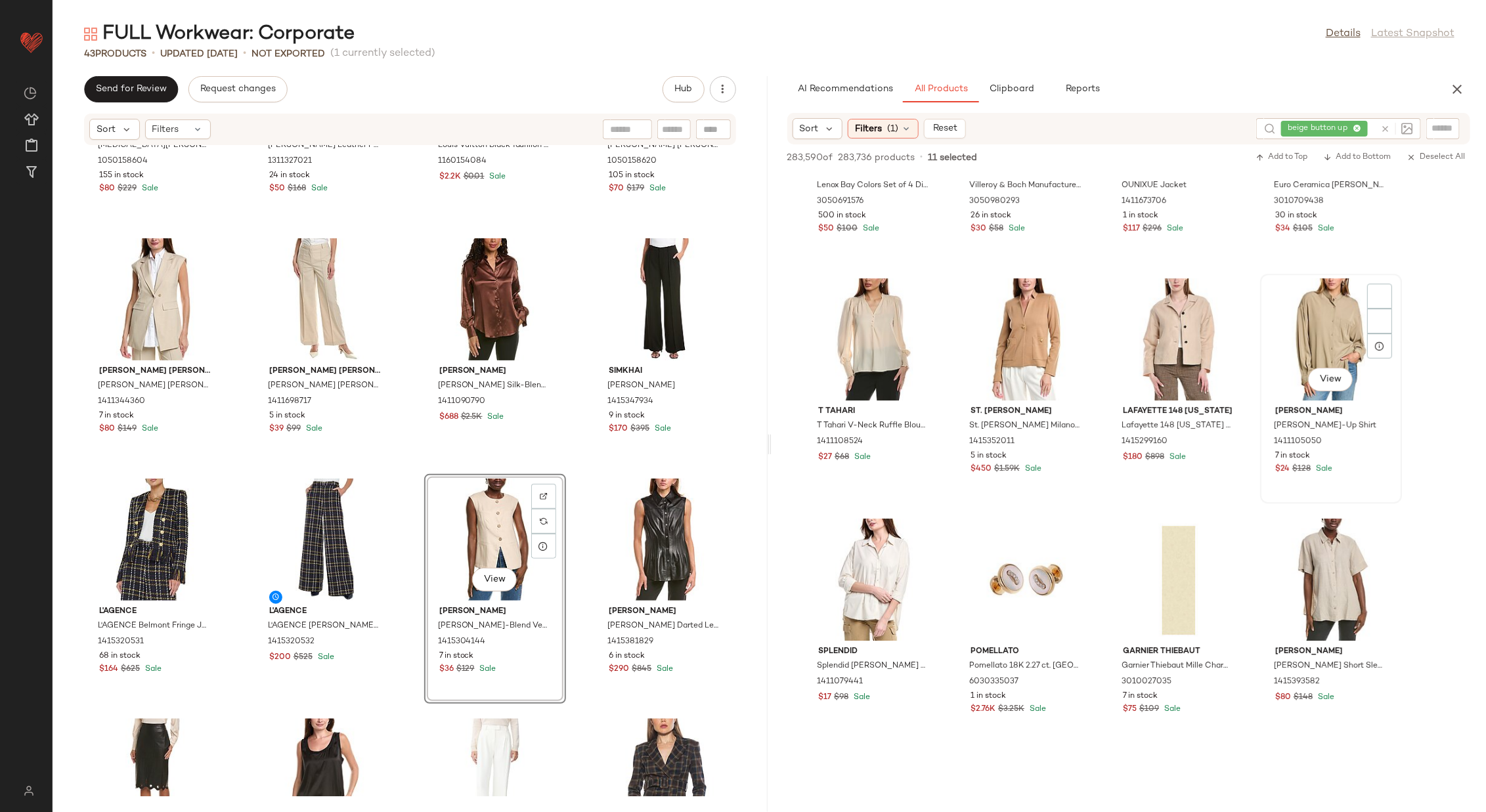
scroll to position [5451, 0]
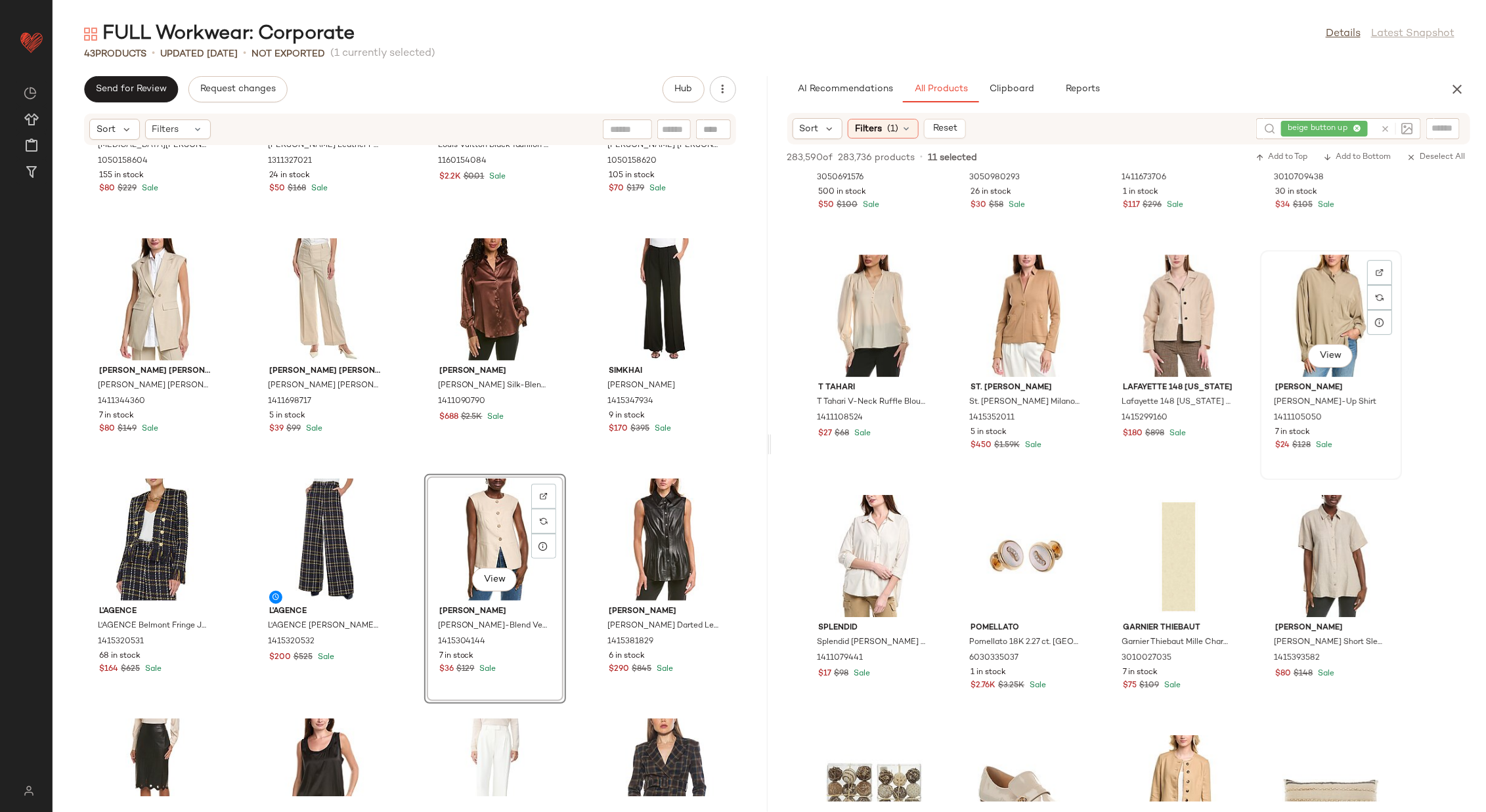
click at [990, 309] on div "View" at bounding box center [1331, 315] width 133 height 122
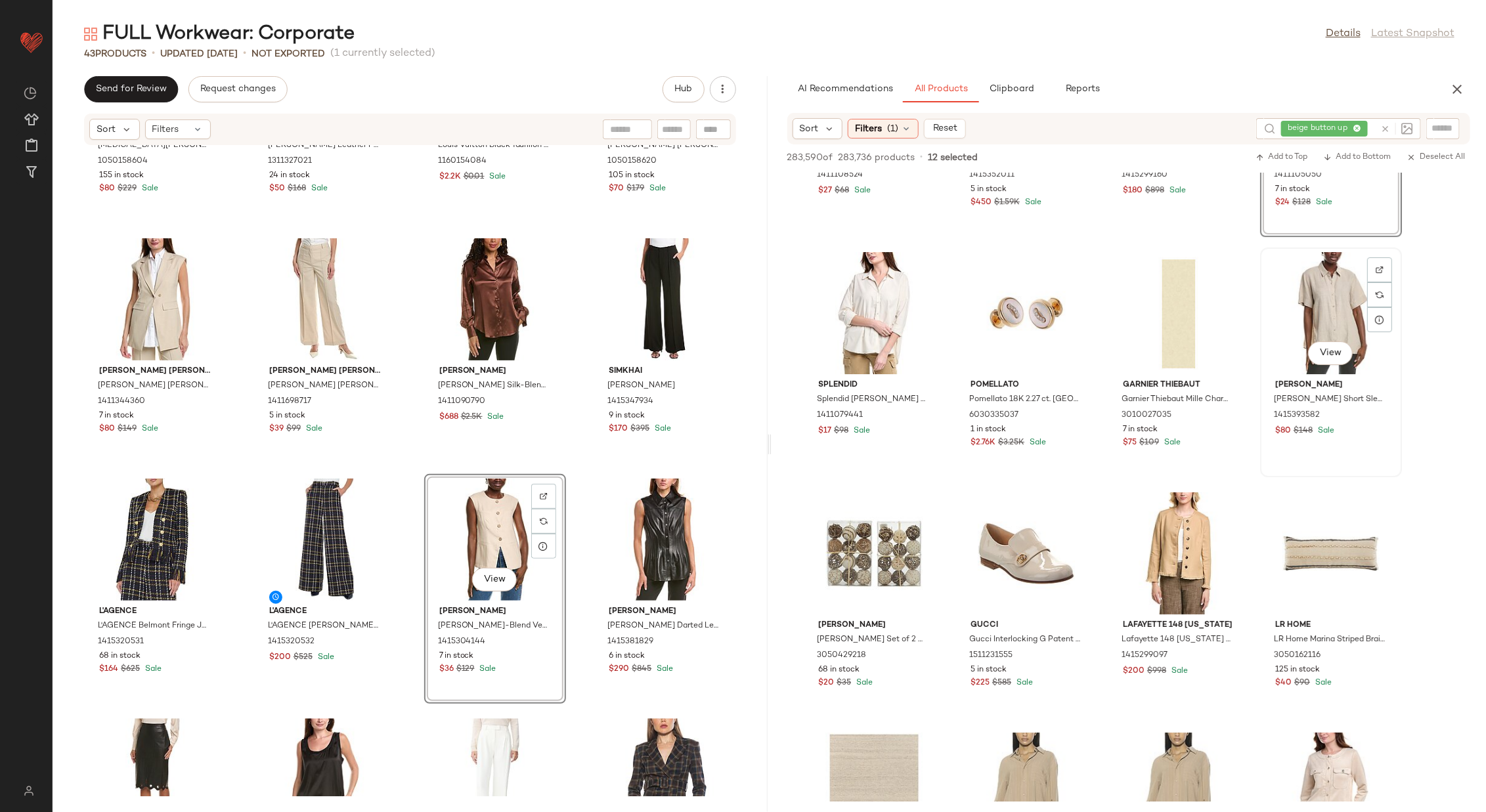
click at [990, 316] on div "View" at bounding box center [1331, 313] width 133 height 122
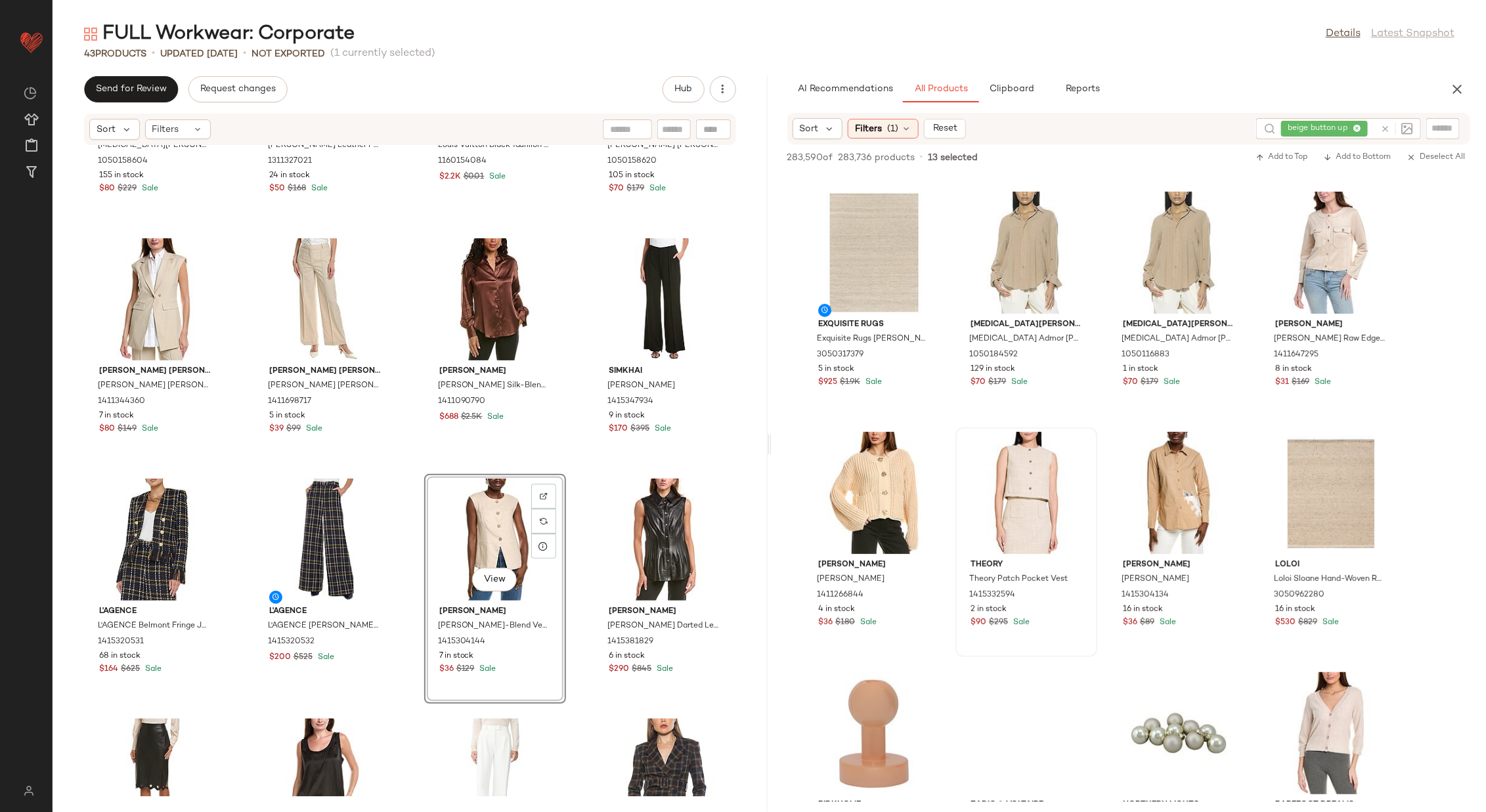
scroll to position [6249, 0]
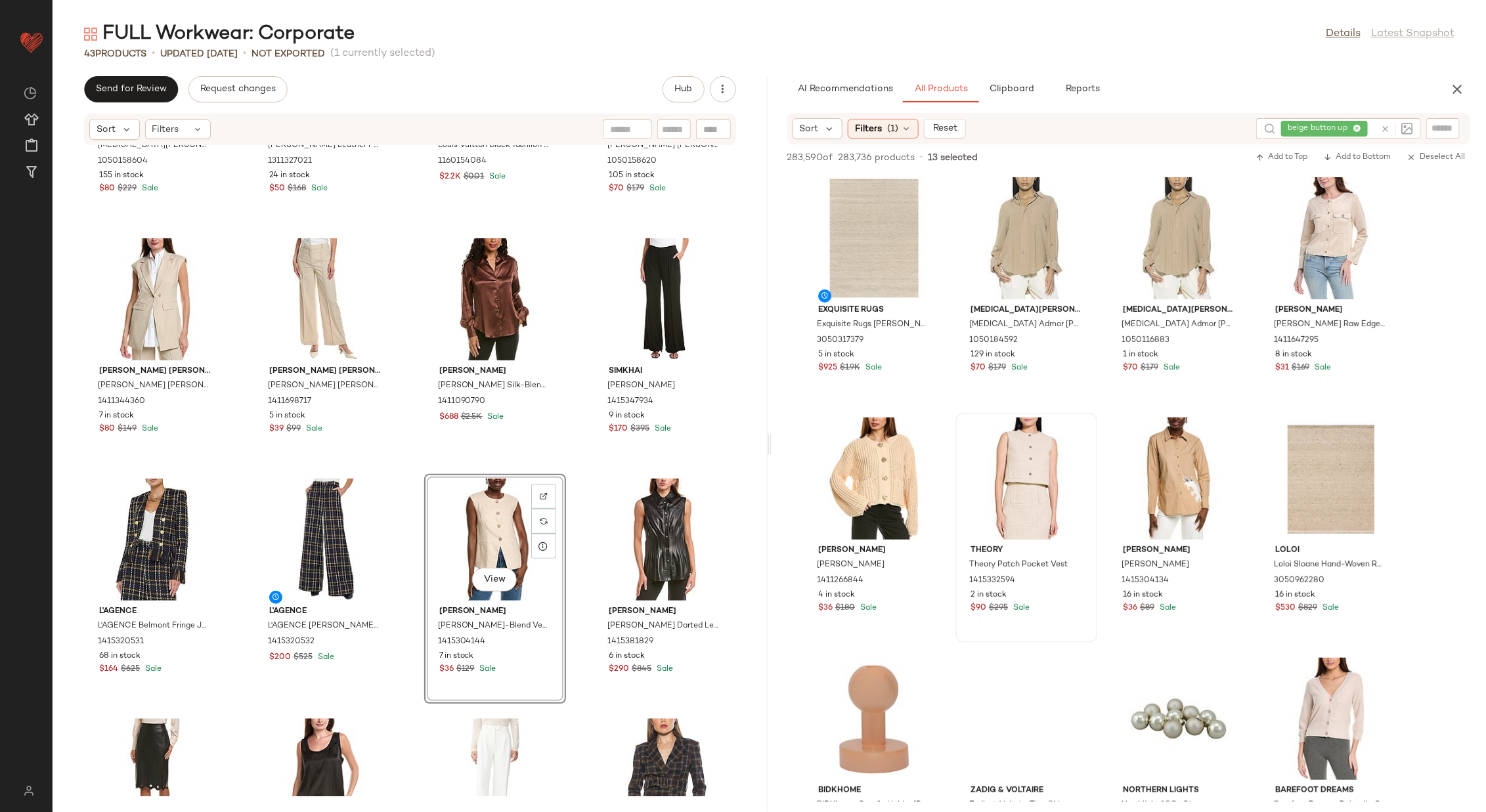
click at [990, 479] on div at bounding box center [1026, 478] width 133 height 122
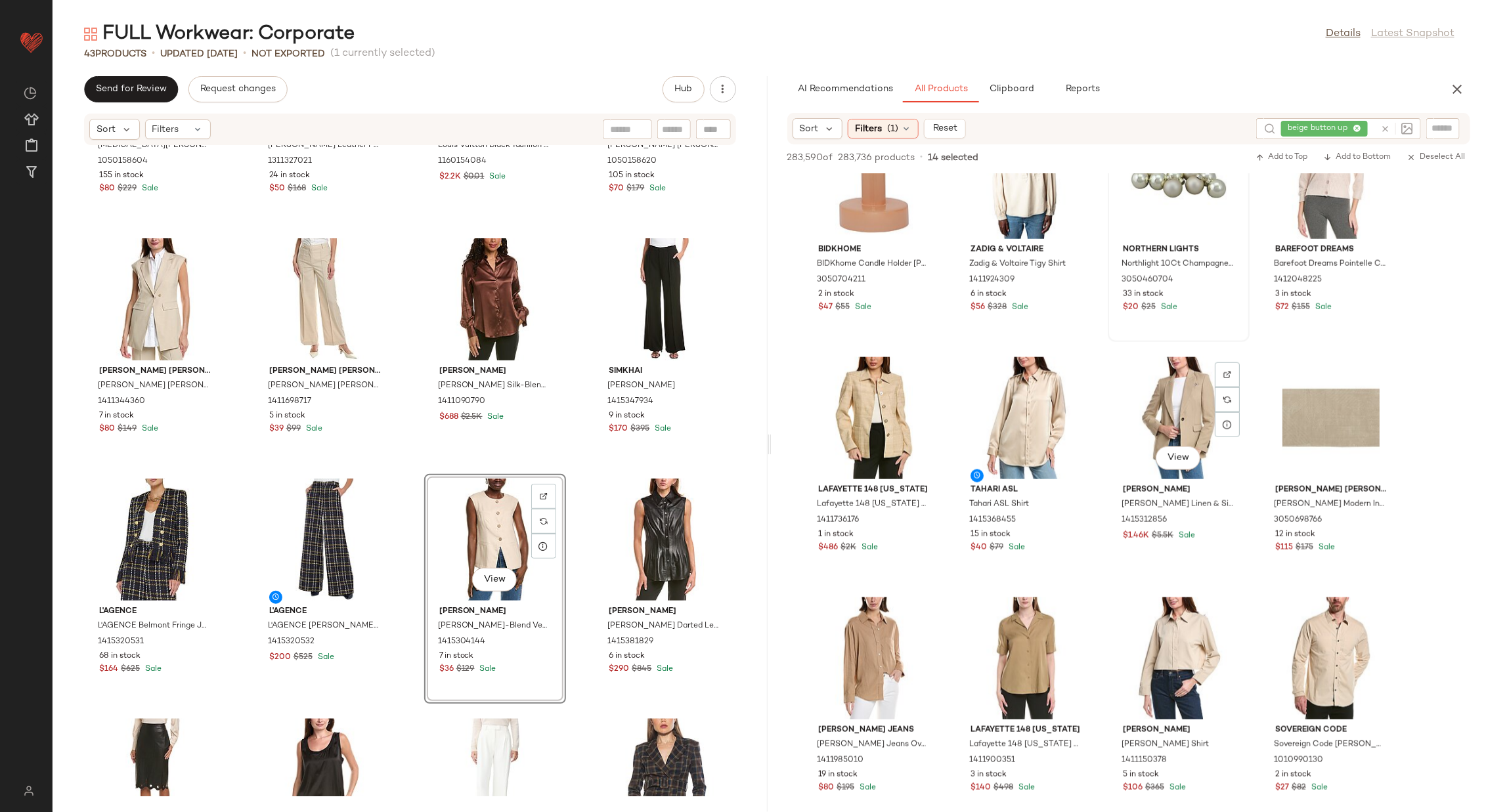
scroll to position [6795, 0]
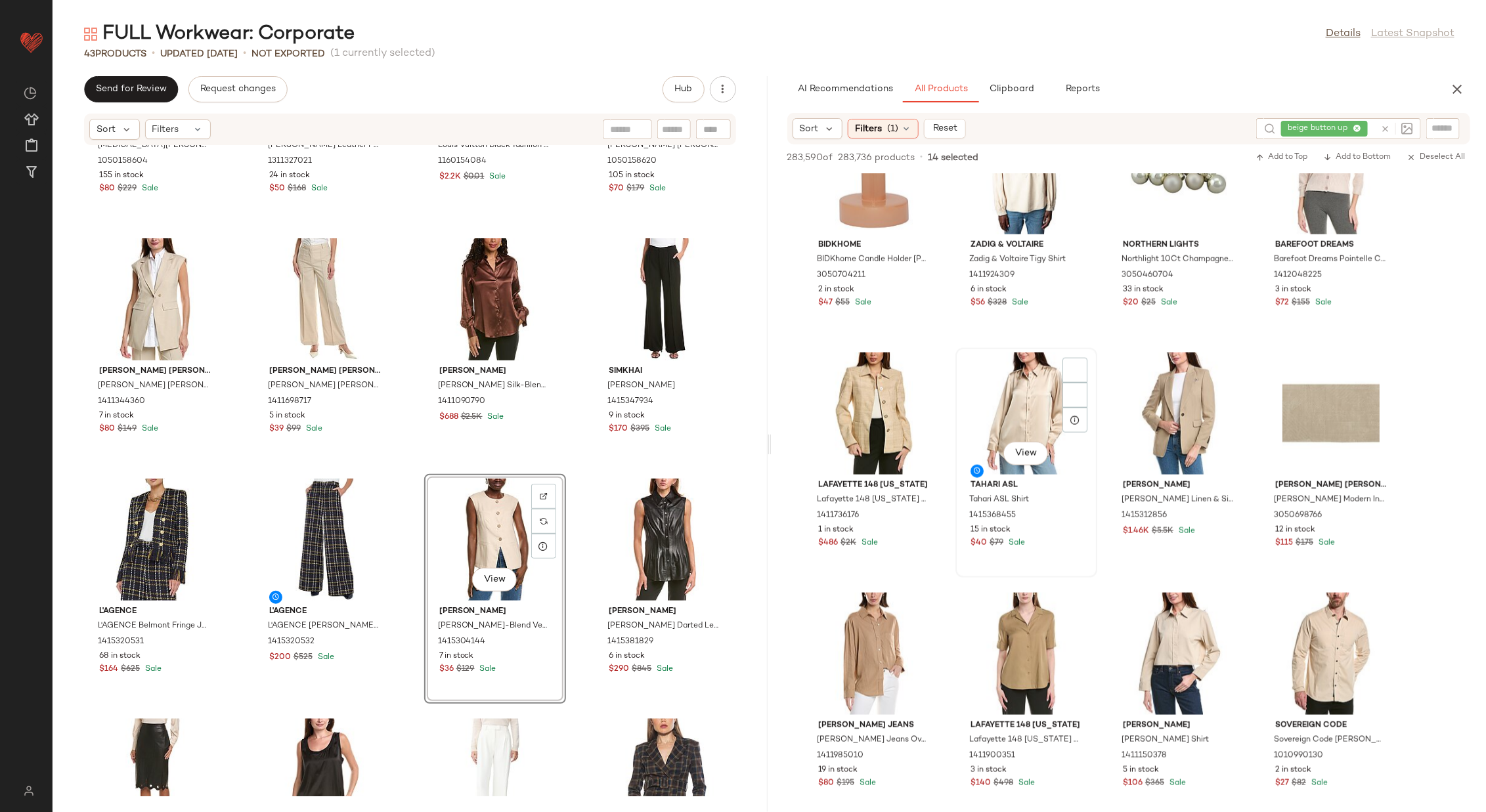
click at [990, 407] on div "View" at bounding box center [1026, 413] width 133 height 122
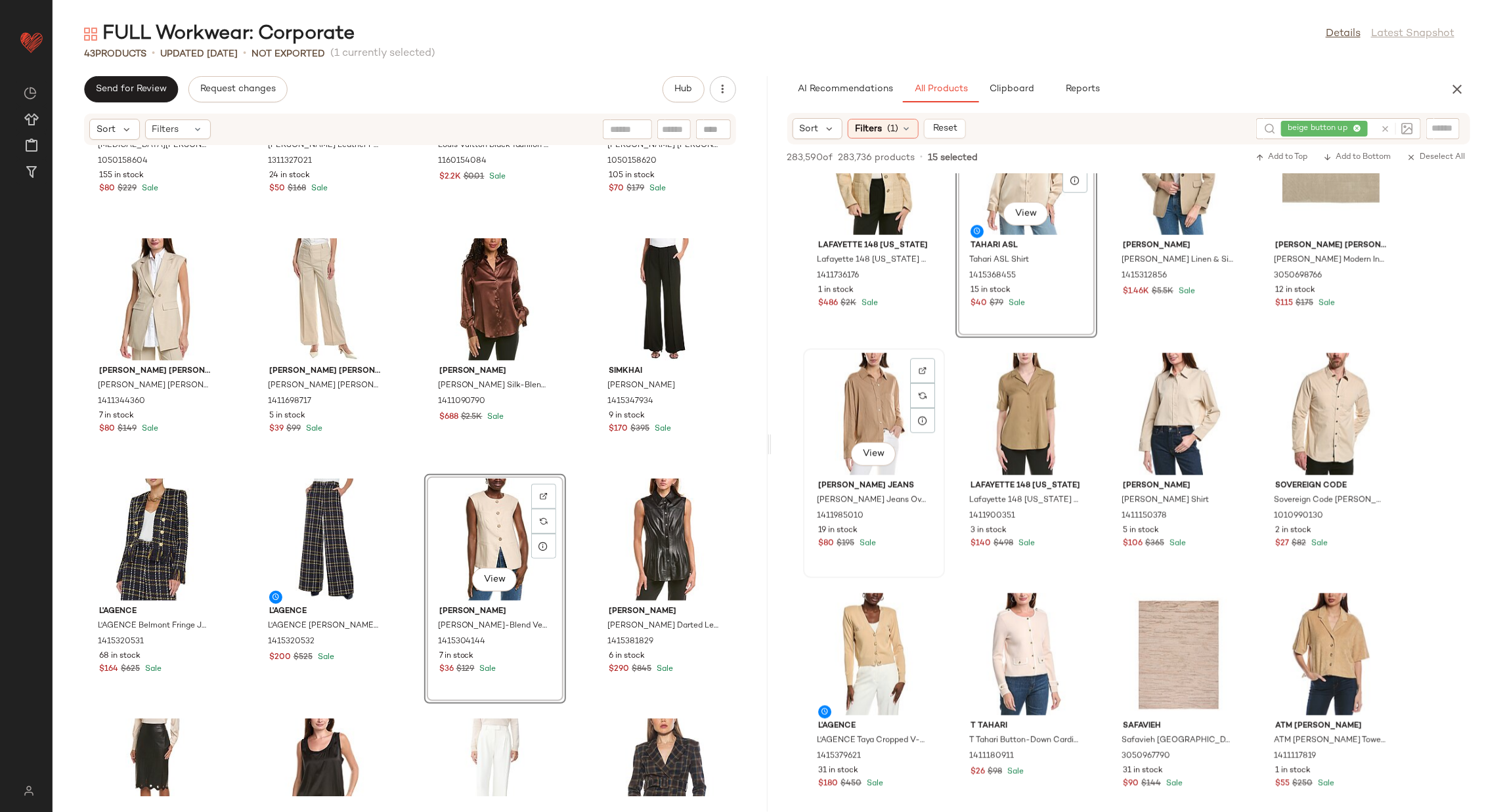
click at [868, 410] on div "View" at bounding box center [874, 414] width 133 height 122
click at [990, 125] on icon at bounding box center [1385, 129] width 10 height 10
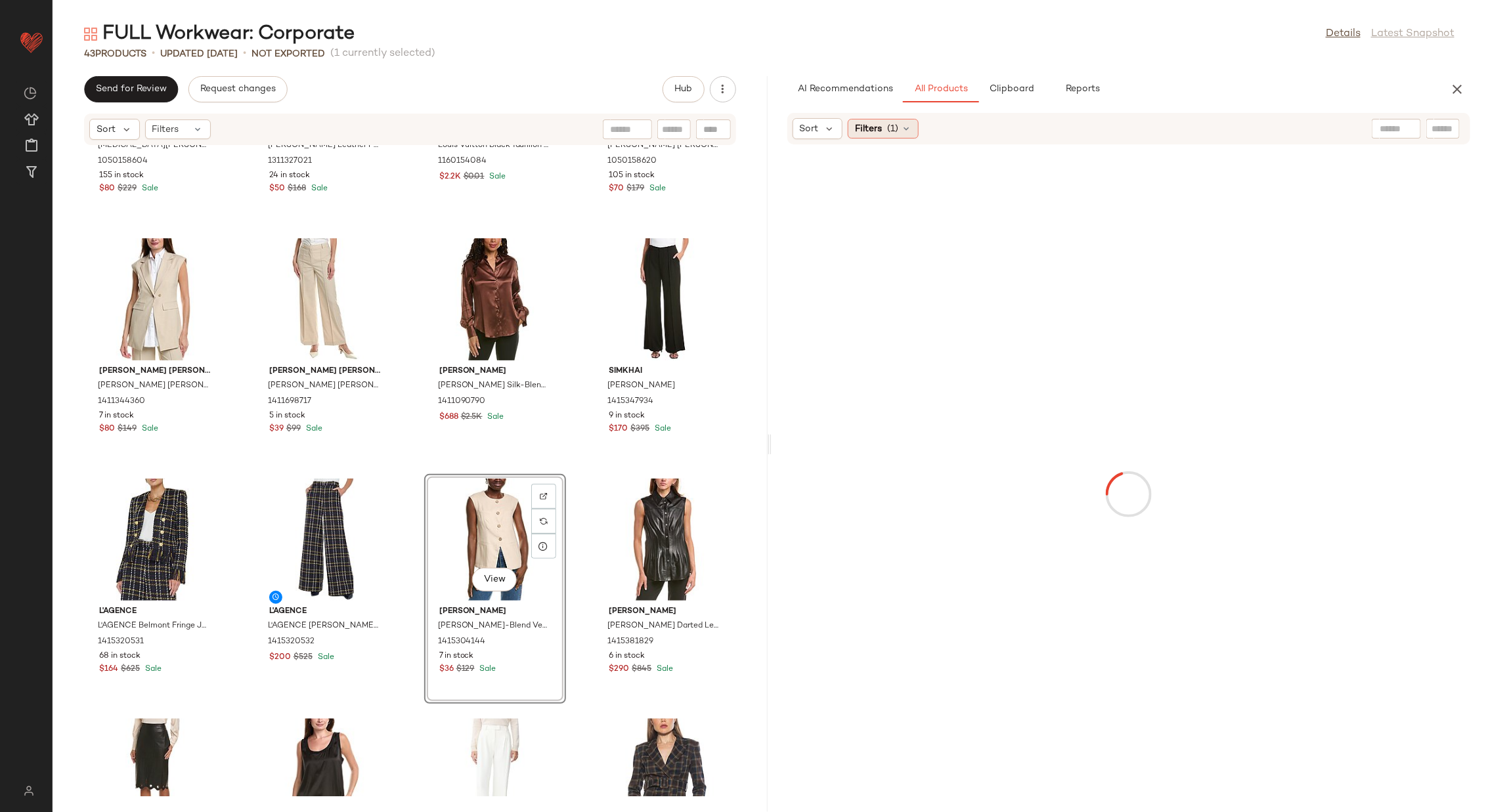
click at [899, 131] on div "Filters (1)" at bounding box center [883, 129] width 71 height 20
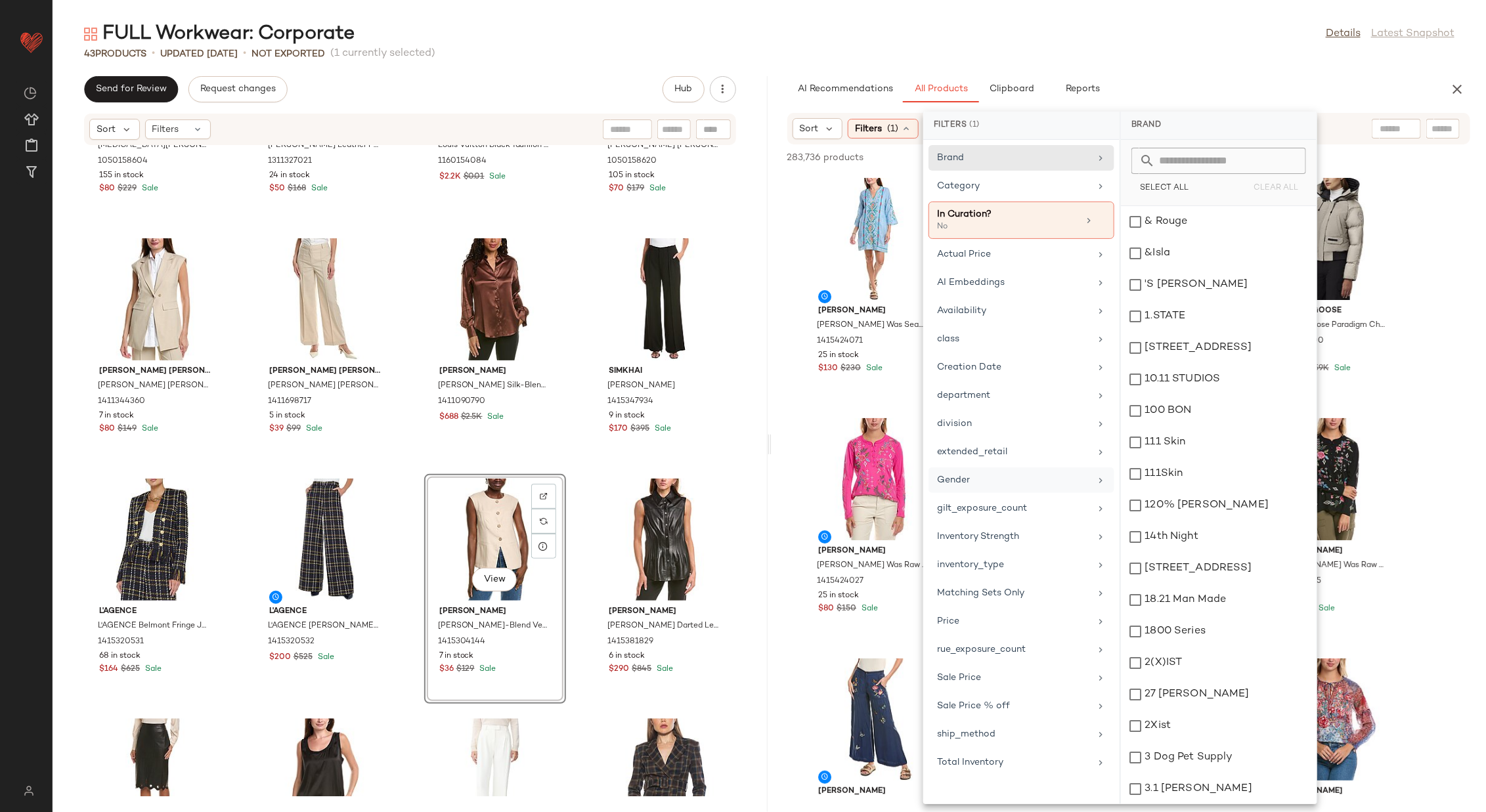
click at [990, 474] on div "Gender" at bounding box center [1014, 480] width 153 height 14
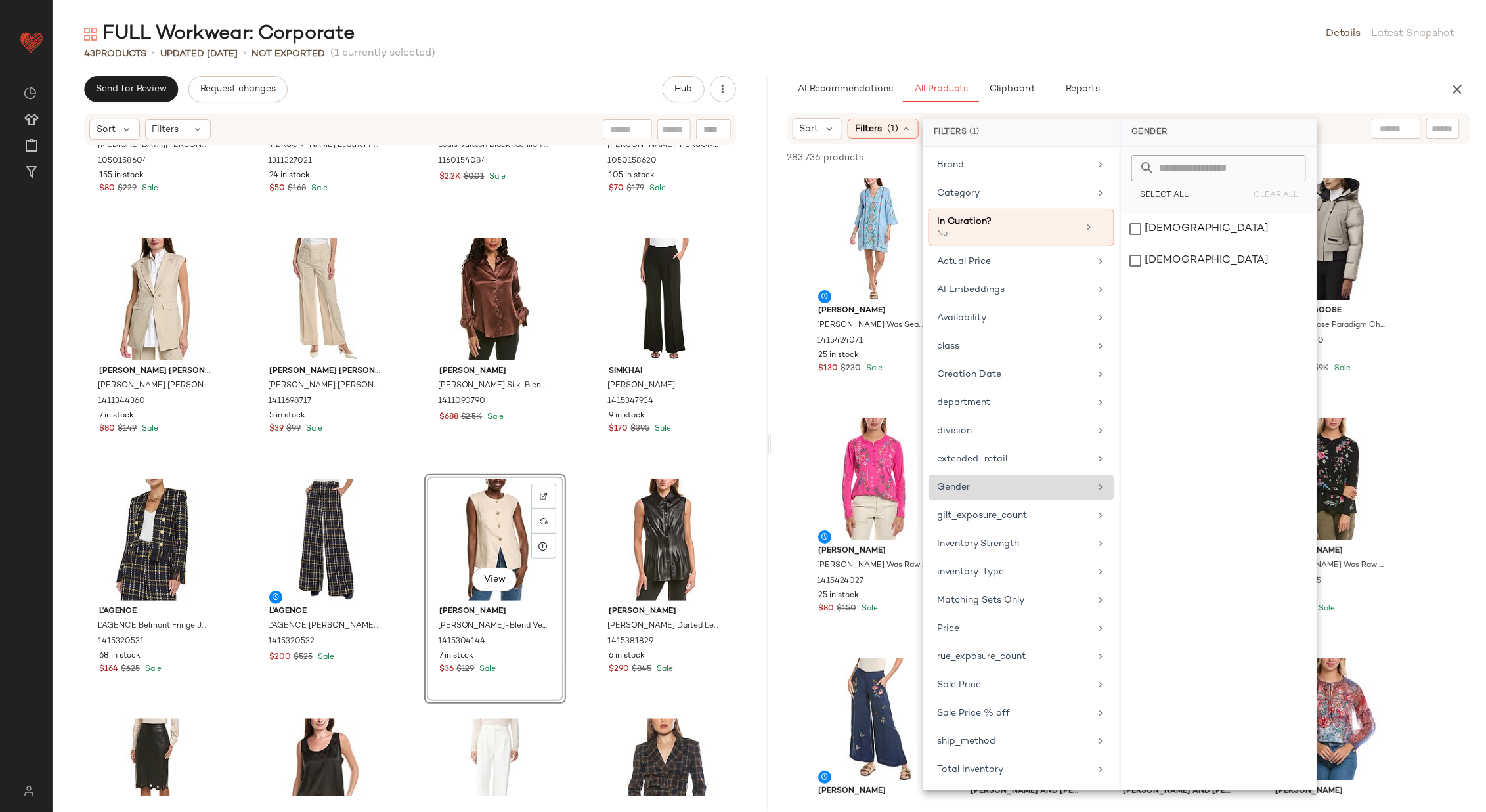
click at [990, 245] on div "[DEMOGRAPHIC_DATA]" at bounding box center [1218, 261] width 196 height 31
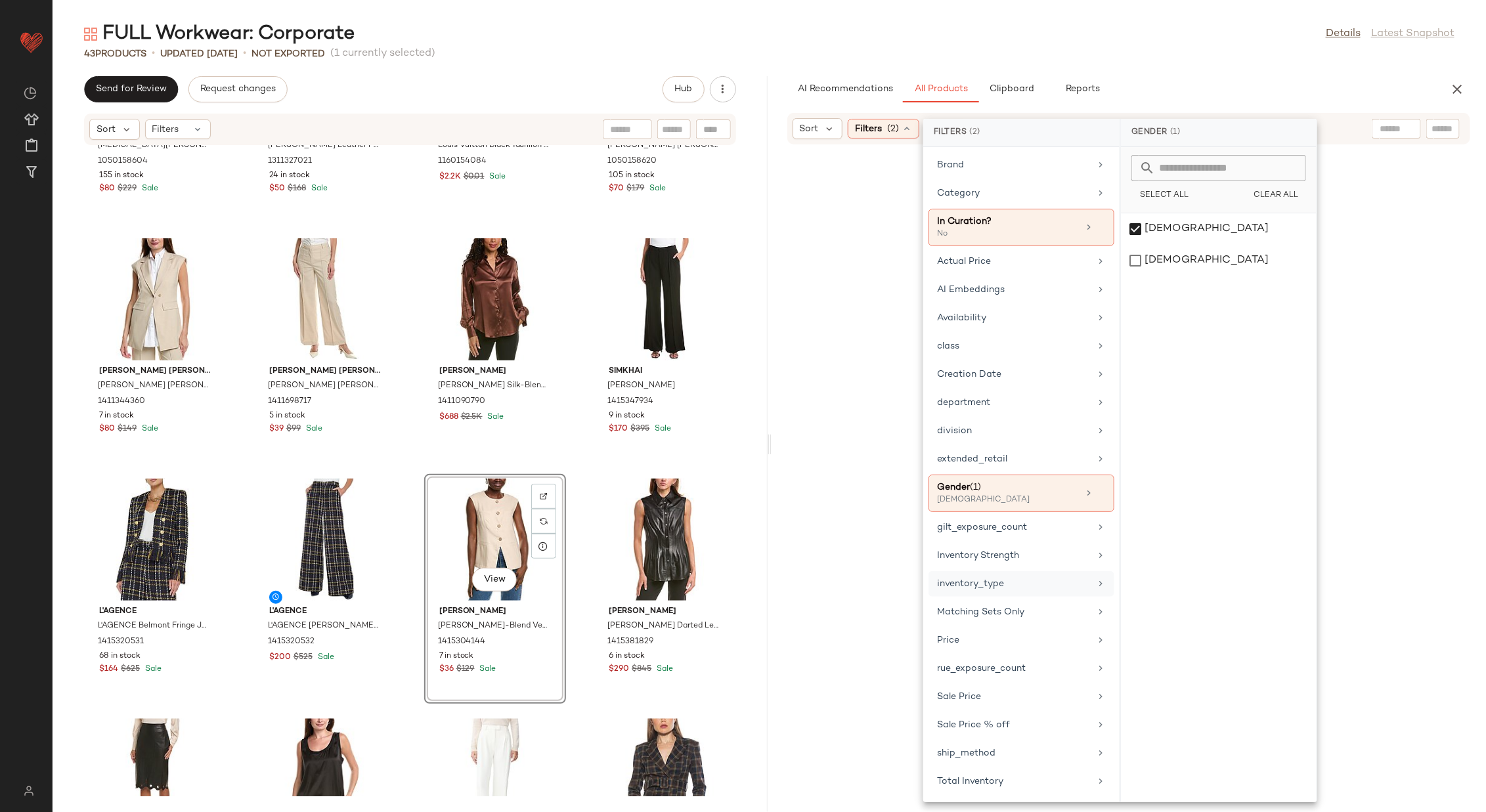
click at [990, 541] on div "inventory_type" at bounding box center [1014, 584] width 153 height 14
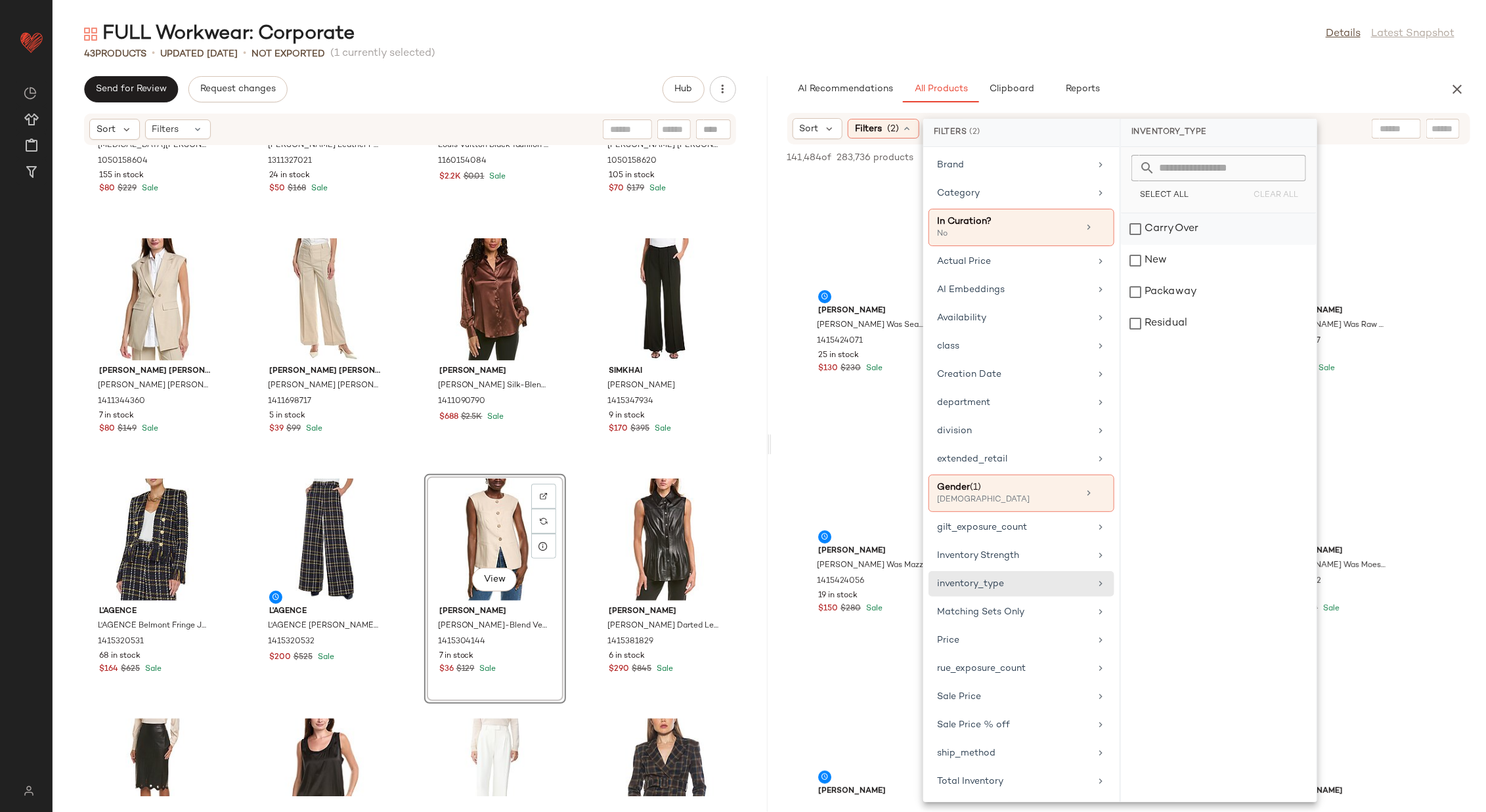
click at [990, 245] on div "CarryOver" at bounding box center [1218, 261] width 196 height 31
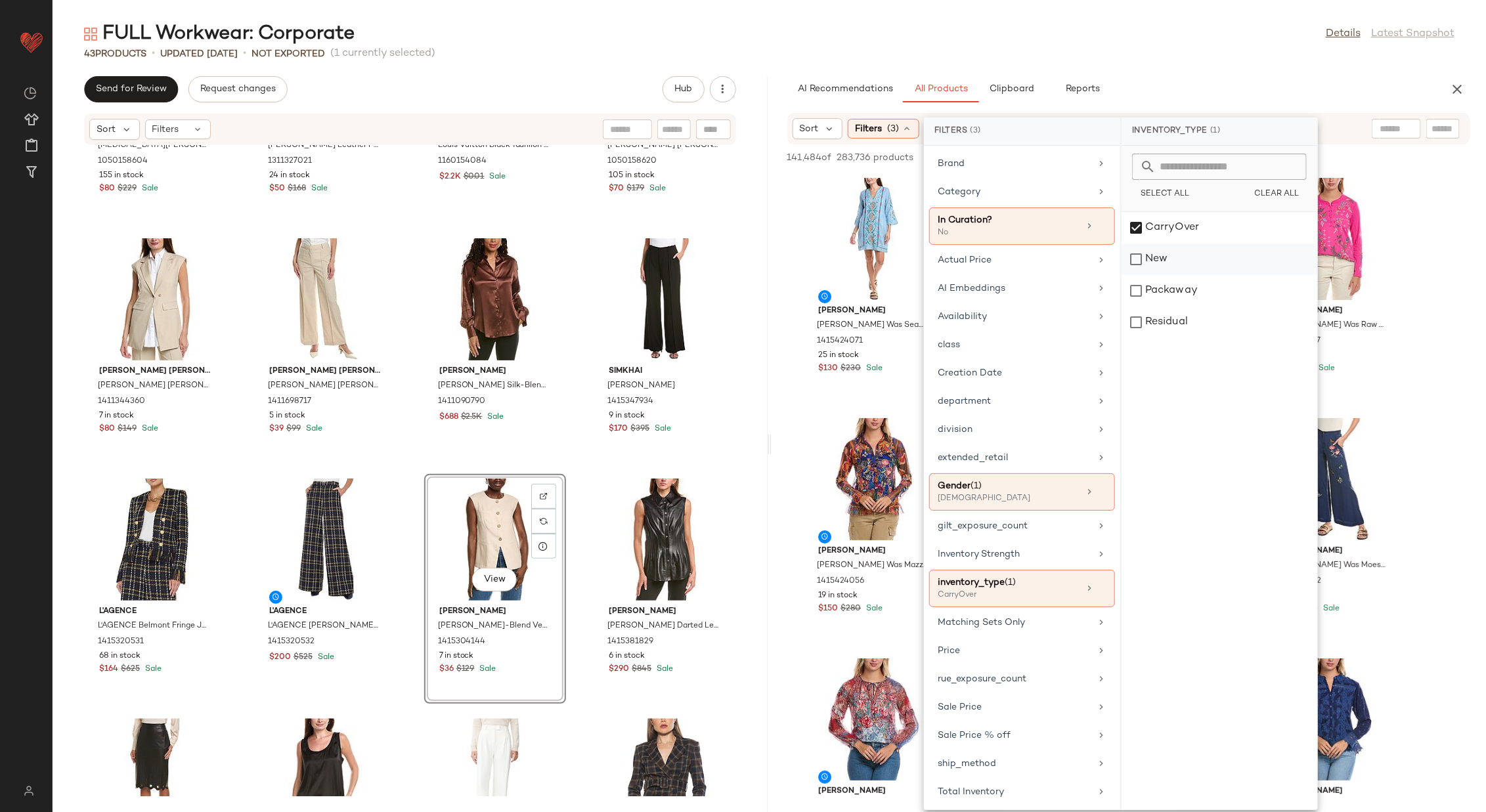
click at [990, 275] on div "New" at bounding box center [1219, 291] width 196 height 31
click at [990, 306] on div "Packaway" at bounding box center [1219, 322] width 196 height 31
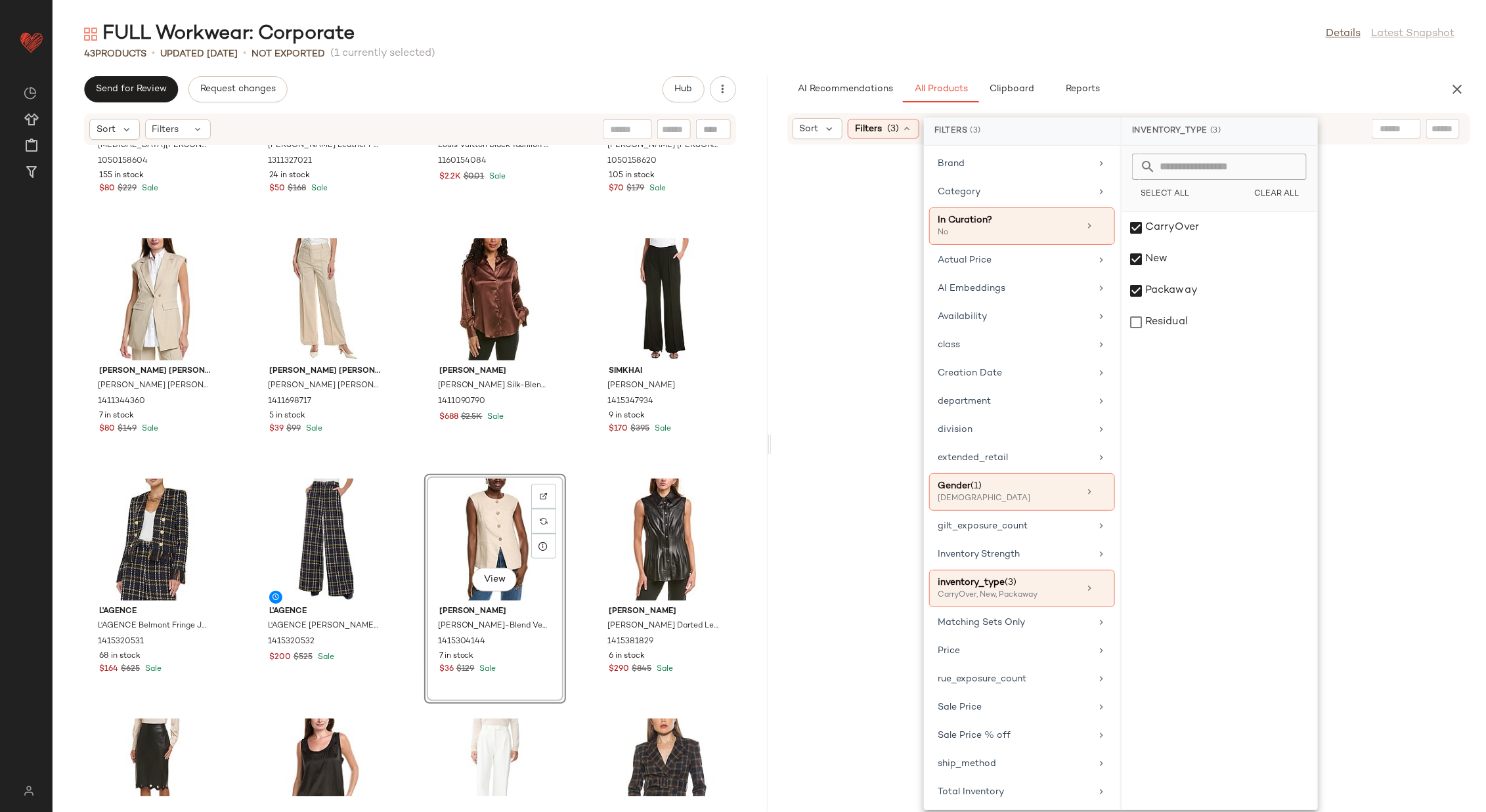
click at [990, 403] on div at bounding box center [1130, 494] width 710 height 694
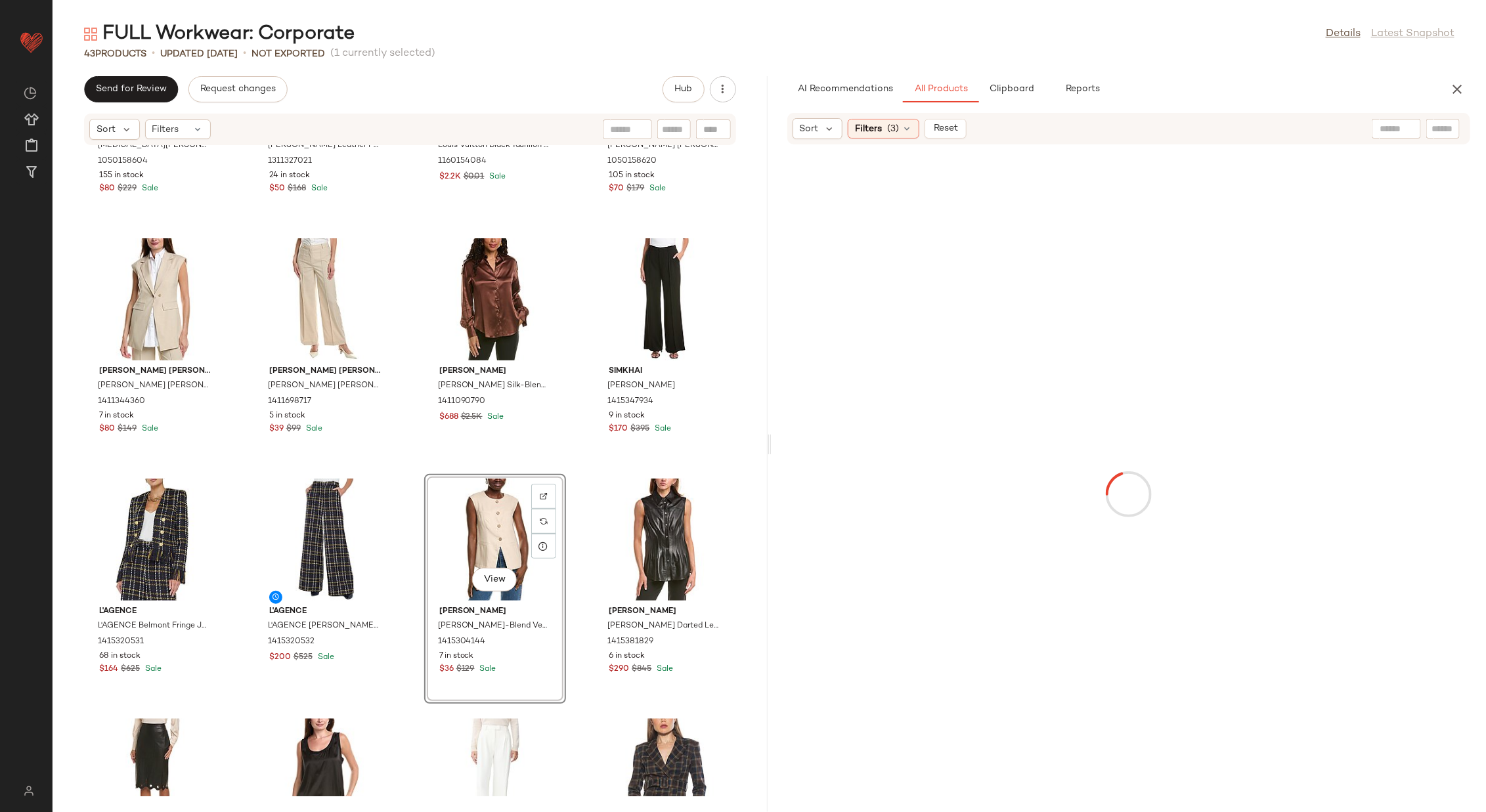
click at [990, 128] on input "text" at bounding box center [1396, 129] width 34 height 14
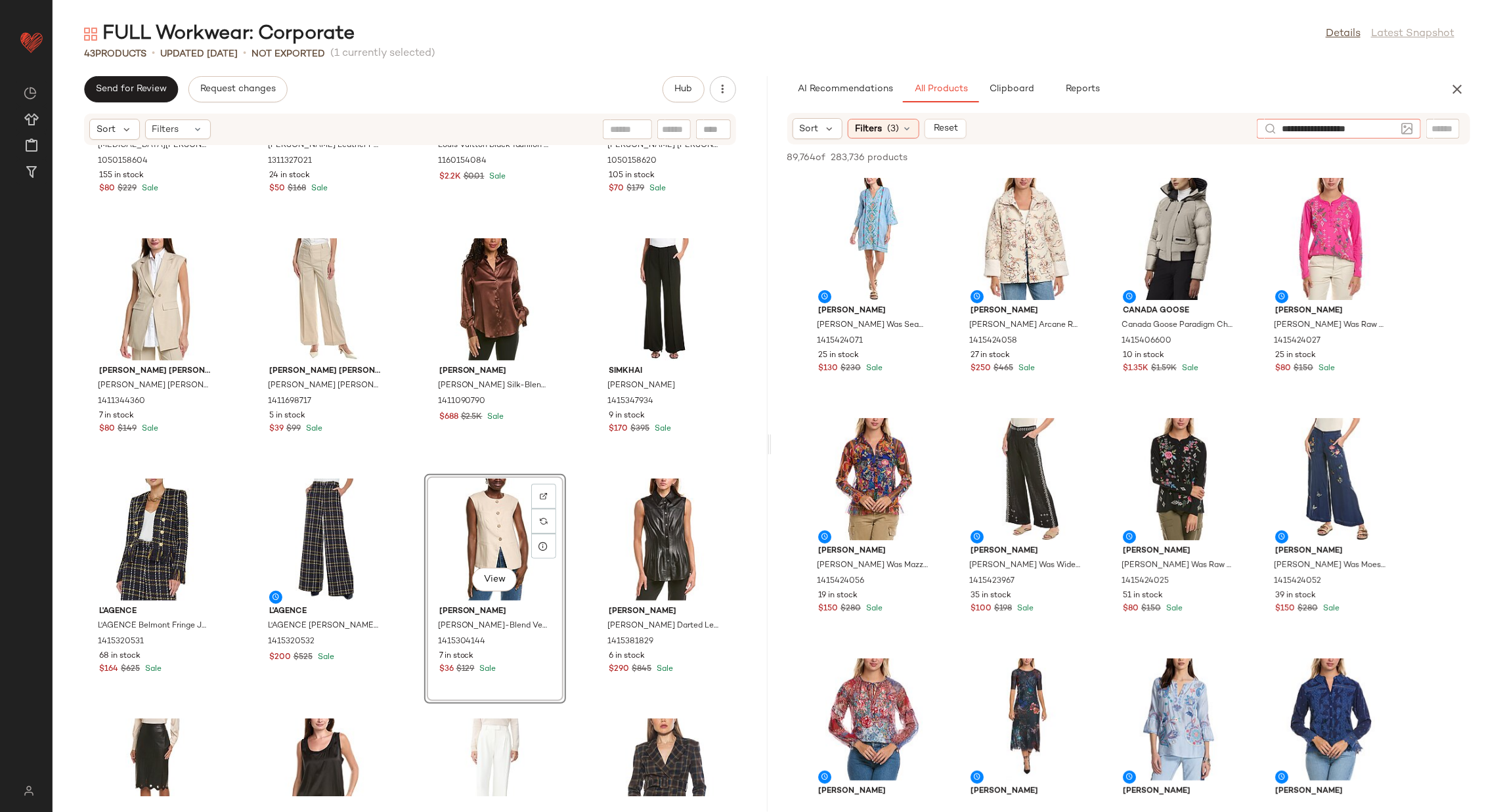
type input "**********"
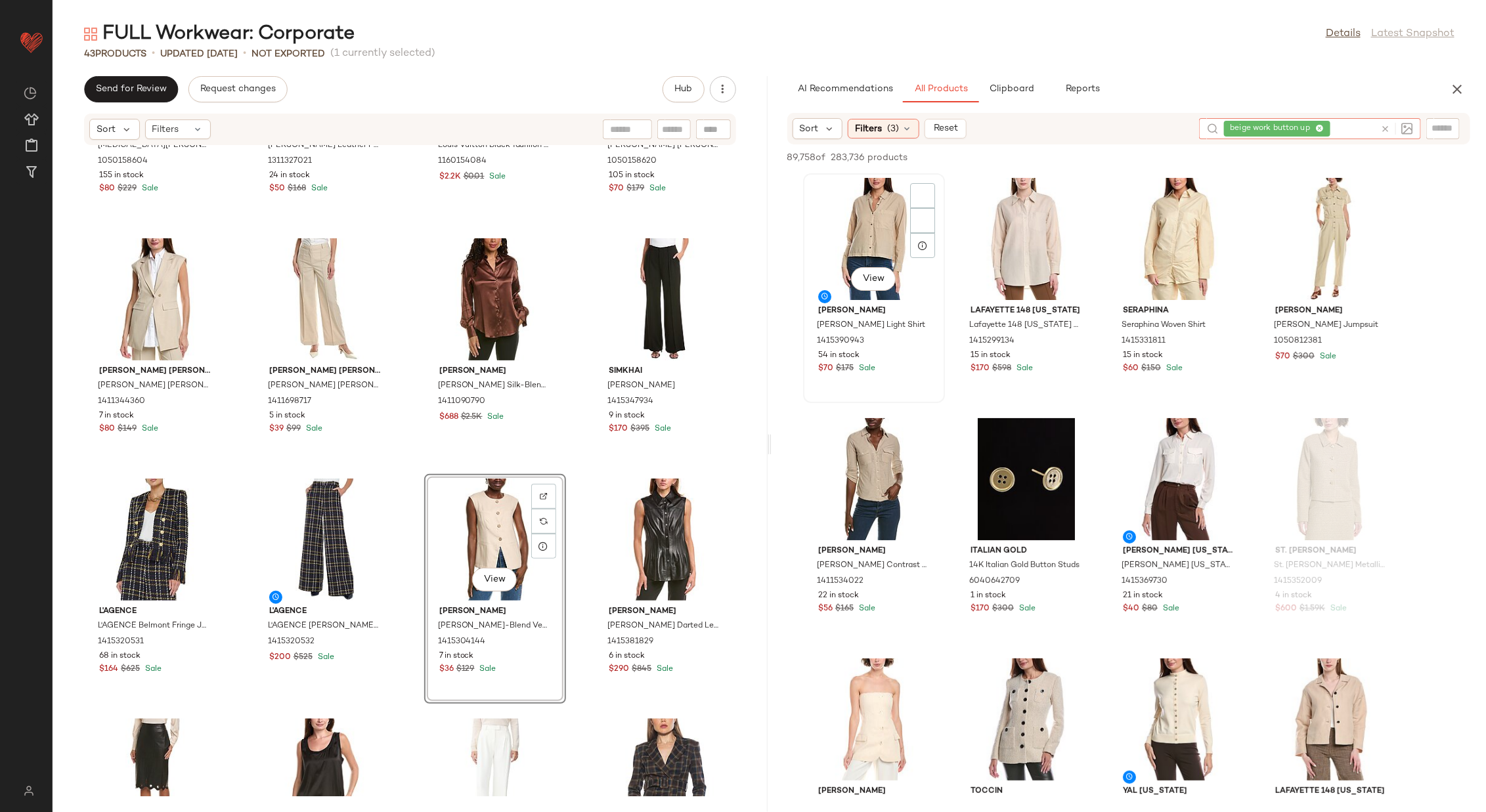
click at [863, 233] on div "View" at bounding box center [874, 239] width 133 height 122
click at [990, 240] on div "View" at bounding box center [1026, 239] width 133 height 122
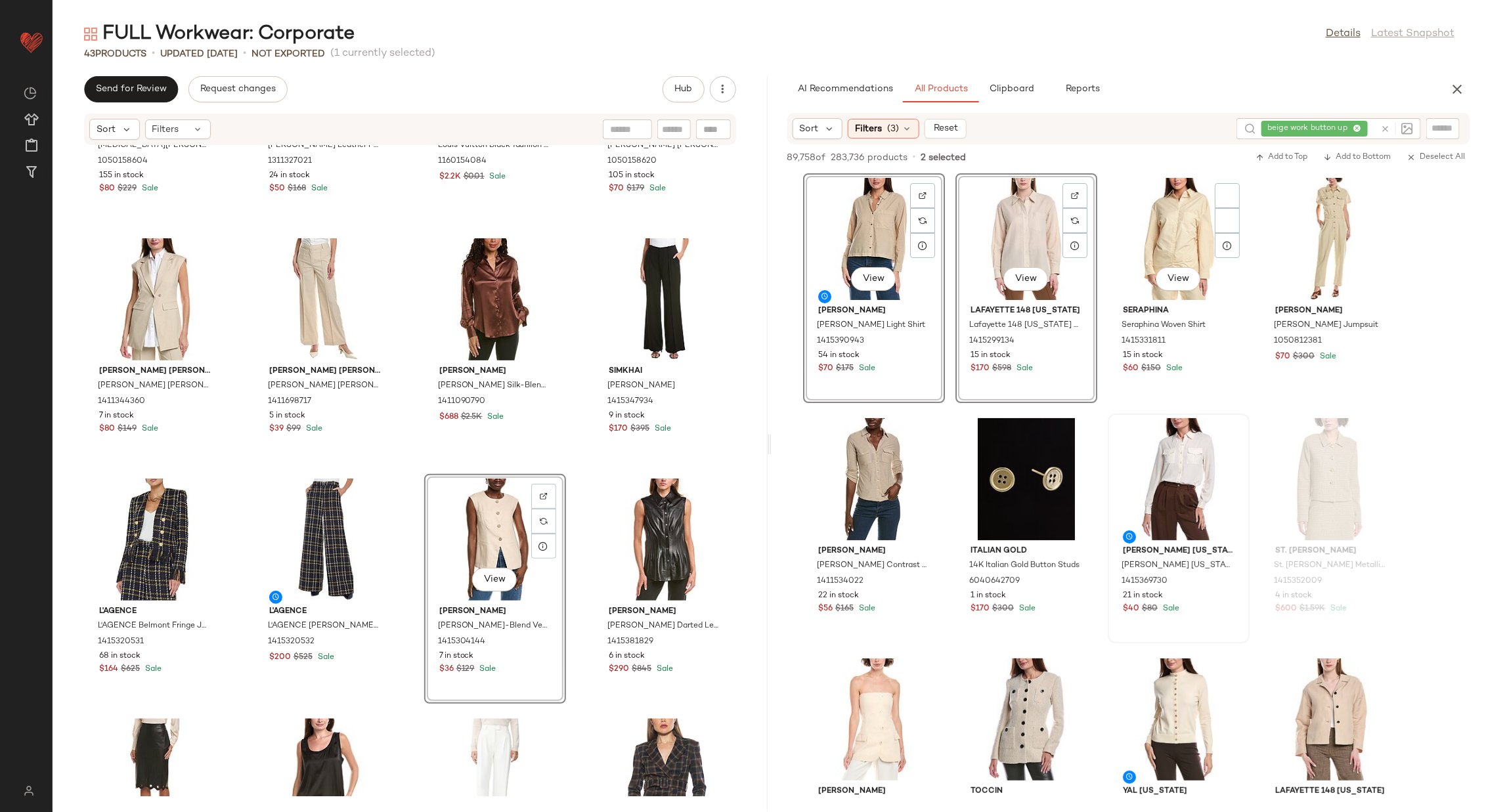
click at [990, 418] on div at bounding box center [1179, 479] width 133 height 122
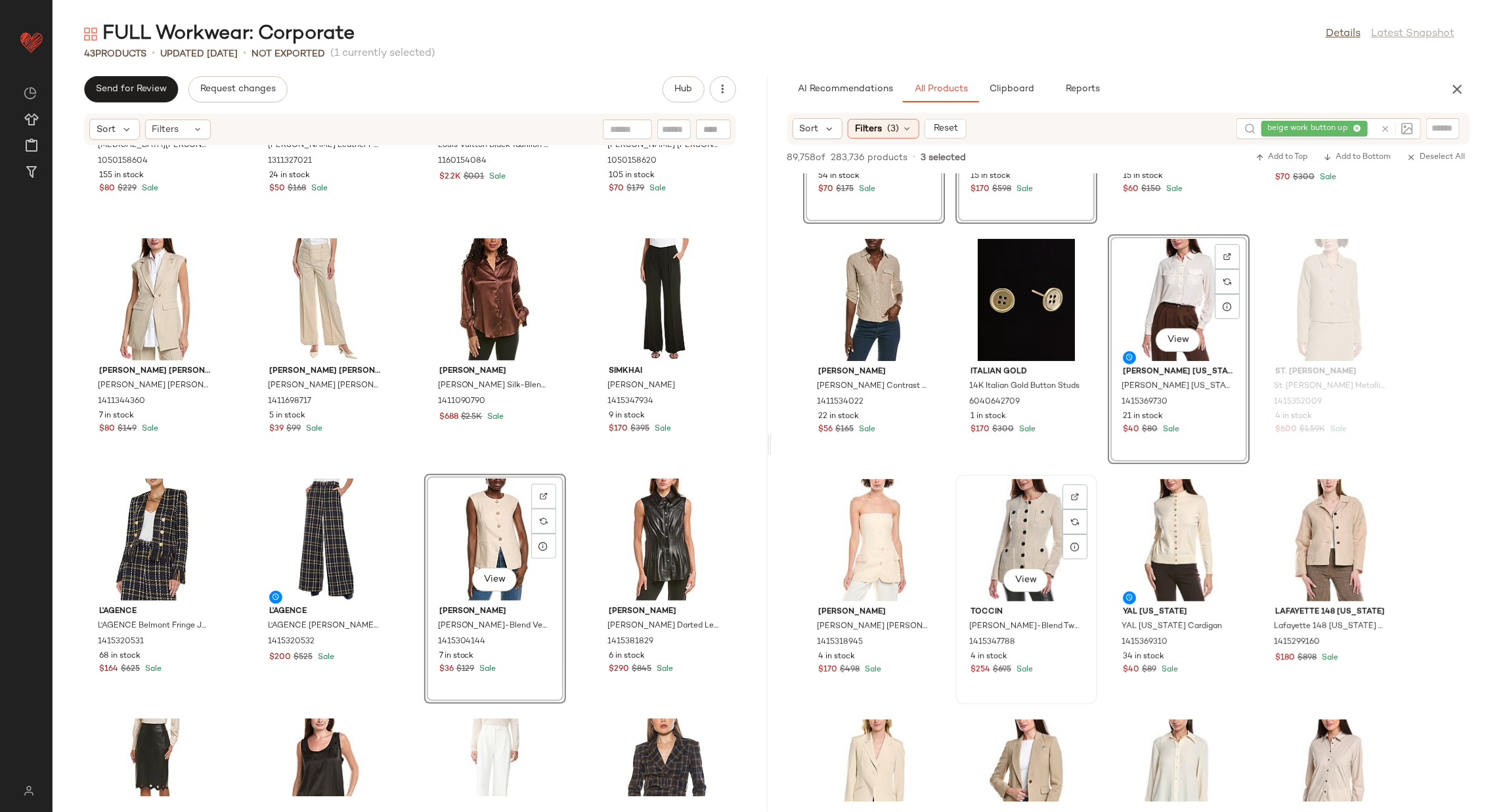
click at [990, 516] on div "View" at bounding box center [1026, 540] width 133 height 122
click at [990, 480] on div "View" at bounding box center [1026, 540] width 133 height 122
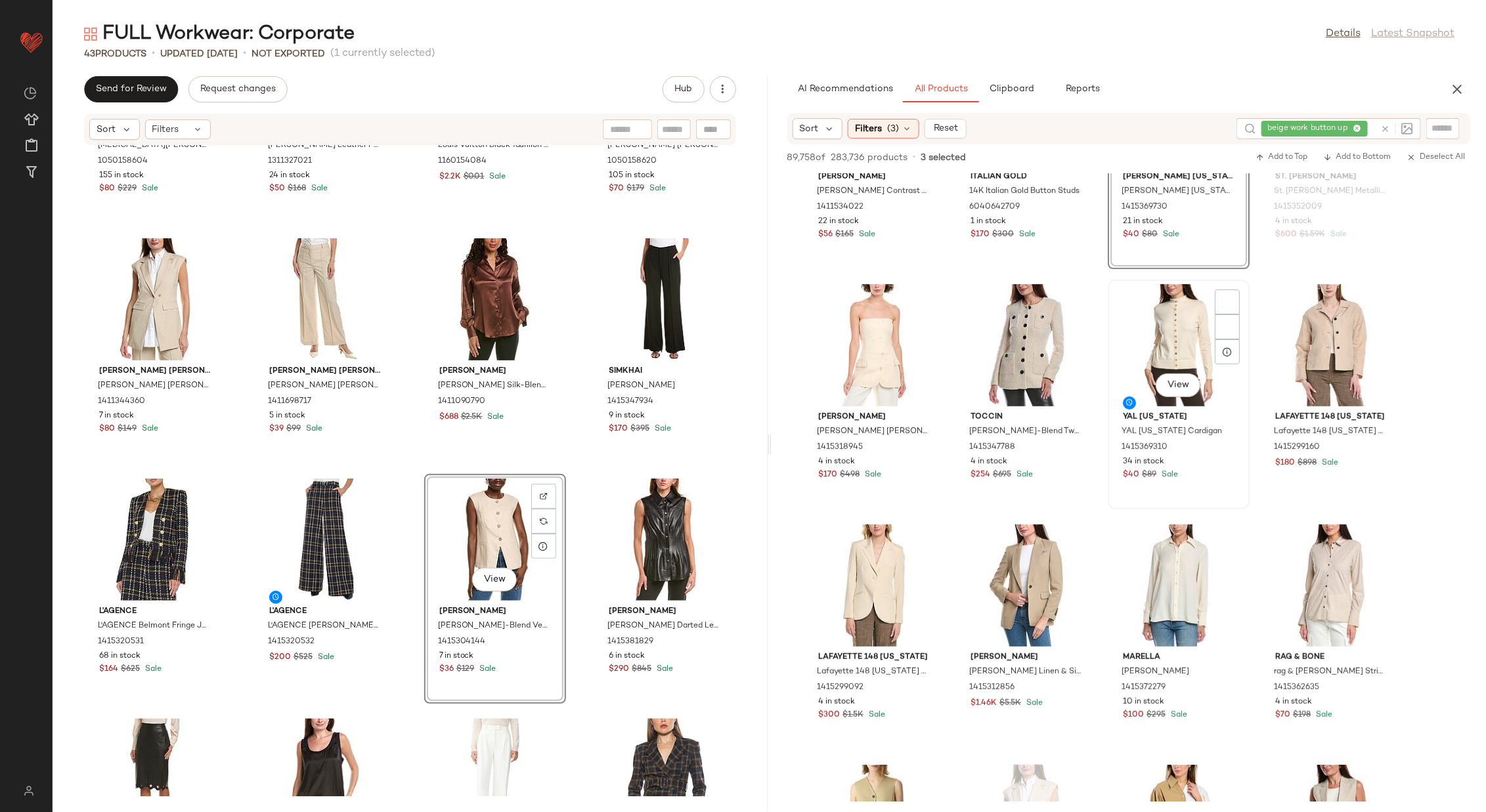
click at [990, 334] on div "View" at bounding box center [1179, 345] width 133 height 122
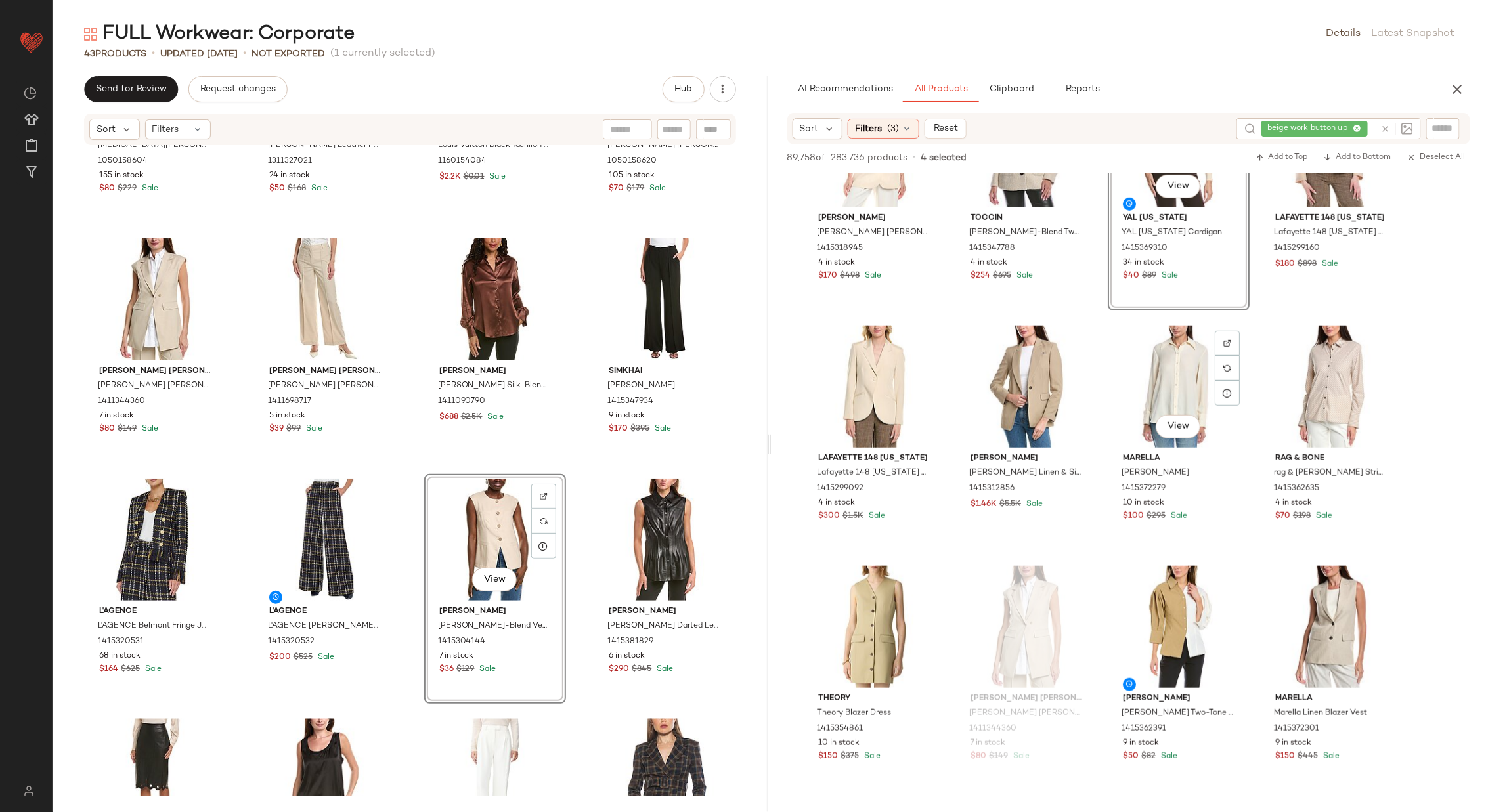
scroll to position [623, 0]
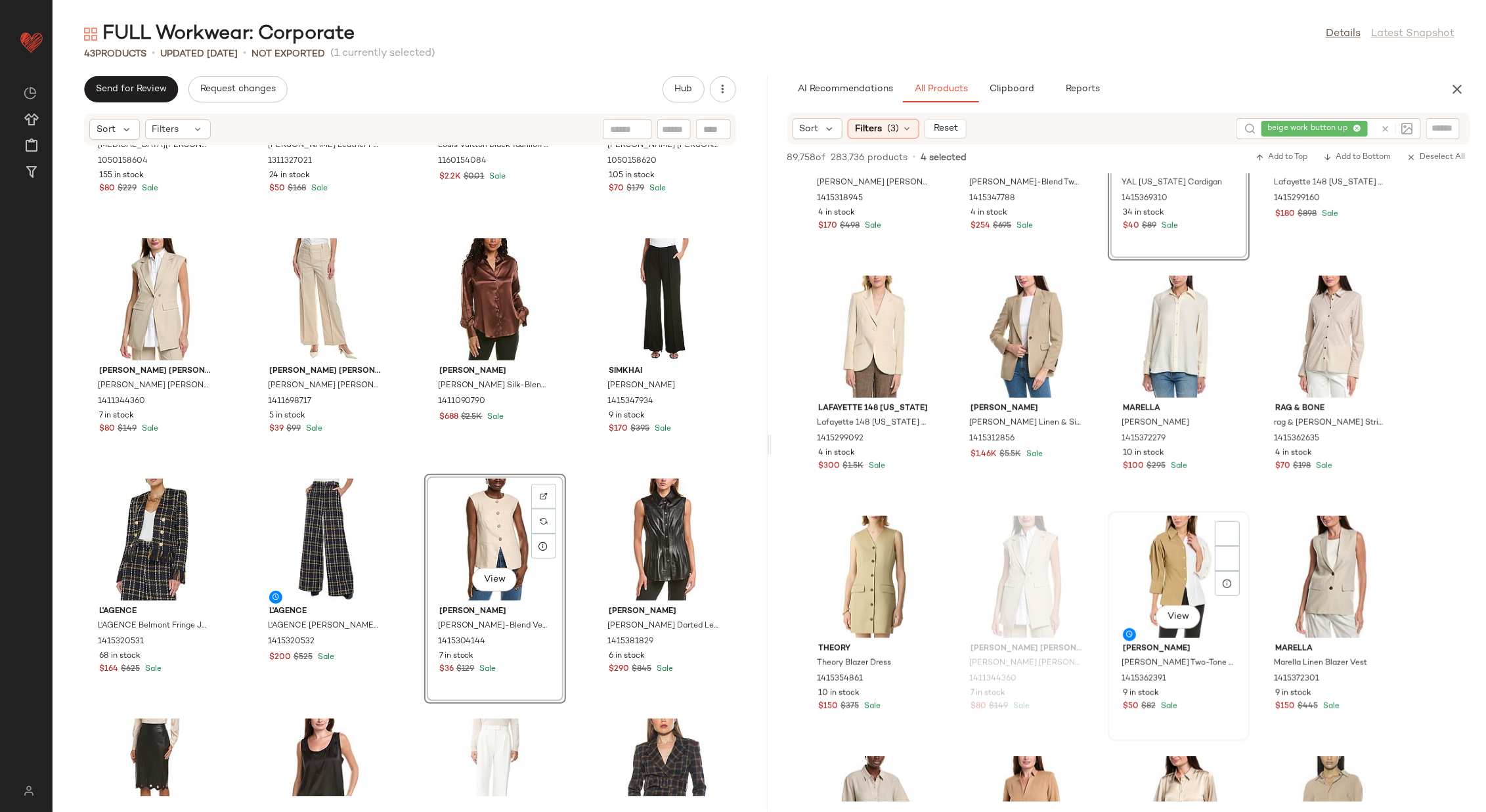
click at [990, 541] on div "View" at bounding box center [1179, 577] width 133 height 122
click at [990, 541] on div "View" at bounding box center [1331, 577] width 133 height 122
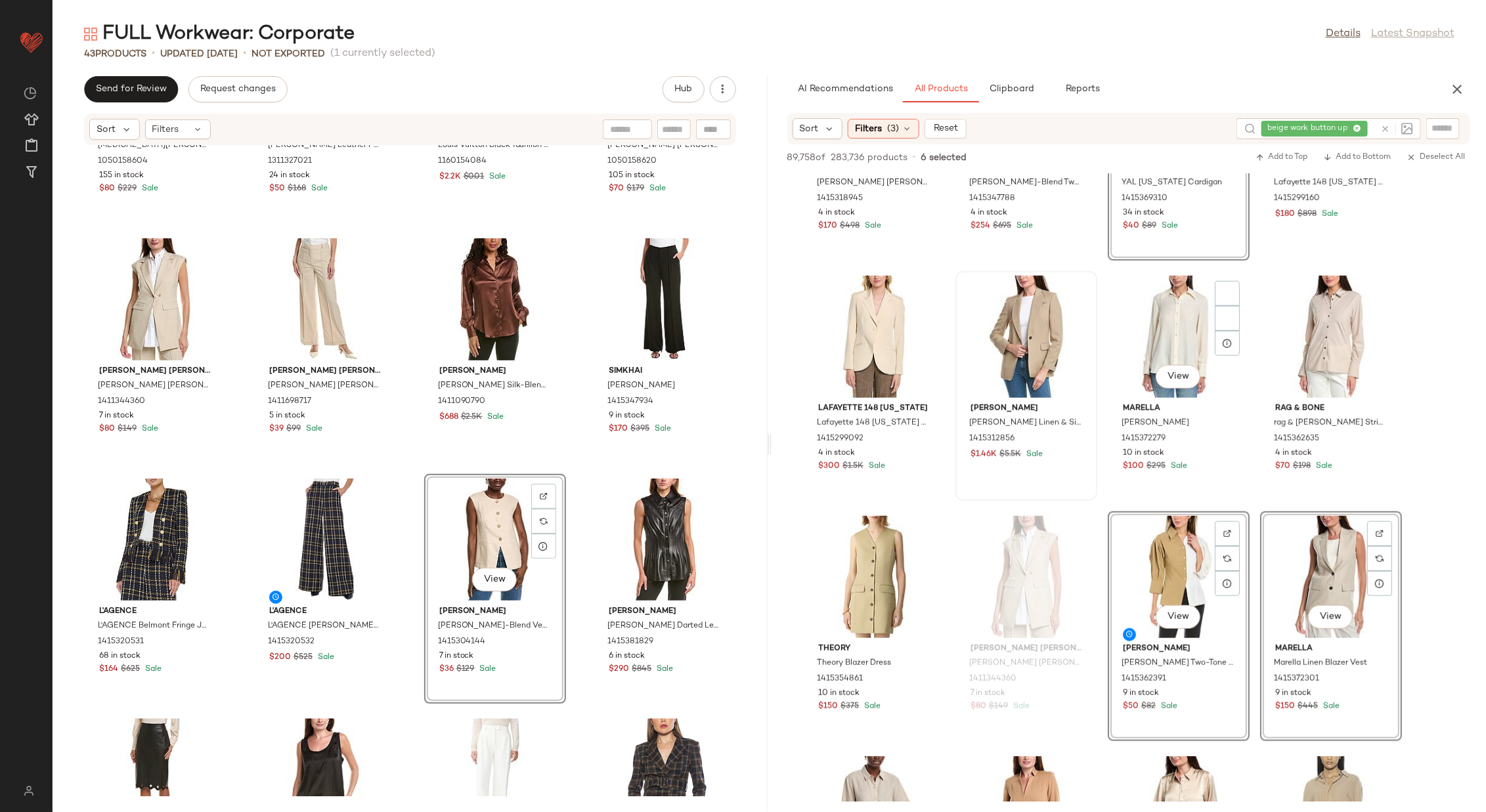
click at [990, 322] on div "View" at bounding box center [1179, 337] width 133 height 122
click at [852, 541] on div "View" at bounding box center [874, 577] width 133 height 122
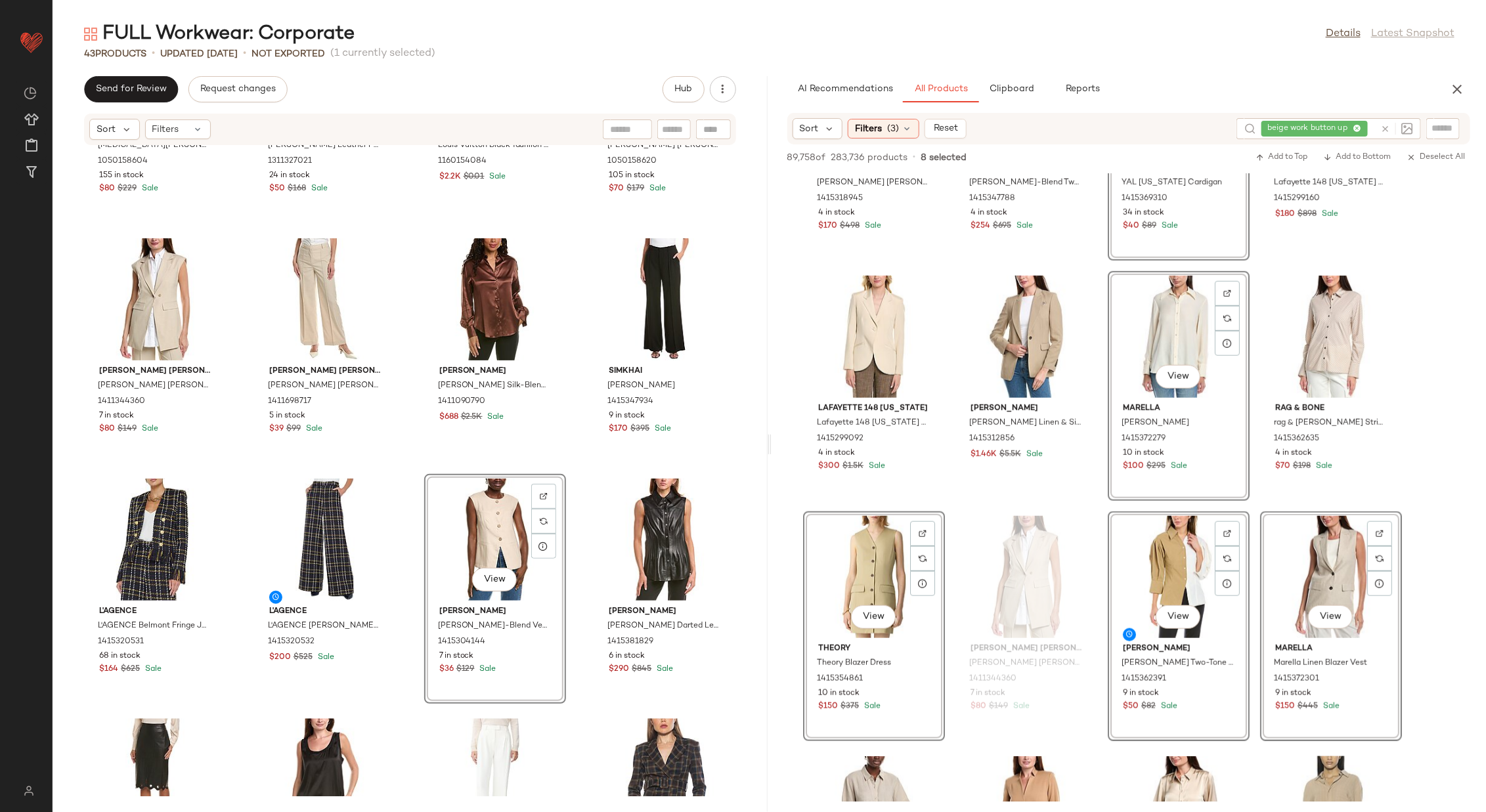
scroll to position [690, 0]
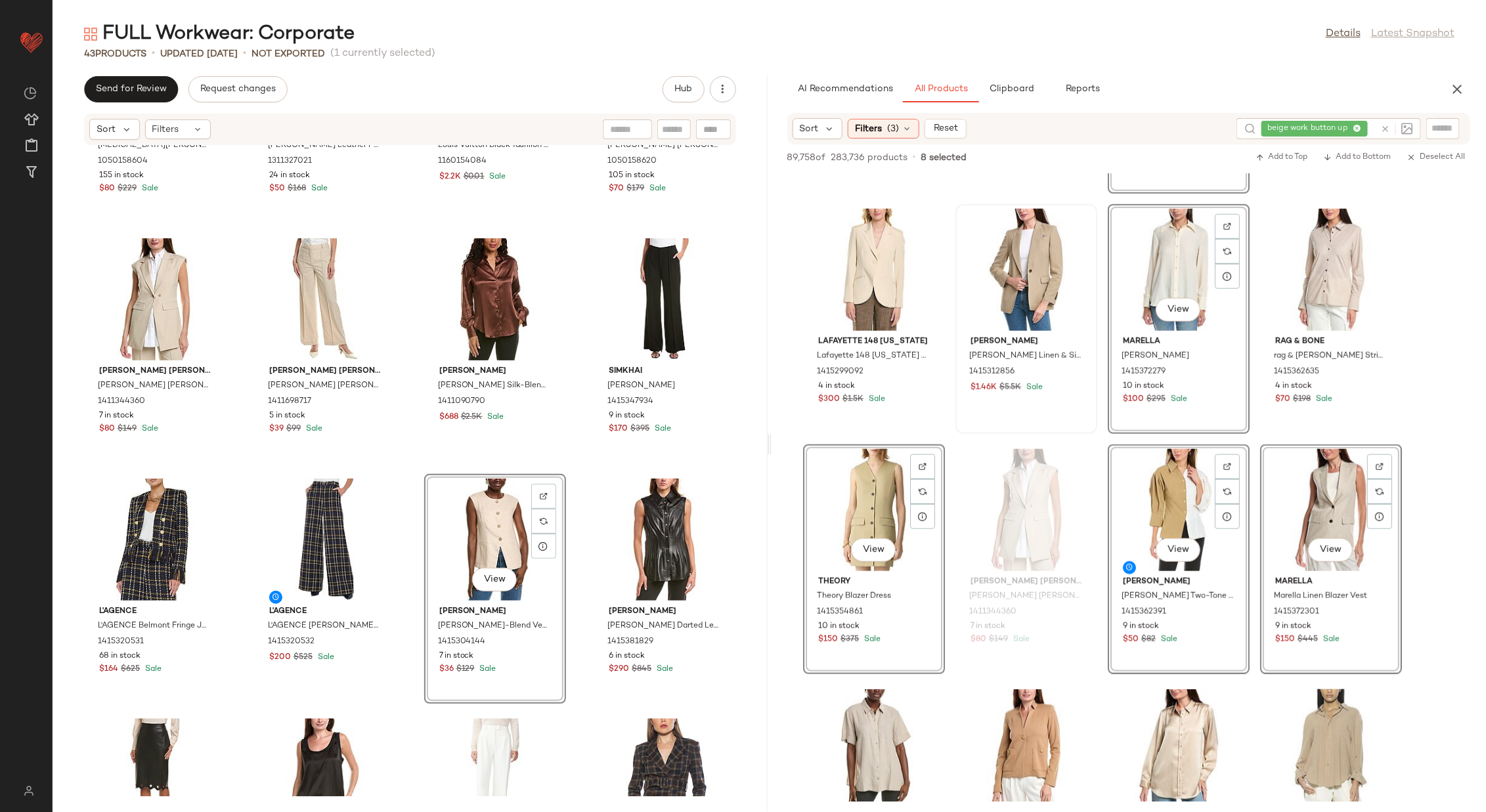
click at [990, 270] on div at bounding box center [1026, 270] width 133 height 122
click at [889, 260] on div "View" at bounding box center [874, 270] width 133 height 122
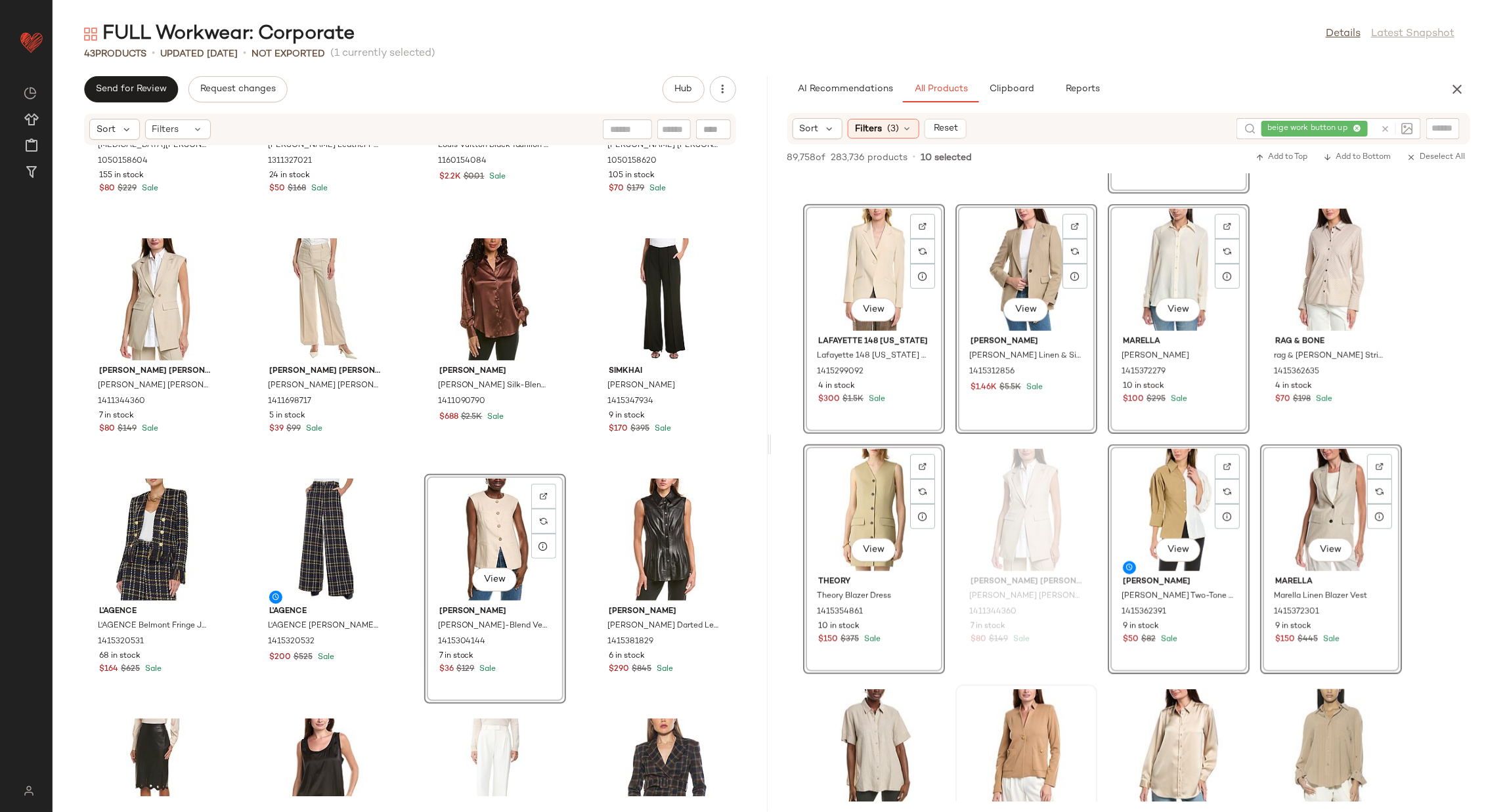
click at [871, 541] on div at bounding box center [874, 750] width 133 height 122
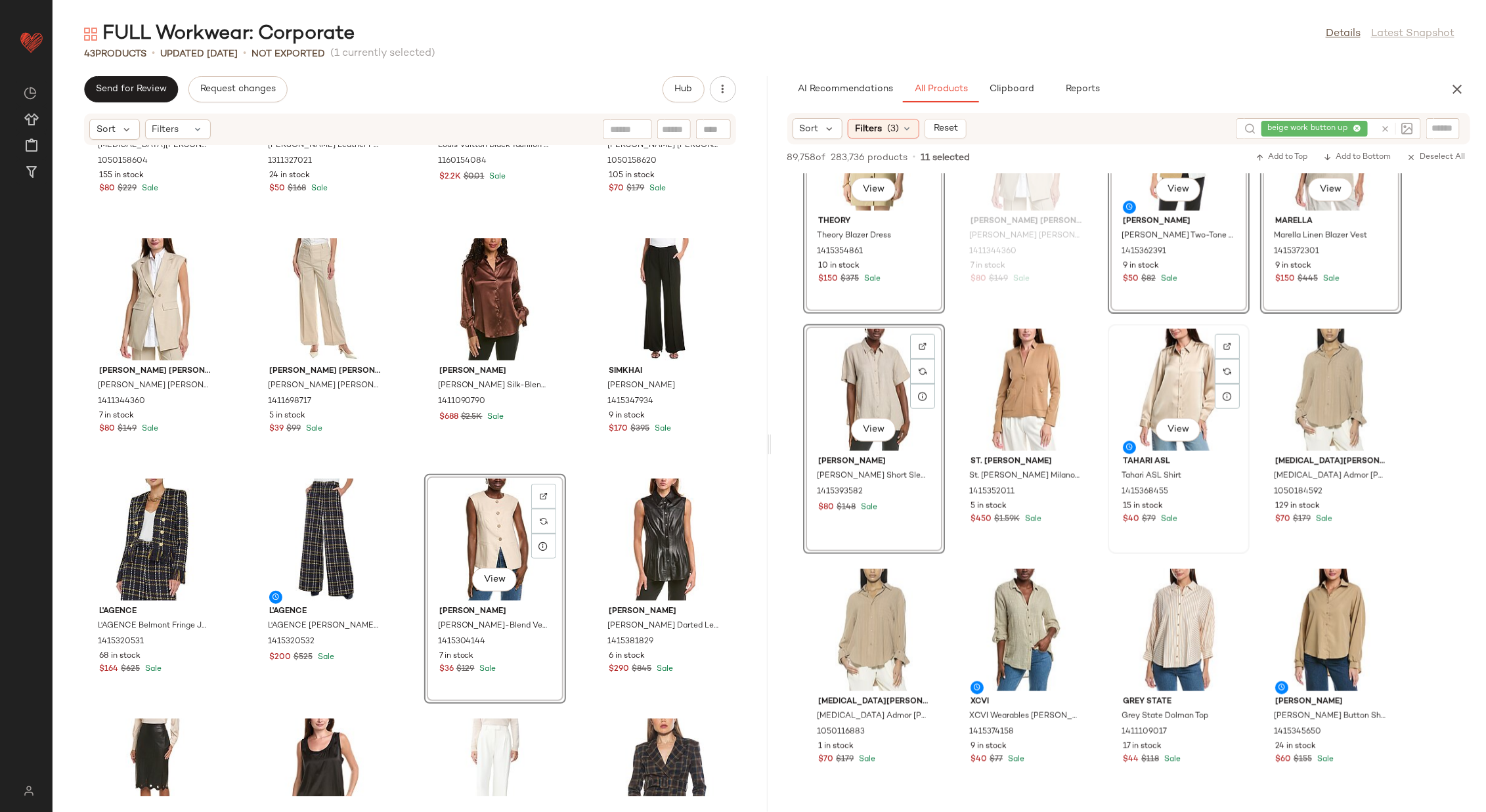
click at [990, 389] on div "View" at bounding box center [1179, 390] width 133 height 122
click at [990, 541] on div at bounding box center [1331, 630] width 133 height 122
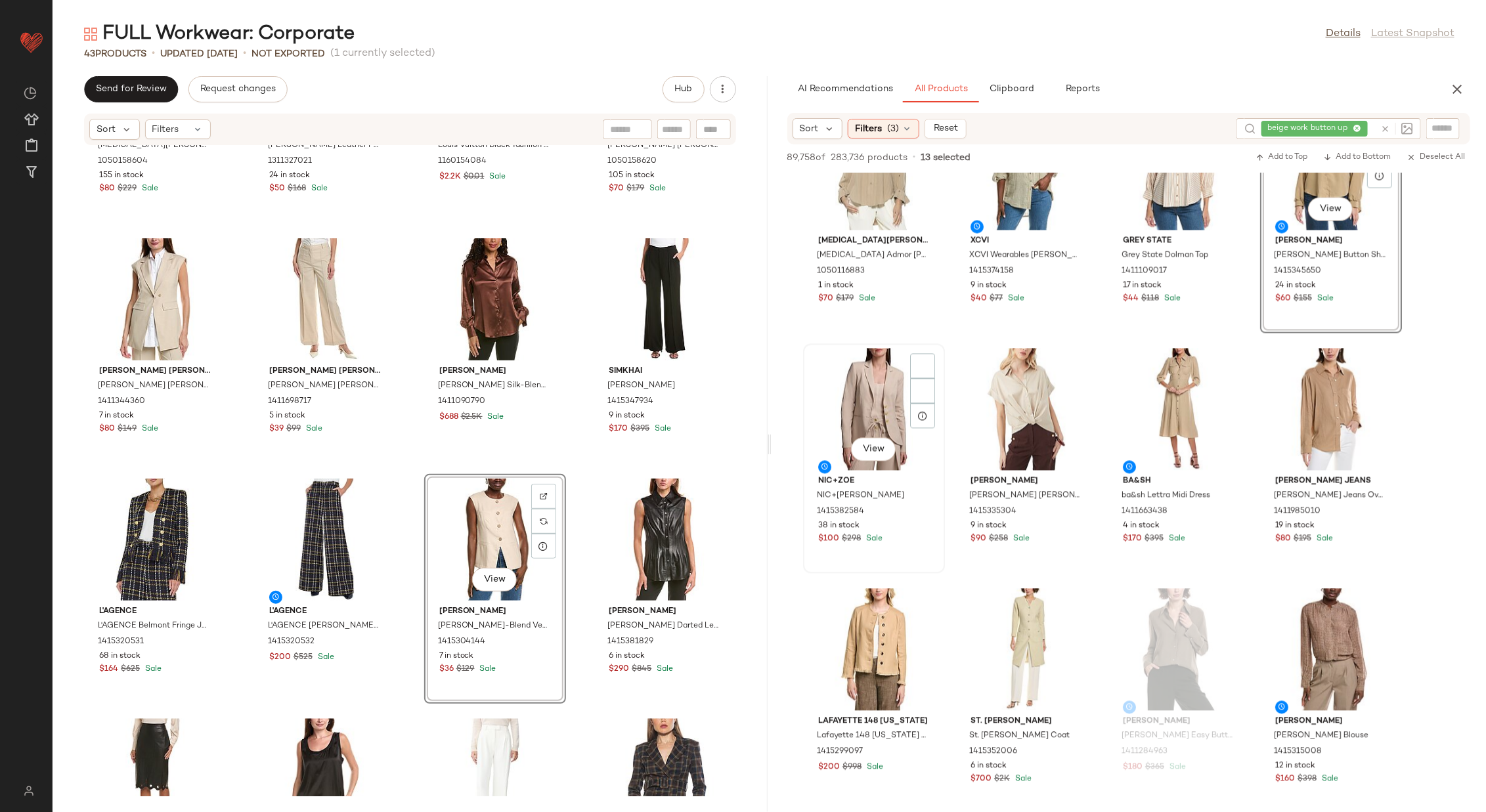
scroll to position [1515, 0]
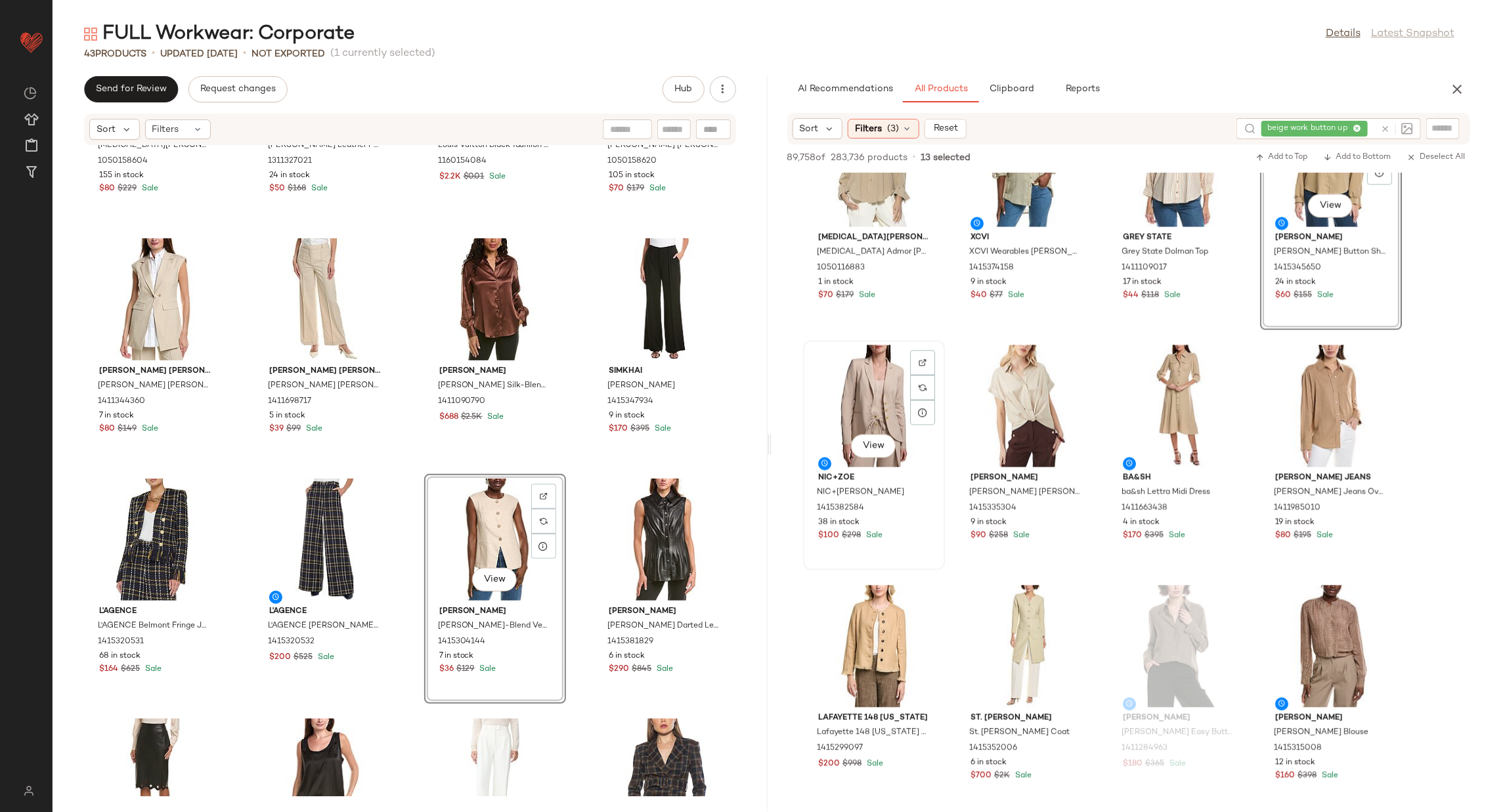
click at [874, 396] on div "View" at bounding box center [874, 406] width 133 height 122
click at [990, 408] on div "View" at bounding box center [1331, 406] width 133 height 122
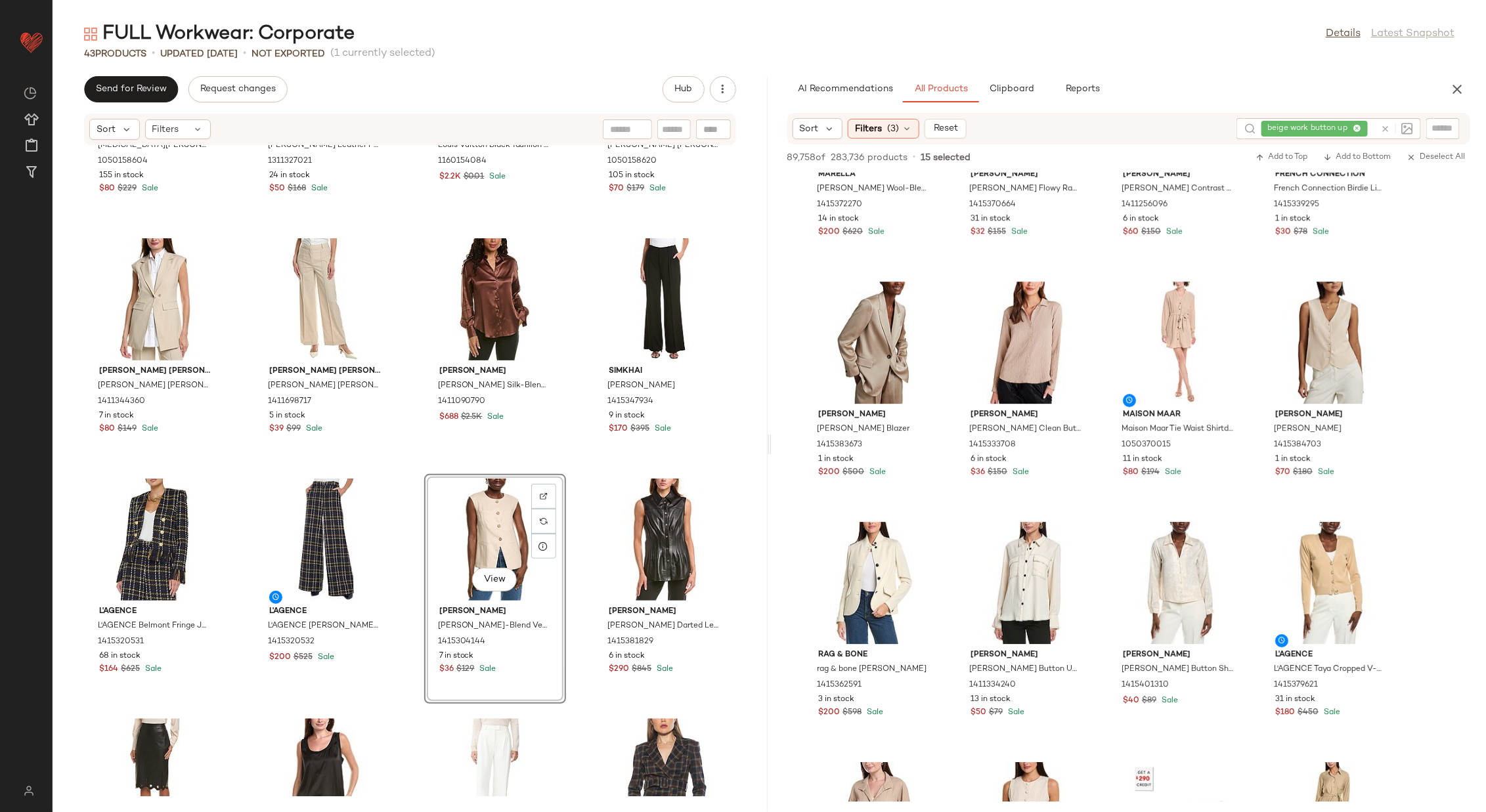
scroll to position [2446, 0]
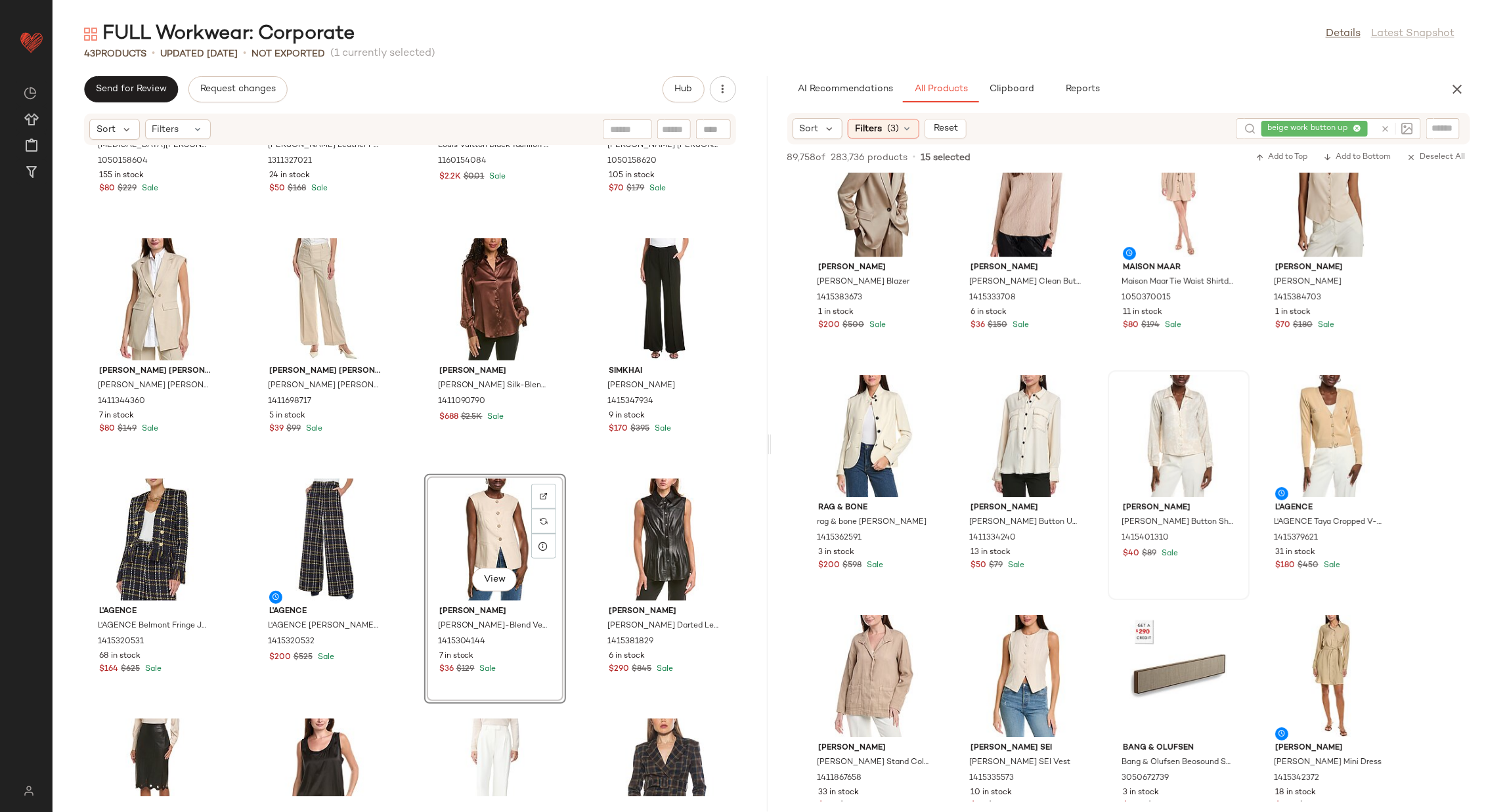
click at [990, 434] on div at bounding box center [1026, 436] width 133 height 122
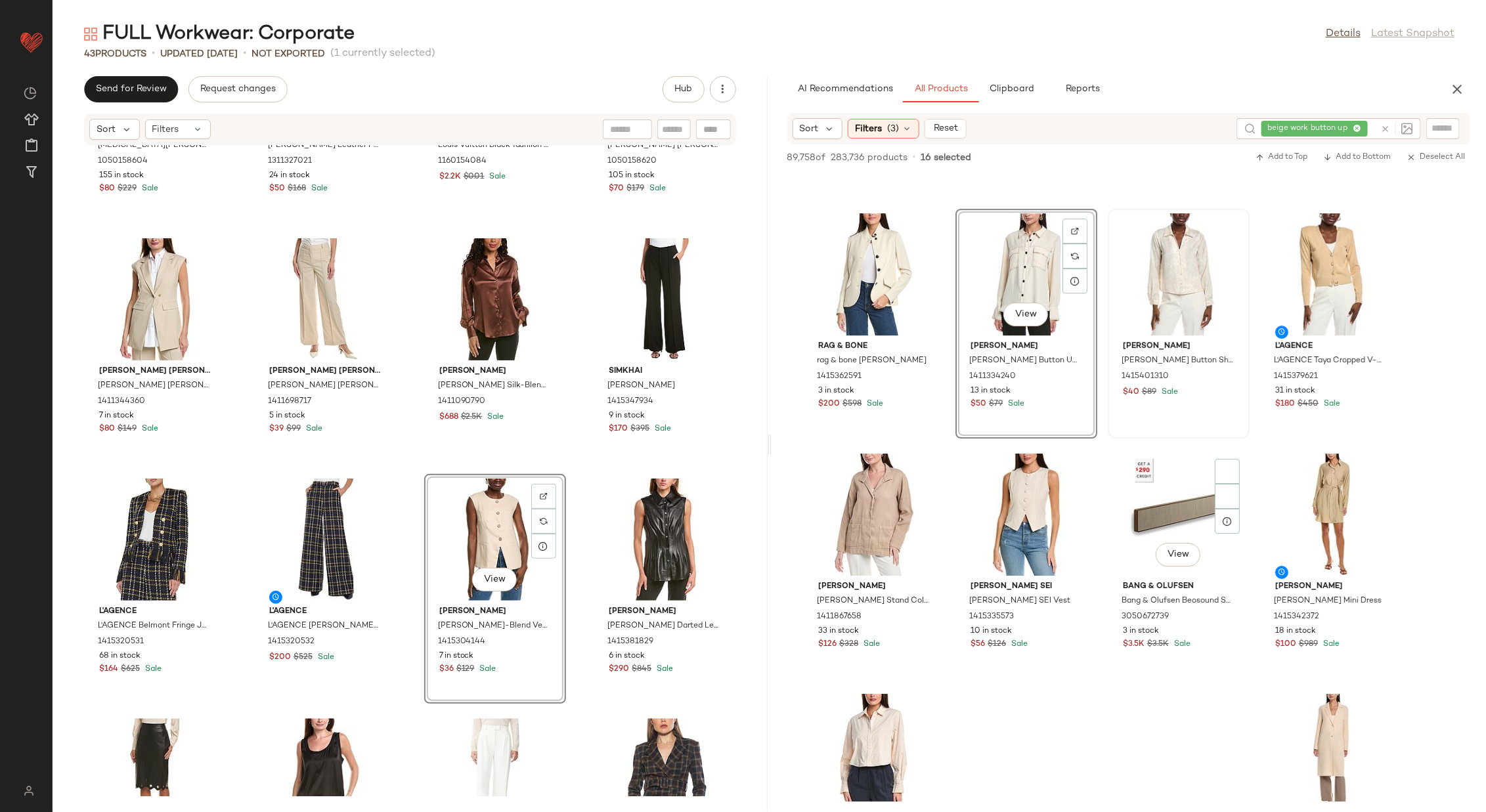
scroll to position [2647, 0]
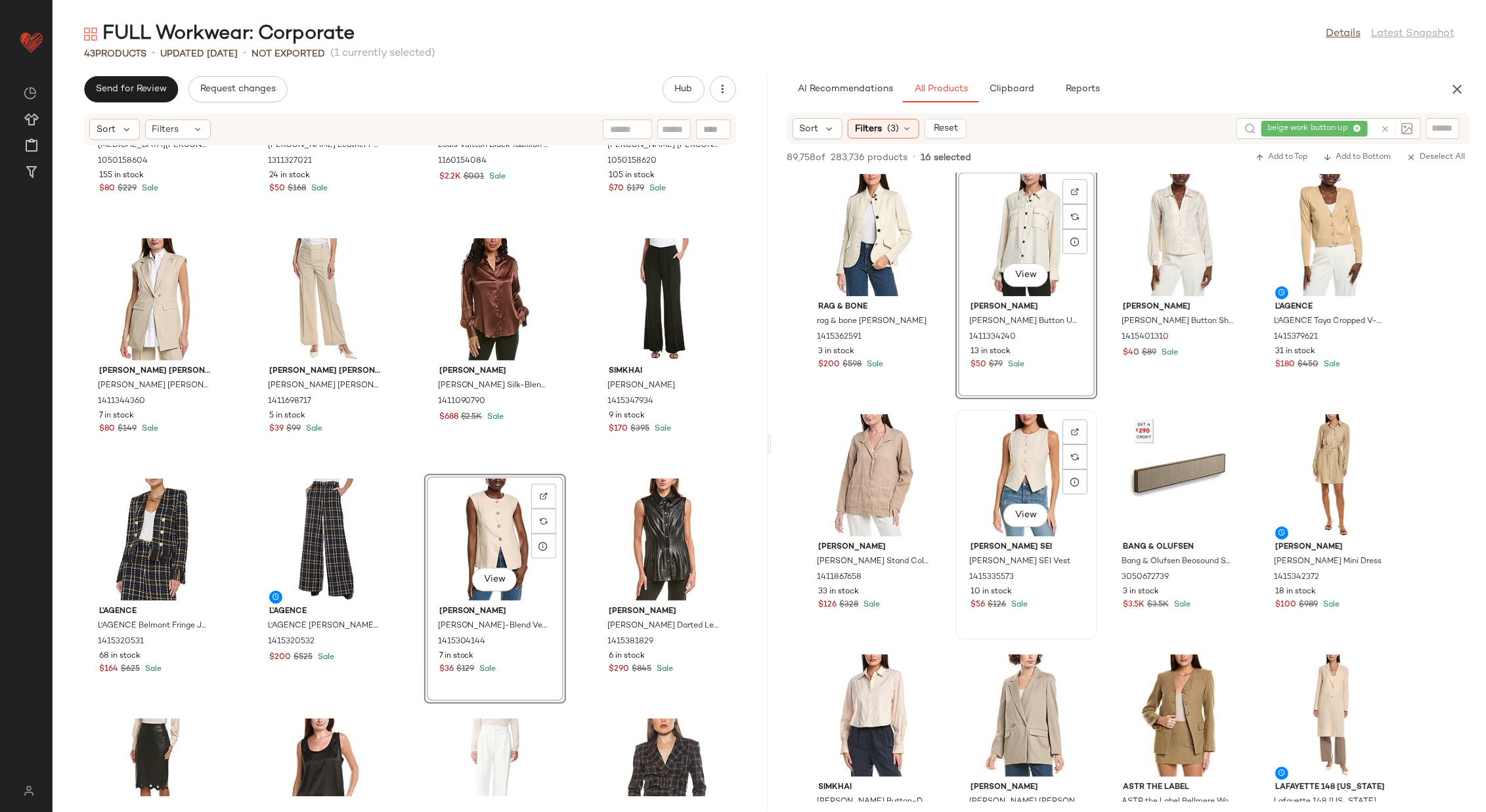
click at [990, 467] on div "View" at bounding box center [1026, 475] width 133 height 122
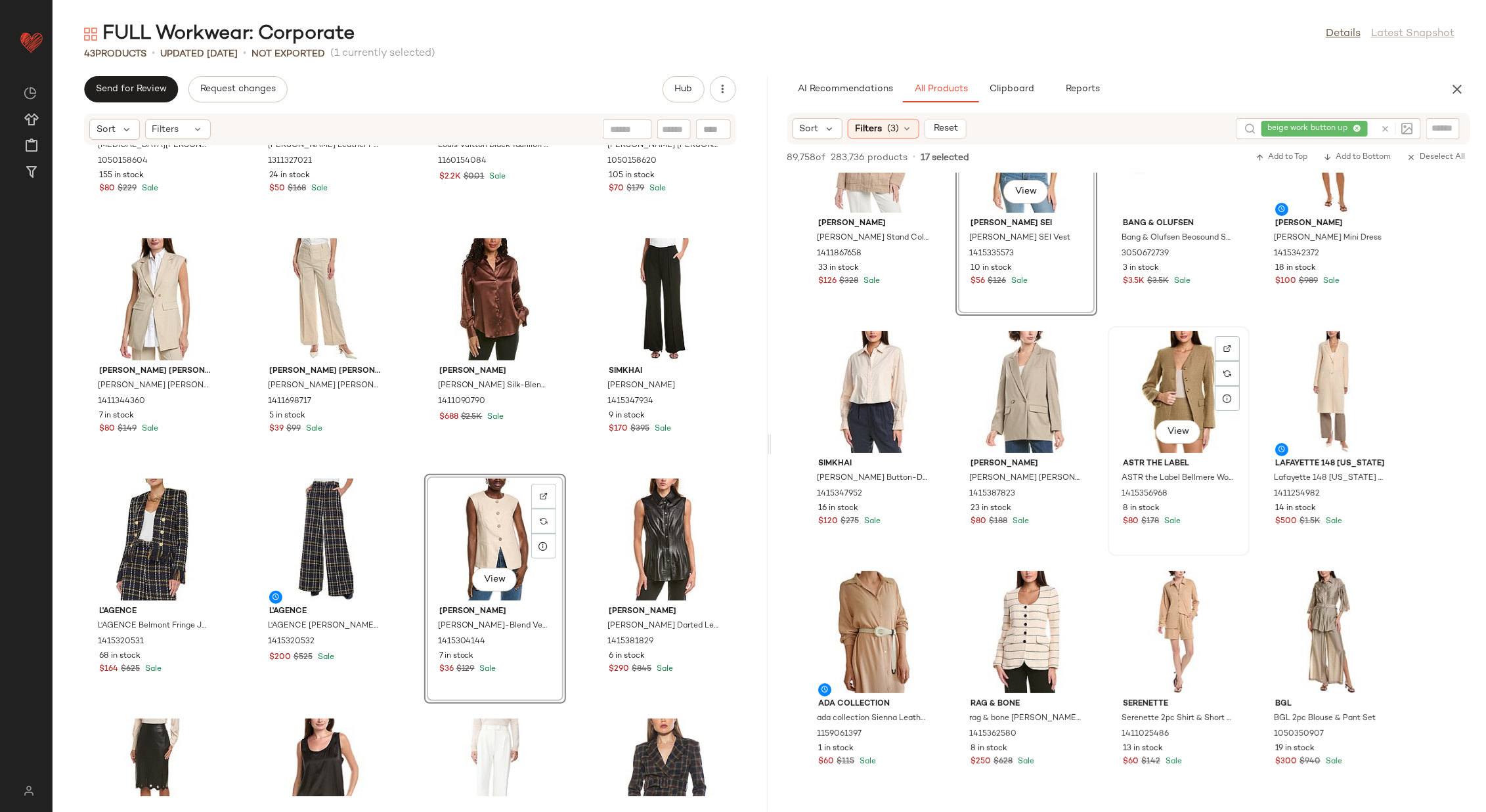
click at [990, 375] on div "View" at bounding box center [1179, 392] width 133 height 122
click at [990, 378] on div "View" at bounding box center [1026, 392] width 133 height 122
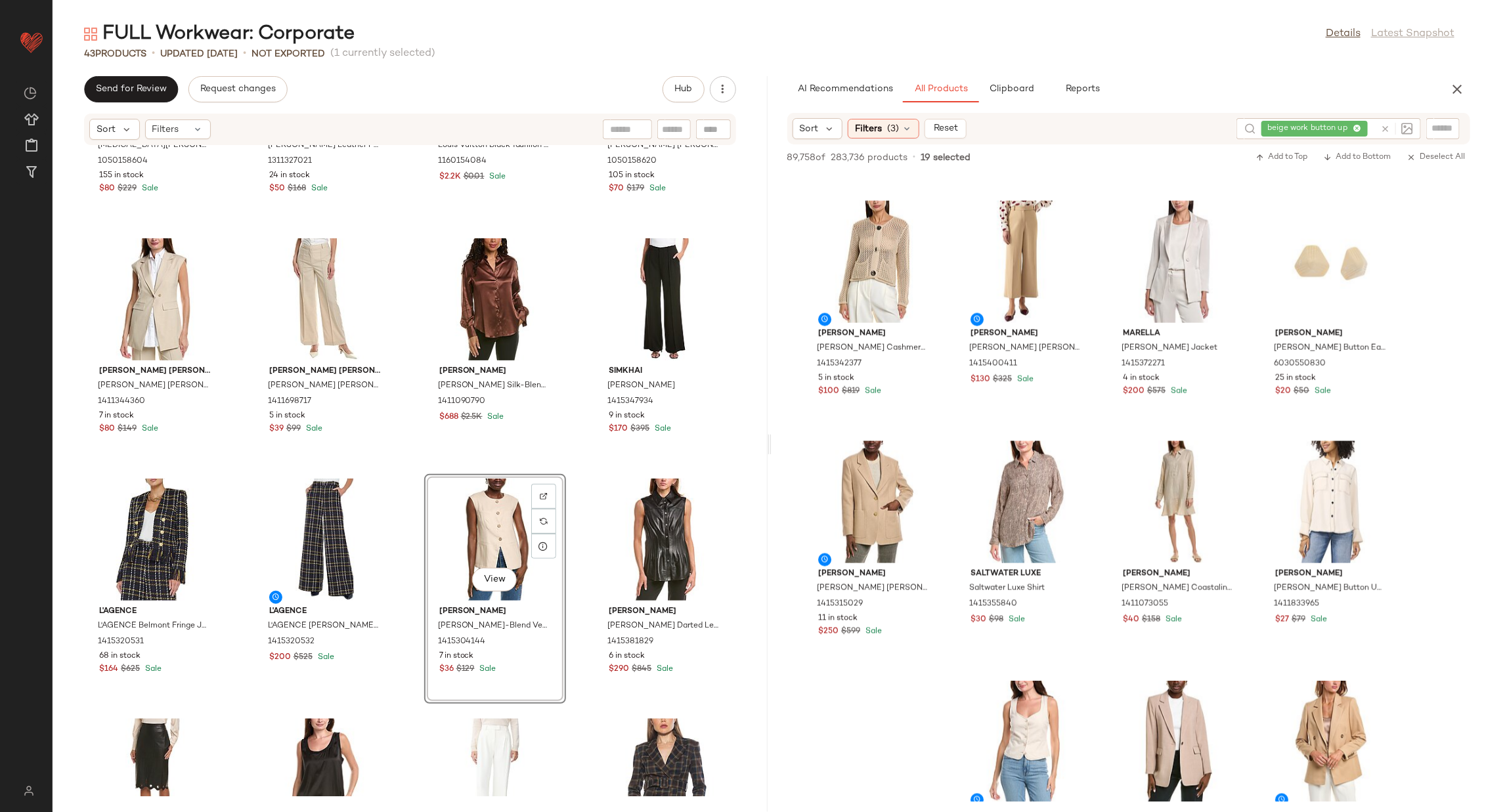
scroll to position [4088, 0]
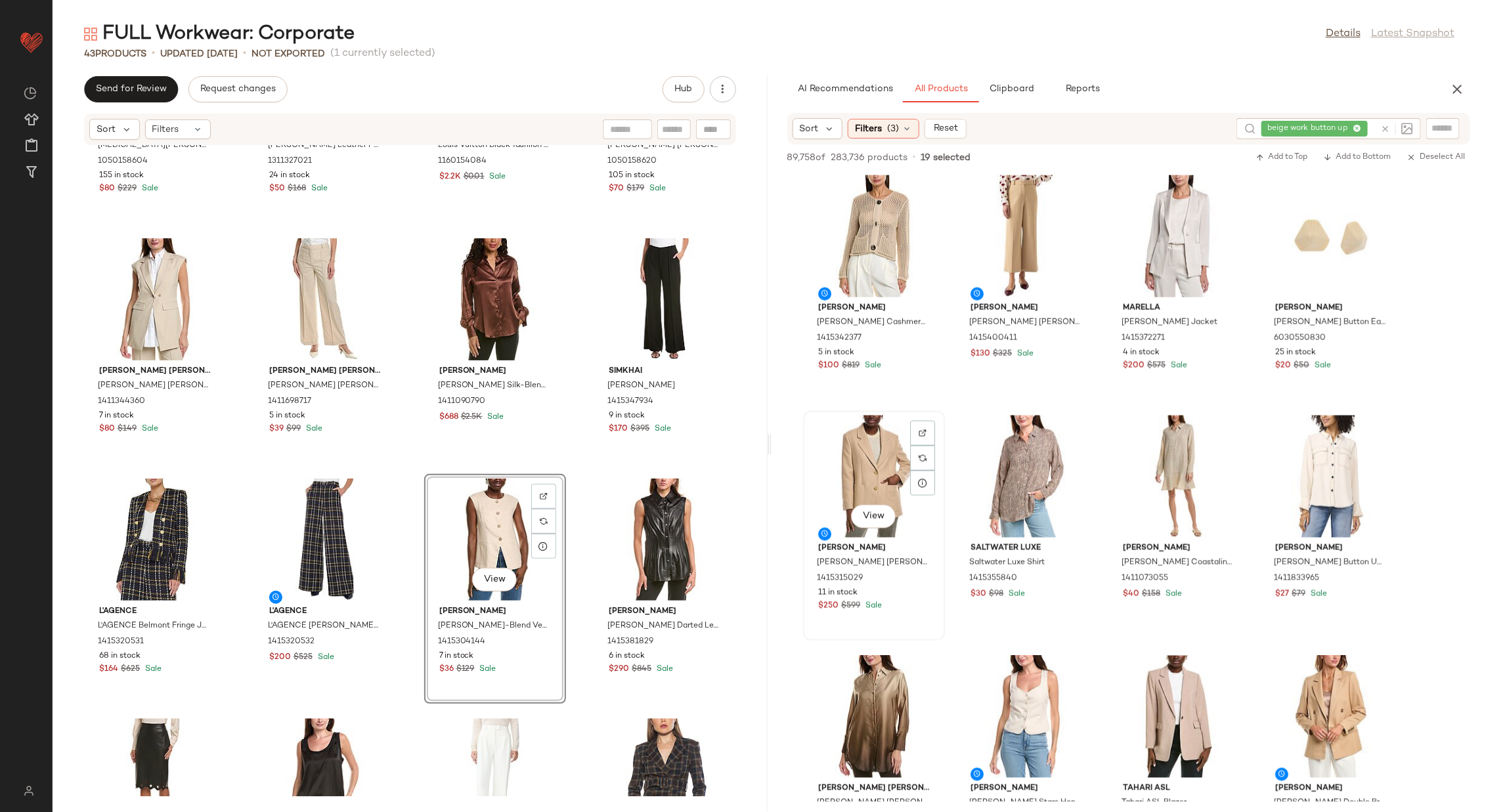
click at [868, 467] on div "View" at bounding box center [874, 477] width 133 height 122
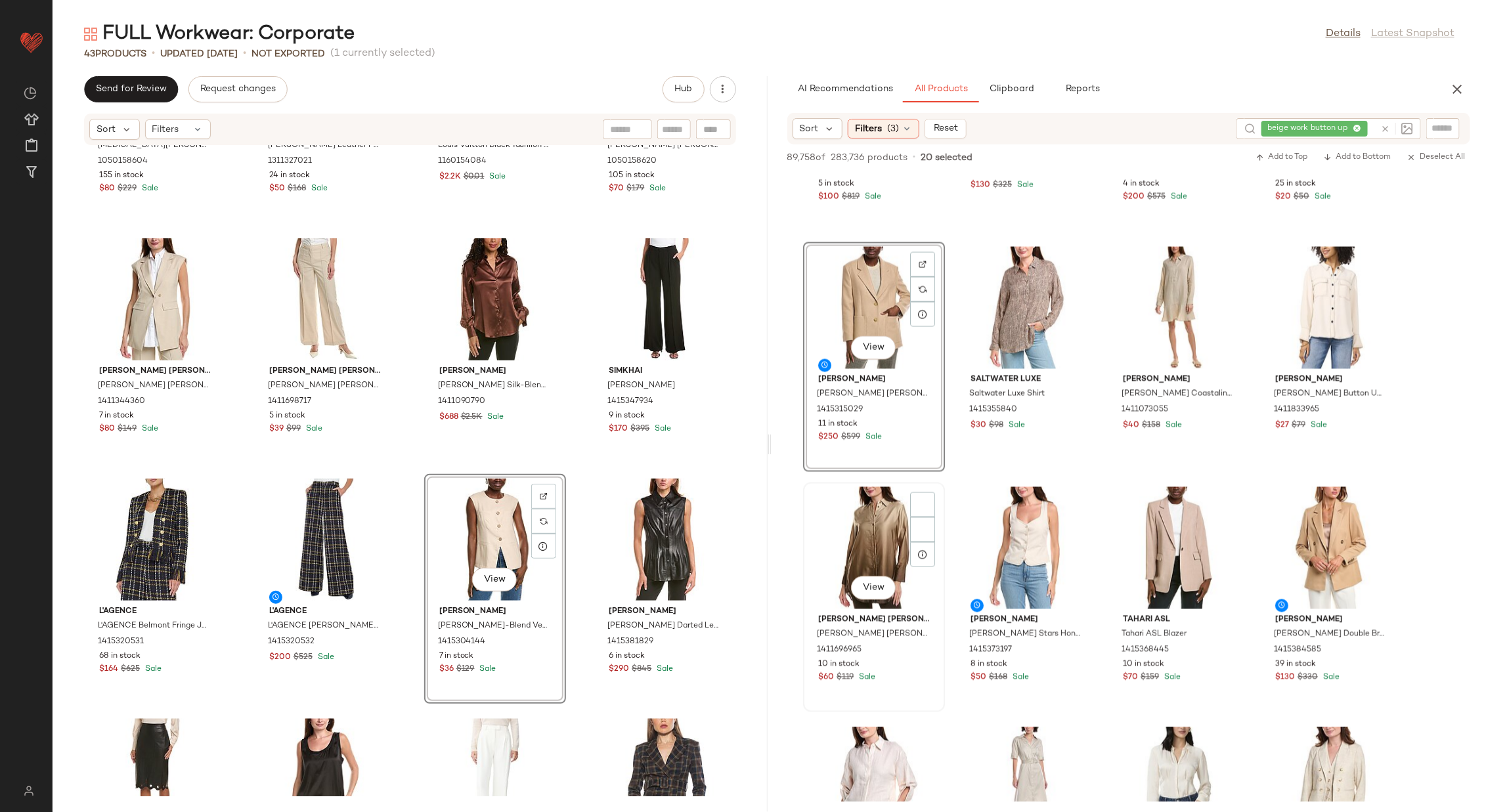
click at [888, 540] on div "View" at bounding box center [874, 548] width 133 height 122
